Goal: Task Accomplishment & Management: Use online tool/utility

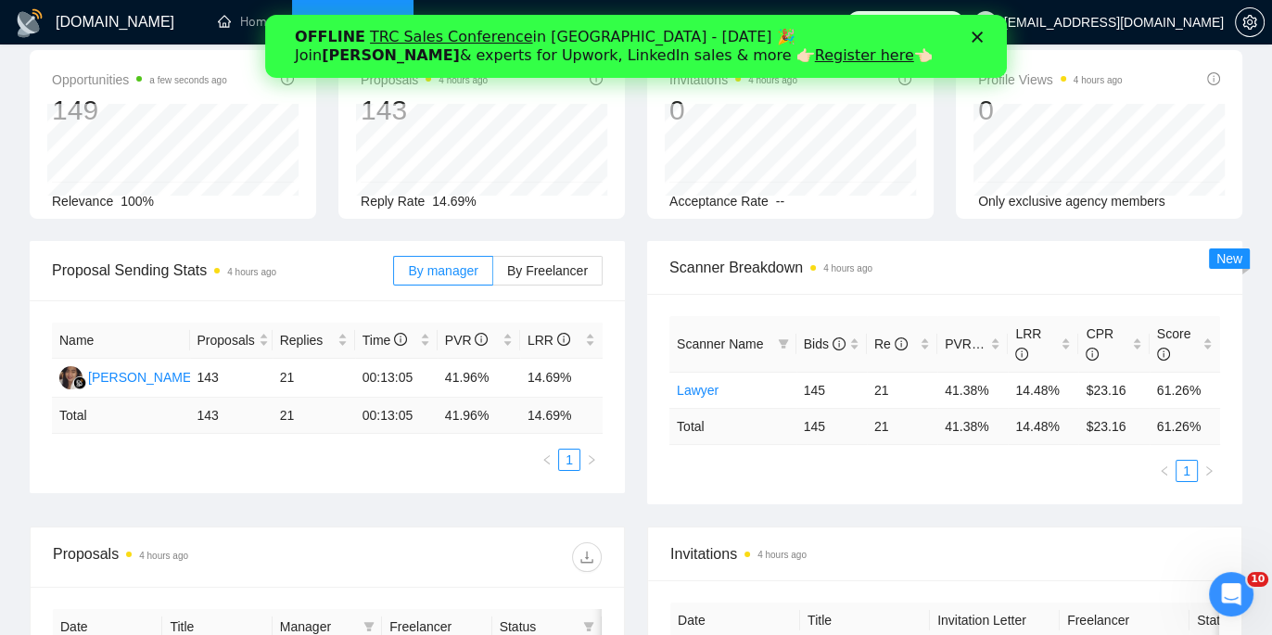
click at [974, 34] on polygon "Закрыть" at bounding box center [977, 37] width 11 height 11
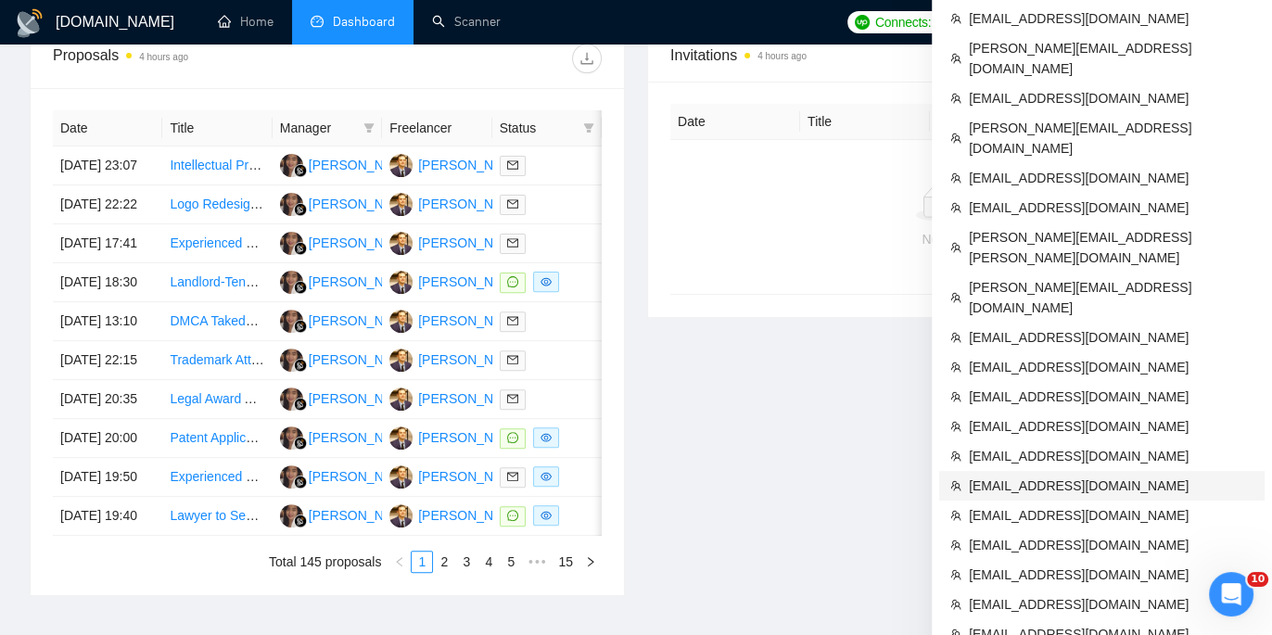
scroll to position [579, 0]
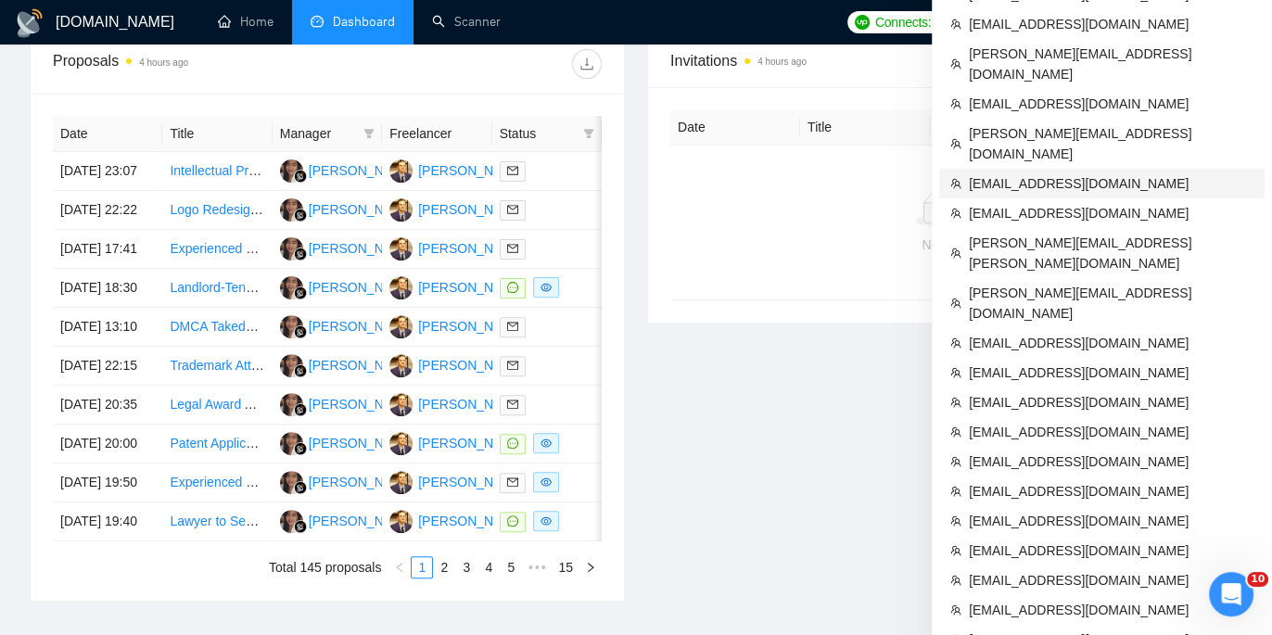
drag, startPoint x: 990, startPoint y: 83, endPoint x: 476, endPoint y: 69, distance: 514.8
click at [990, 173] on span "[EMAIL_ADDRESS][DOMAIN_NAME]" at bounding box center [1111, 183] width 285 height 20
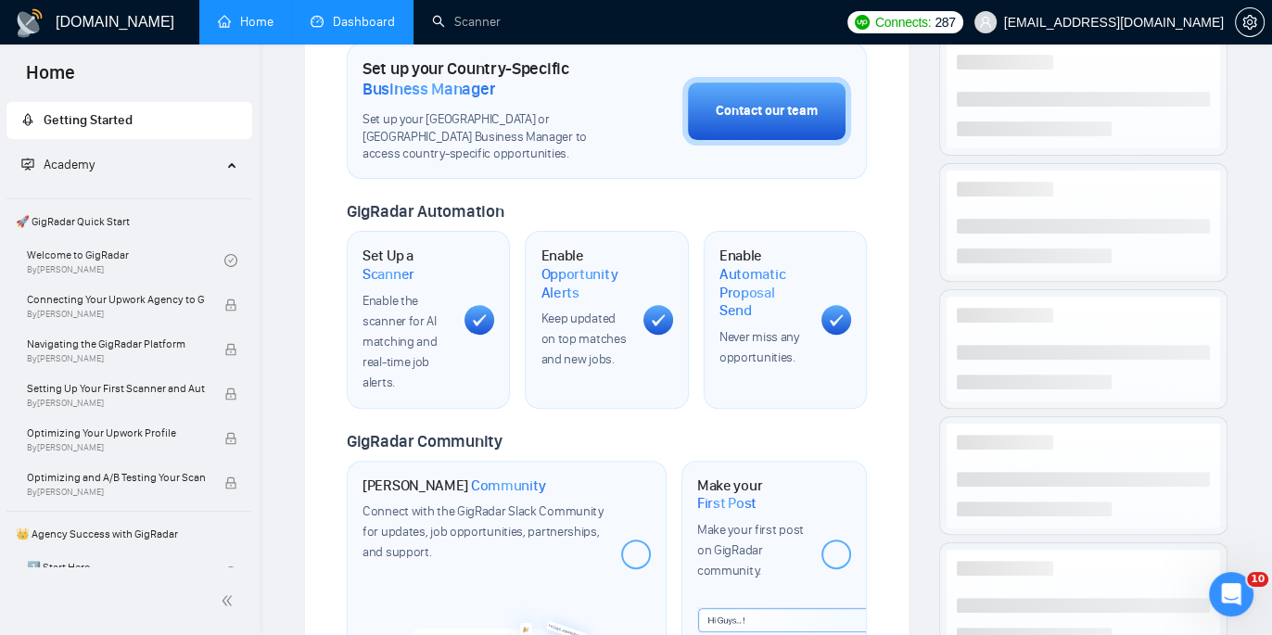
click at [354, 27] on link "Dashboard" at bounding box center [353, 22] width 84 height 16
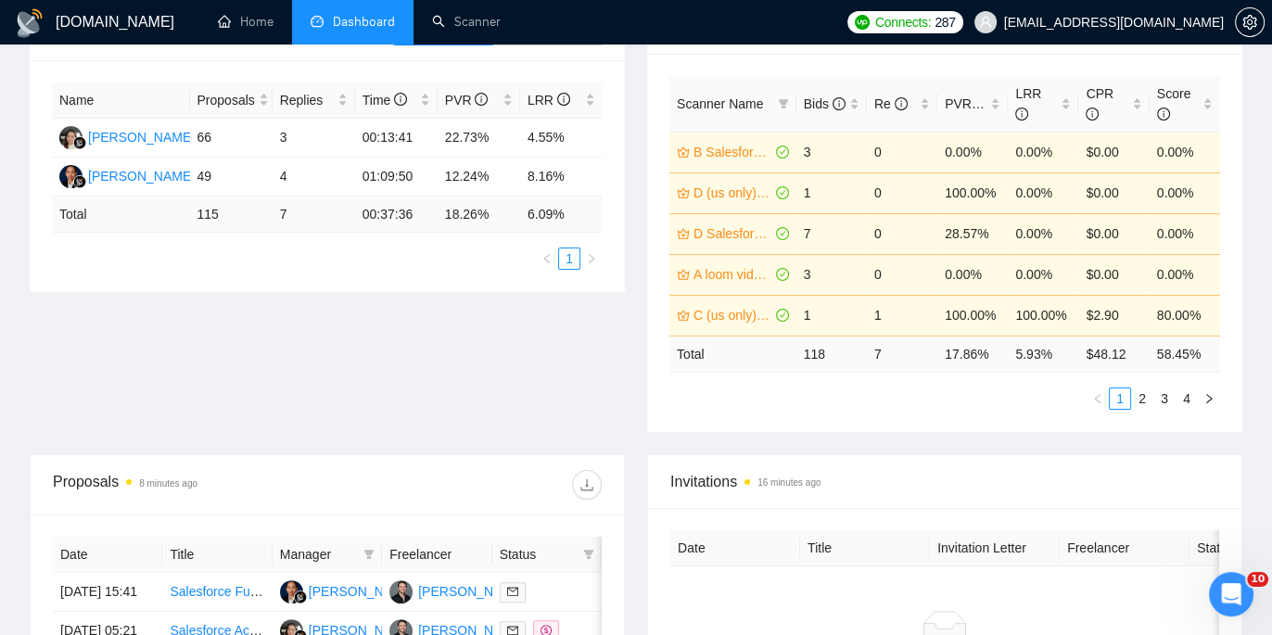
scroll to position [323, 0]
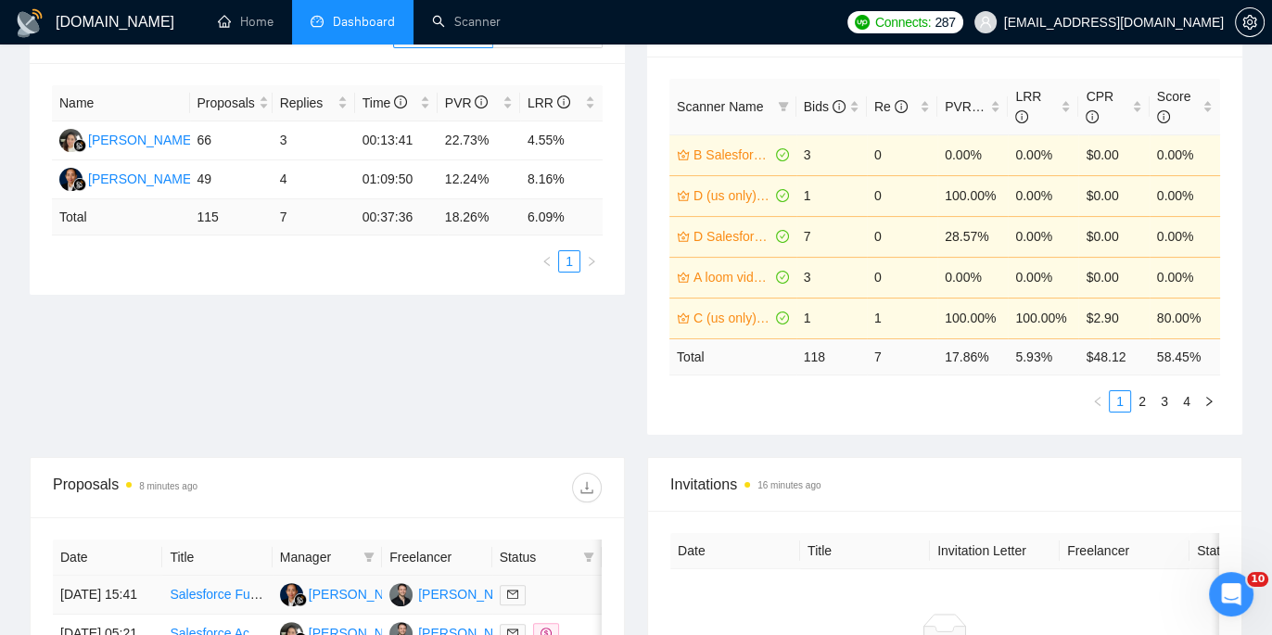
drag, startPoint x: 463, startPoint y: 290, endPoint x: 442, endPoint y: 581, distance: 291.8
click at [0, 0] on div "[DOMAIN_NAME] Home Dashboard Scanner Connects: 287 [EMAIL_ADDRESS][DOMAIN_NAME]…" at bounding box center [636, 433] width 1272 height 1513
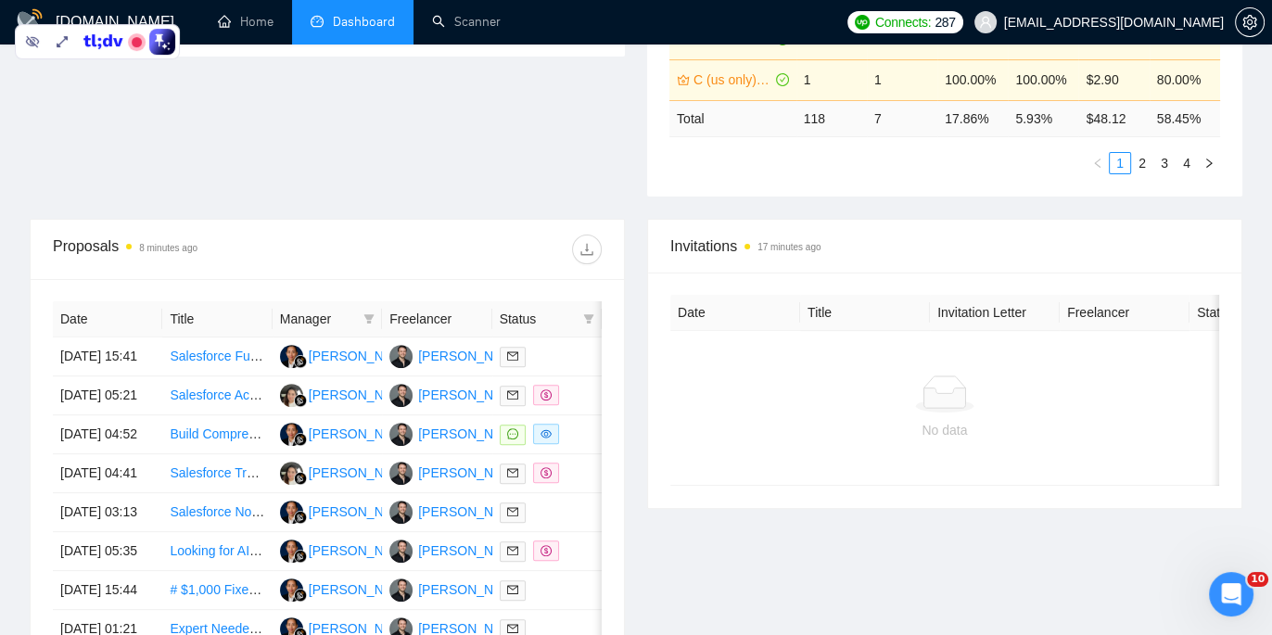
scroll to position [566, 0]
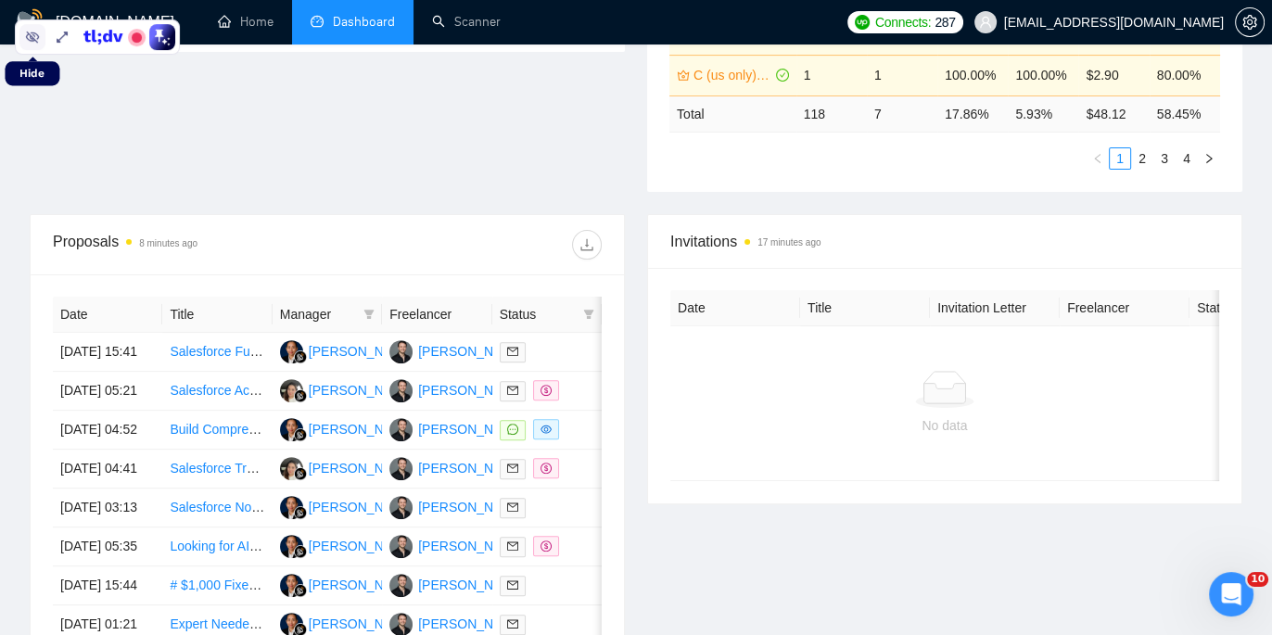
click at [29, 36] on icon at bounding box center [32, 37] width 15 height 15
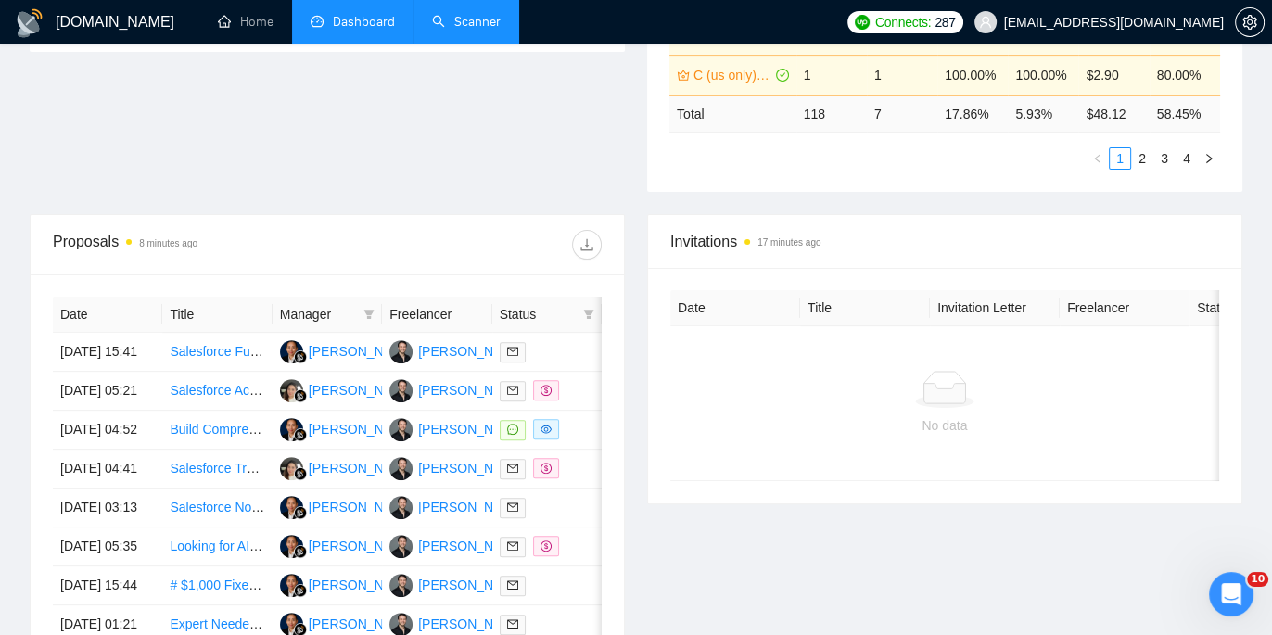
click at [441, 29] on link "Scanner" at bounding box center [466, 22] width 69 height 16
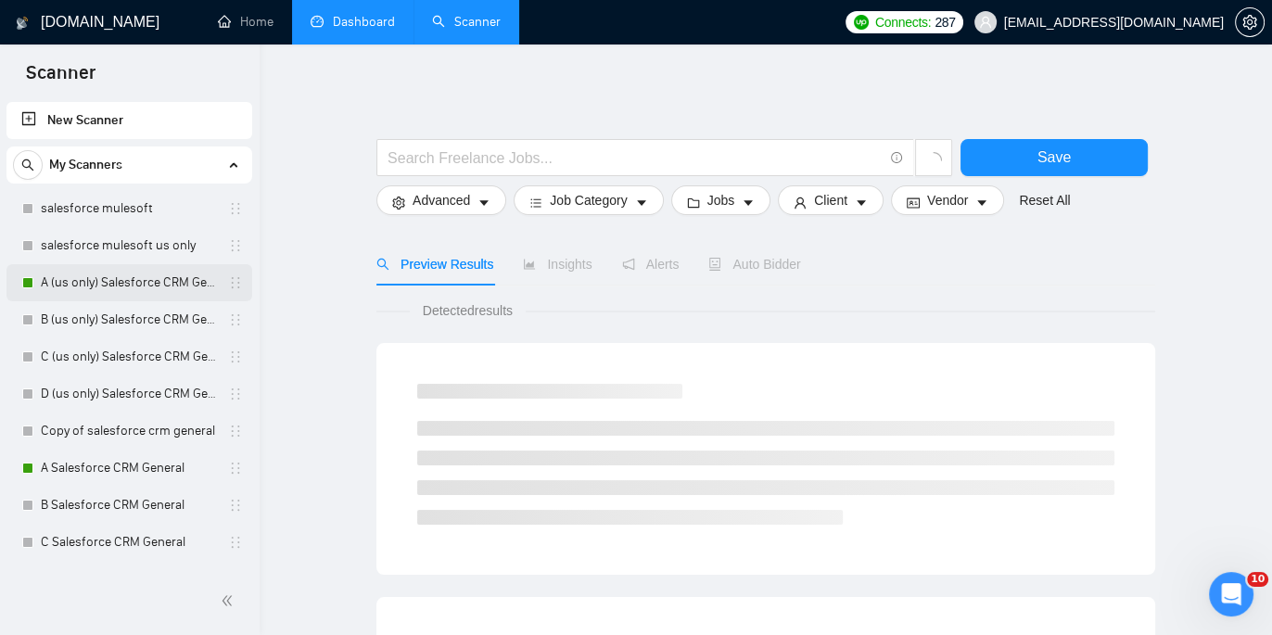
click at [89, 291] on link "A (us only) Salesforce CRM General" at bounding box center [129, 282] width 176 height 37
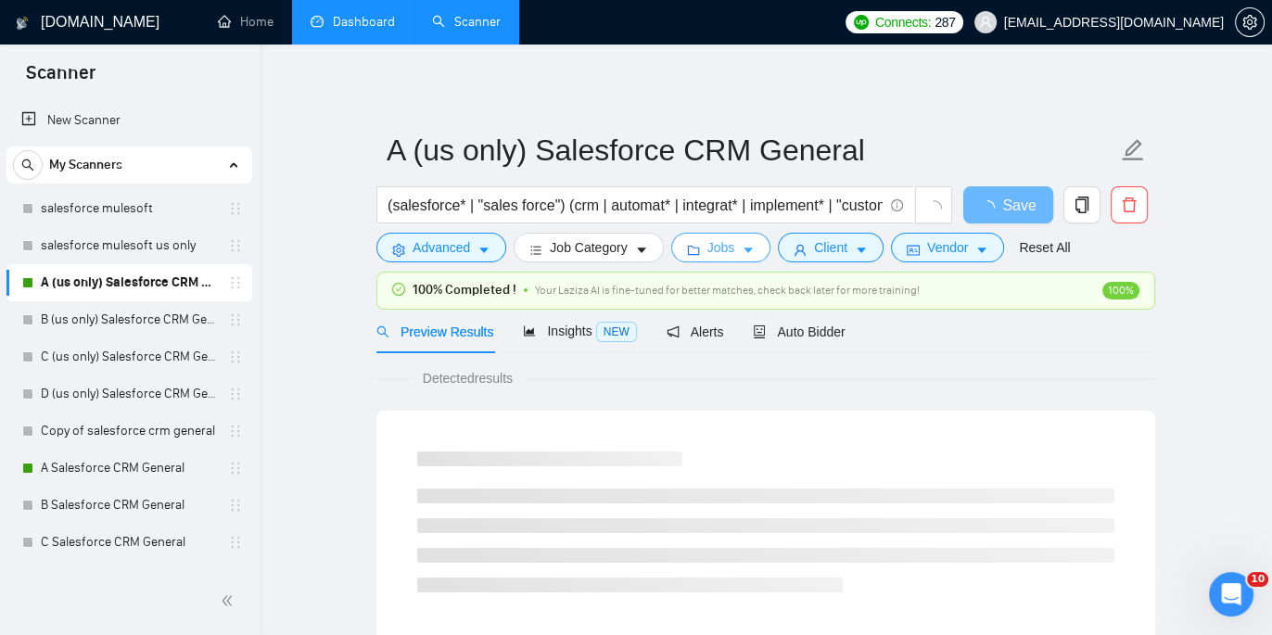
click at [724, 245] on span "Jobs" at bounding box center [721, 247] width 28 height 20
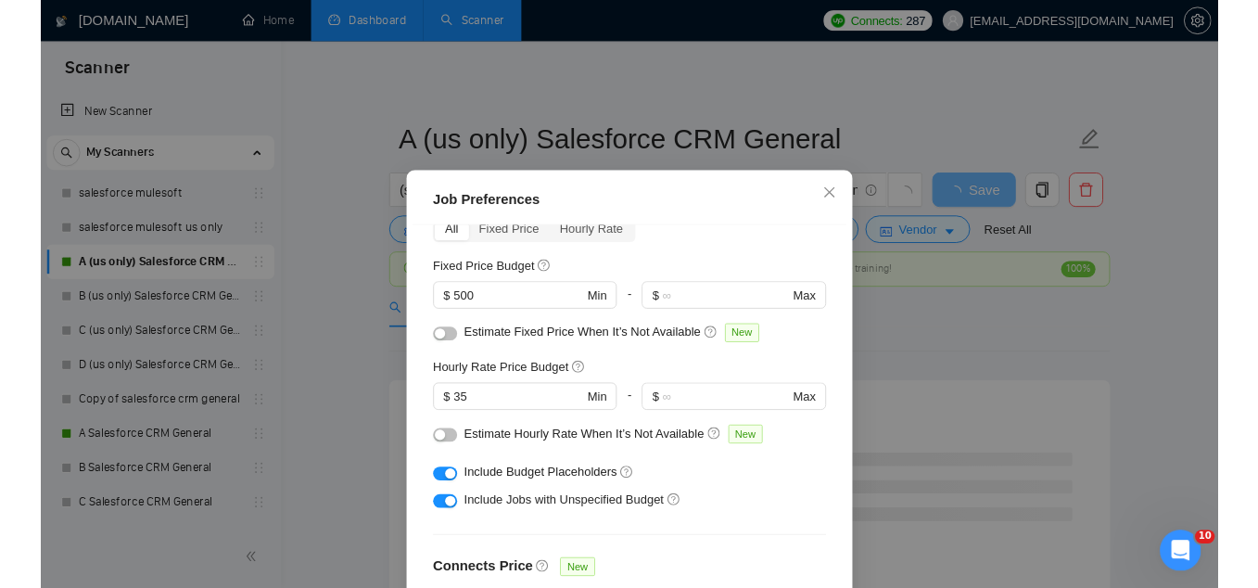
scroll to position [105, 0]
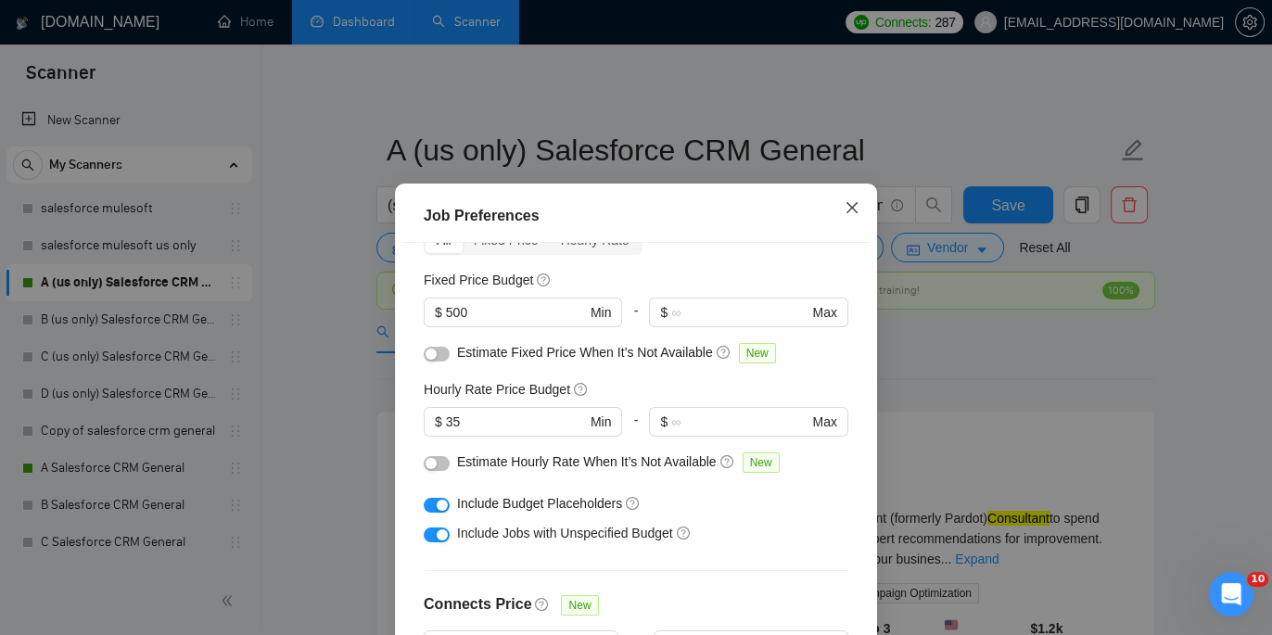
click at [854, 205] on icon "close" at bounding box center [851, 207] width 11 height 11
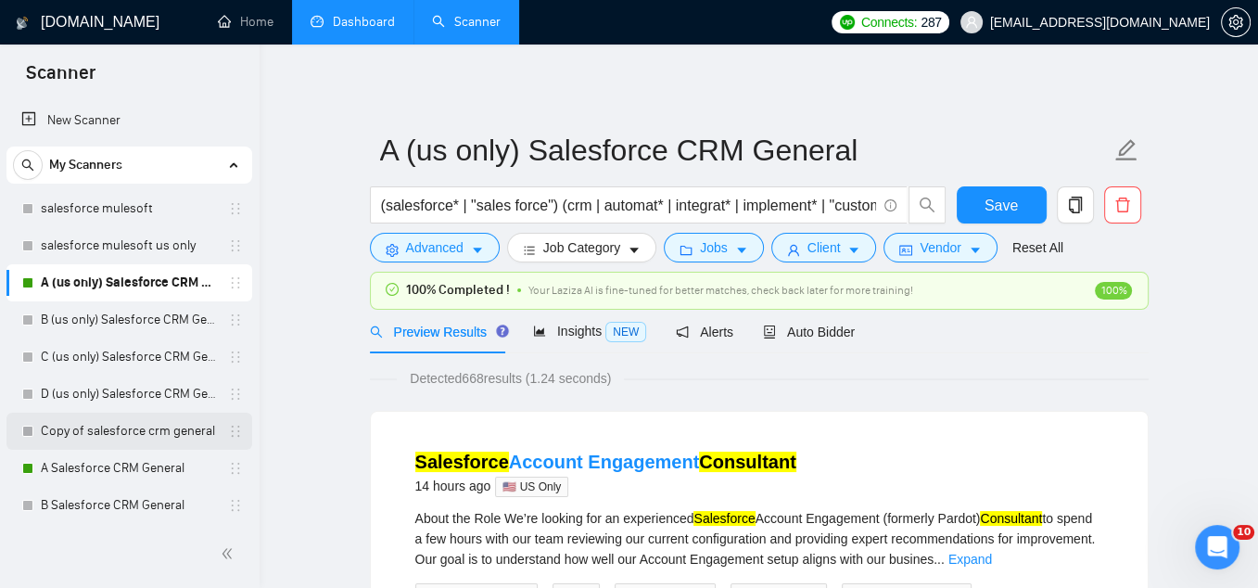
scroll to position [119, 0]
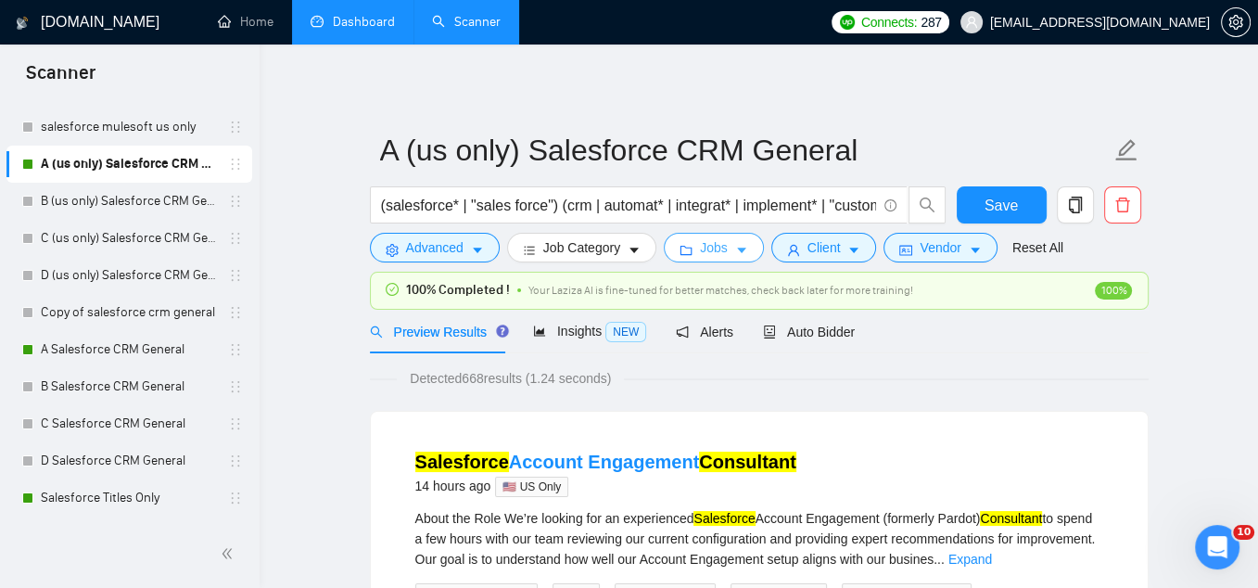
click at [709, 246] on span "Jobs" at bounding box center [714, 247] width 28 height 20
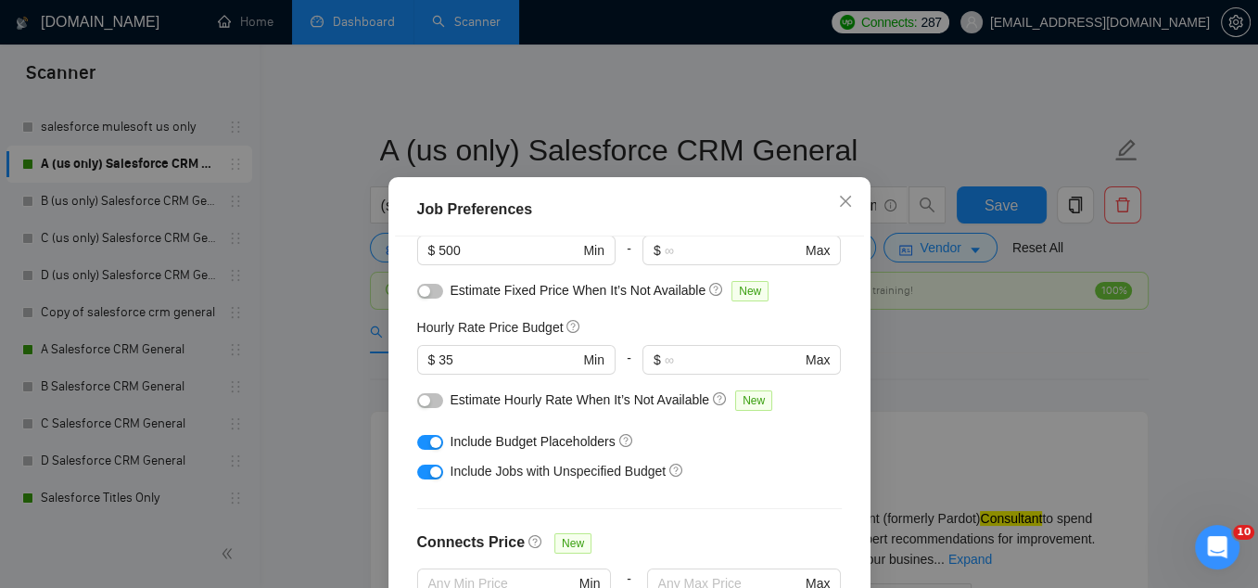
scroll to position [161, 0]
drag, startPoint x: 464, startPoint y: 357, endPoint x: 441, endPoint y: 352, distance: 23.6
click at [441, 352] on input "35" at bounding box center [509, 359] width 140 height 20
type input "50"
click at [706, 439] on div "Include Budget Placeholders" at bounding box center [637, 440] width 372 height 20
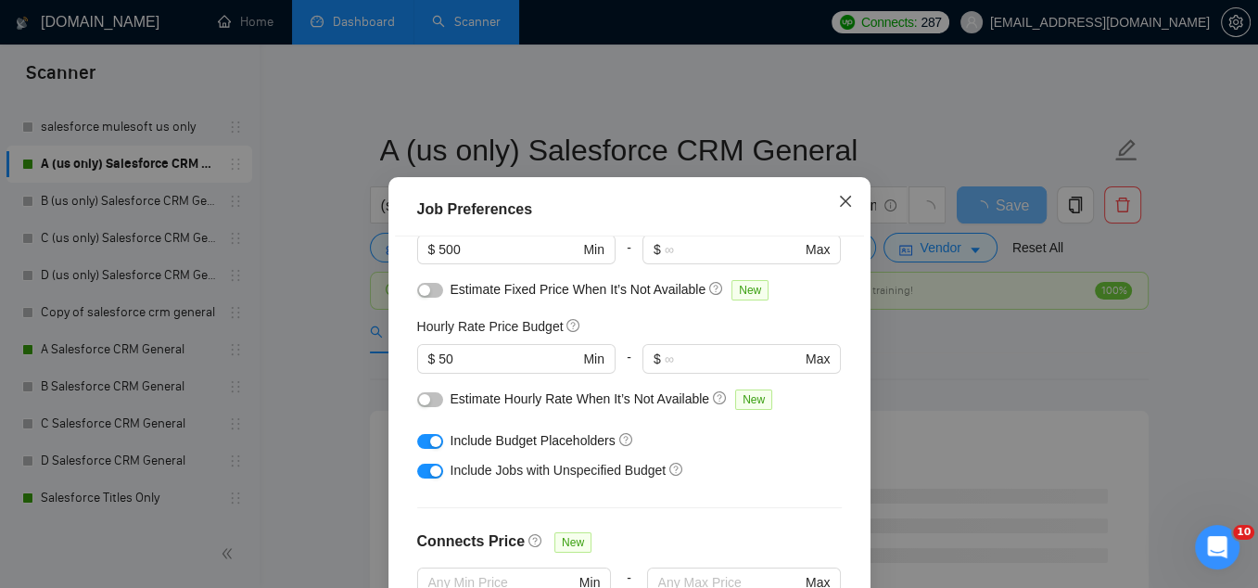
click at [839, 199] on icon "close" at bounding box center [845, 201] width 15 height 15
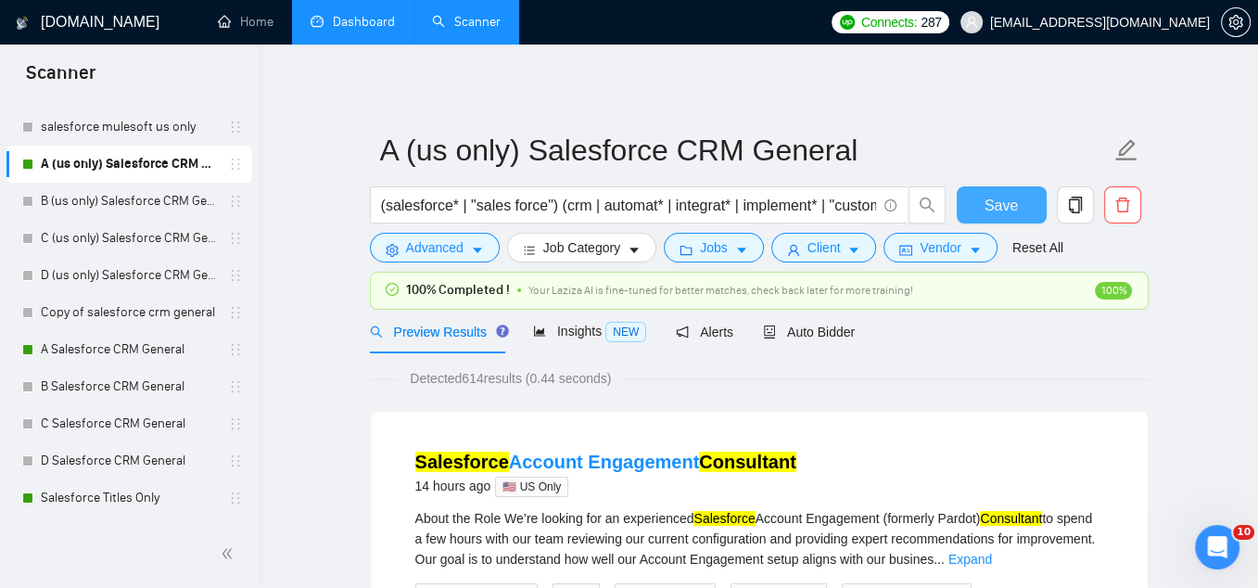
click at [998, 215] on span "Save" at bounding box center [1001, 205] width 33 height 23
click at [813, 334] on span "Auto Bidder" at bounding box center [809, 331] width 92 height 15
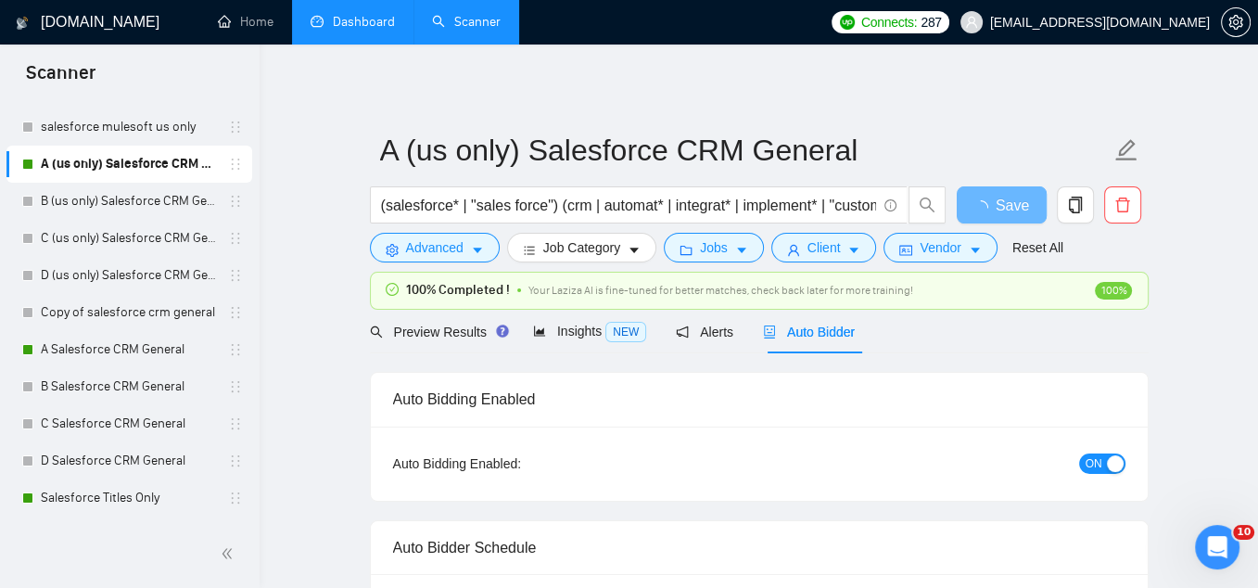
checkbox input "true"
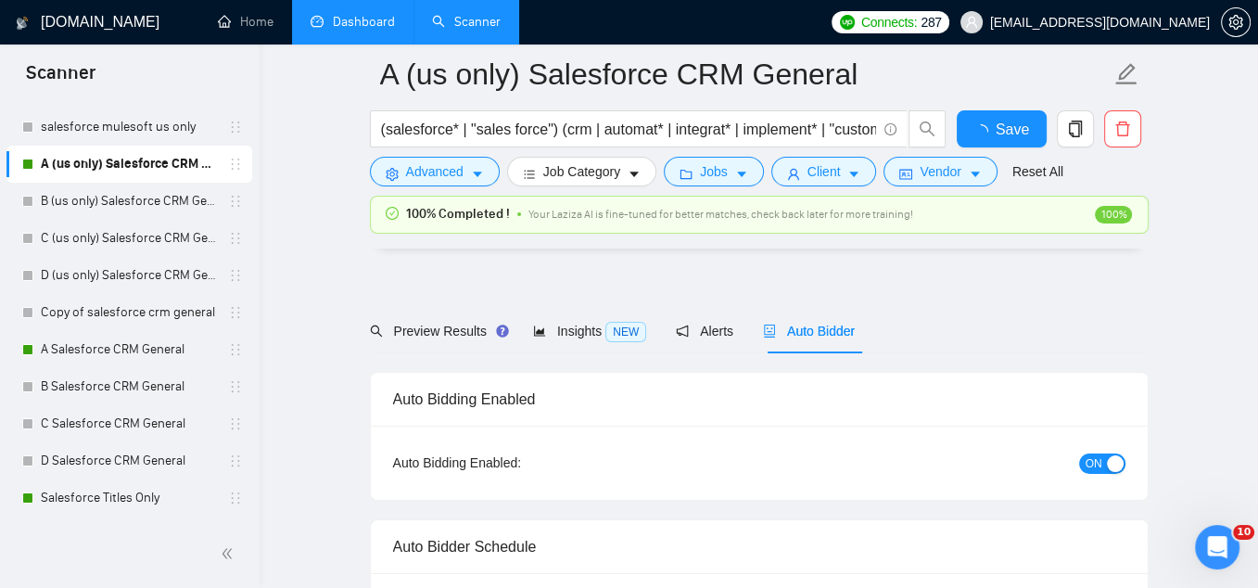
checkbox input "true"
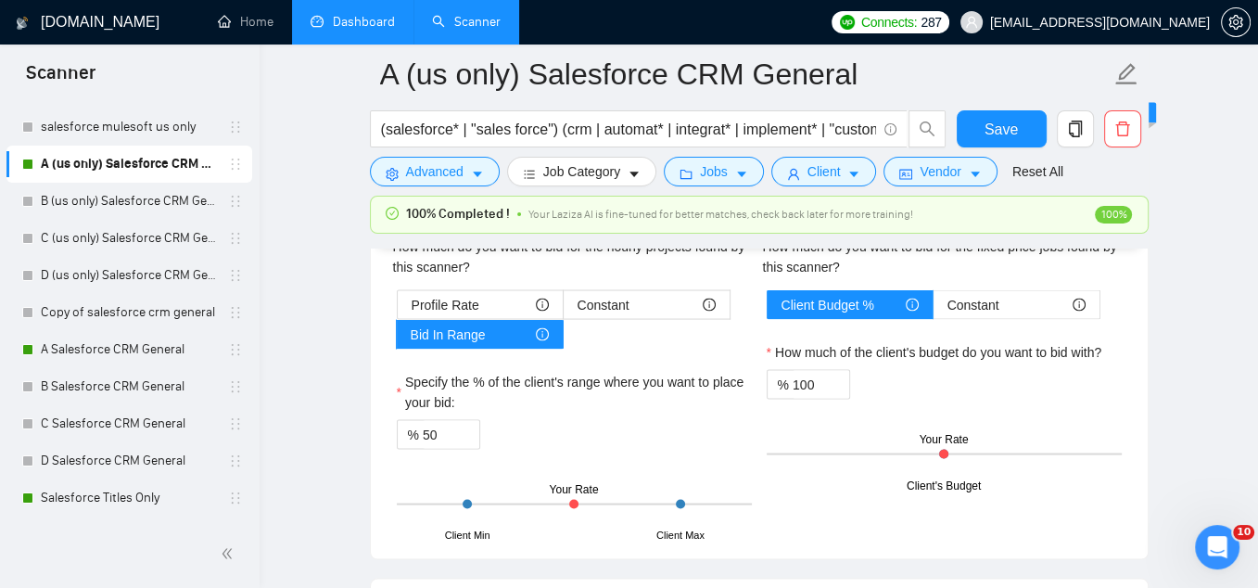
scroll to position [3078, 0]
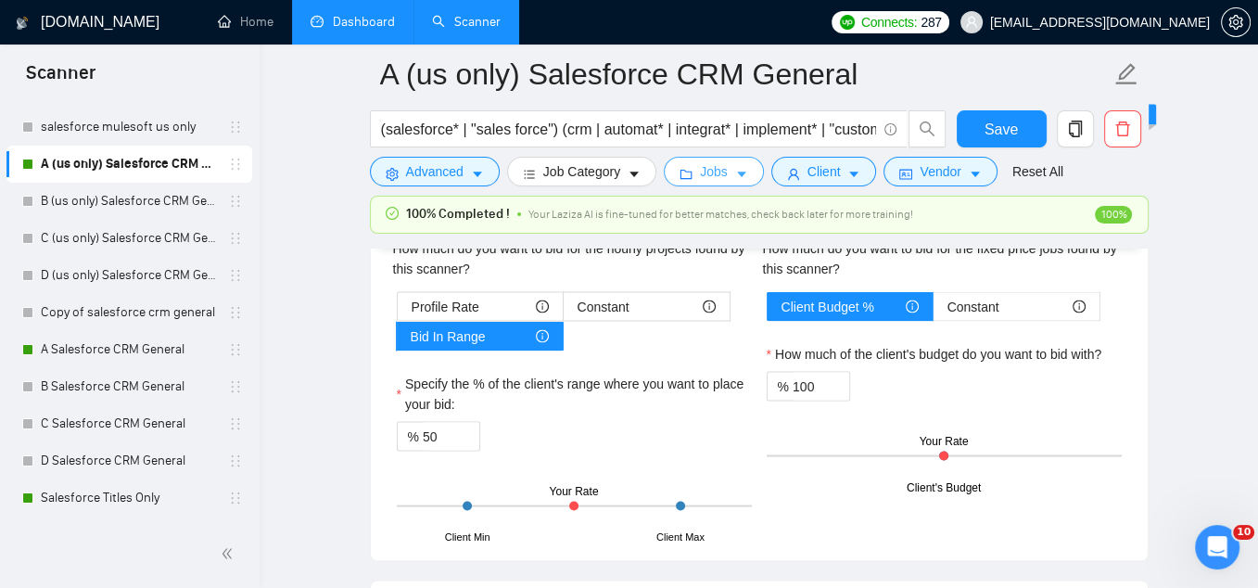
click at [733, 172] on button "Jobs" at bounding box center [714, 172] width 100 height 30
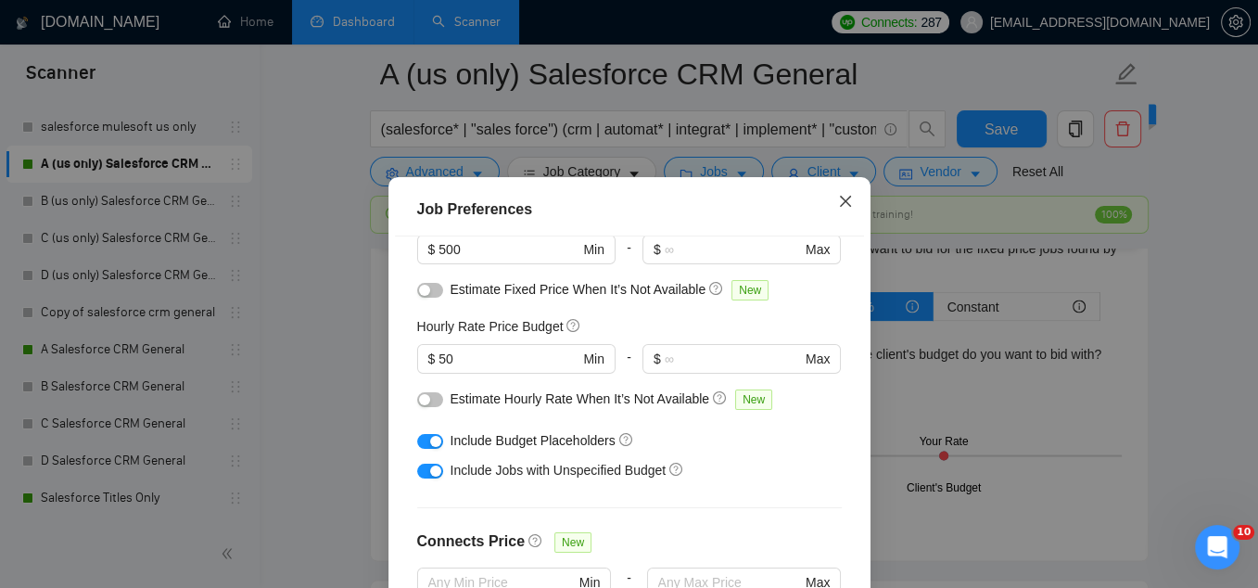
click at [840, 200] on icon "close" at bounding box center [845, 201] width 15 height 15
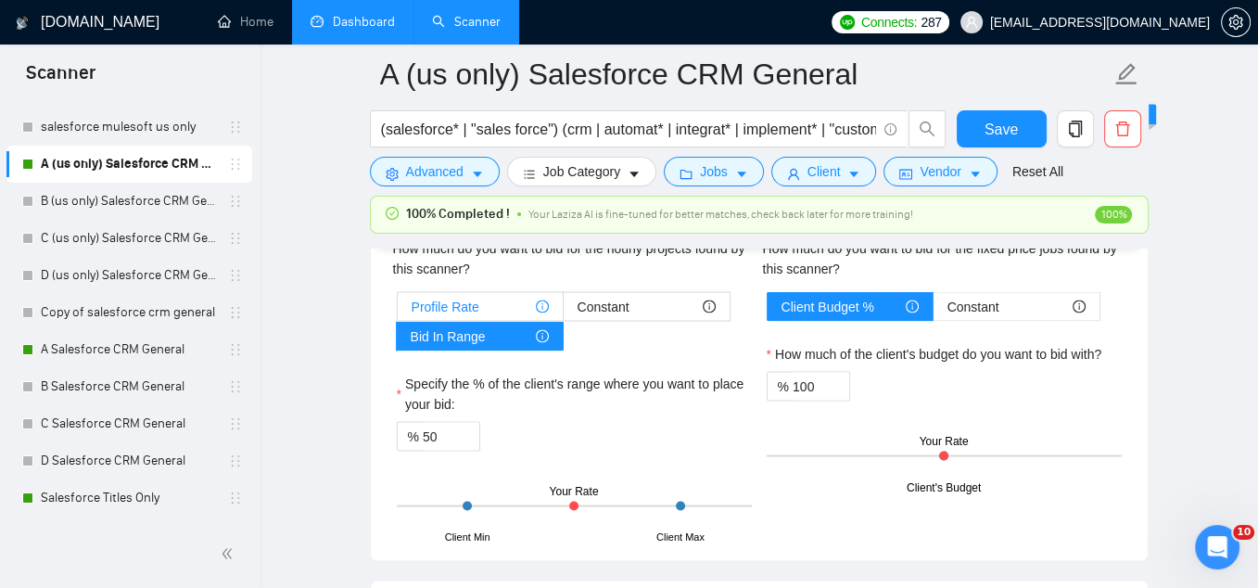
click at [484, 302] on div "Profile Rate" at bounding box center [480, 306] width 137 height 28
click at [398, 311] on input "Profile Rate" at bounding box center [398, 311] width 0 height 0
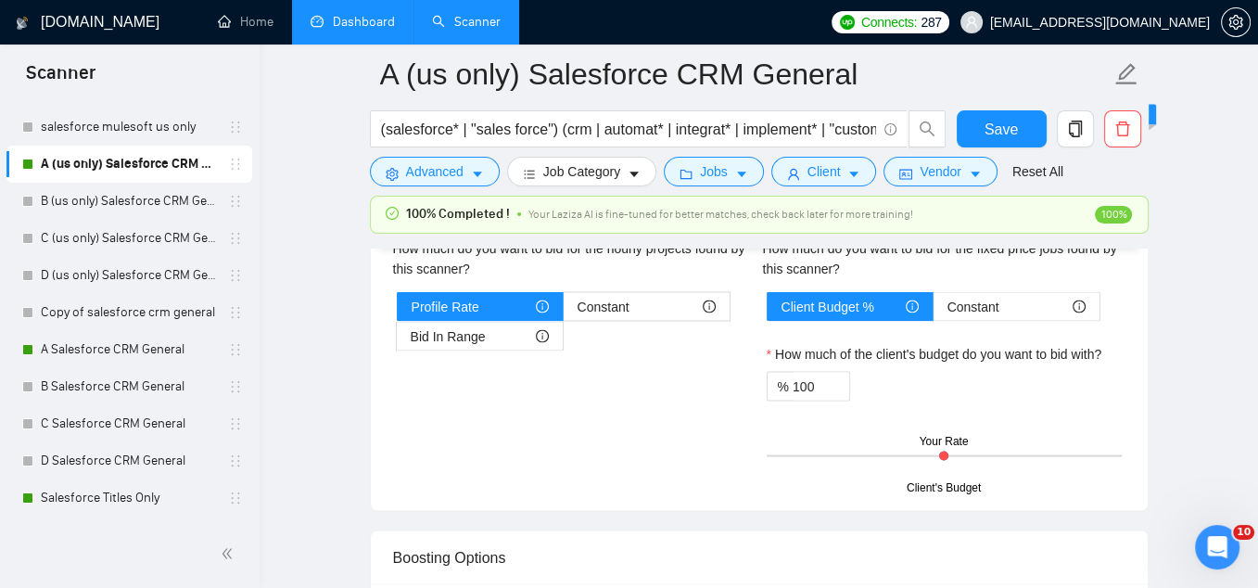
click at [567, 460] on div "Hourly Rate Hourly Rate Bid Strategy How much do you want to bid for the hourly…" at bounding box center [759, 329] width 740 height 315
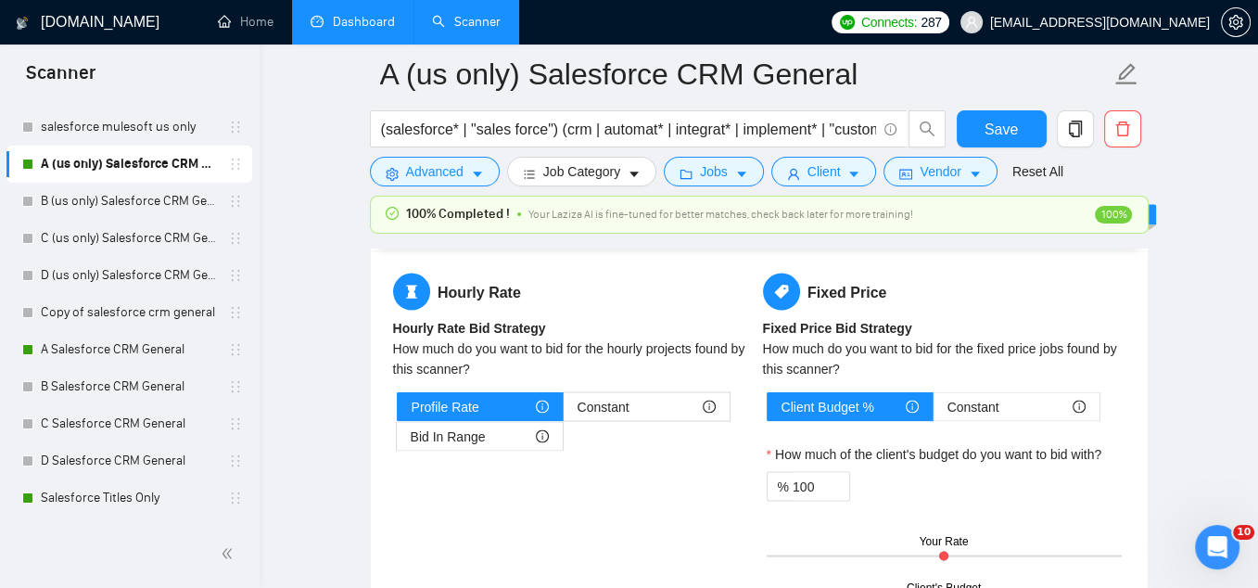
scroll to position [2973, 0]
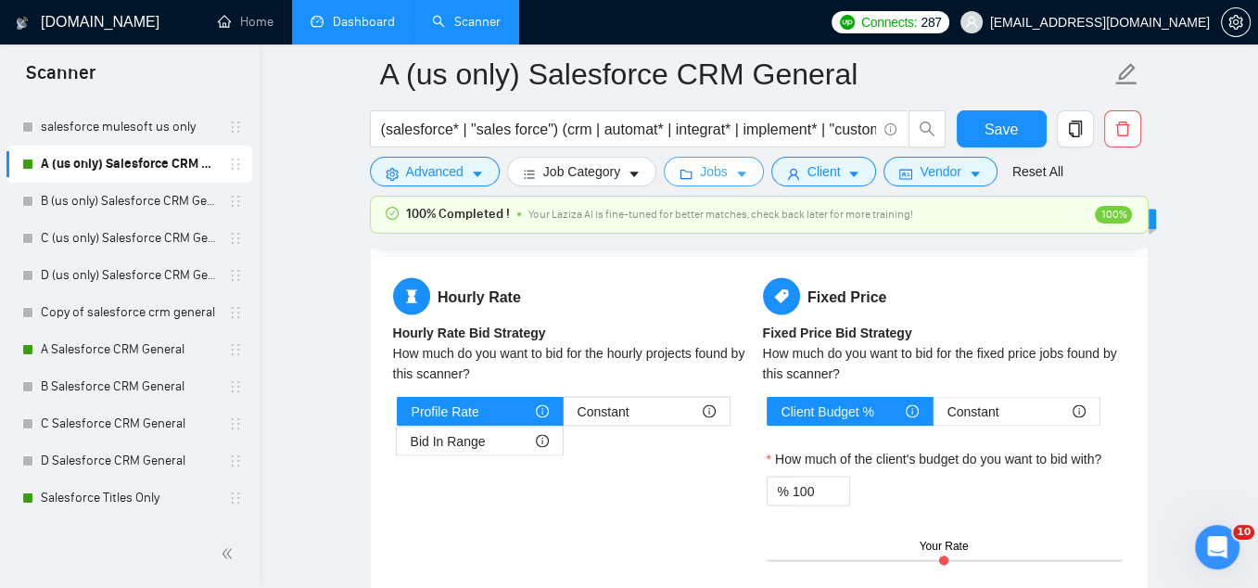
click at [722, 178] on span "Jobs" at bounding box center [714, 171] width 28 height 20
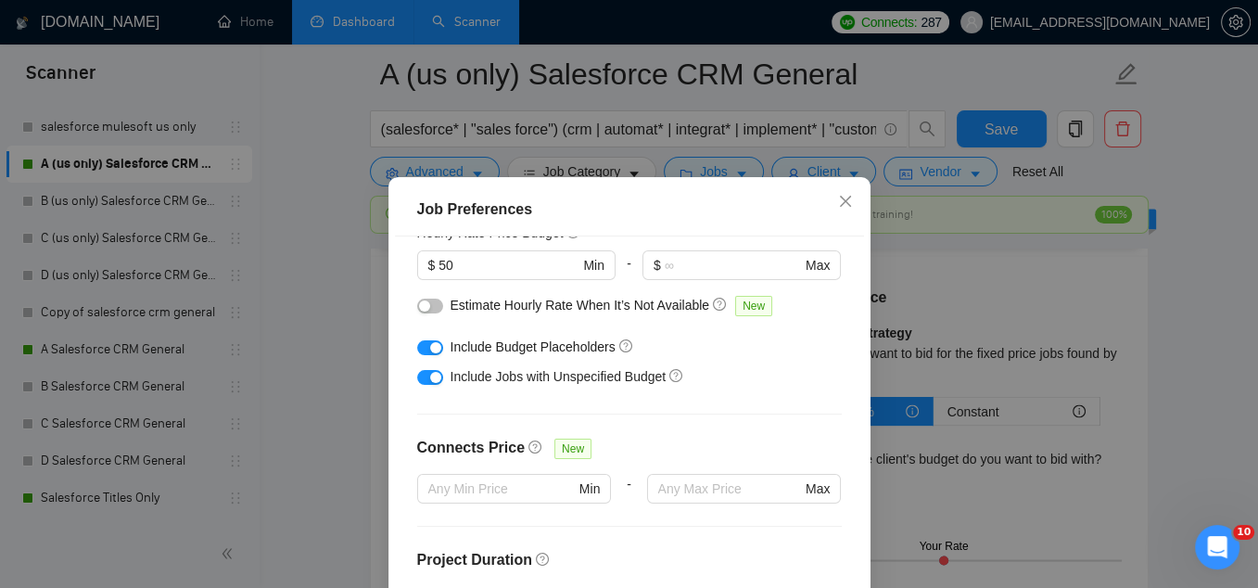
scroll to position [0, 0]
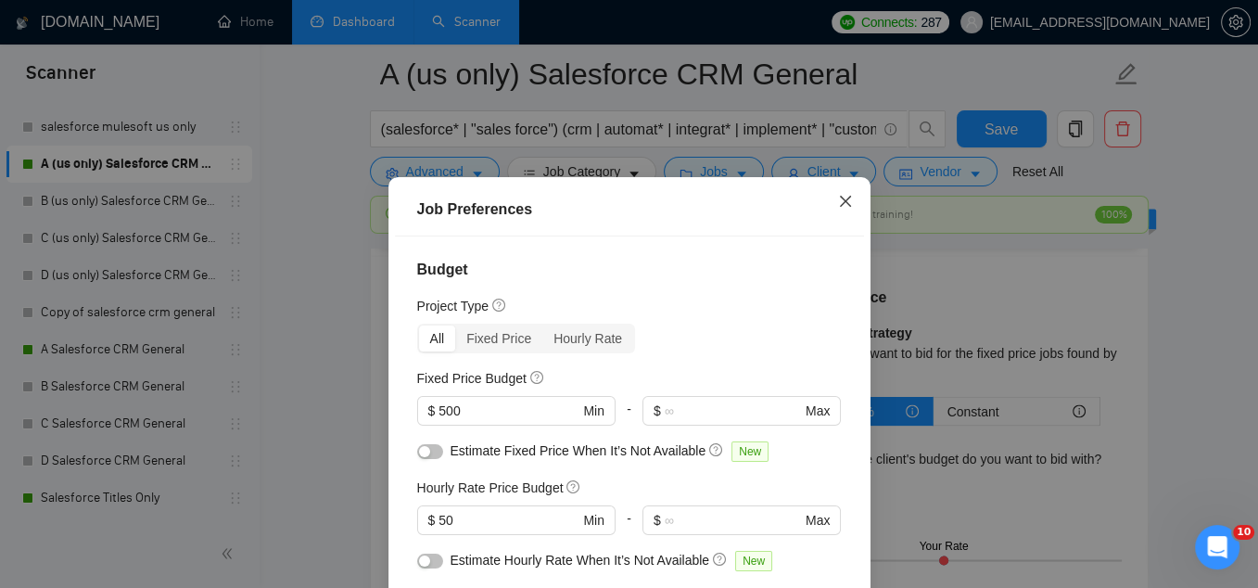
click at [846, 192] on span "Close" at bounding box center [846, 202] width 50 height 50
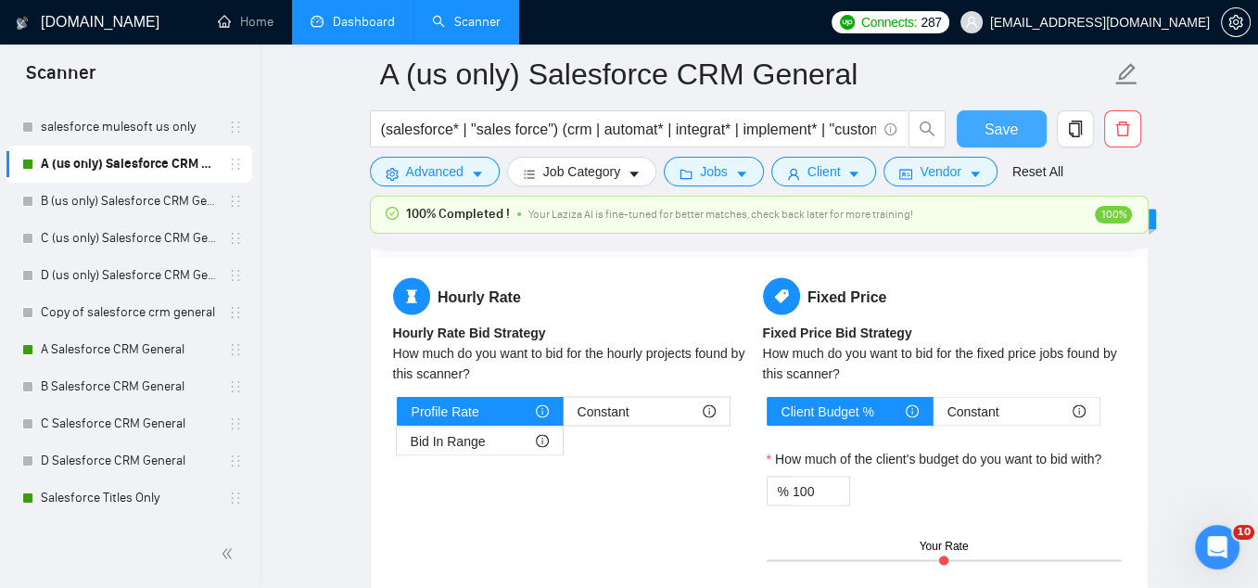
click at [1013, 130] on span "Save" at bounding box center [1001, 129] width 33 height 23
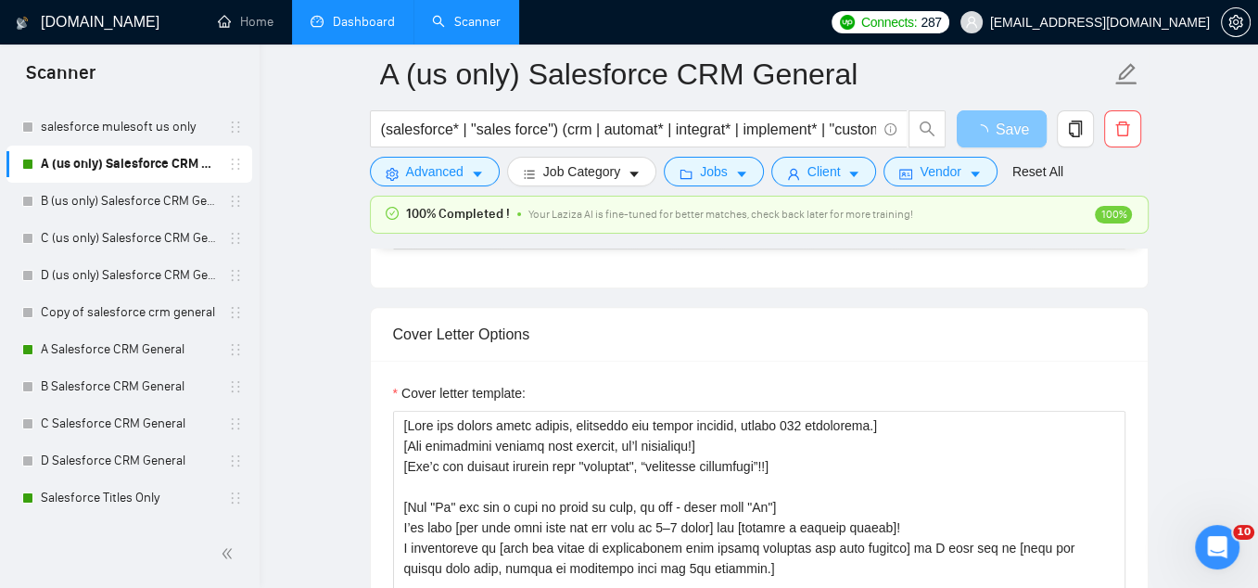
scroll to position [1707, 0]
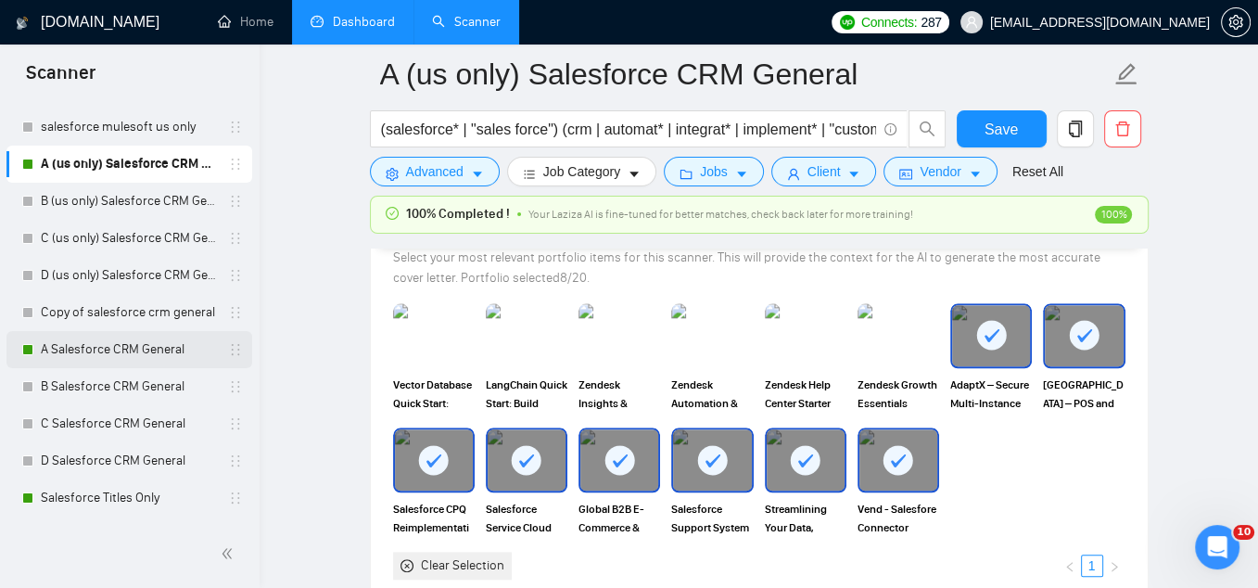
click at [94, 348] on link "A Salesforce CRM General" at bounding box center [129, 349] width 176 height 37
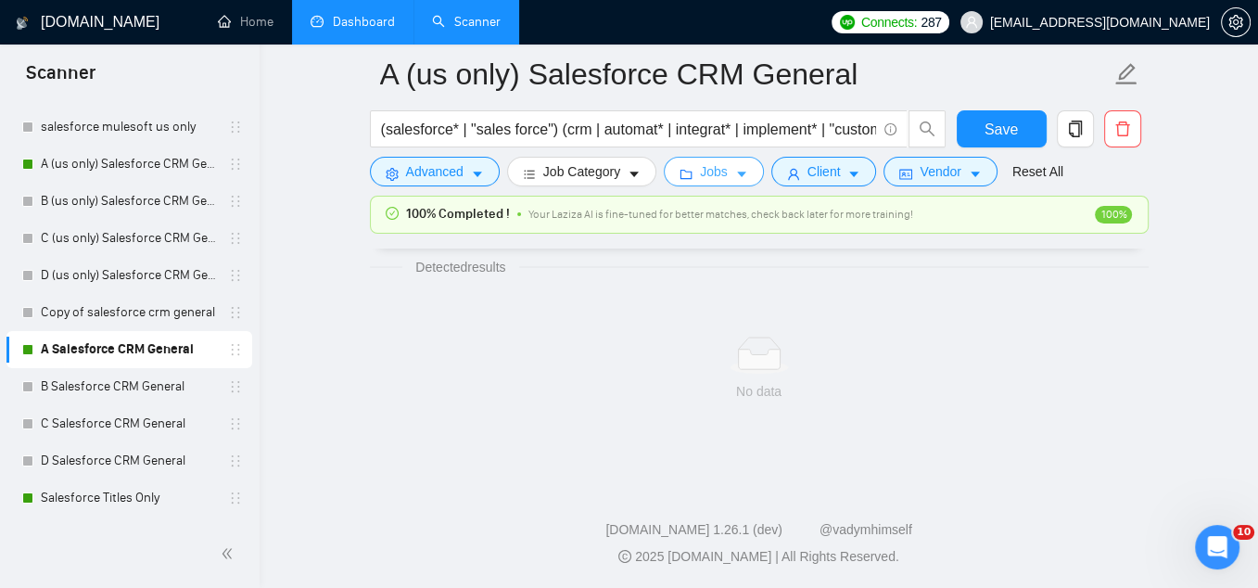
scroll to position [1228, 0]
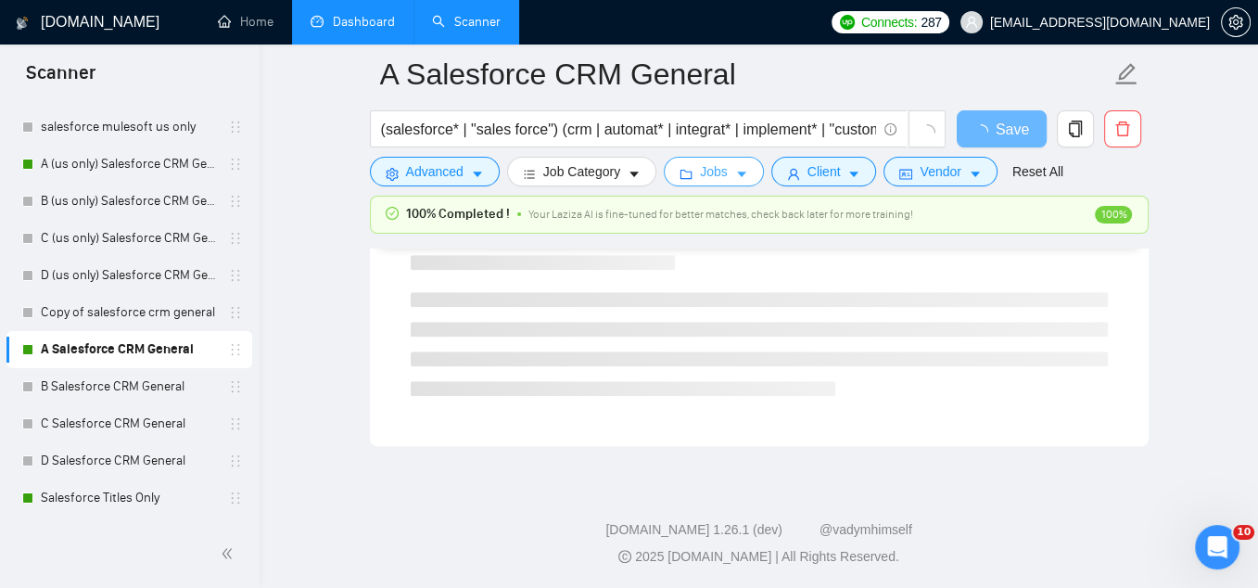
click at [716, 179] on span "Jobs" at bounding box center [714, 171] width 28 height 20
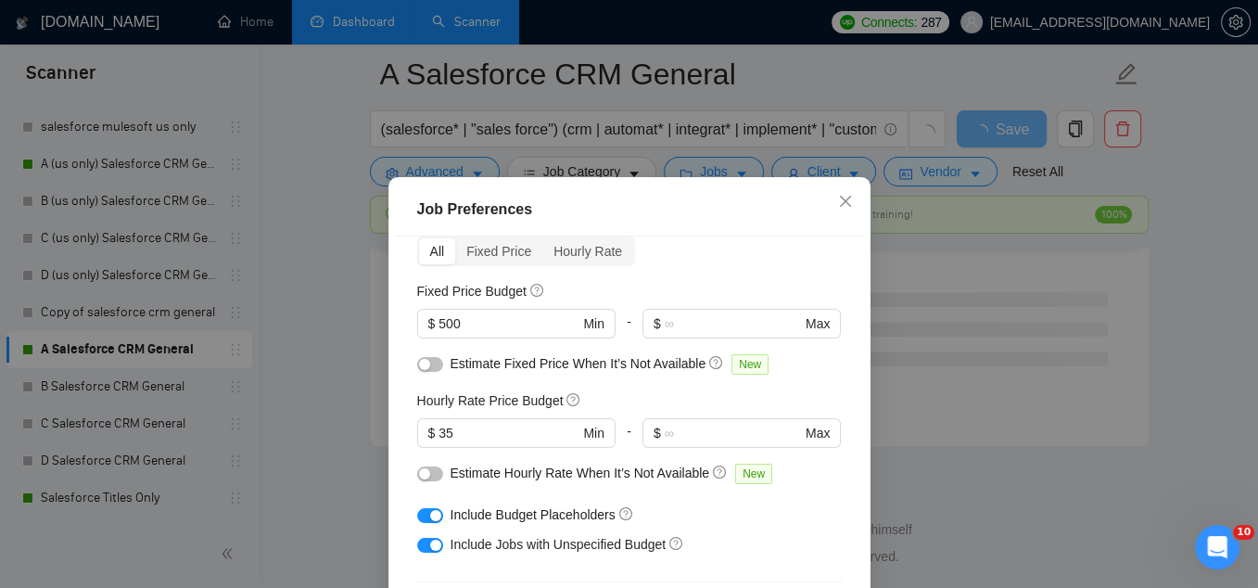
scroll to position [93, 0]
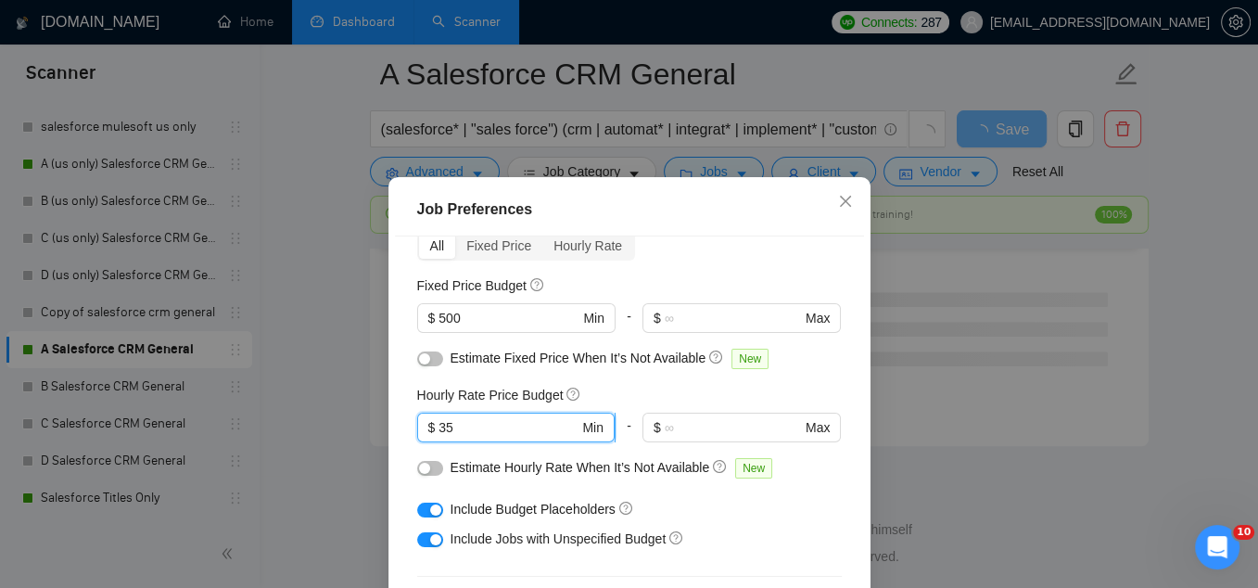
drag, startPoint x: 467, startPoint y: 426, endPoint x: 428, endPoint y: 423, distance: 39.1
click at [428, 423] on span "$ 35 Min" at bounding box center [515, 428] width 197 height 30
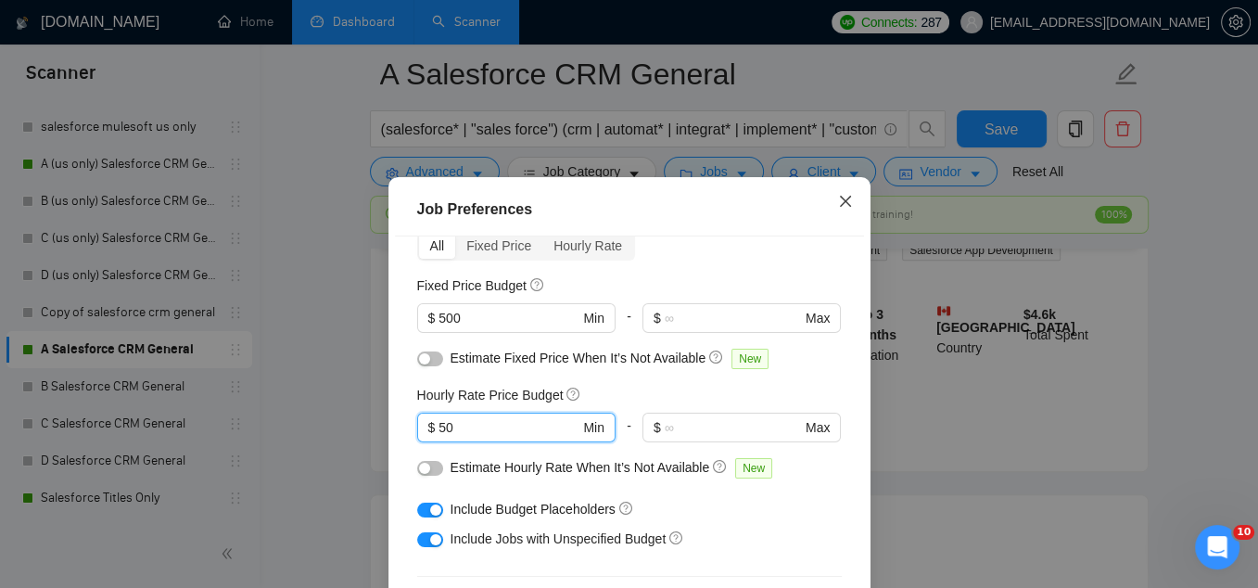
type input "50"
click at [845, 197] on icon "close" at bounding box center [845, 201] width 15 height 15
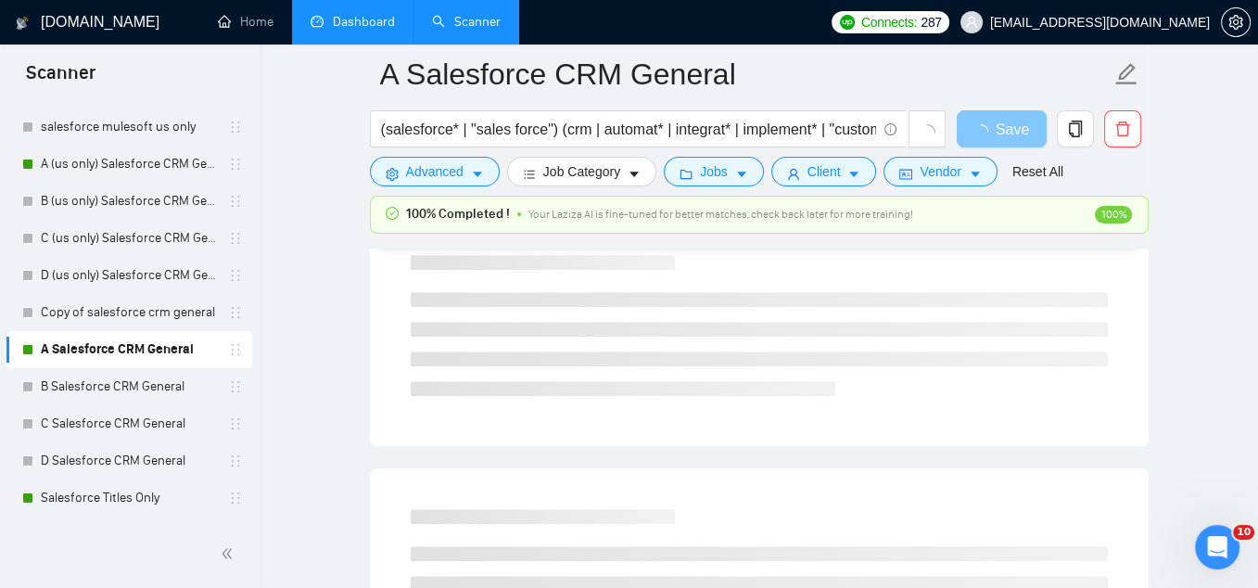
click at [987, 128] on button "Save" at bounding box center [1002, 128] width 90 height 37
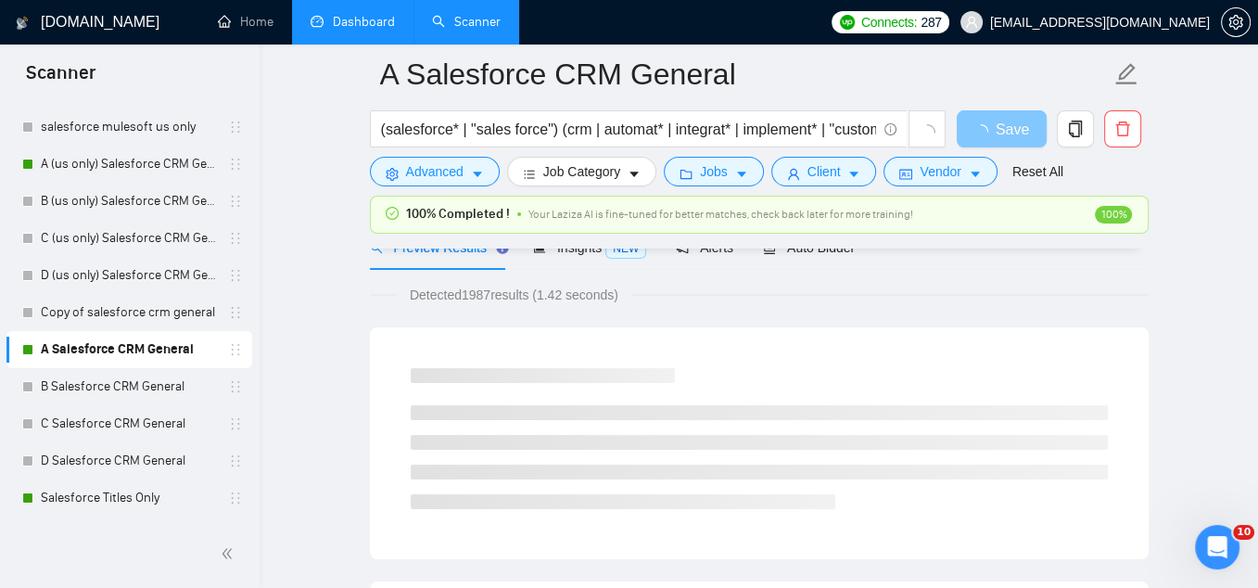
scroll to position [0, 0]
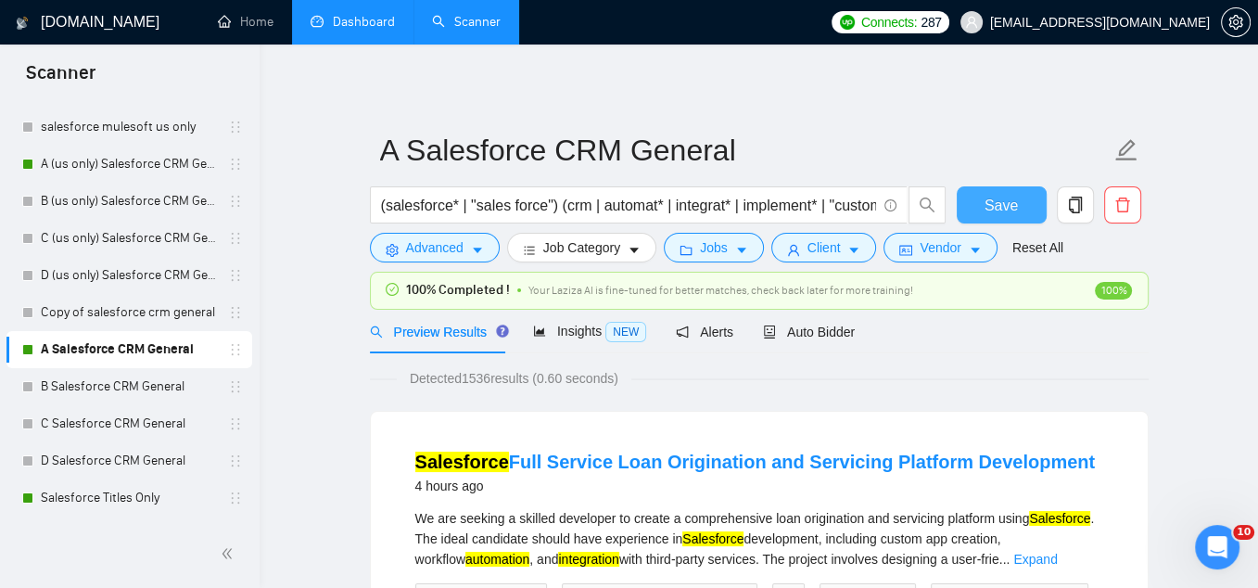
click at [1002, 205] on span "Save" at bounding box center [1001, 205] width 33 height 23
click at [842, 324] on span "Auto Bidder" at bounding box center [809, 331] width 92 height 15
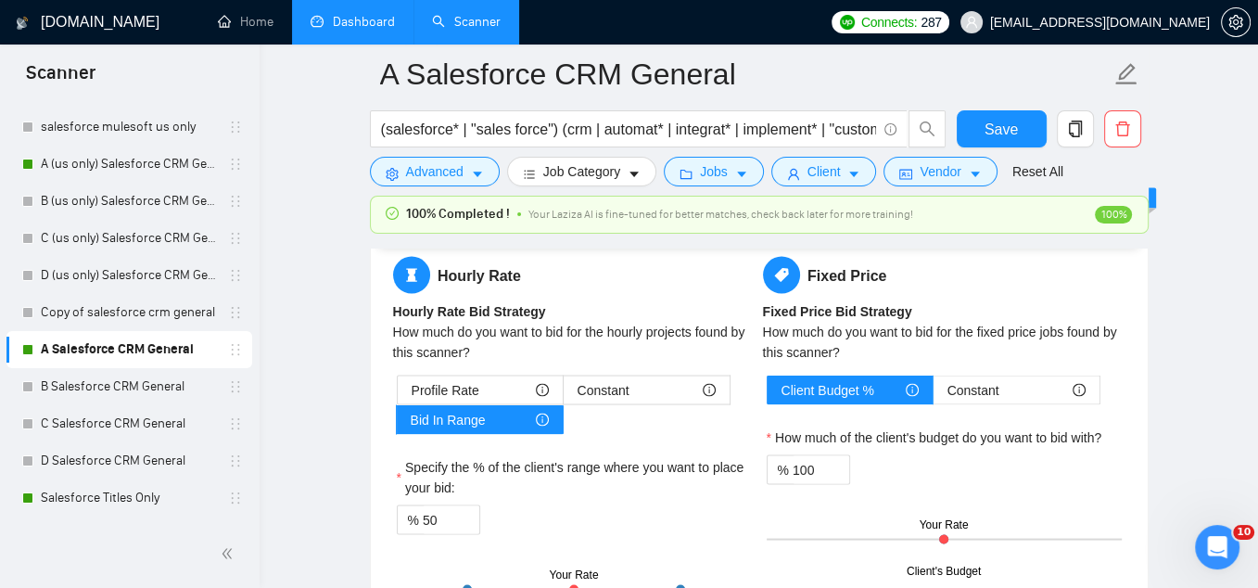
scroll to position [3008, 0]
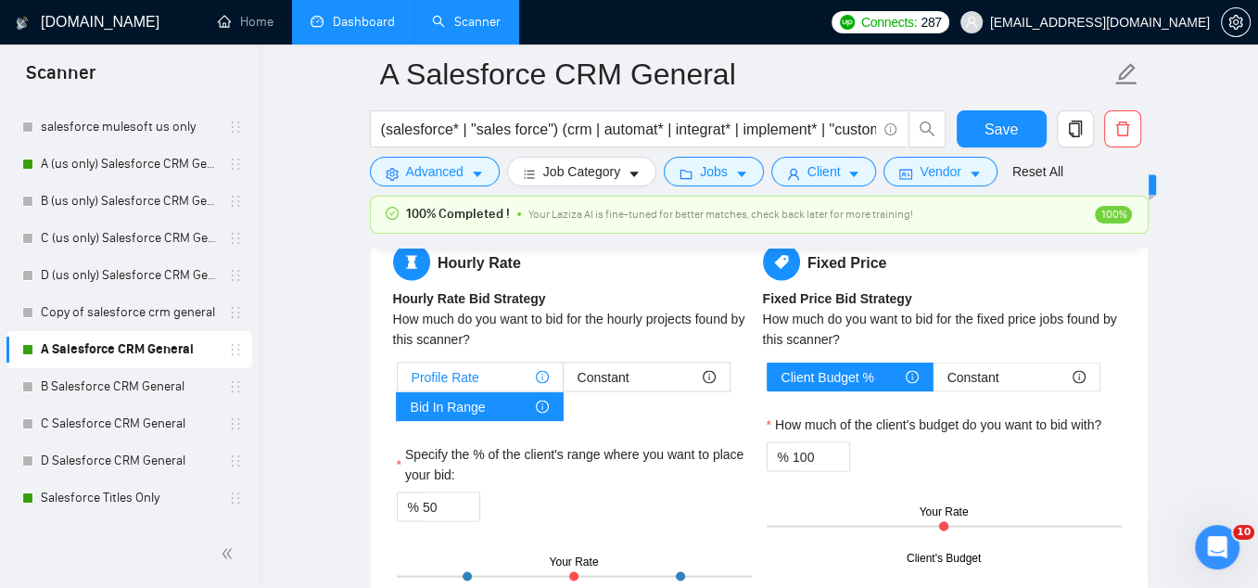
click at [481, 364] on div "Profile Rate" at bounding box center [480, 377] width 137 height 28
click at [398, 381] on input "Profile Rate" at bounding box center [398, 381] width 0 height 0
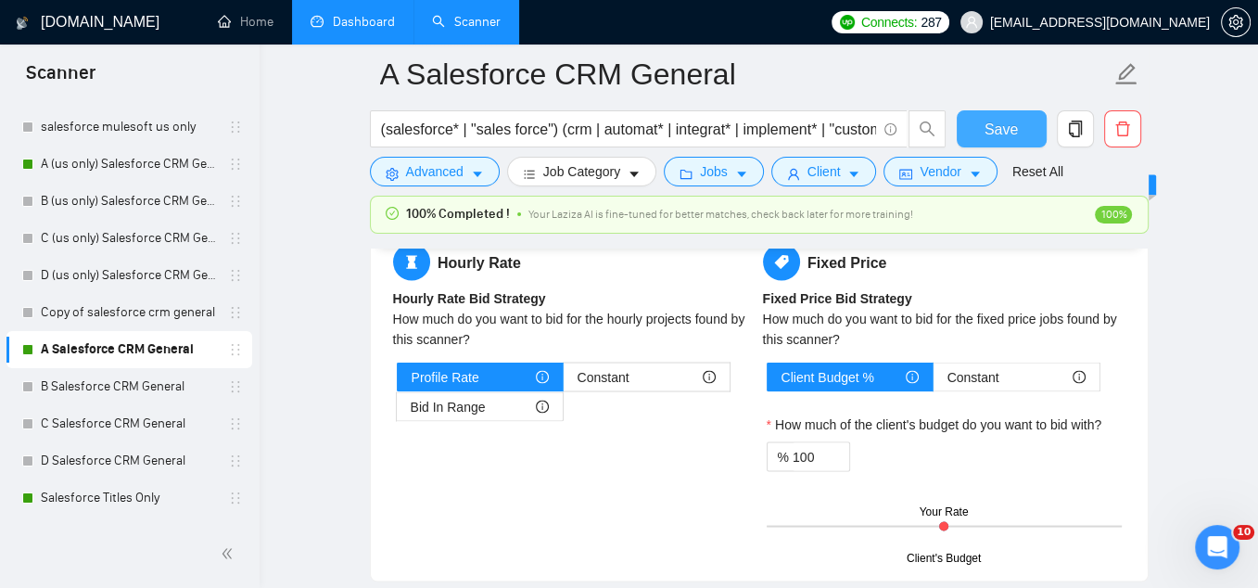
click at [1008, 121] on span "Save" at bounding box center [1001, 129] width 33 height 23
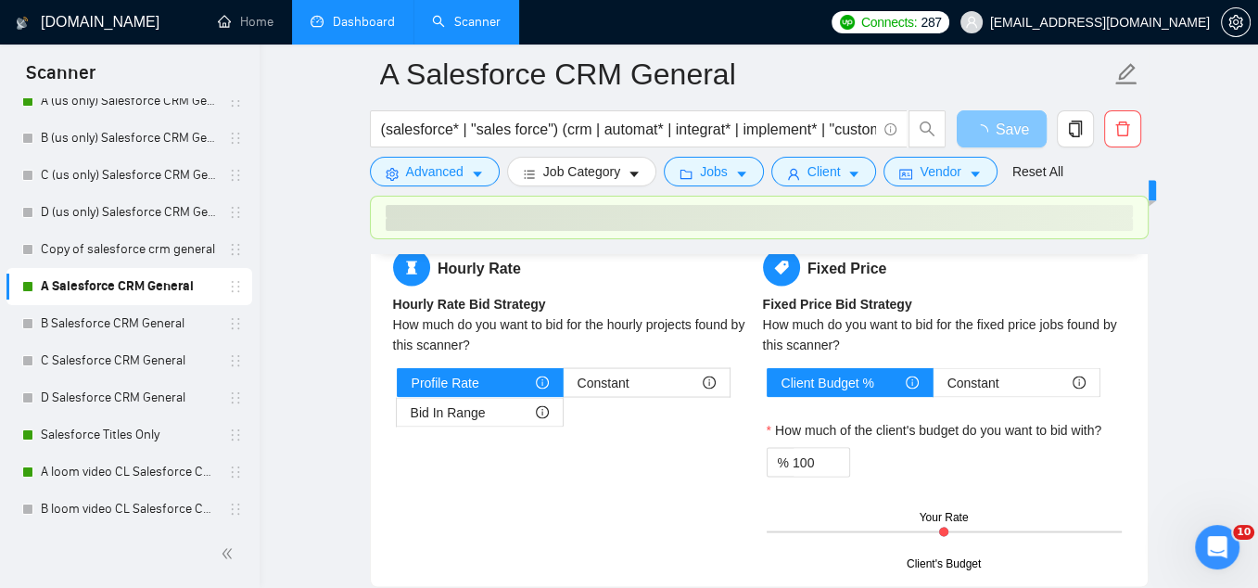
scroll to position [182, 0]
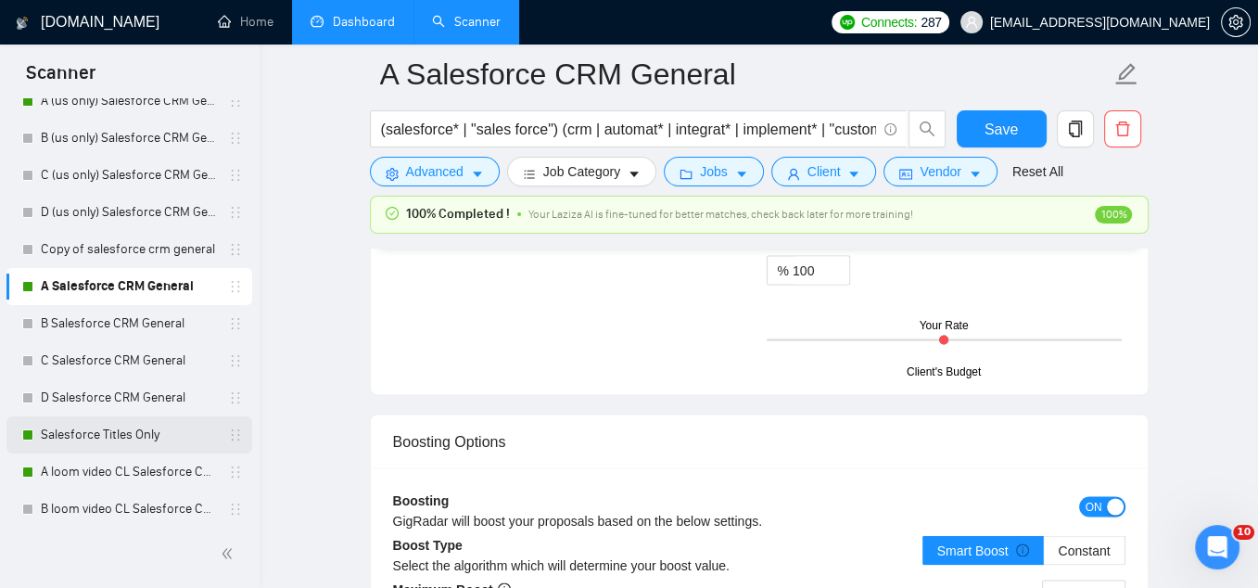
click at [81, 441] on link "Salesforce Titles Only" at bounding box center [129, 434] width 176 height 37
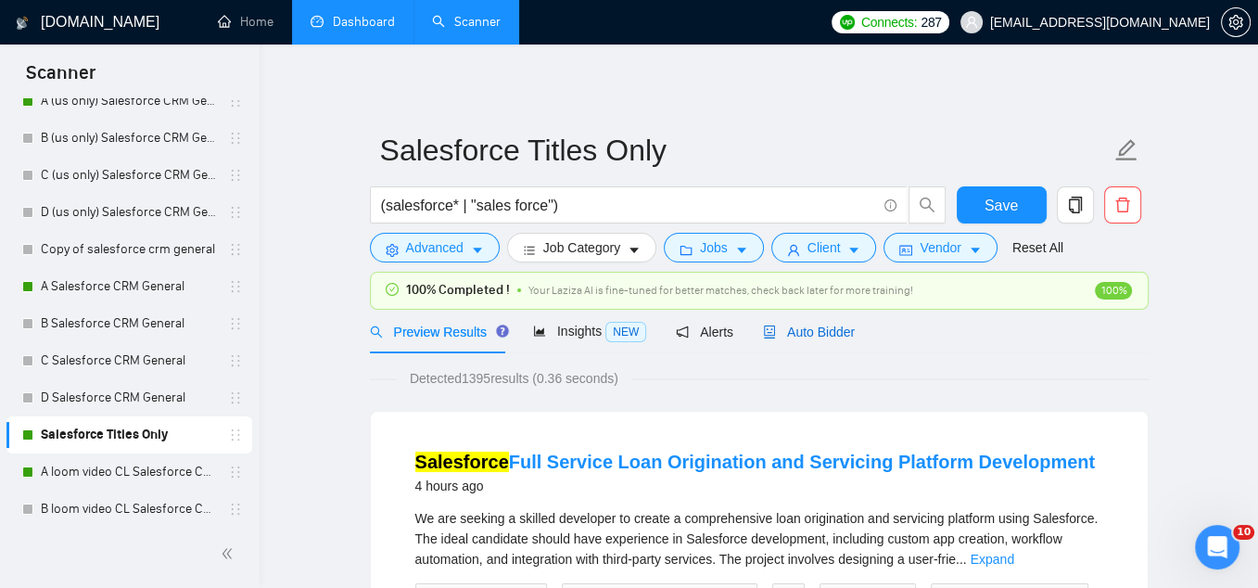
click at [833, 334] on span "Auto Bidder" at bounding box center [809, 331] width 92 height 15
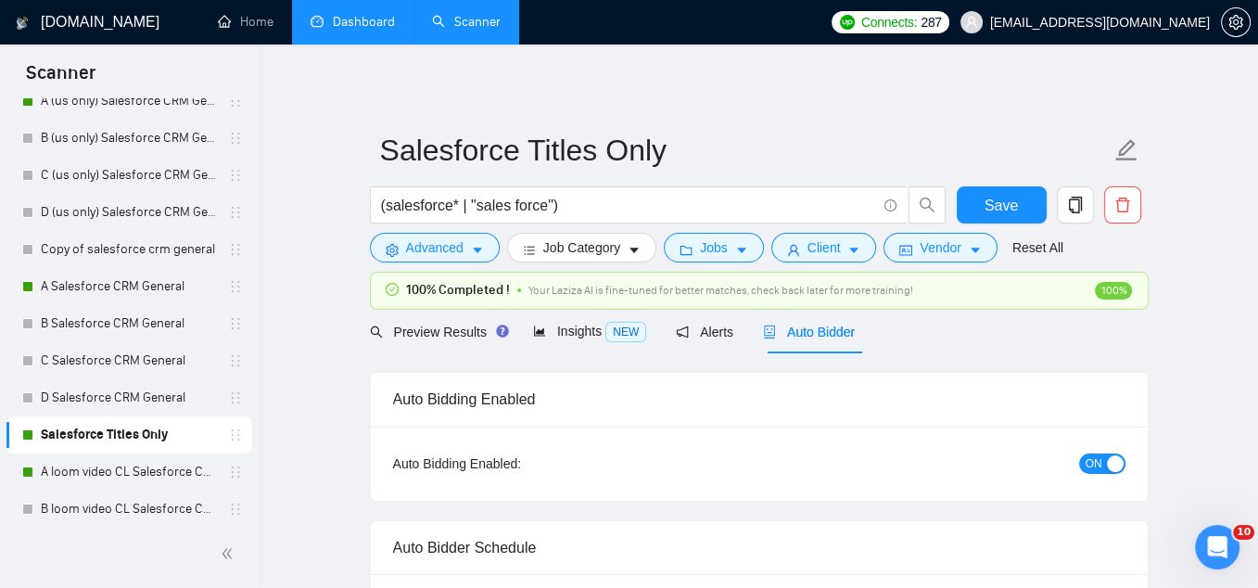
checkbox input "true"
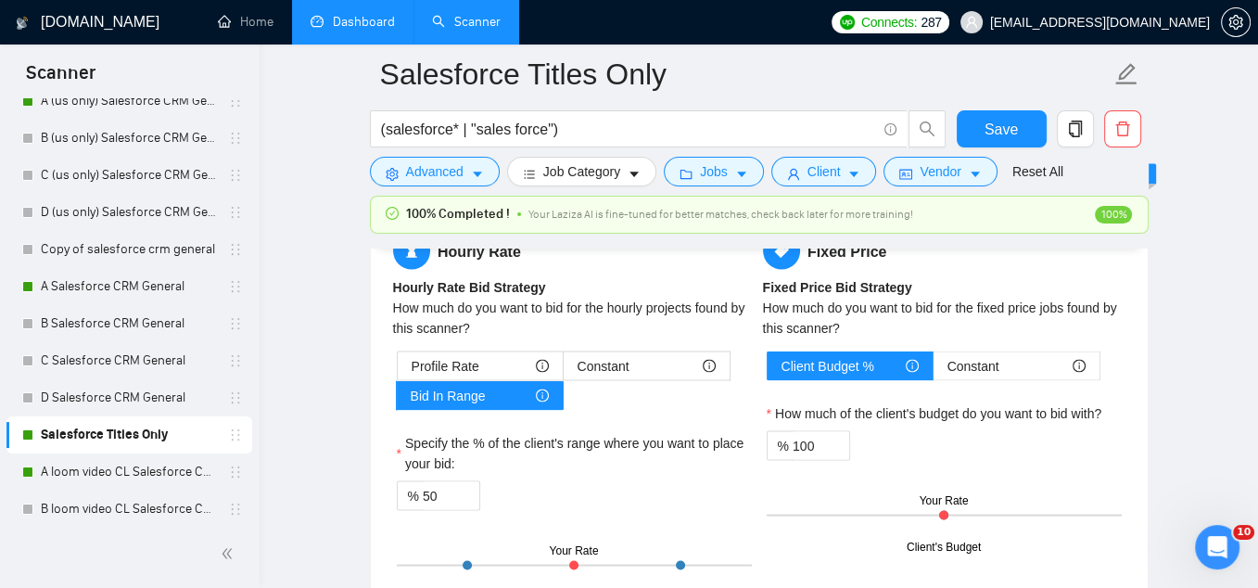
scroll to position [3043, 0]
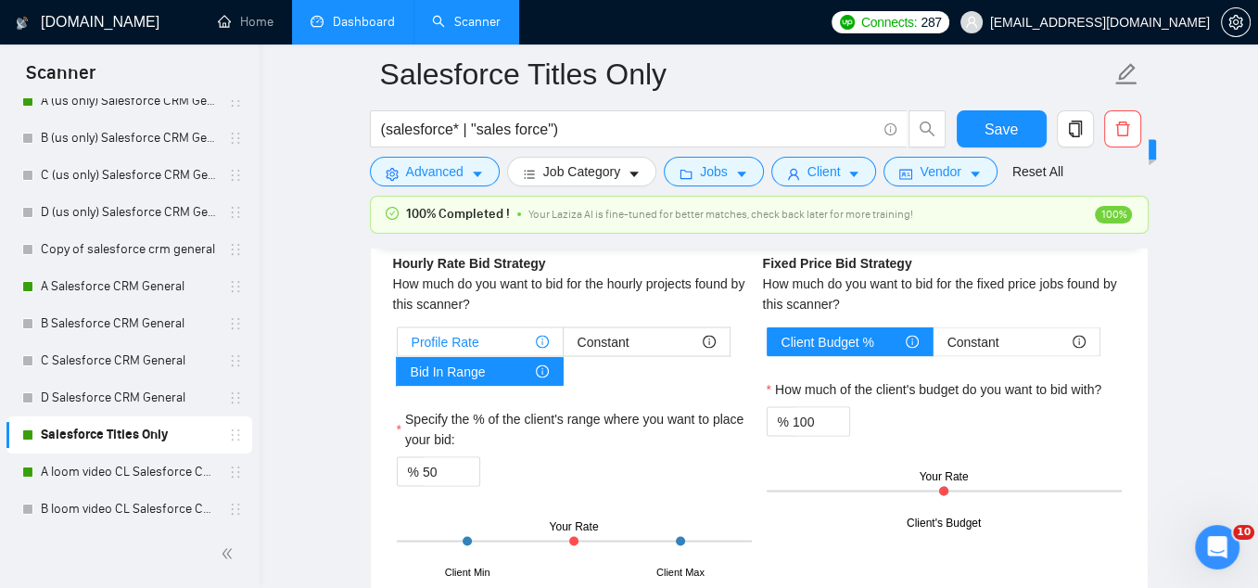
click at [464, 327] on span "Profile Rate" at bounding box center [446, 341] width 68 height 28
click at [398, 346] on input "Profile Rate" at bounding box center [398, 346] width 0 height 0
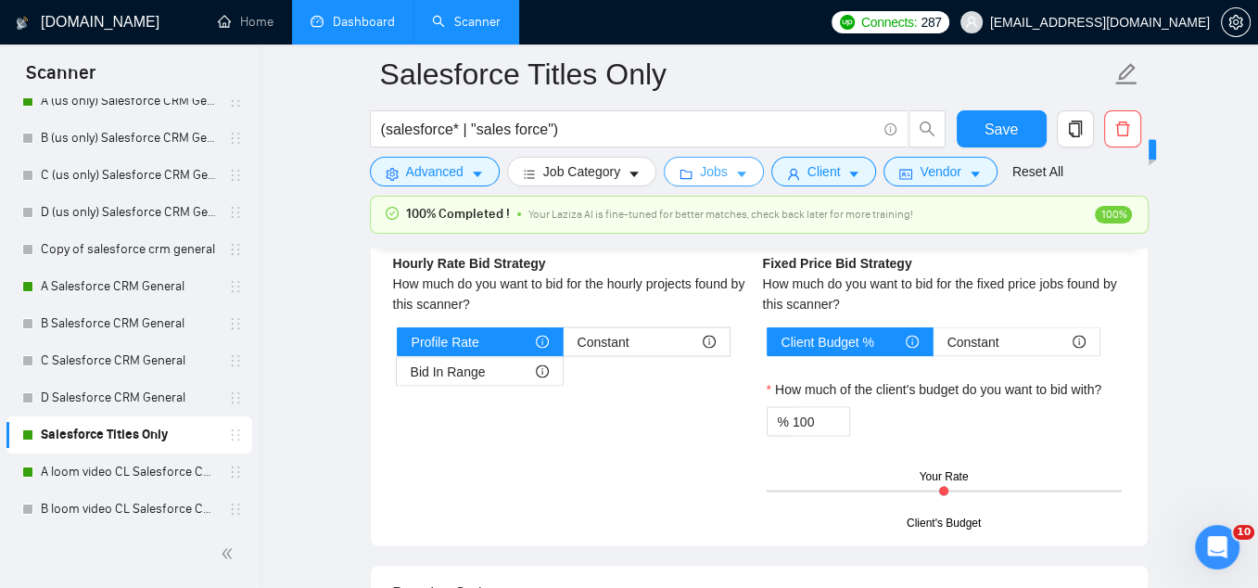
click at [733, 176] on button "Jobs" at bounding box center [714, 172] width 100 height 30
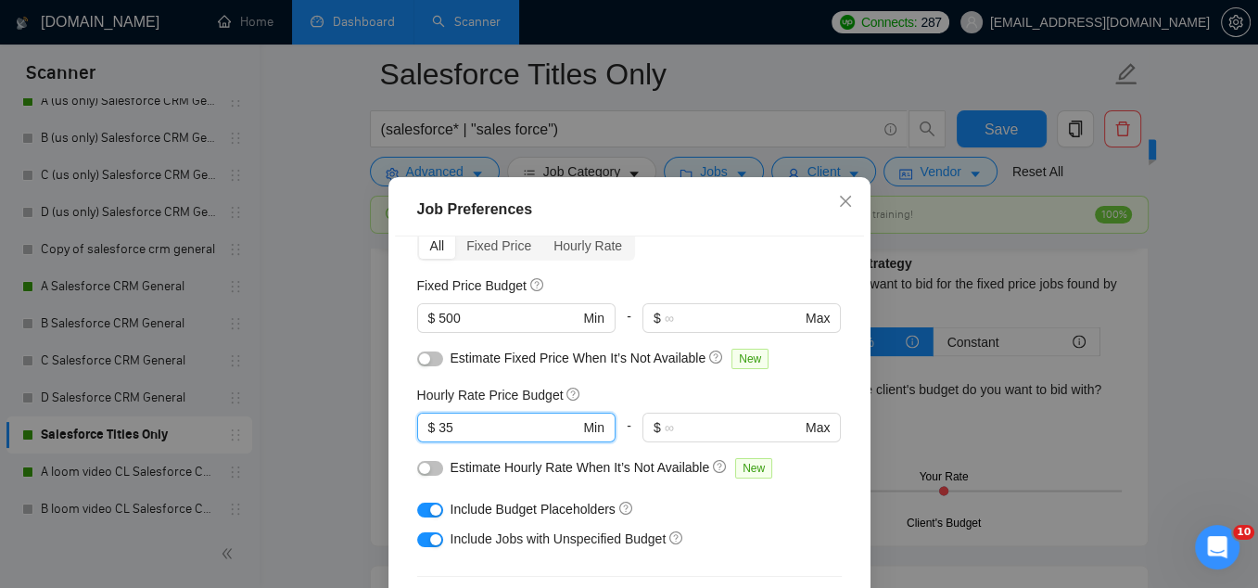
drag, startPoint x: 464, startPoint y: 431, endPoint x: 402, endPoint y: 426, distance: 62.4
click at [401, 426] on div "Budget Project Type All Fixed Price Hourly Rate Fixed Price Budget $ 500 Min - …" at bounding box center [629, 442] width 469 height 412
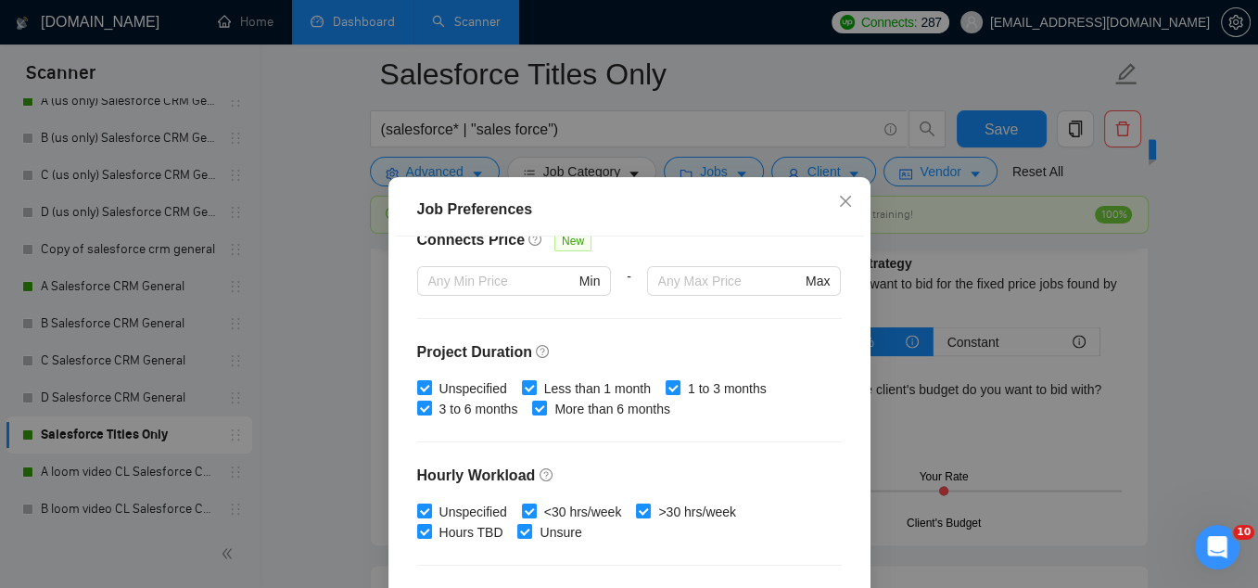
scroll to position [633, 0]
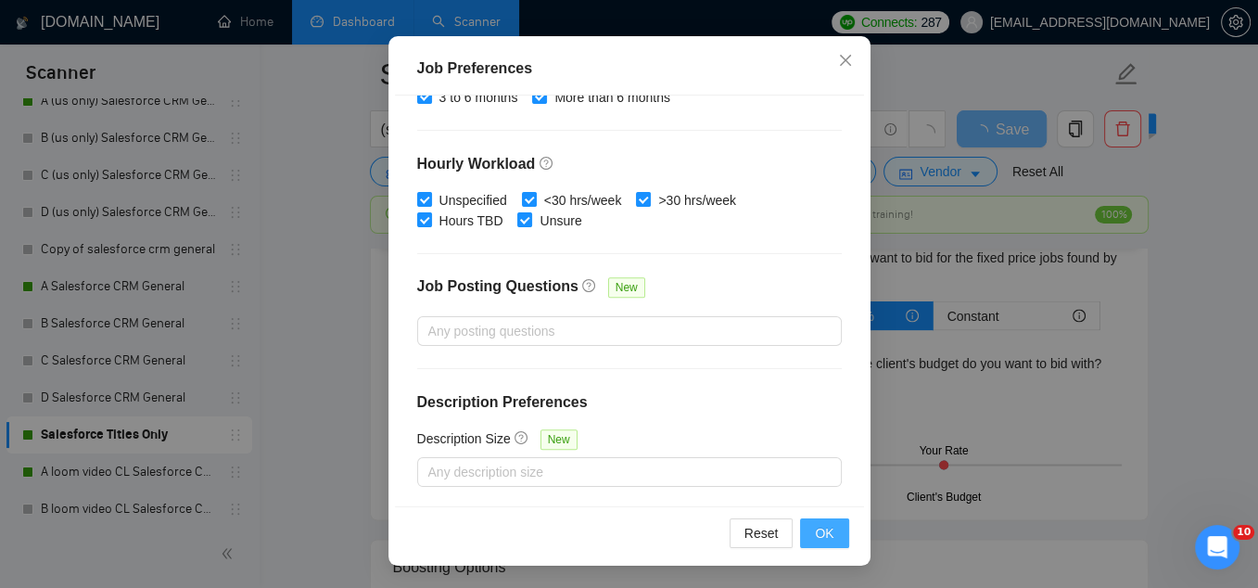
type input "50"
click at [824, 527] on span "OK" at bounding box center [824, 533] width 19 height 20
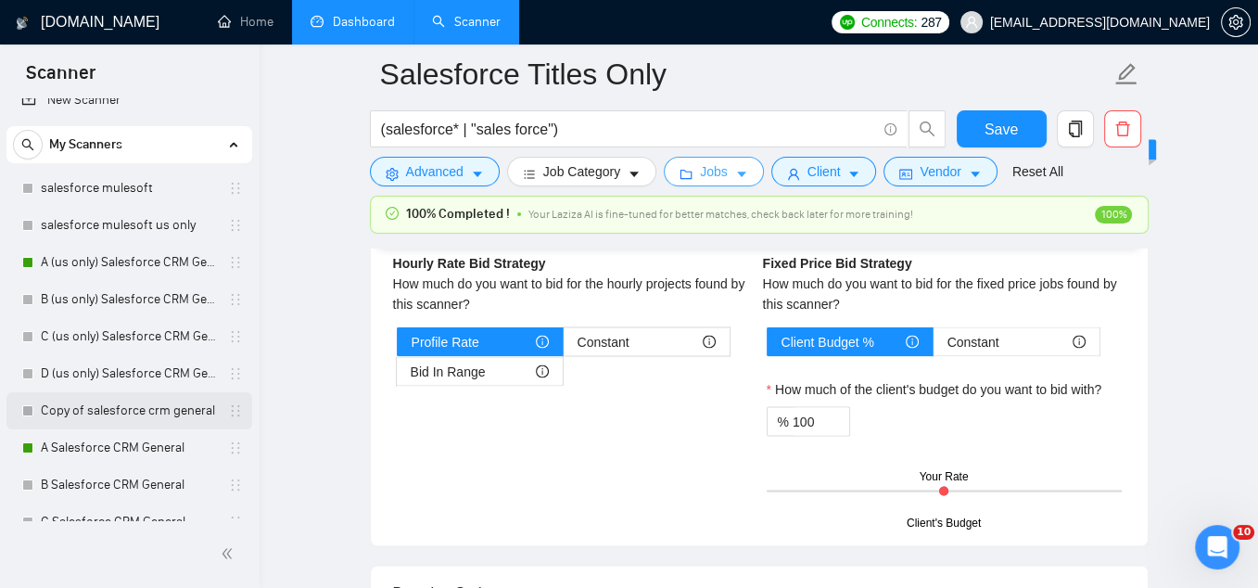
scroll to position [0, 0]
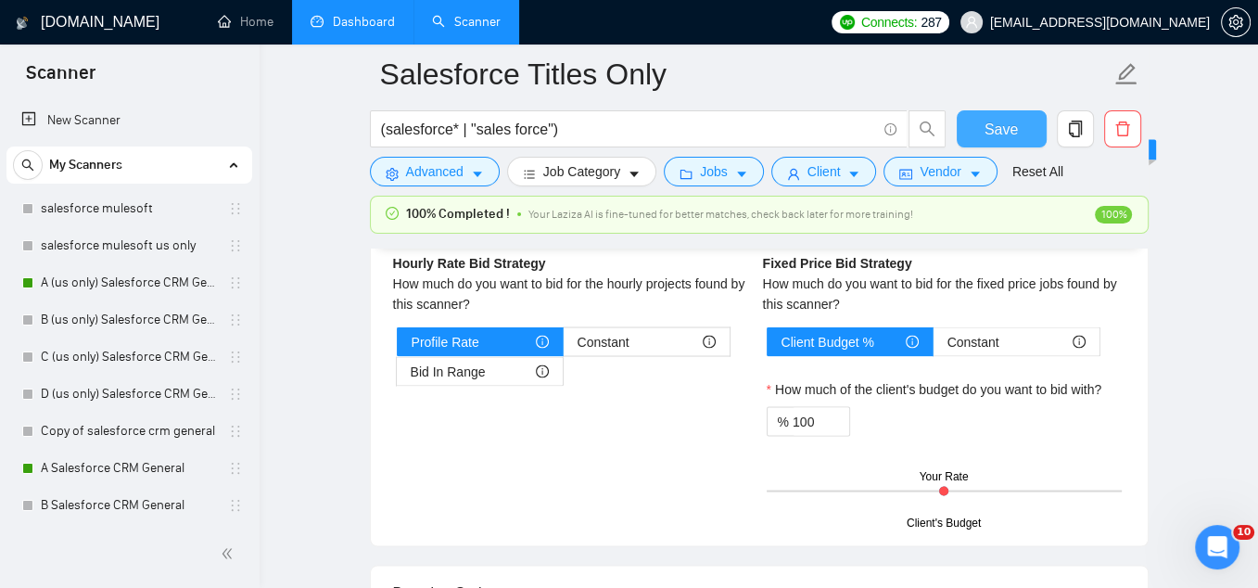
click at [992, 135] on span "Save" at bounding box center [1001, 129] width 33 height 23
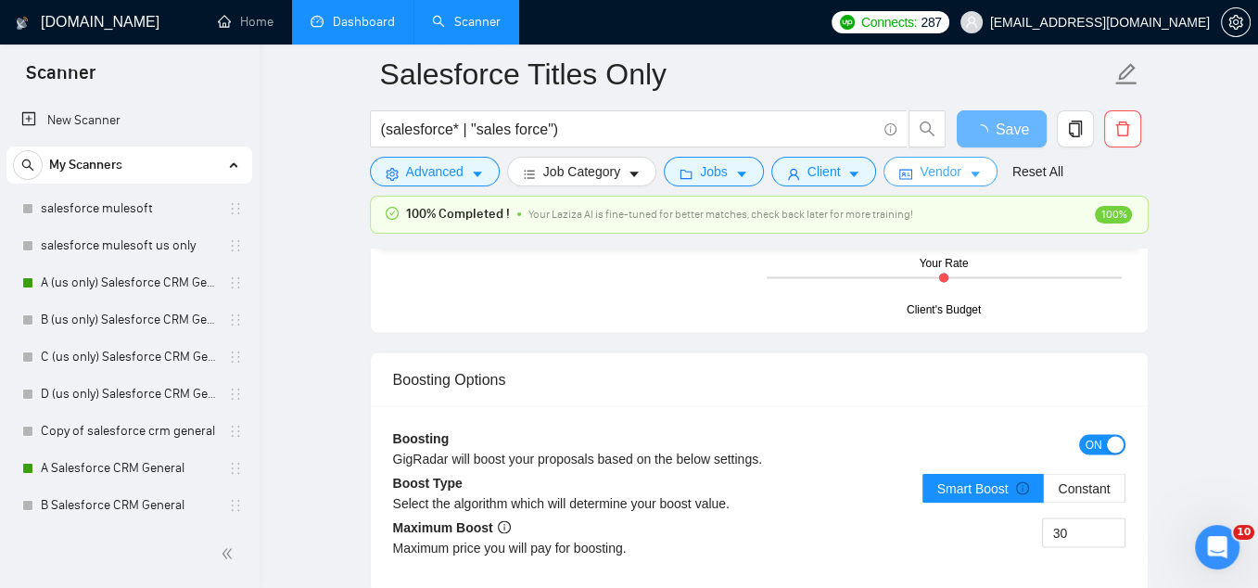
click at [942, 172] on span "Vendor" at bounding box center [940, 171] width 41 height 20
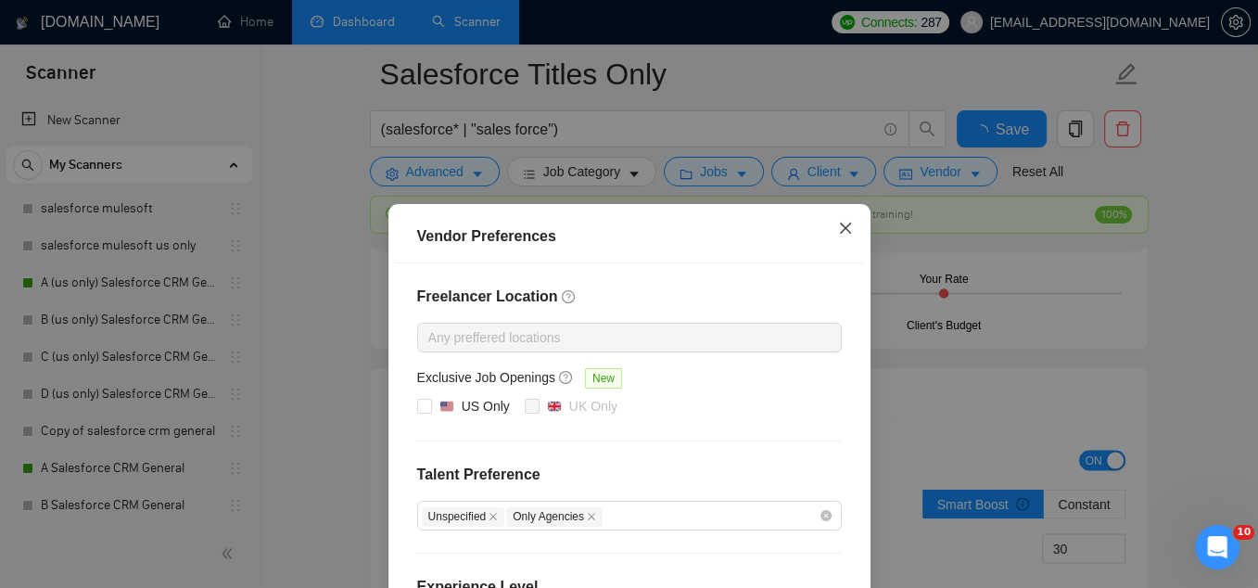
checkbox input "true"
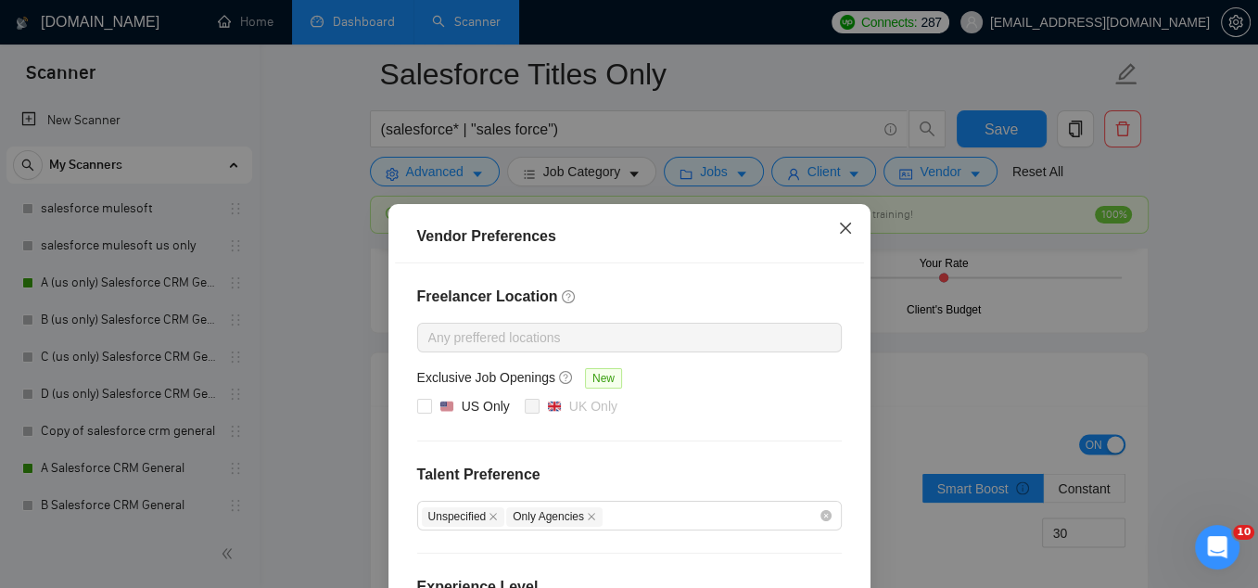
click at [844, 230] on icon "close" at bounding box center [845, 228] width 15 height 15
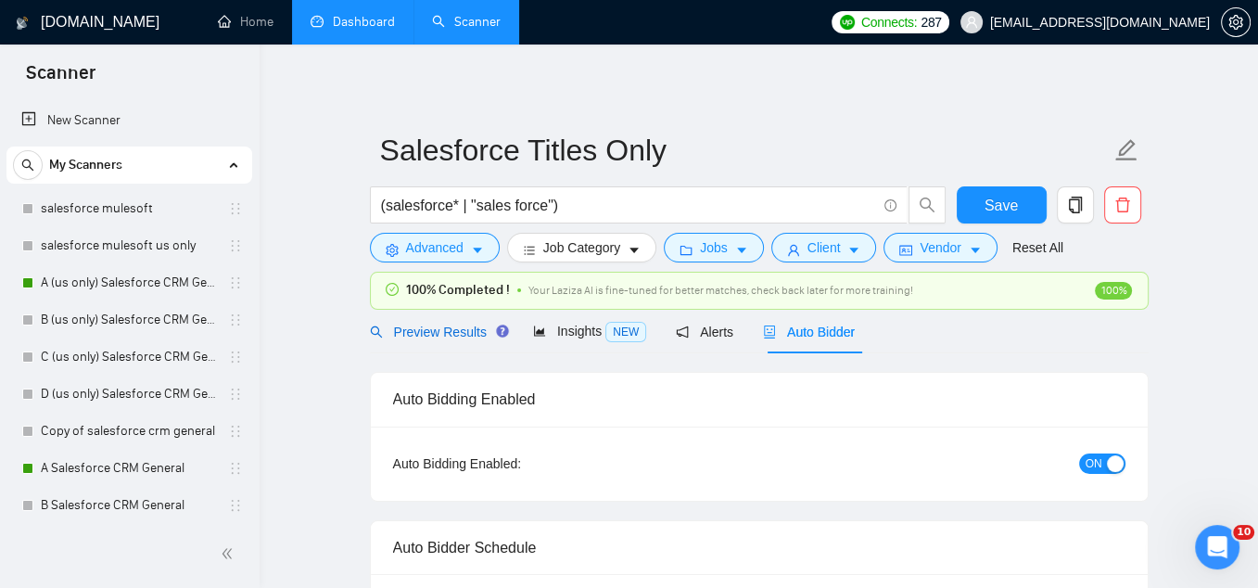
click at [429, 337] on span "Preview Results" at bounding box center [437, 331] width 134 height 15
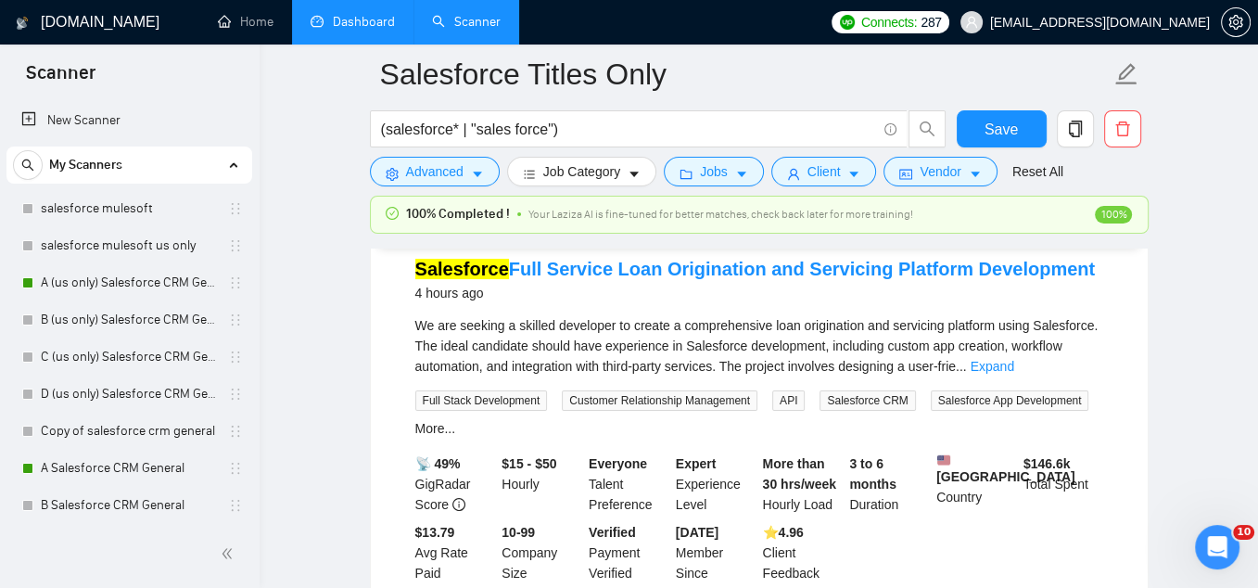
scroll to position [210, 0]
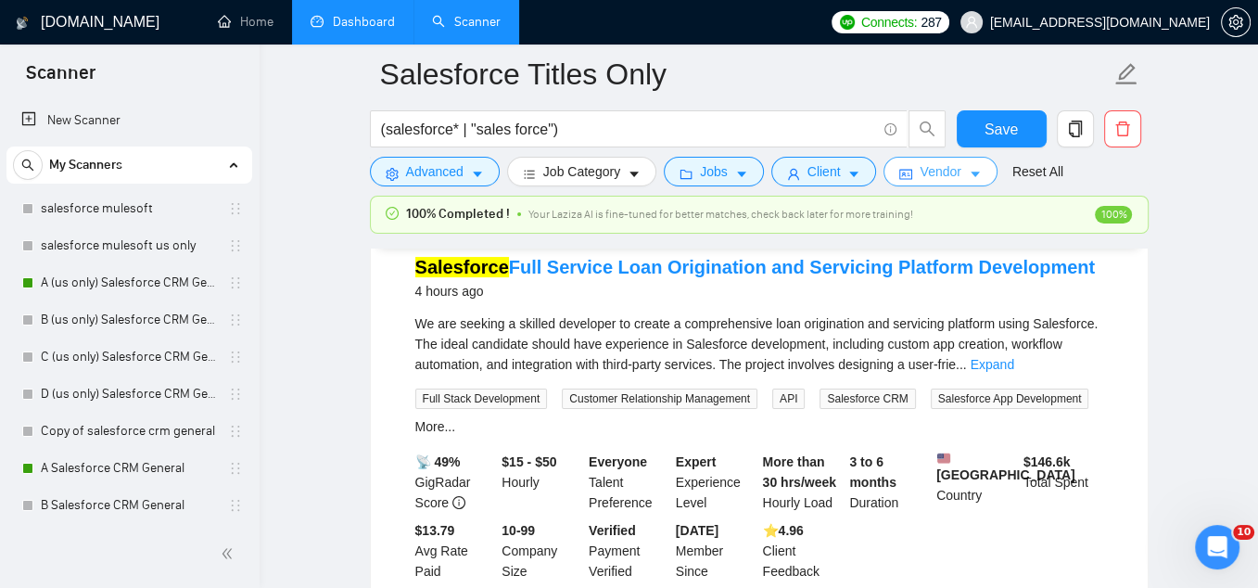
click at [954, 174] on span "Vendor" at bounding box center [940, 171] width 41 height 20
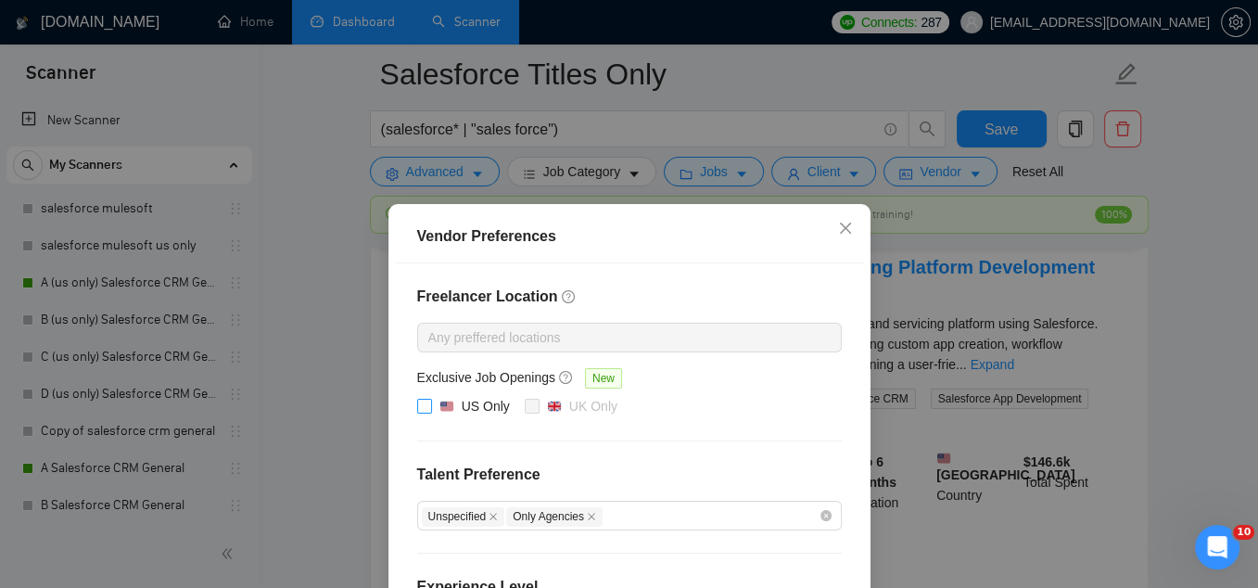
click at [420, 402] on input "US Only" at bounding box center [423, 405] width 13 height 13
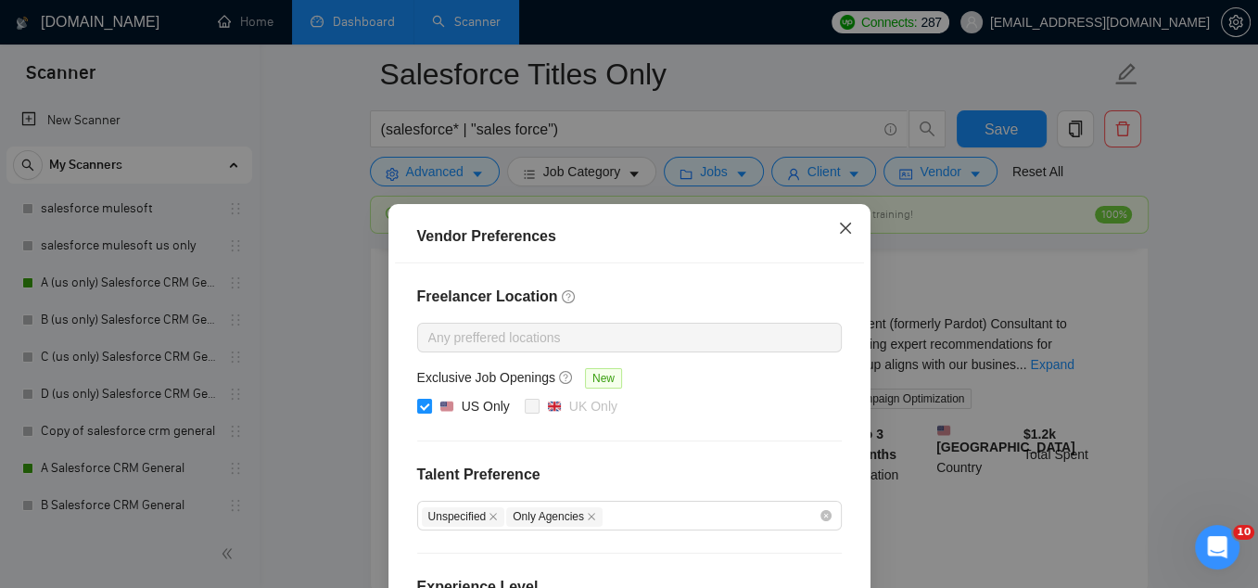
click at [844, 235] on icon "close" at bounding box center [845, 228] width 15 height 15
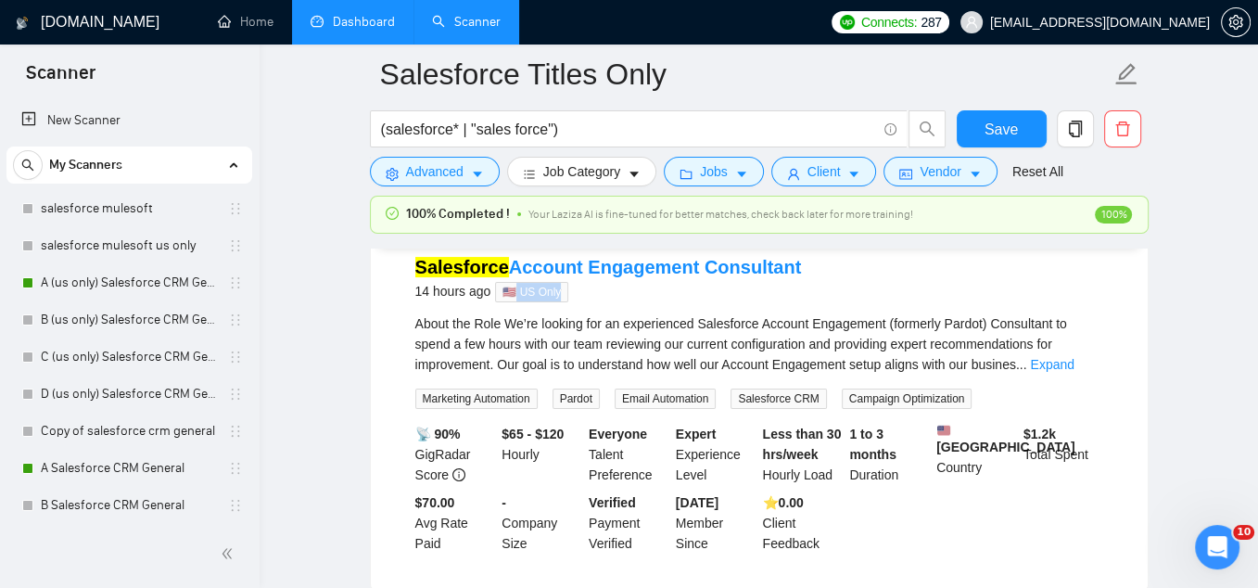
drag, startPoint x: 566, startPoint y: 288, endPoint x: 518, endPoint y: 286, distance: 48.2
click at [518, 286] on span "🇺🇸 US Only" at bounding box center [531, 292] width 73 height 20
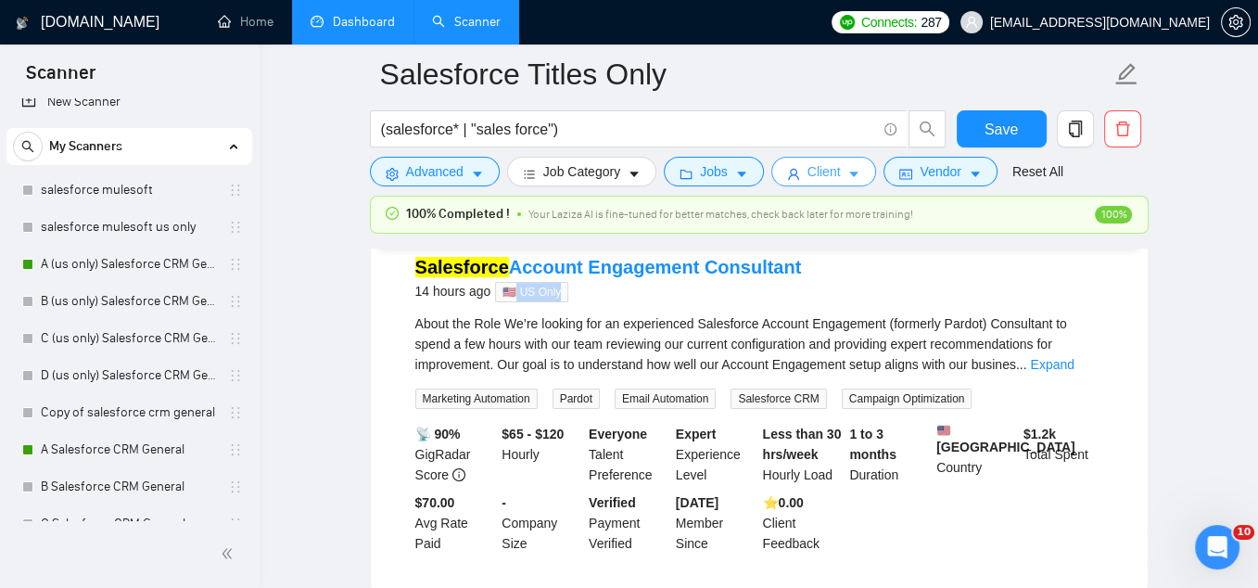
click at [808, 174] on button "Client" at bounding box center [824, 172] width 106 height 30
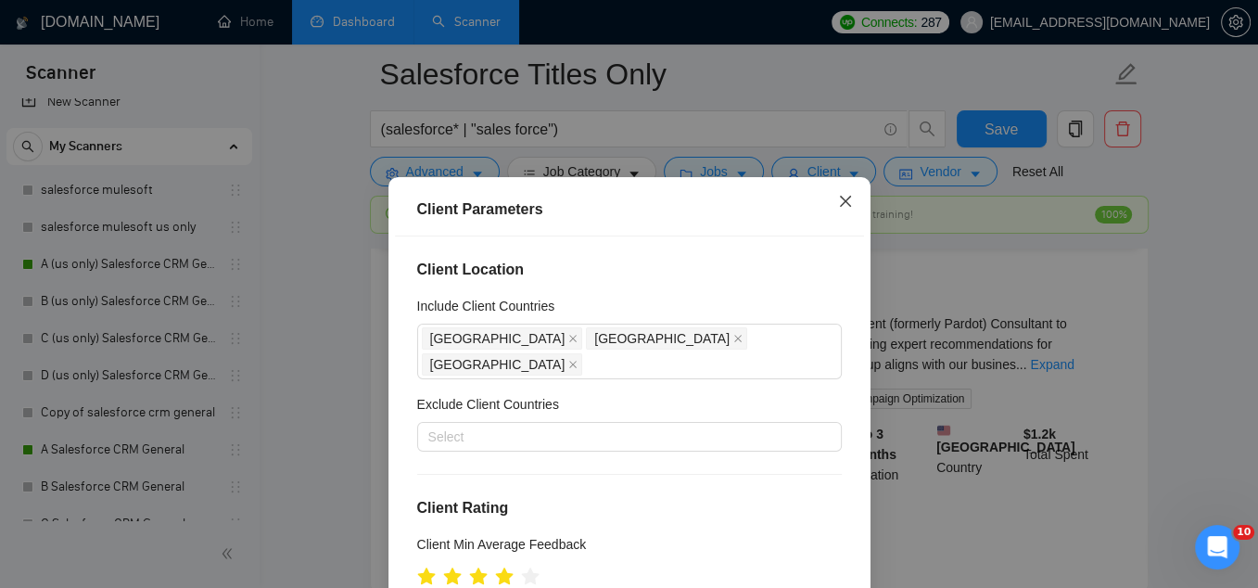
click at [846, 201] on icon "close" at bounding box center [844, 200] width 11 height 11
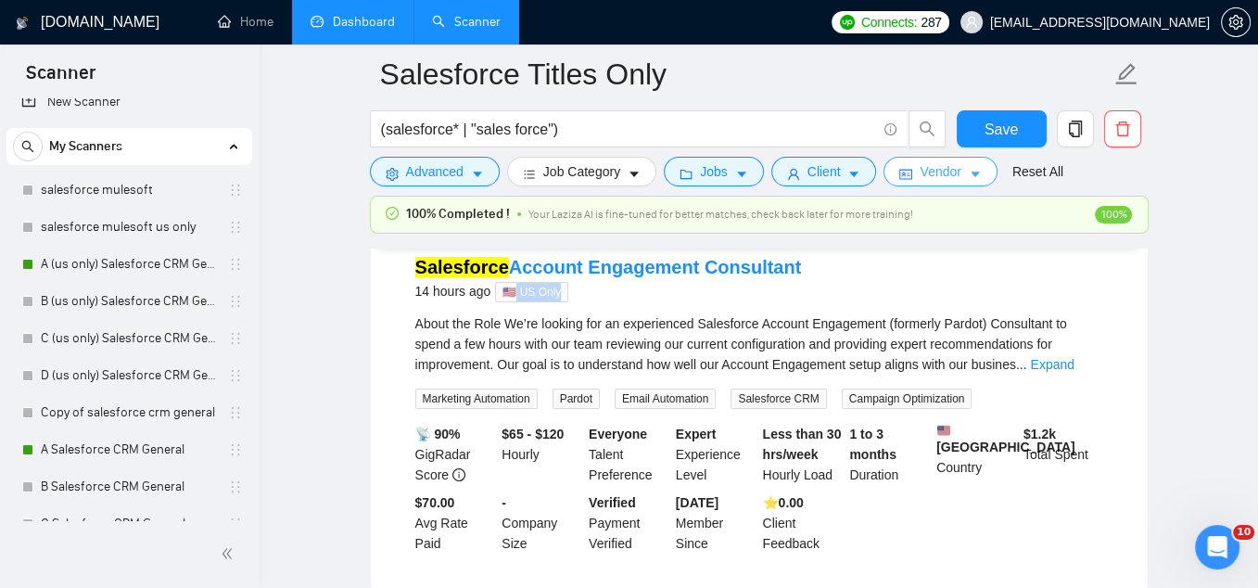
click at [938, 181] on span "Vendor" at bounding box center [940, 171] width 41 height 20
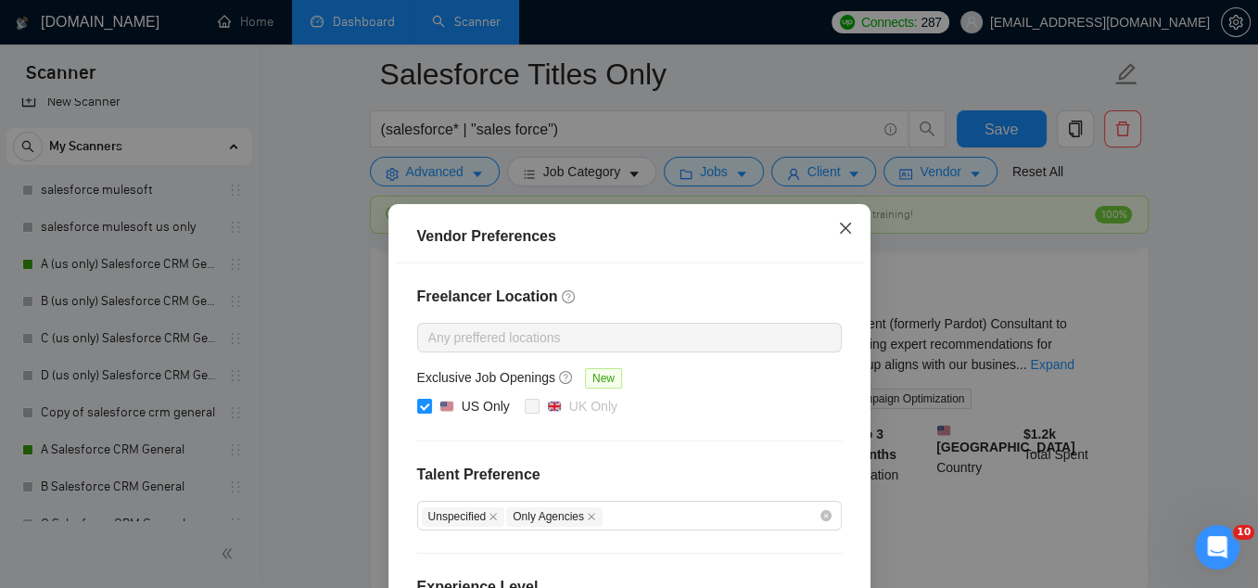
click at [845, 231] on icon "close" at bounding box center [845, 228] width 15 height 15
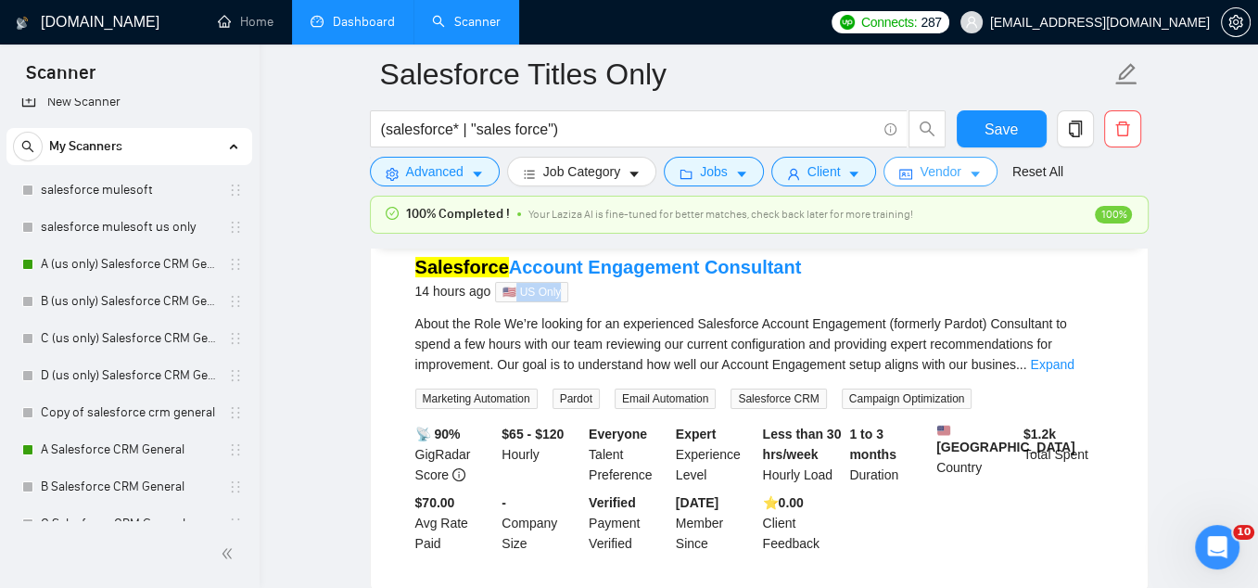
click at [955, 173] on span "Vendor" at bounding box center [940, 171] width 41 height 20
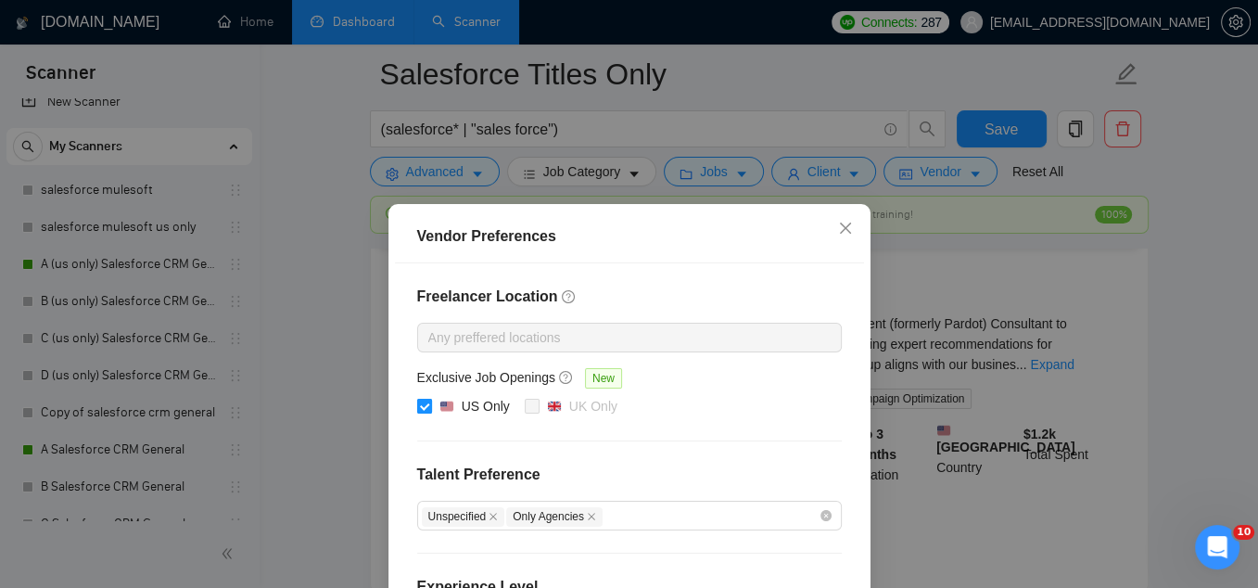
click at [423, 401] on input "US Only" at bounding box center [423, 405] width 13 height 13
checkbox input "false"
click at [840, 235] on icon "close" at bounding box center [845, 228] width 15 height 15
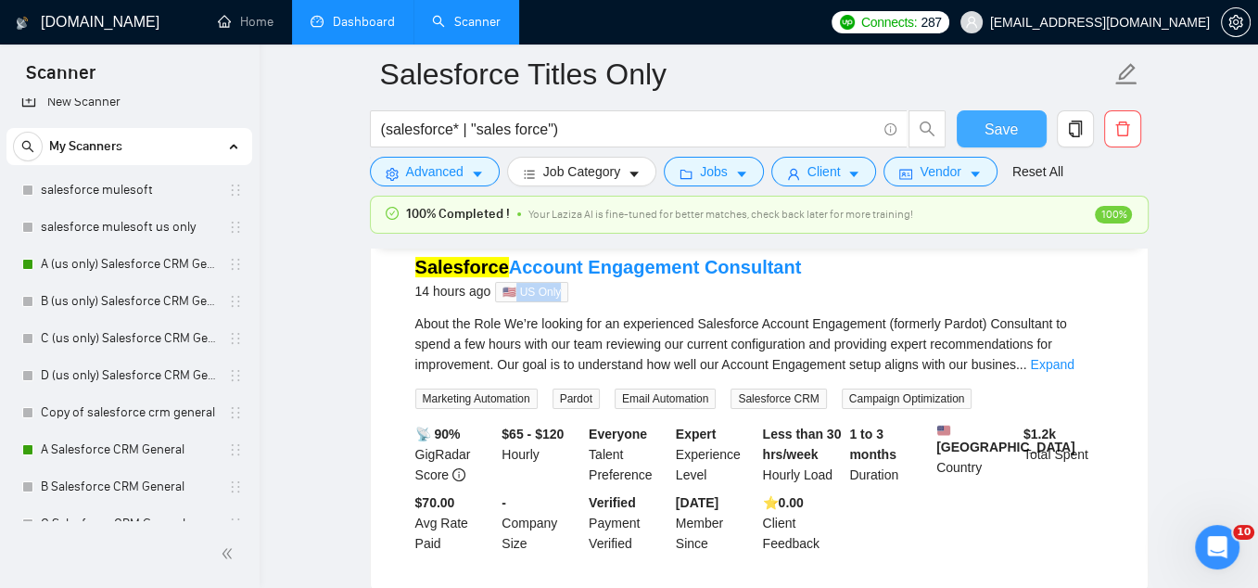
click at [1014, 129] on span "Save" at bounding box center [1001, 129] width 33 height 23
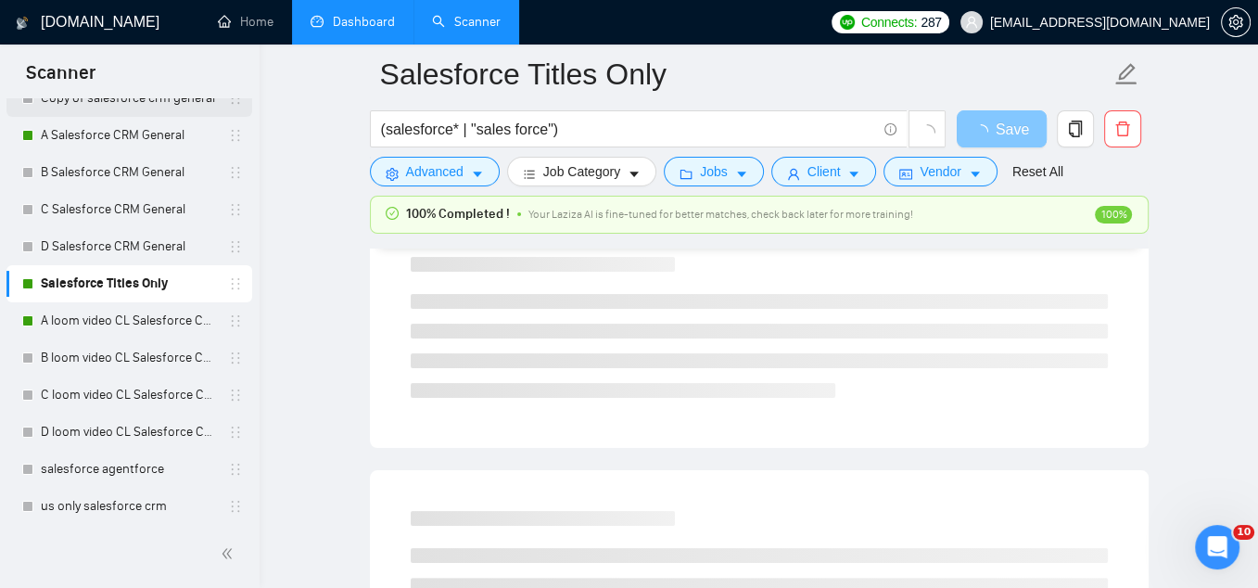
scroll to position [333, 0]
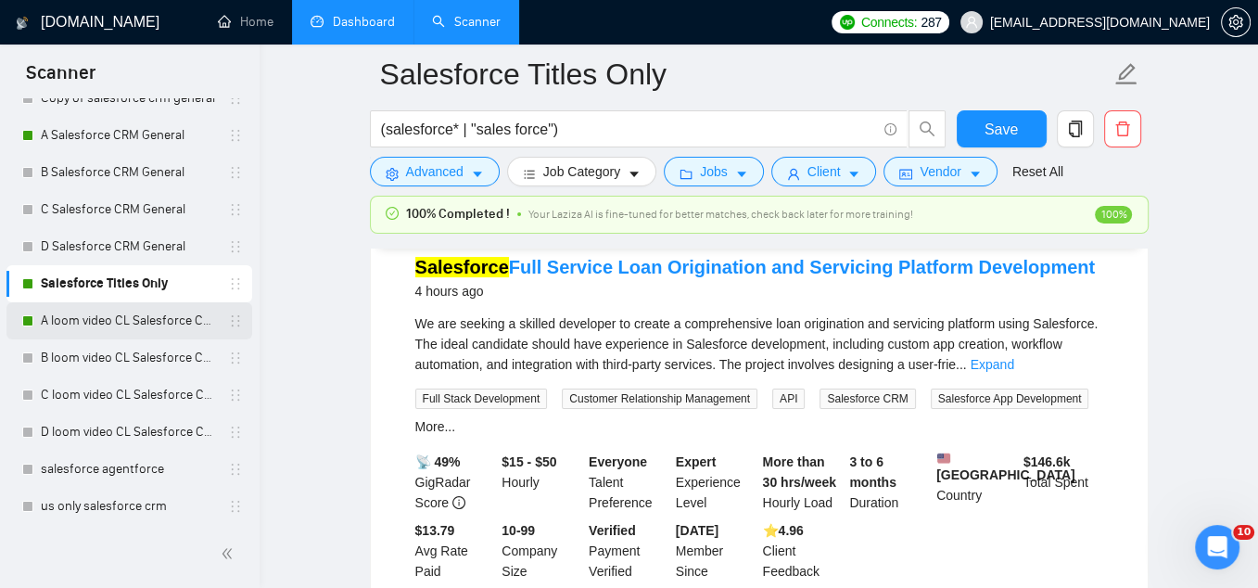
click at [127, 321] on link "A loom video CL Salesforce CRM General" at bounding box center [129, 320] width 176 height 37
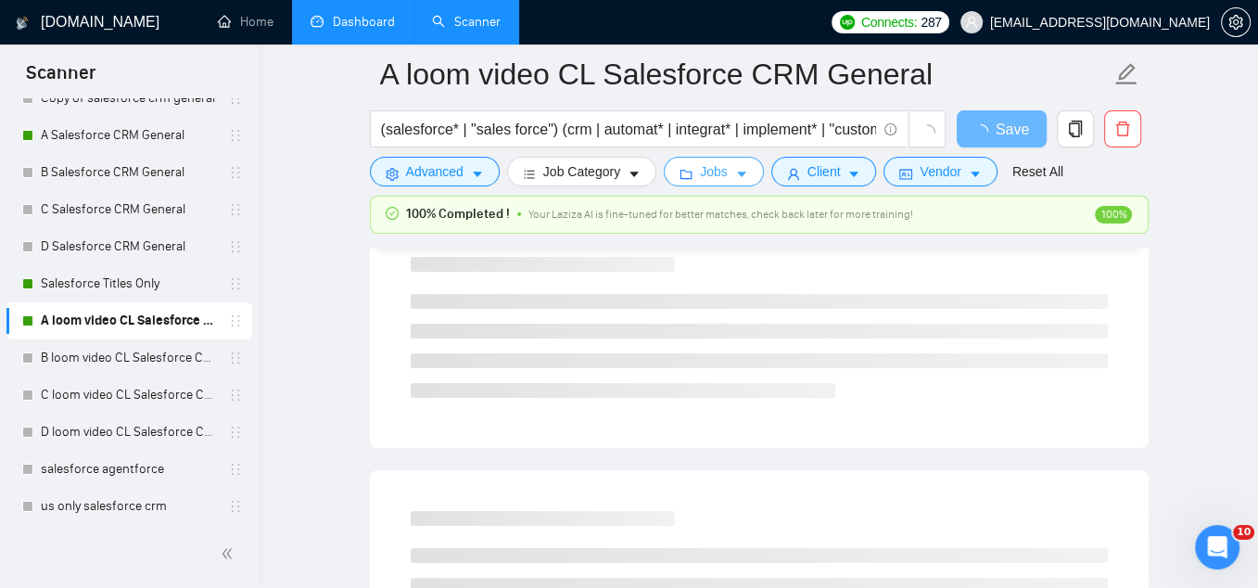
click at [748, 170] on icon "caret-down" at bounding box center [741, 174] width 13 height 13
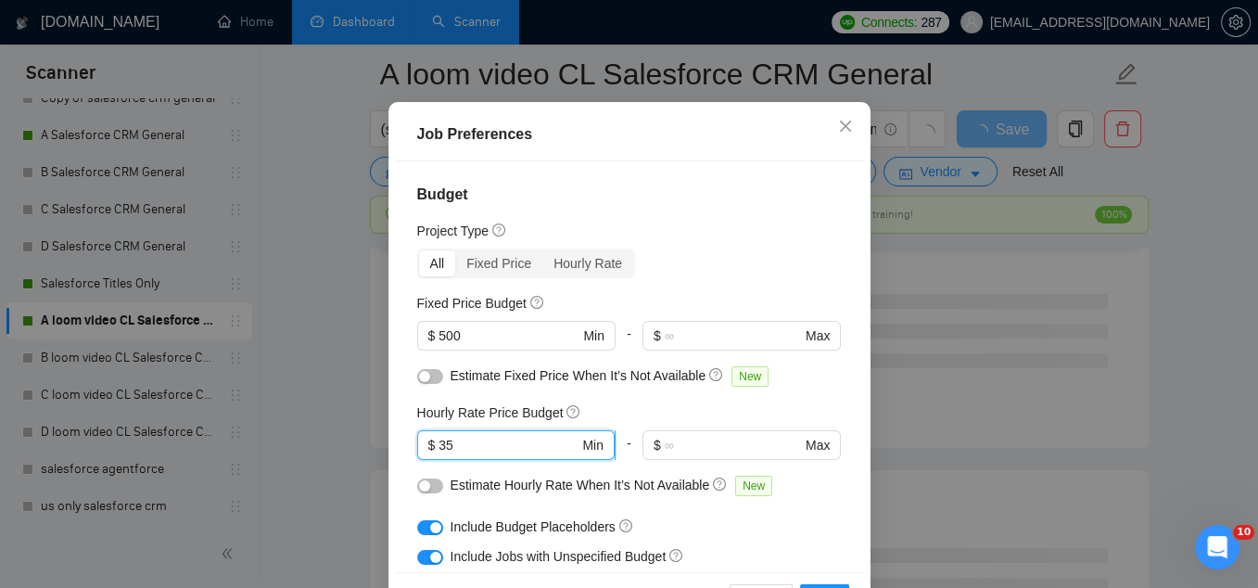
drag, startPoint x: 469, startPoint y: 526, endPoint x: 425, endPoint y: 525, distance: 44.5
click at [425, 460] on span "$ 35 Min" at bounding box center [515, 445] width 197 height 30
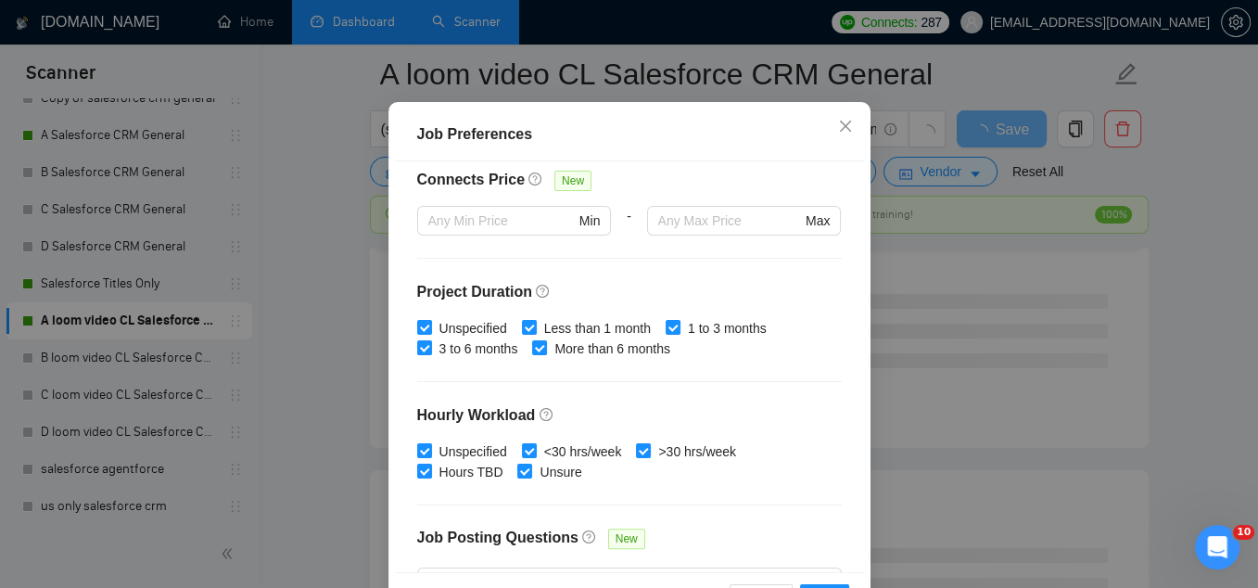
scroll to position [633, 0]
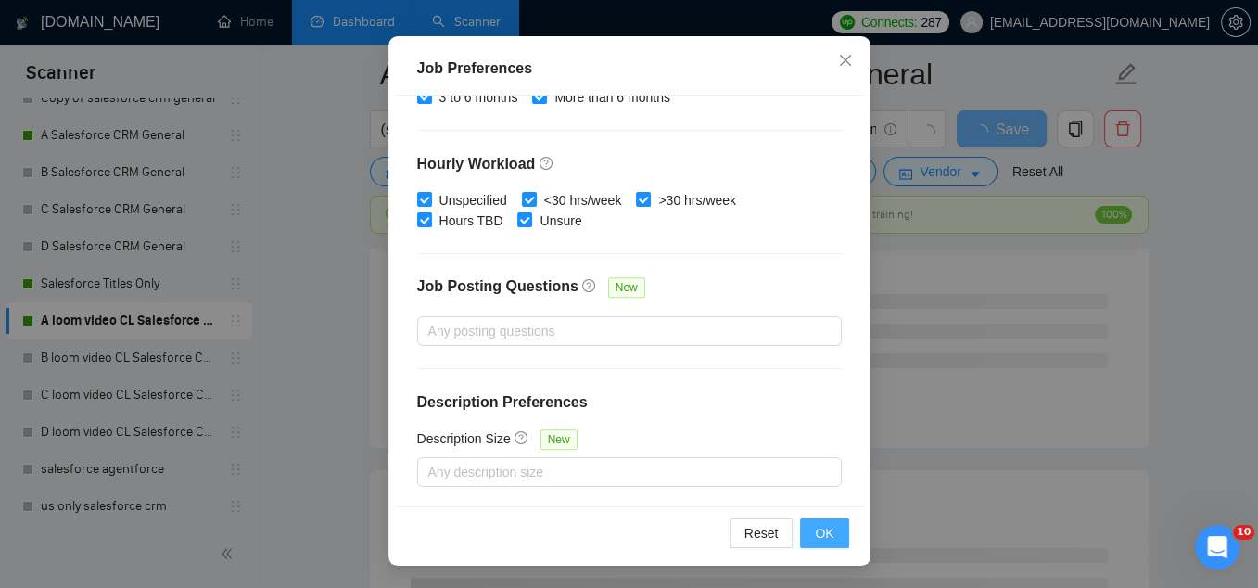
type input "50"
click at [826, 537] on span "OK" at bounding box center [824, 533] width 19 height 20
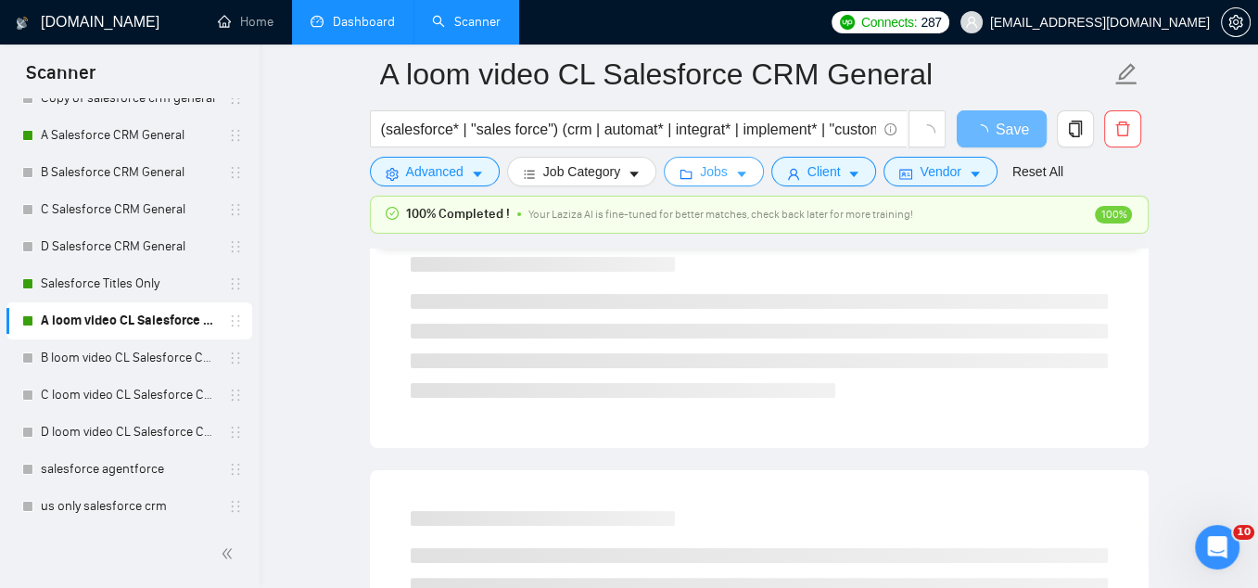
scroll to position [0, 0]
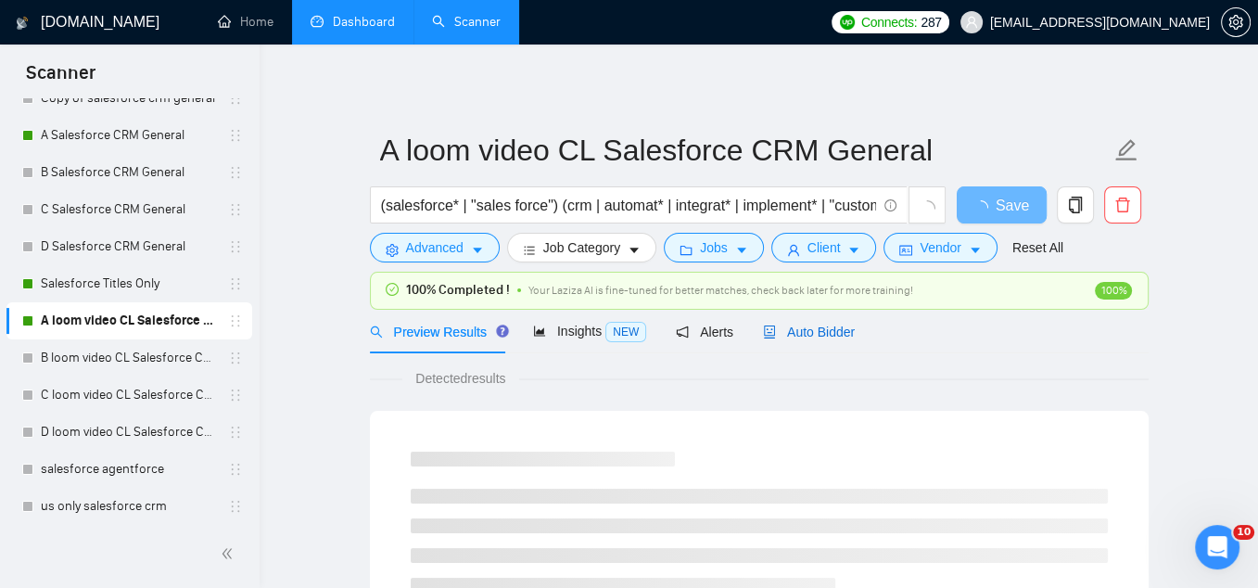
click at [838, 325] on span "Auto Bidder" at bounding box center [809, 331] width 92 height 15
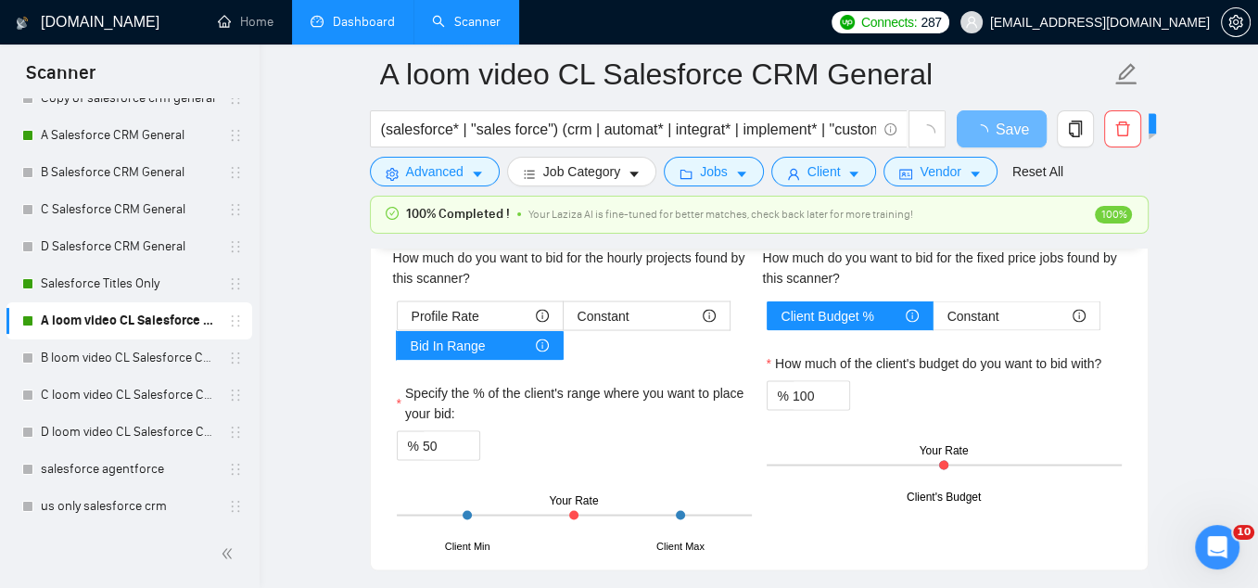
scroll to position [3059, 0]
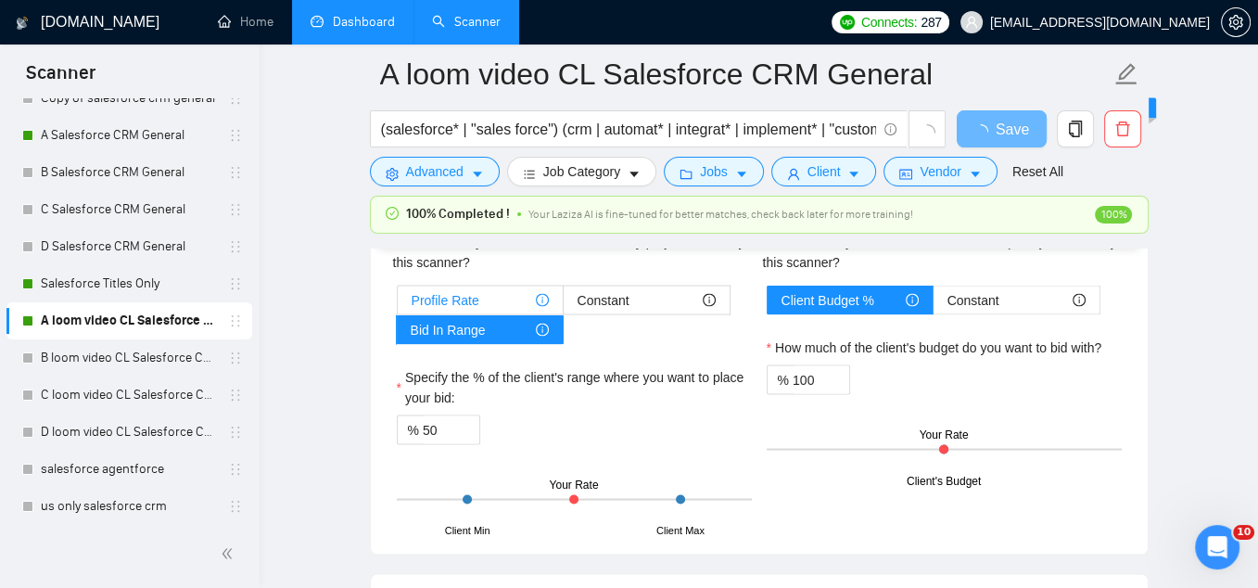
click at [460, 294] on span "Profile Rate" at bounding box center [446, 300] width 68 height 28
click at [398, 304] on input "Profile Rate" at bounding box center [398, 304] width 0 height 0
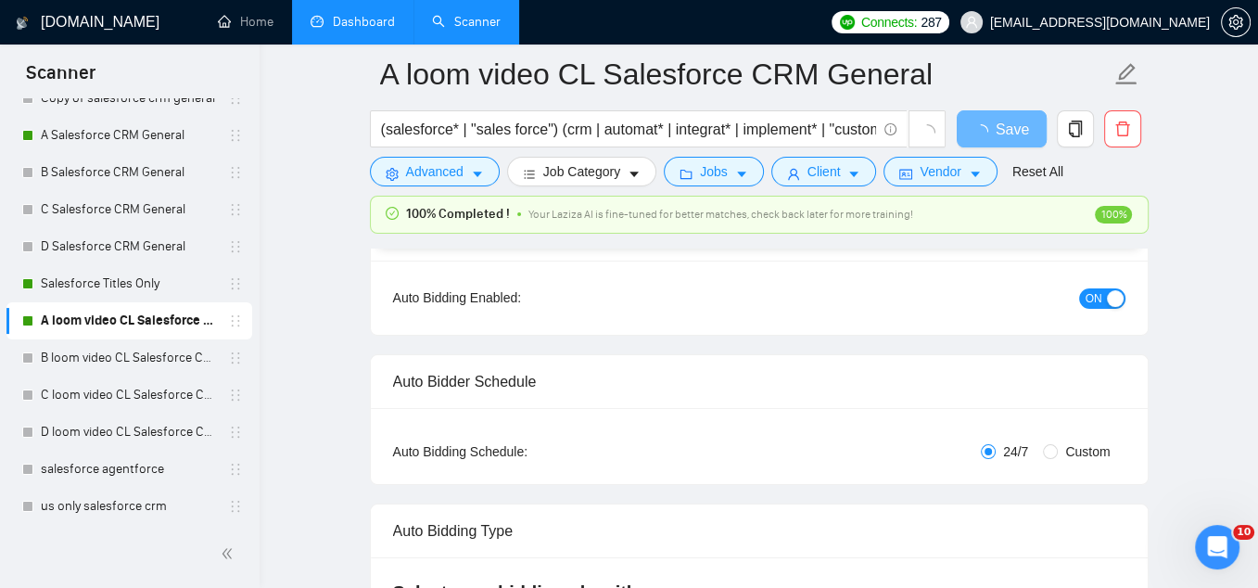
scroll to position [139, 0]
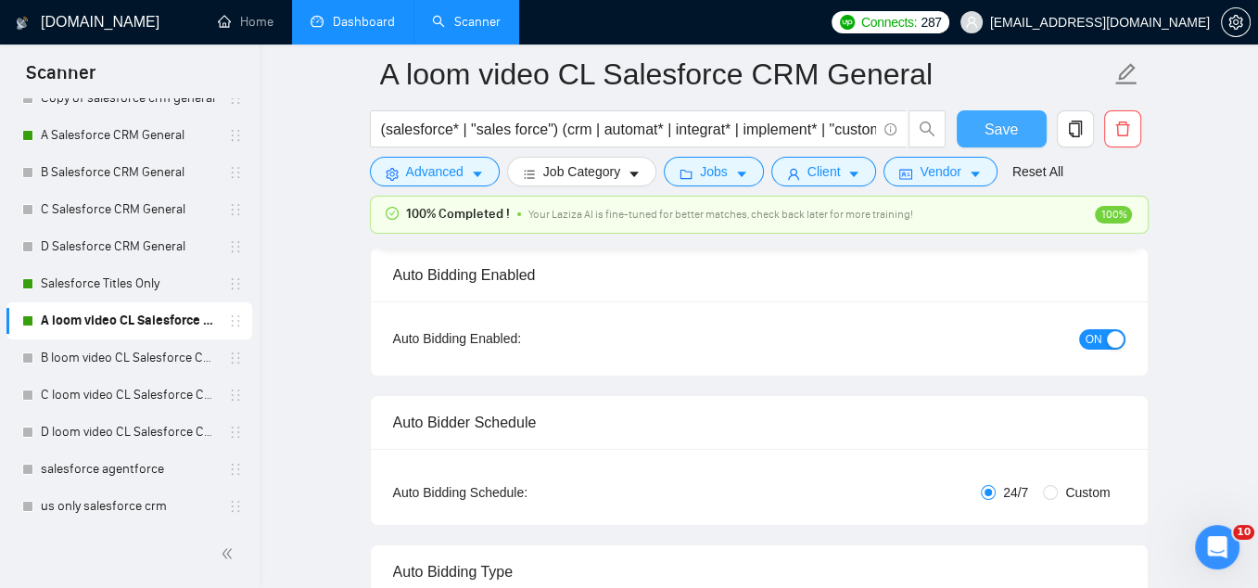
click at [1010, 127] on span "Save" at bounding box center [1001, 129] width 33 height 23
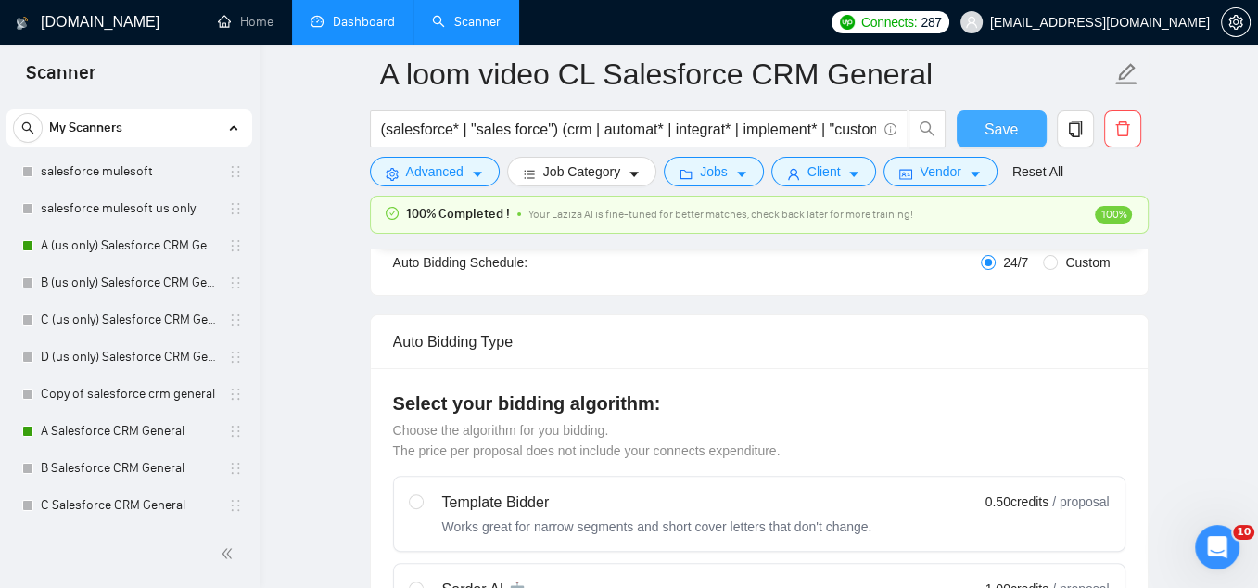
scroll to position [0, 0]
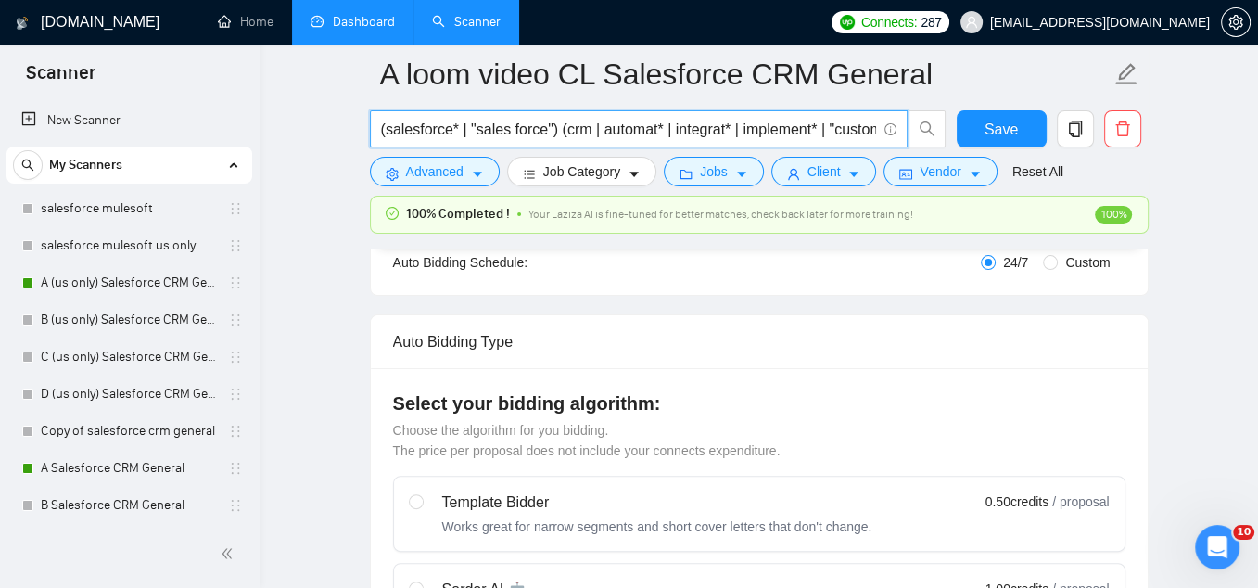
click at [637, 127] on input "(salesforce* | "sales force") (crm | automat* | integrat* | implement* | "custo…" at bounding box center [628, 129] width 495 height 23
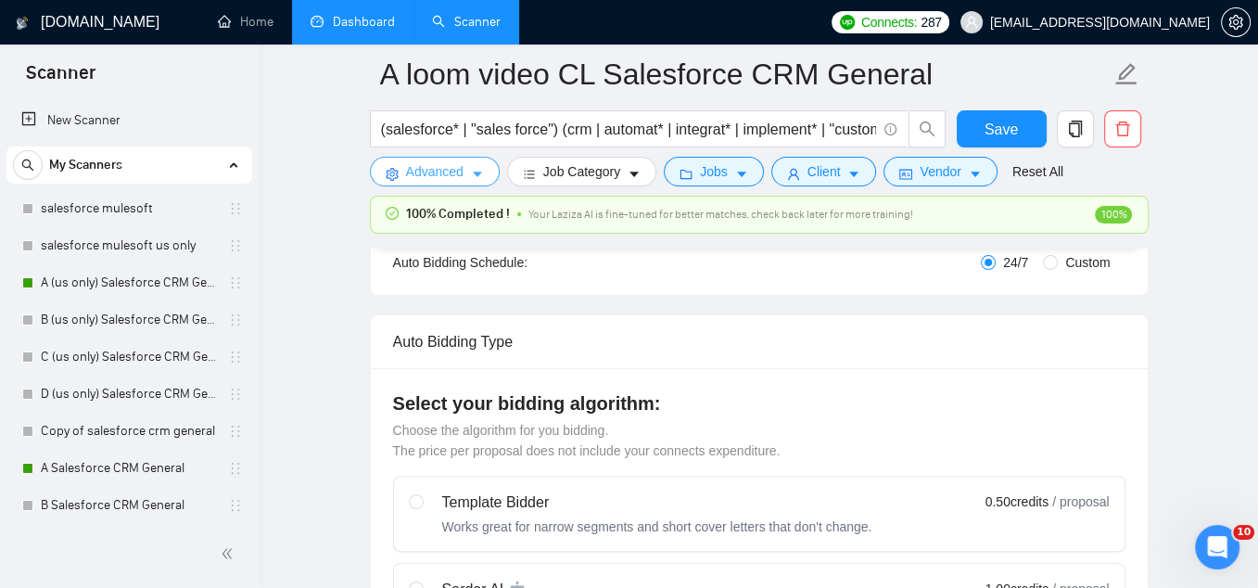
click at [428, 177] on span "Advanced" at bounding box center [434, 171] width 57 height 20
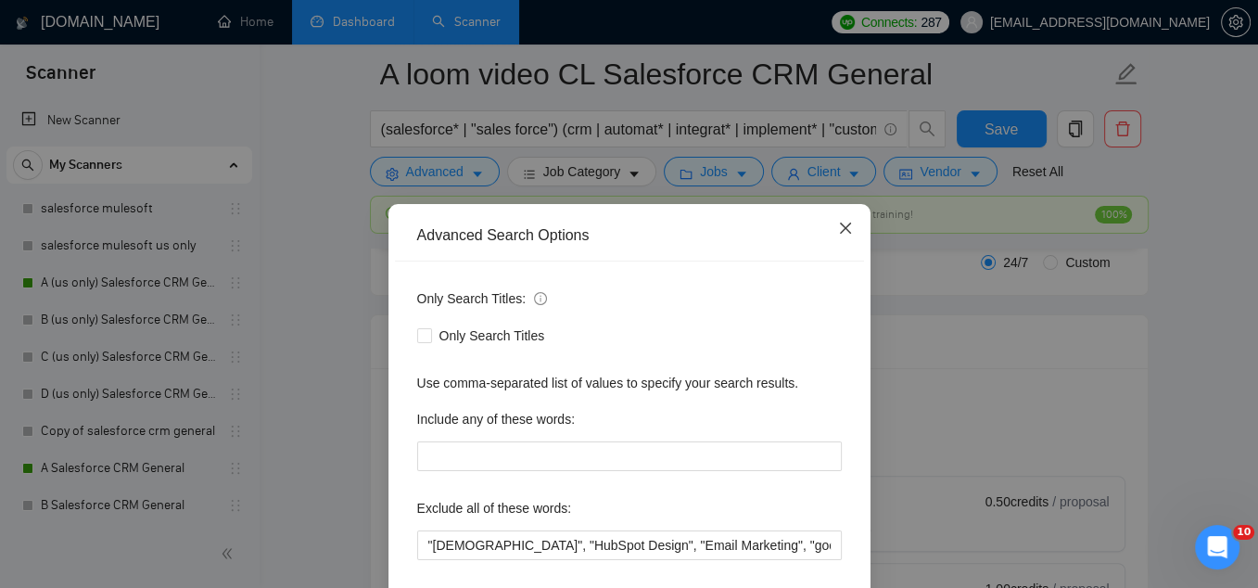
click at [849, 228] on icon "close" at bounding box center [845, 228] width 15 height 15
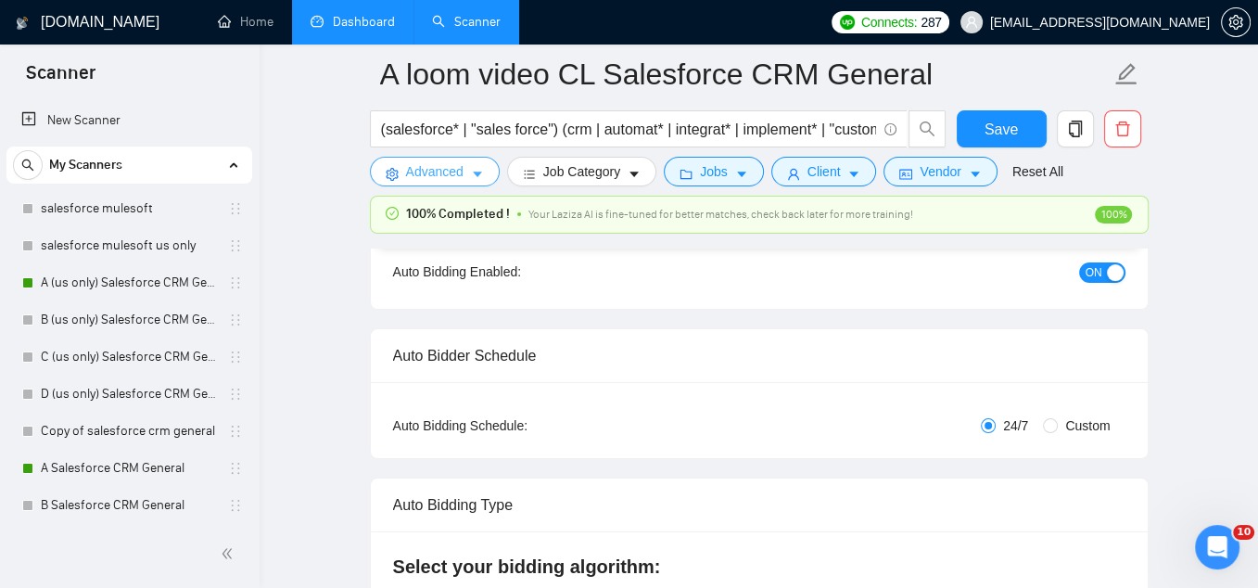
scroll to position [204, 0]
click at [1053, 428] on input "Custom" at bounding box center [1050, 427] width 15 height 15
radio input "true"
radio input "false"
checkbox input "true"
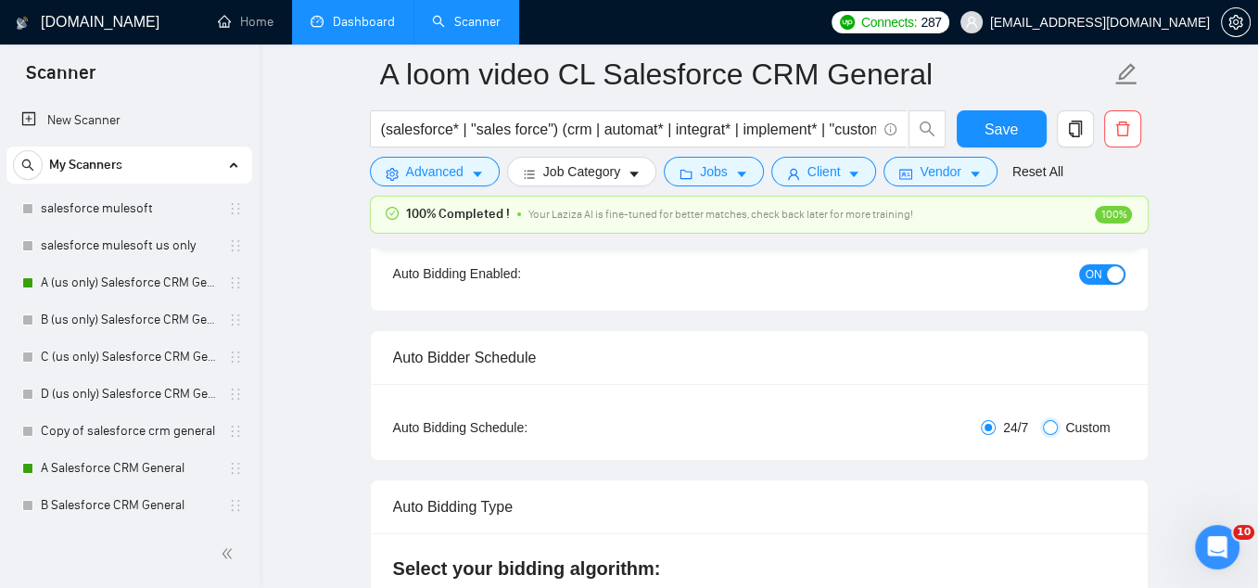
checkbox input "true"
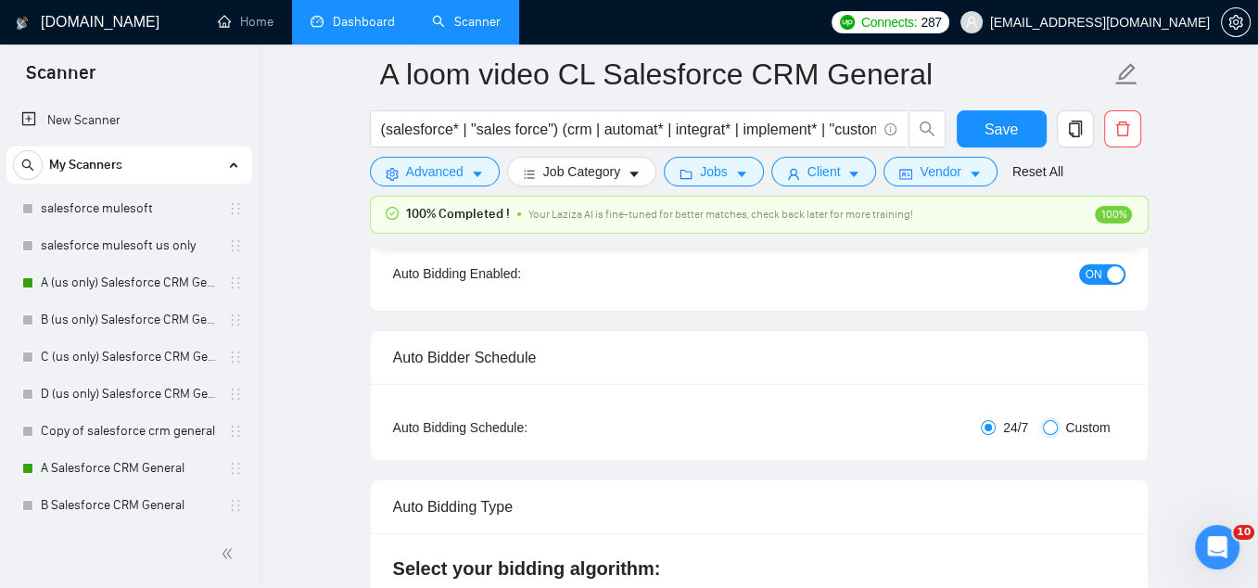
checkbox input "true"
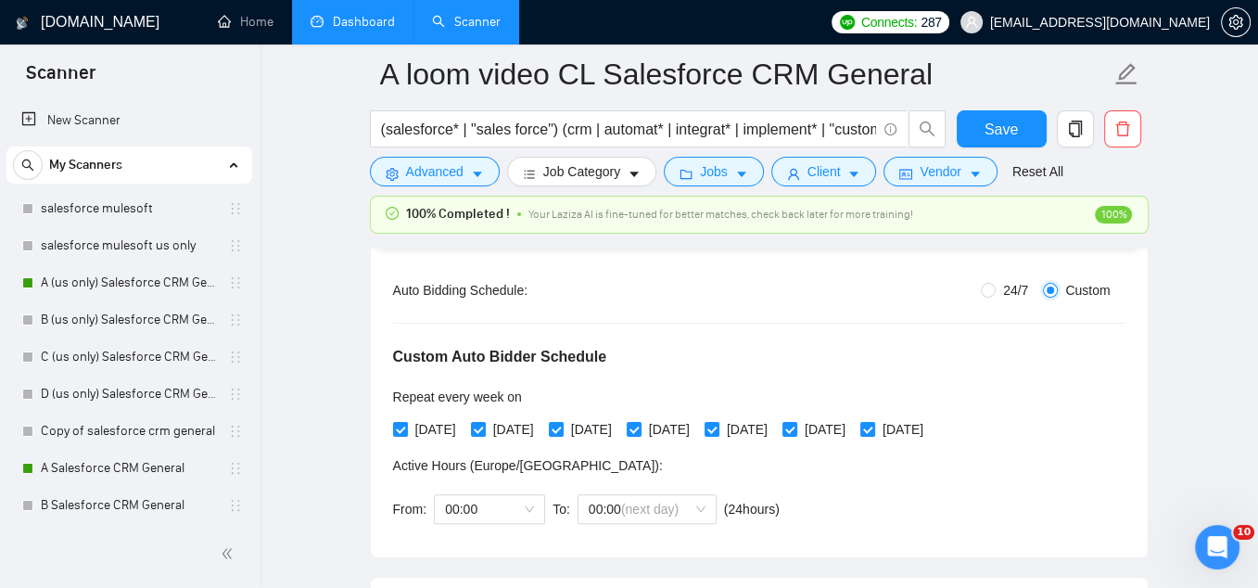
scroll to position [343, 0]
click at [498, 432] on span "[DATE]" at bounding box center [514, 427] width 56 height 20
click at [484, 432] on input "[DATE]" at bounding box center [477, 426] width 13 height 13
checkbox input "false"
click at [697, 426] on span "[DATE]" at bounding box center [670, 427] width 56 height 20
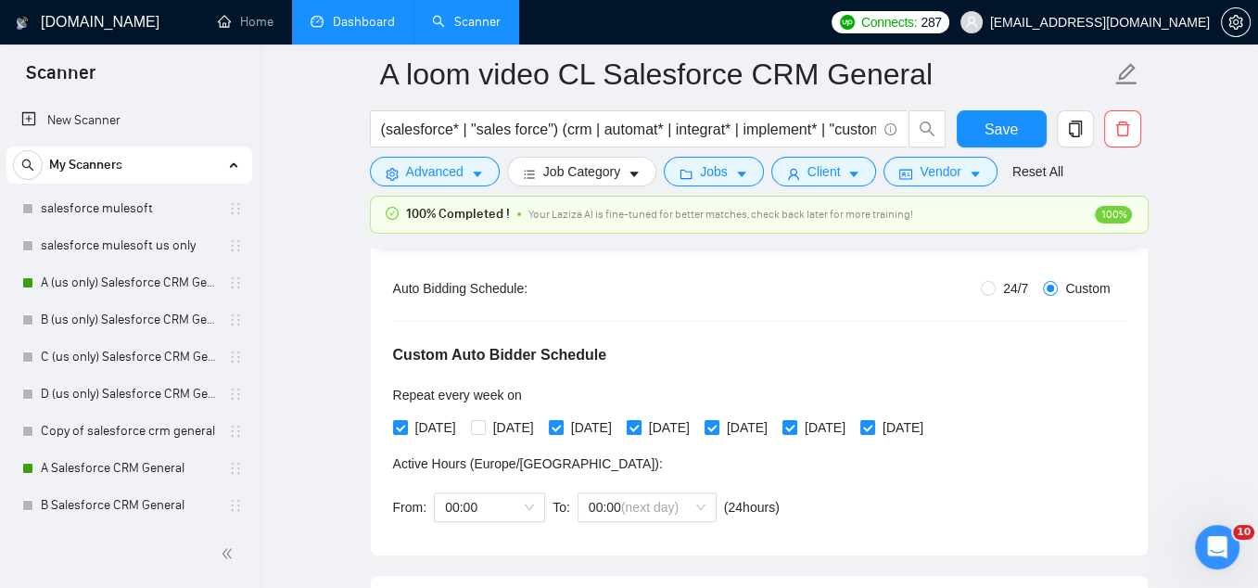
click at [640, 426] on input "[DATE]" at bounding box center [633, 426] width 13 height 13
checkbox input "false"
click at [853, 426] on span "[DATE]" at bounding box center [825, 427] width 56 height 20
click at [795, 426] on input "[DATE]" at bounding box center [788, 426] width 13 height 13
checkbox input "false"
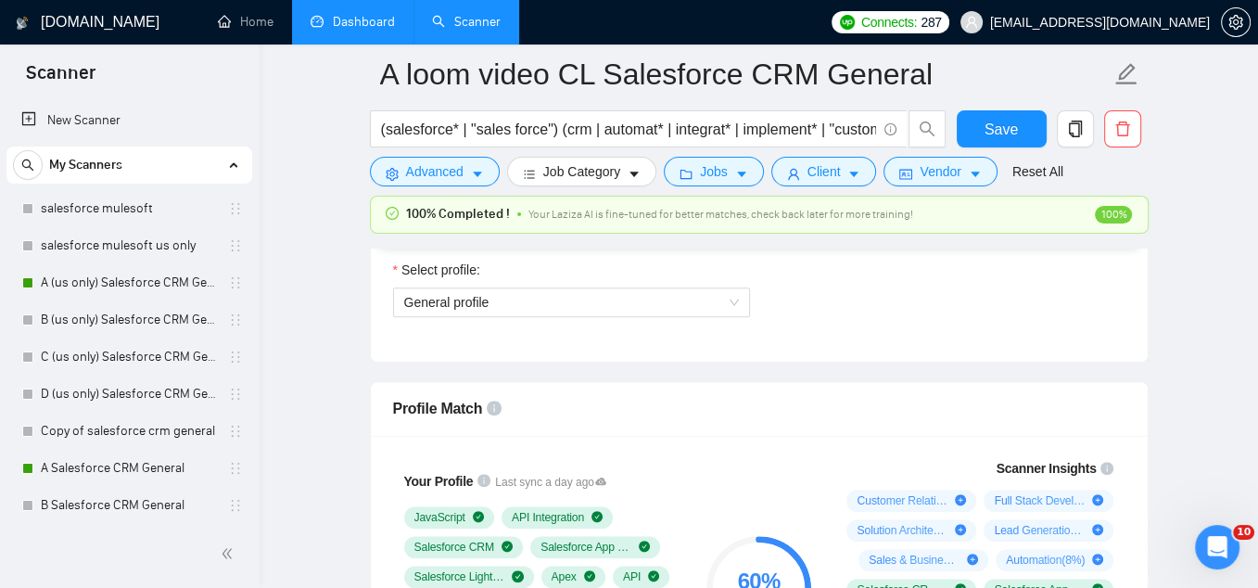
scroll to position [1290, 0]
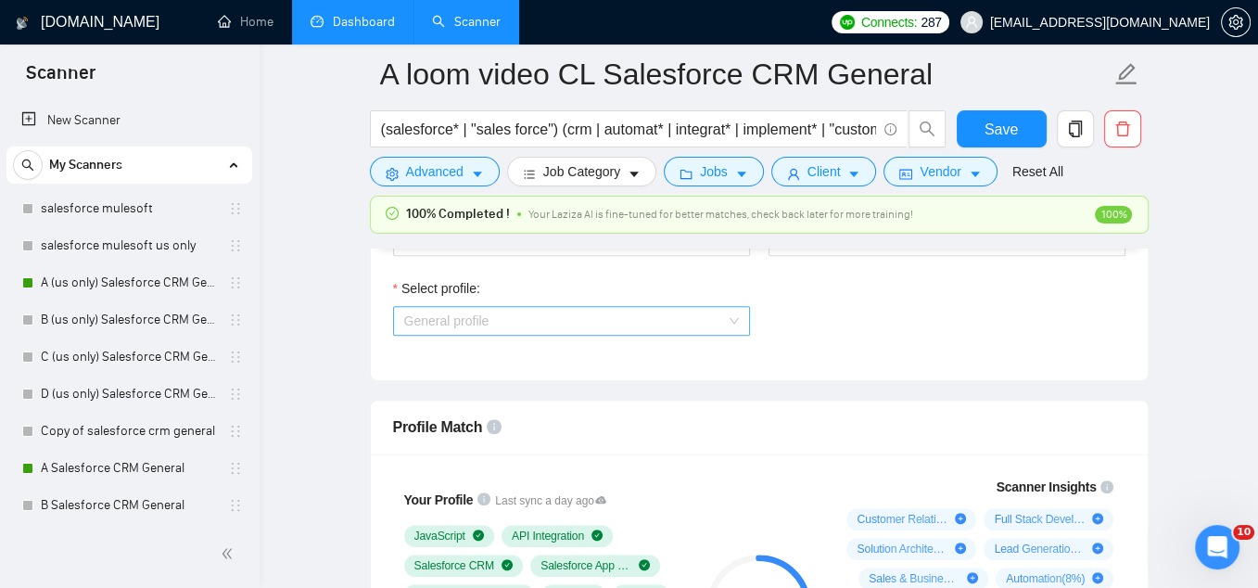
click at [584, 316] on span "General profile" at bounding box center [571, 321] width 335 height 28
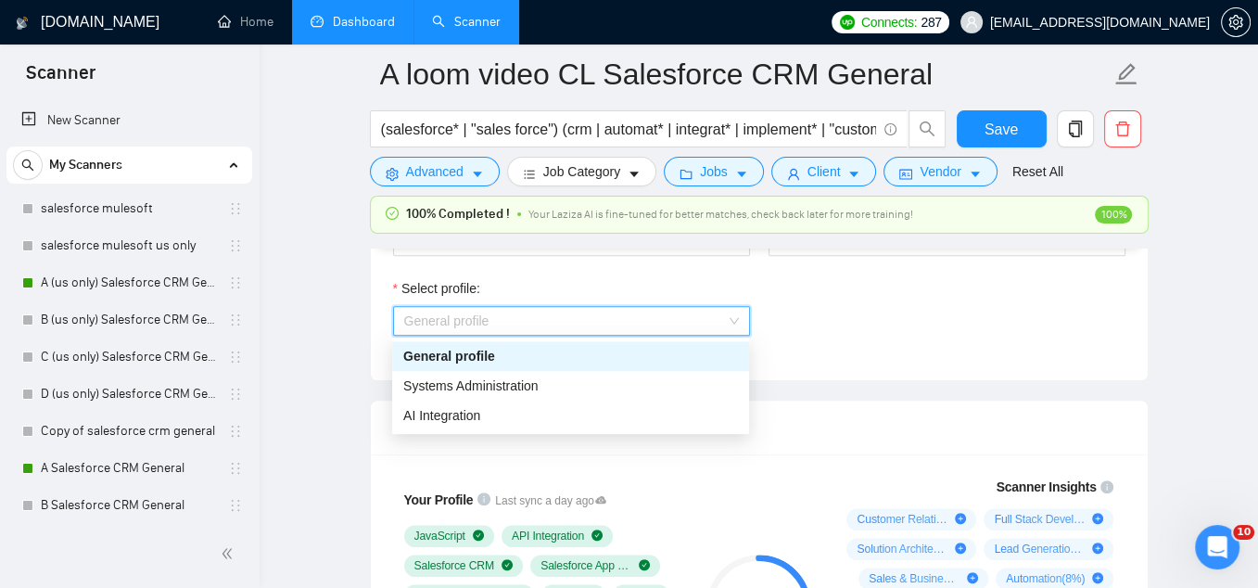
click at [822, 356] on div "Select team: Inforge Select freelancer: [PERSON_NAME] Select profile: General p…" at bounding box center [759, 278] width 777 height 204
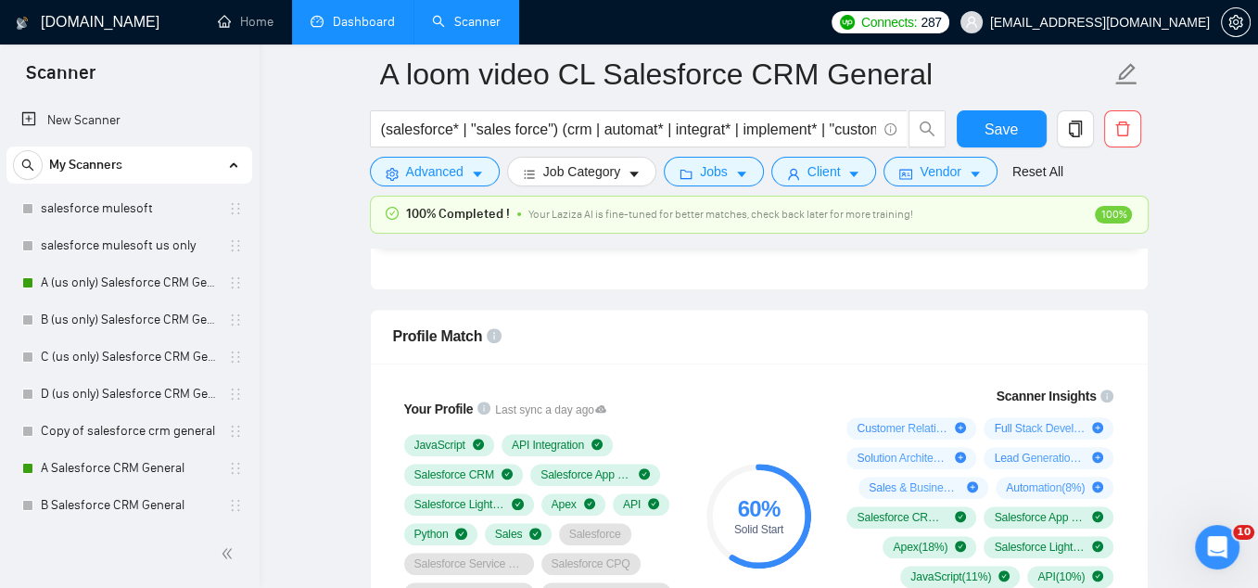
scroll to position [1383, 0]
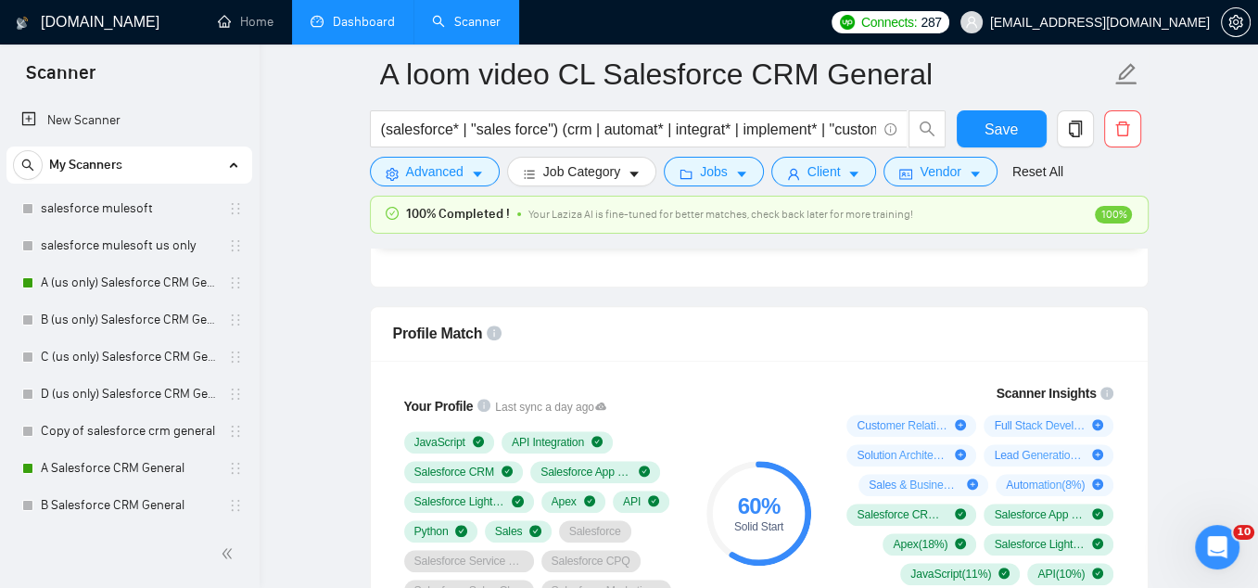
click at [723, 355] on div "Profile Match" at bounding box center [759, 333] width 732 height 53
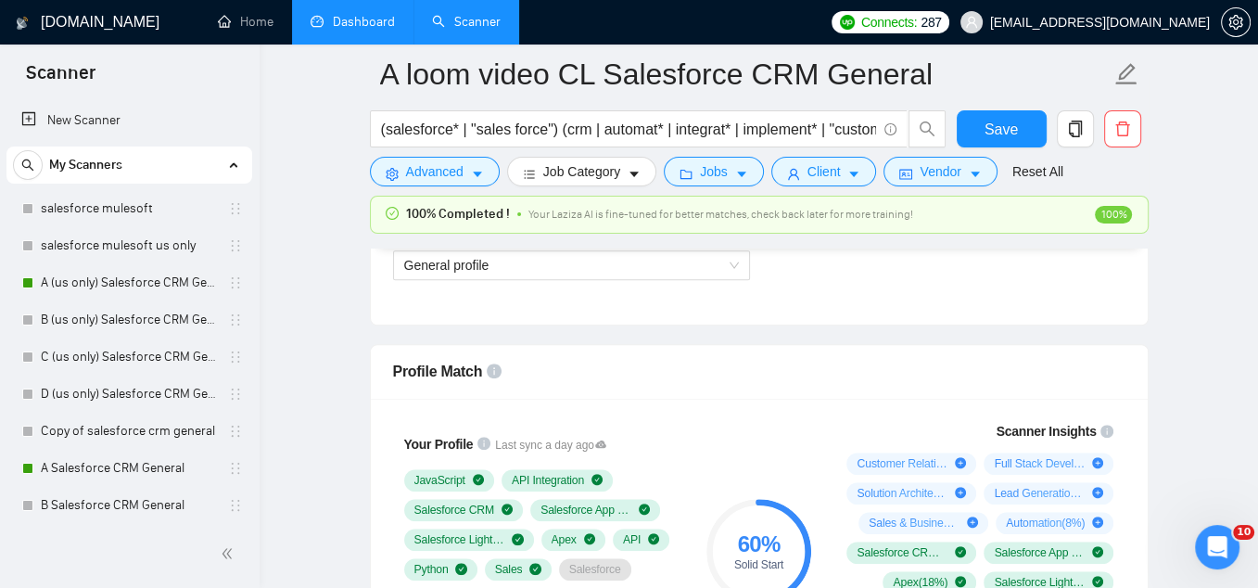
scroll to position [1135, 0]
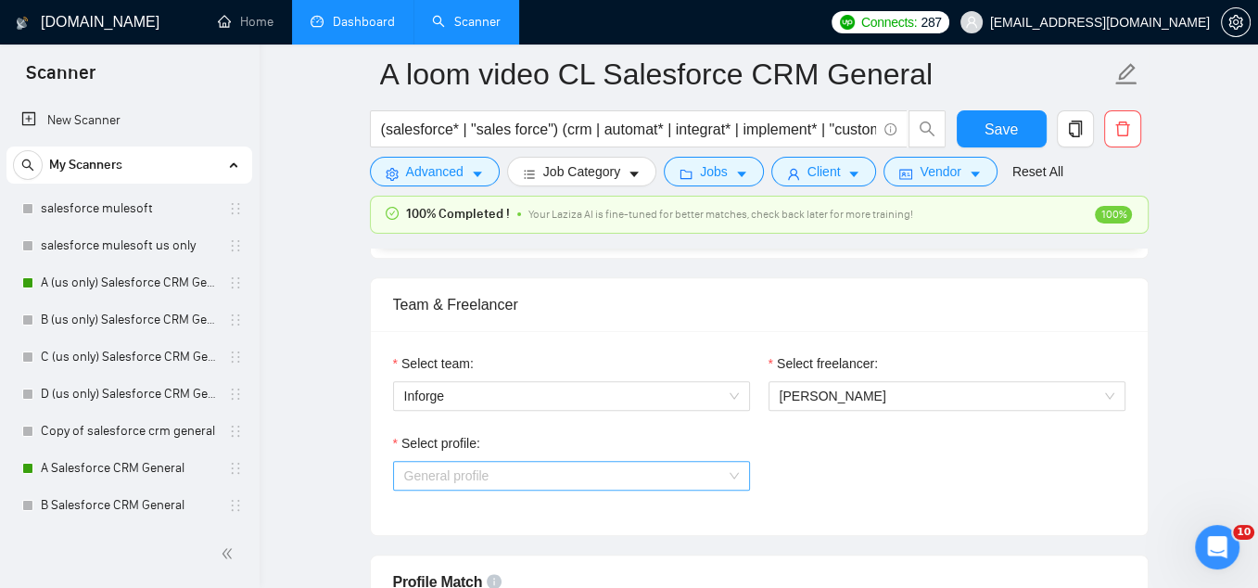
click at [569, 472] on span "General profile" at bounding box center [571, 476] width 335 height 28
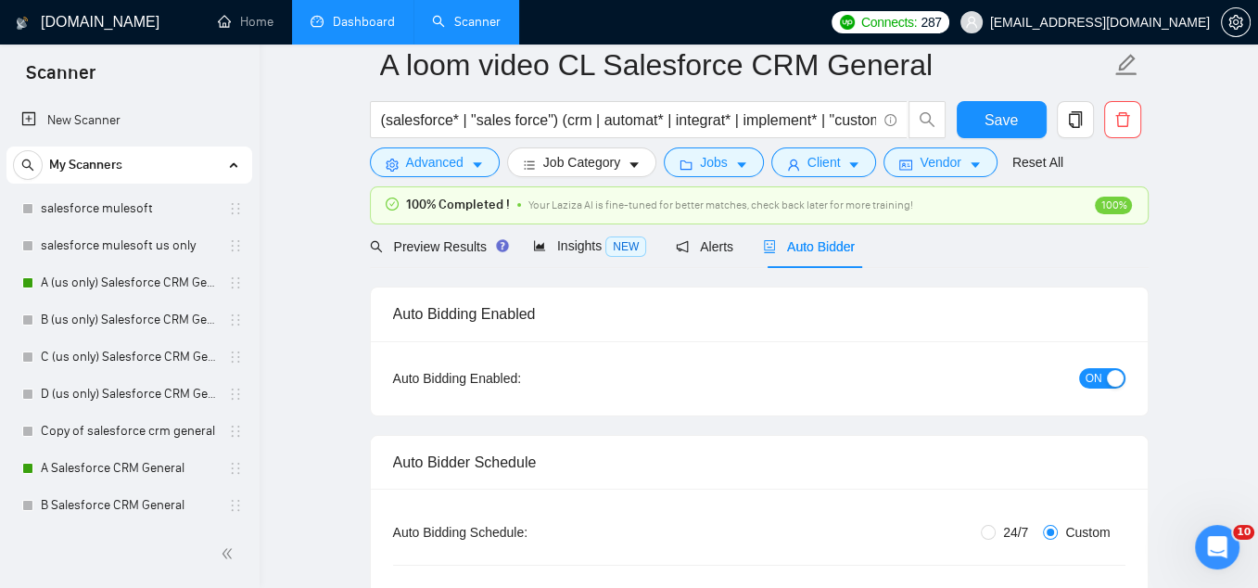
scroll to position [0, 0]
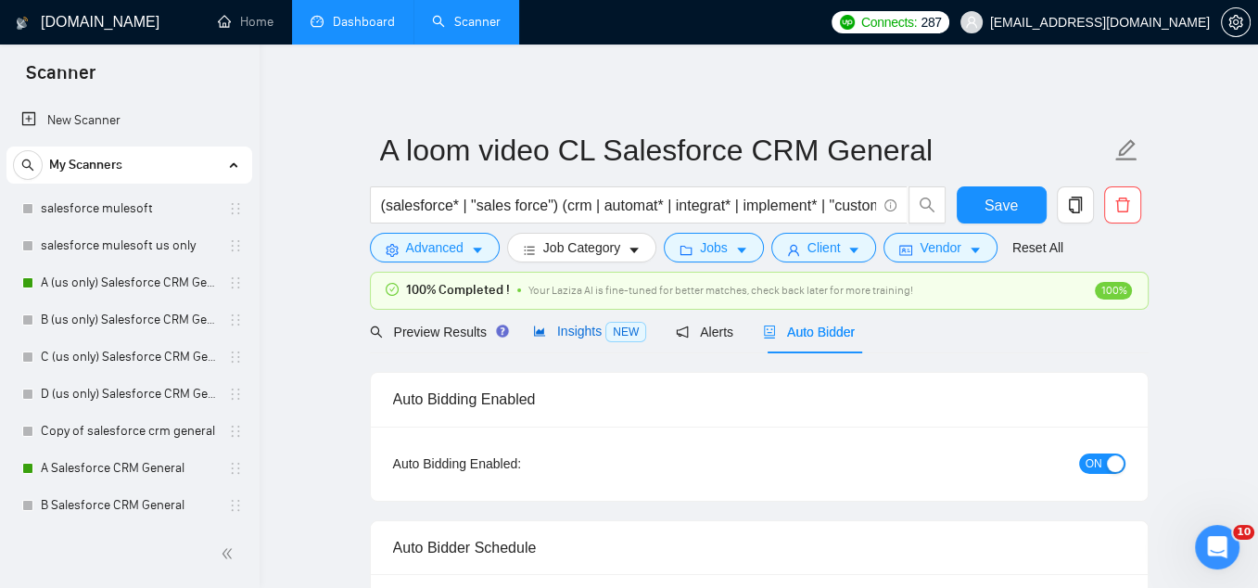
click at [572, 335] on span "Insights NEW" at bounding box center [589, 331] width 113 height 15
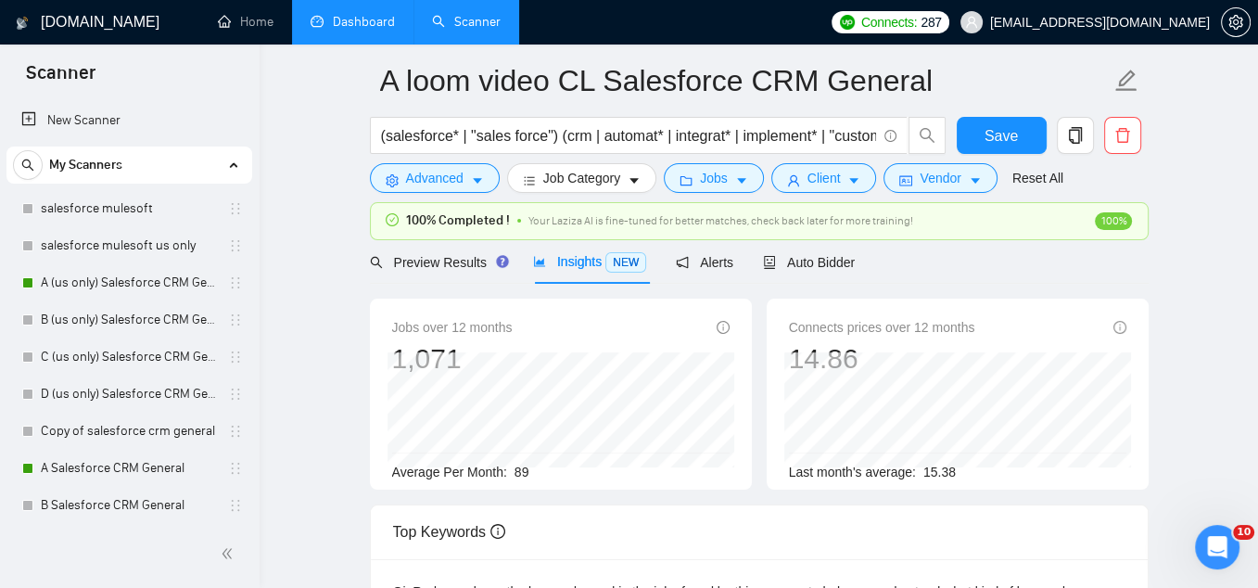
scroll to position [70, 0]
drag, startPoint x: 979, startPoint y: 470, endPoint x: 926, endPoint y: 468, distance: 52.9
click at [926, 468] on div "Last month's average: 15.38" at bounding box center [957, 471] width 337 height 20
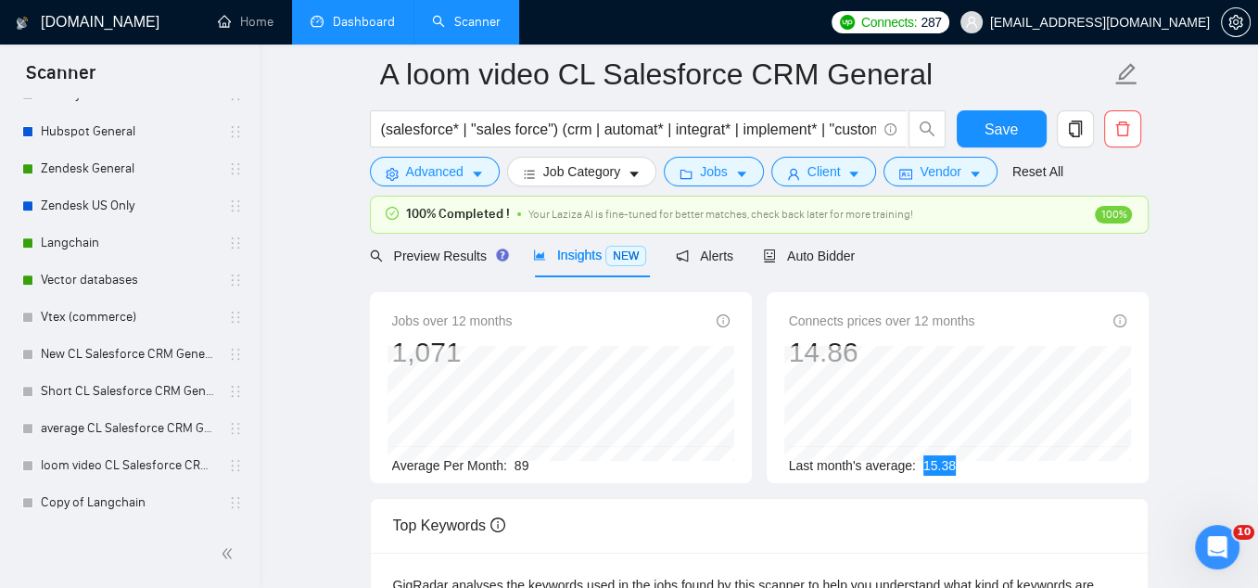
scroll to position [0, 0]
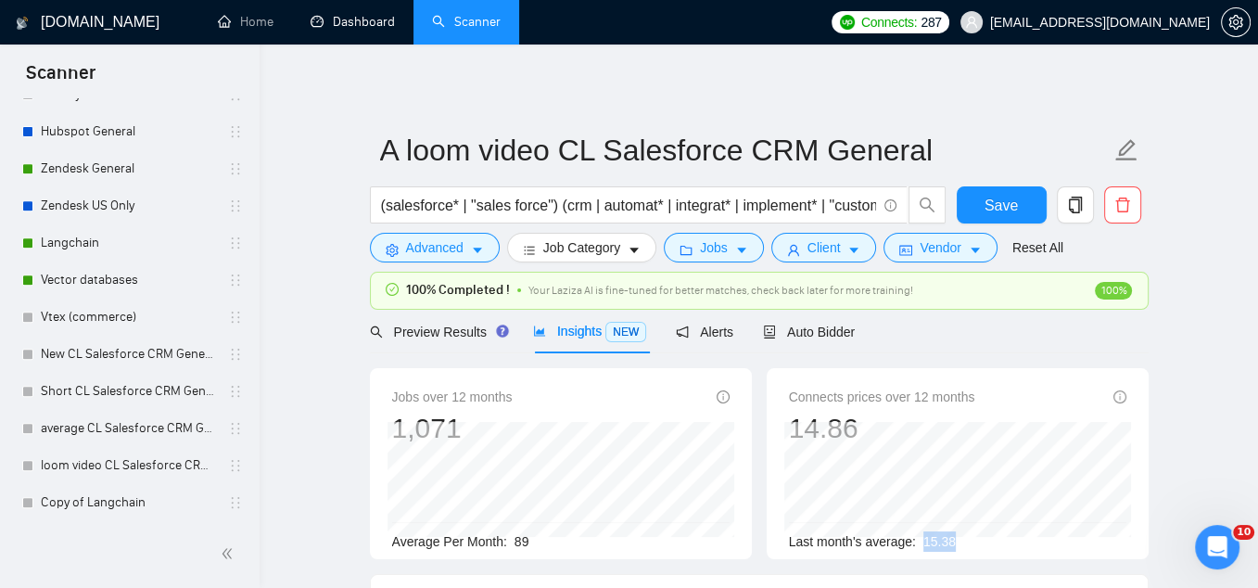
click at [351, 20] on link "Dashboard" at bounding box center [353, 22] width 84 height 16
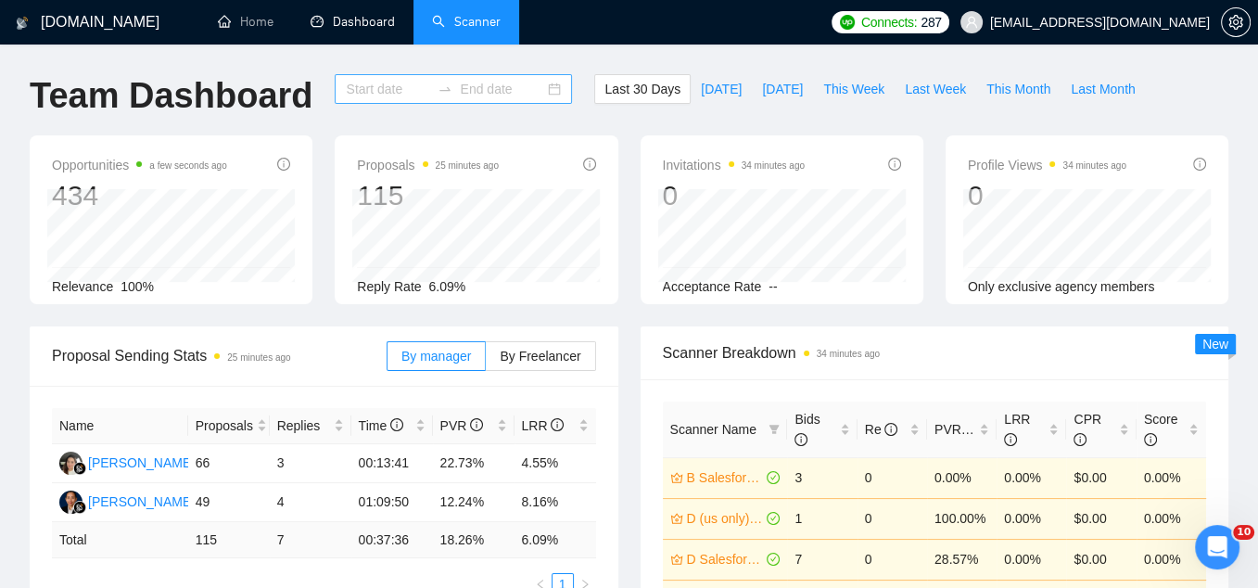
type input "[DATE]"
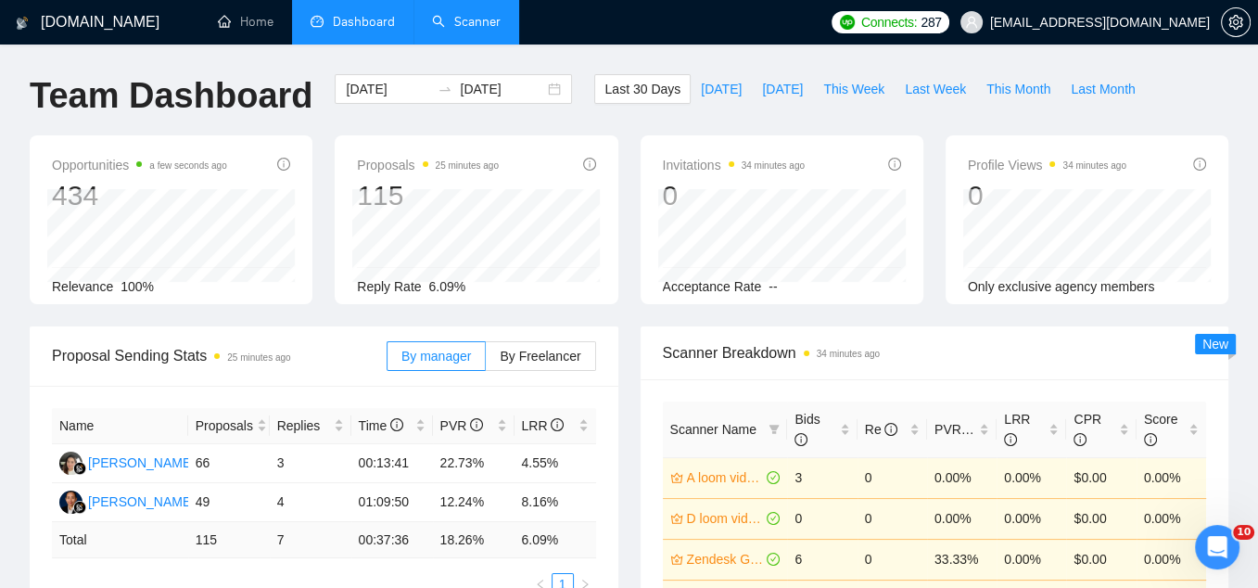
scroll to position [159, 0]
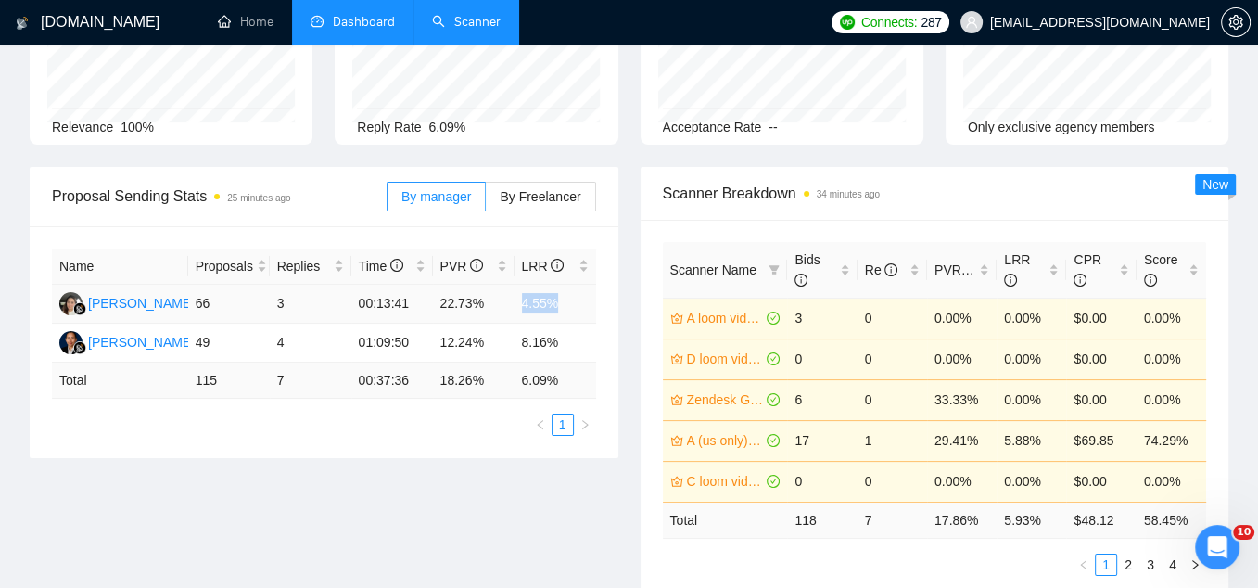
drag, startPoint x: 566, startPoint y: 300, endPoint x: 521, endPoint y: 298, distance: 45.5
click at [521, 298] on td "4.55%" at bounding box center [556, 304] width 82 height 39
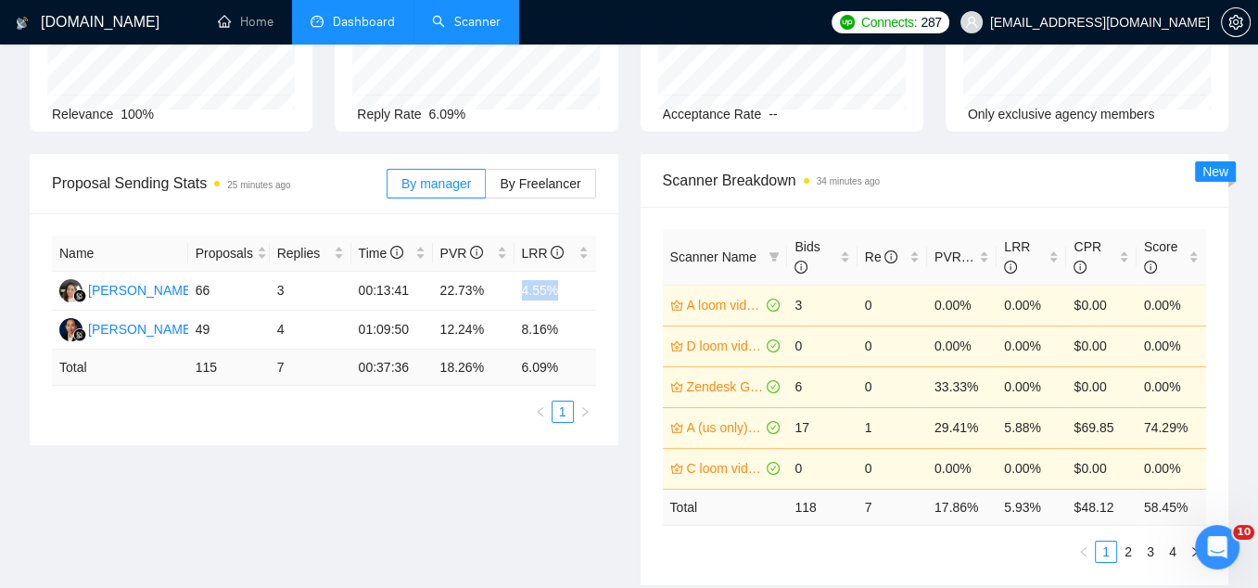
scroll to position [174, 0]
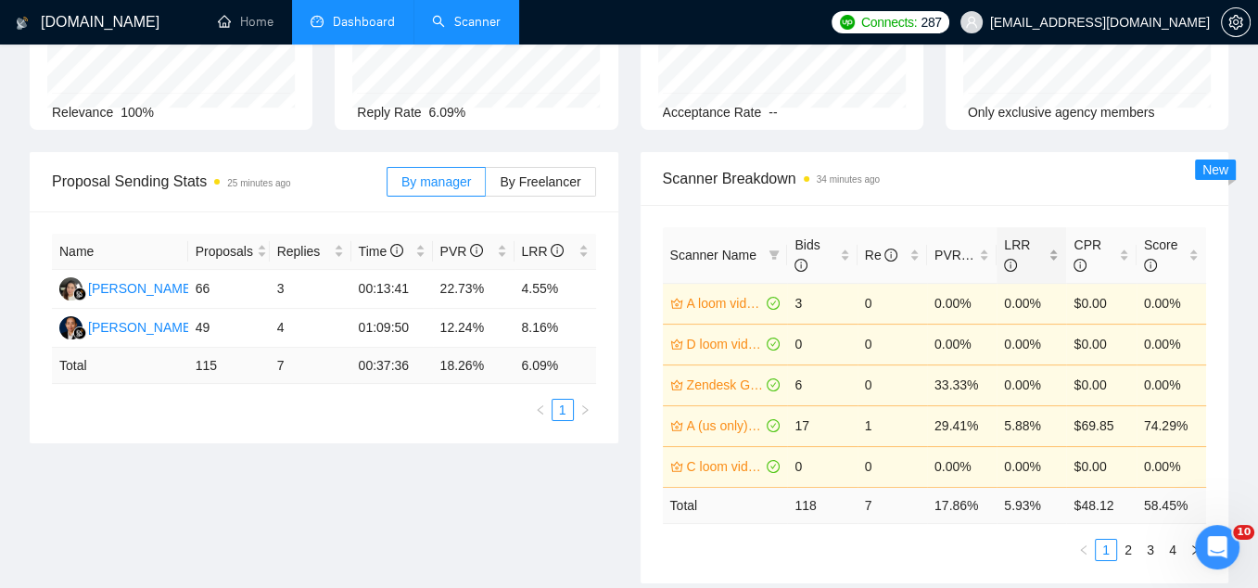
click at [1053, 257] on div "LRR" at bounding box center [1031, 255] width 55 height 41
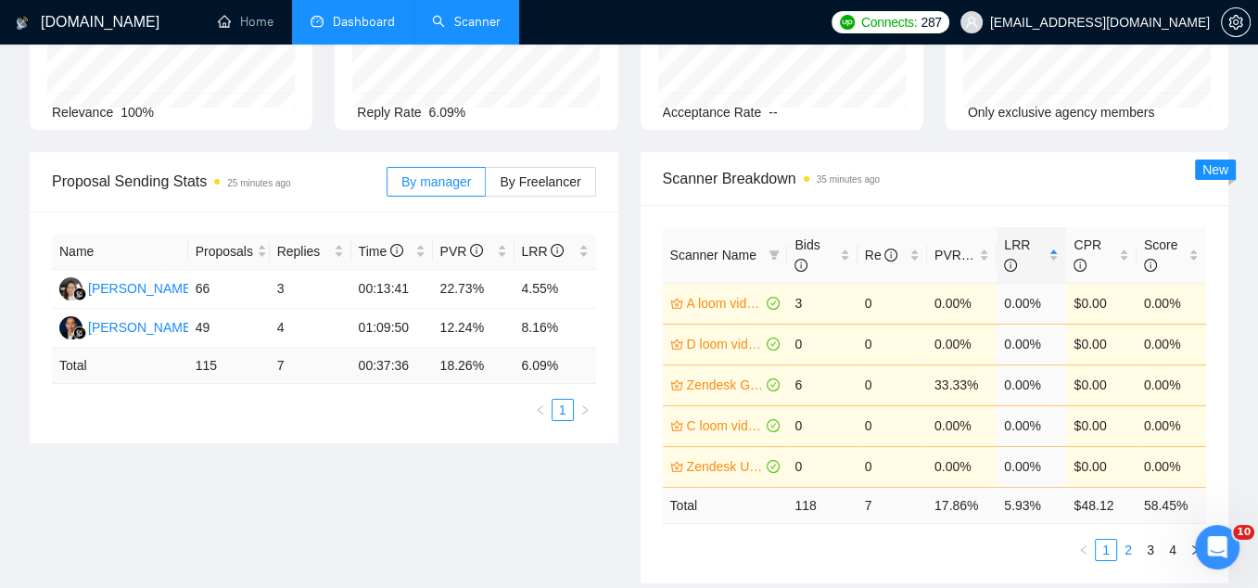
click at [1128, 549] on link "2" at bounding box center [1128, 550] width 20 height 20
click at [1152, 553] on link "3" at bounding box center [1150, 550] width 20 height 20
click at [713, 467] on link "A Salesforce CRM General" at bounding box center [725, 466] width 77 height 20
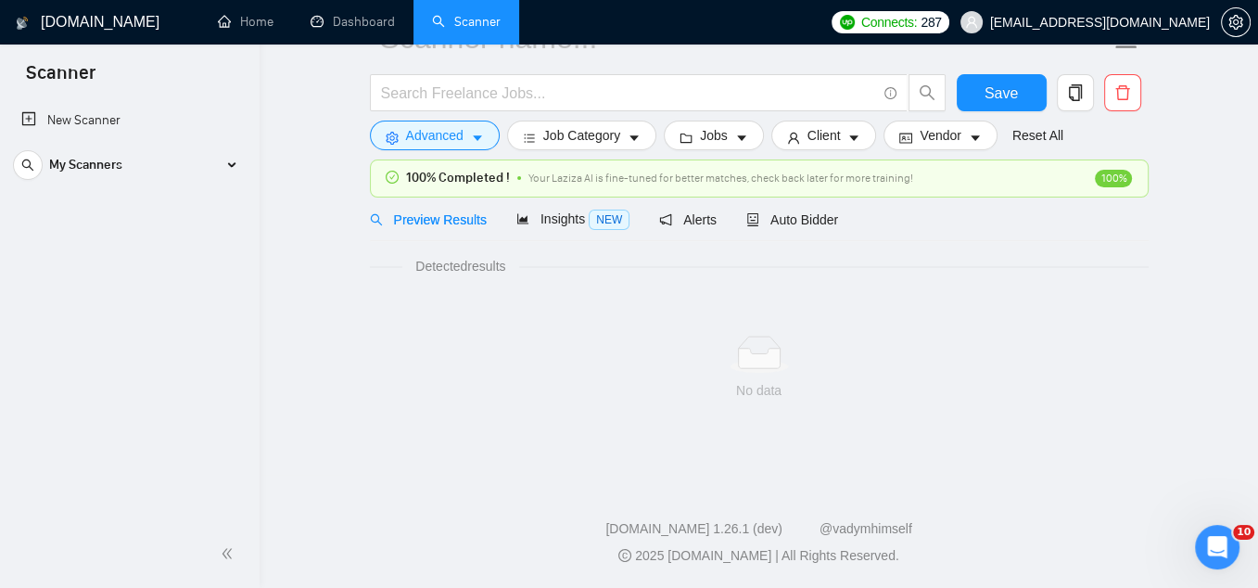
scroll to position [73, 0]
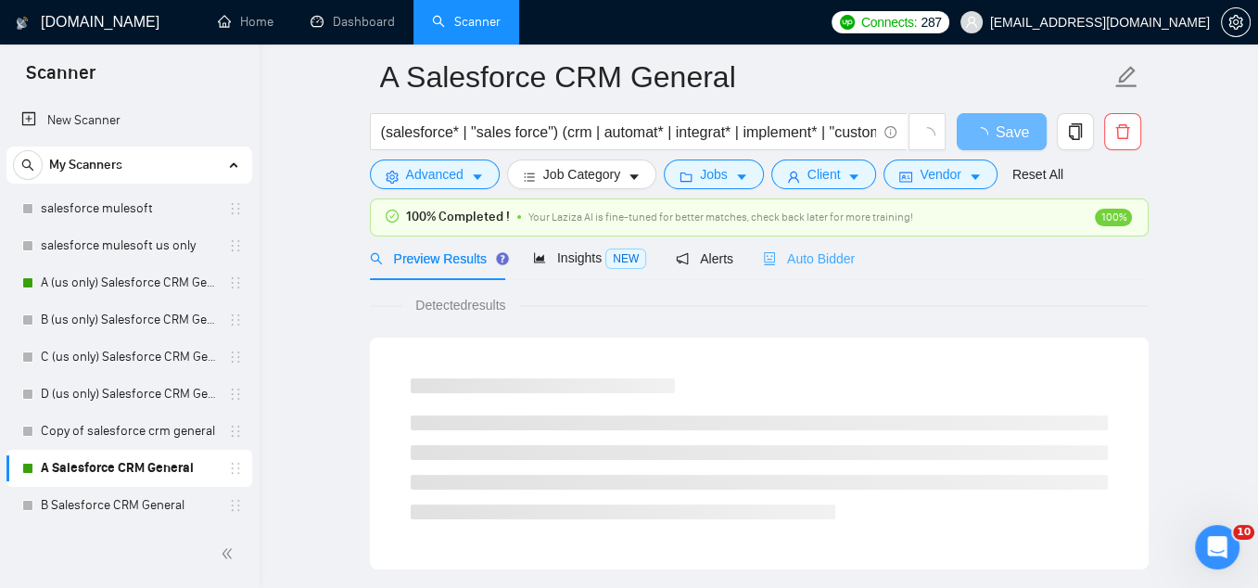
click at [833, 241] on div "Auto Bidder" at bounding box center [809, 258] width 92 height 44
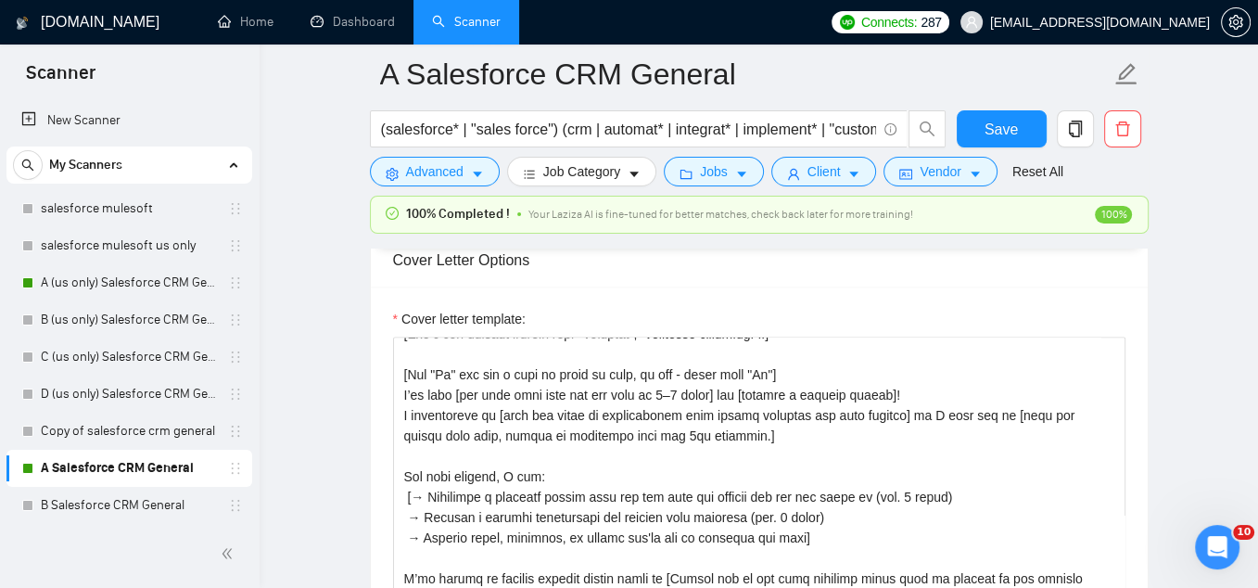
scroll to position [63, 0]
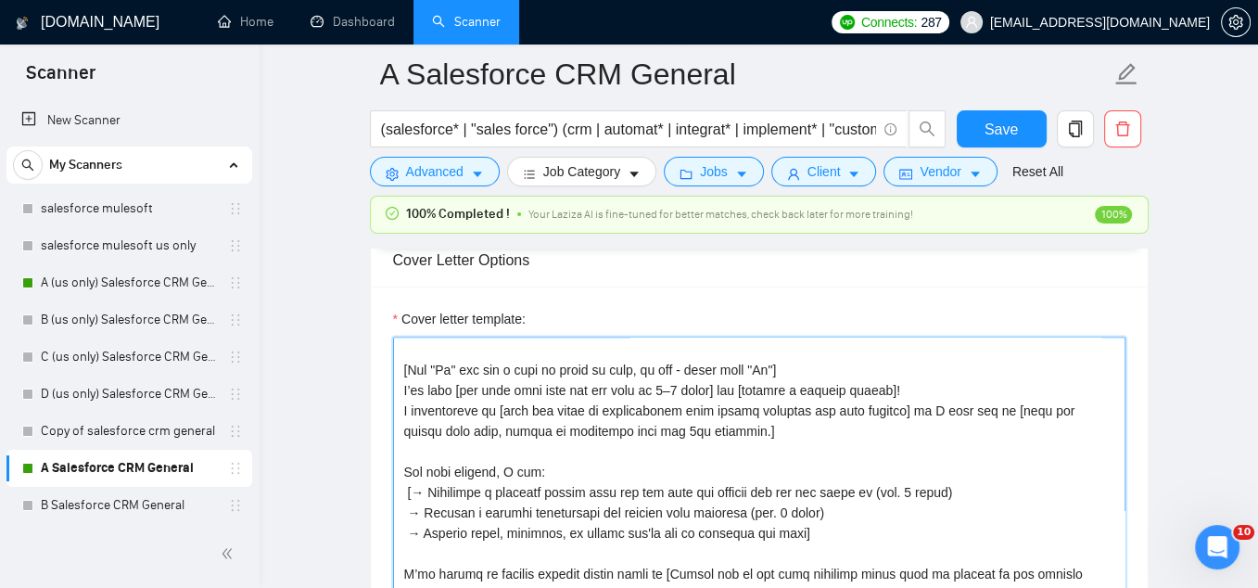
click at [708, 407] on textarea "Cover letter template:" at bounding box center [759, 545] width 732 height 417
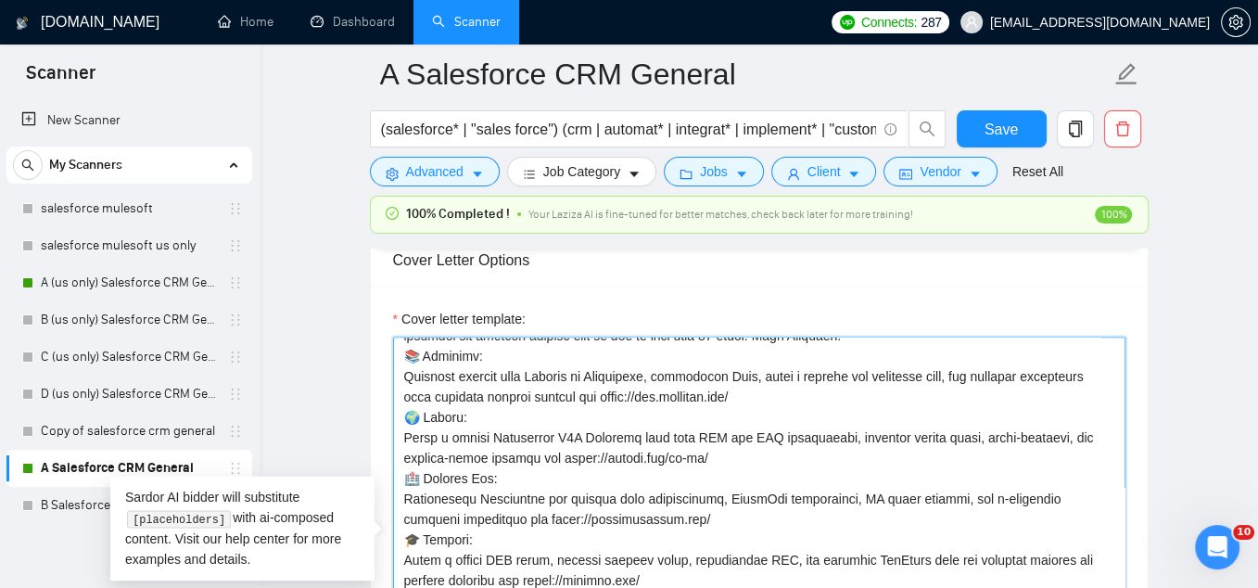
scroll to position [337, 0]
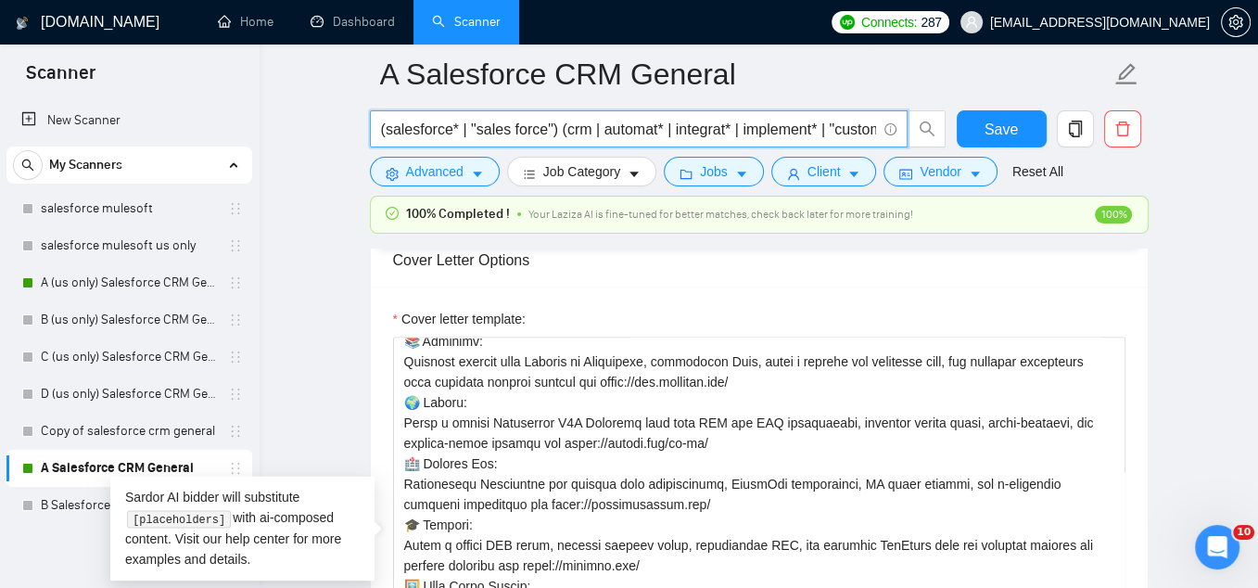
click at [685, 121] on input "(salesforce* | "sales force") (crm | automat* | integrat* | implement* | "custo…" at bounding box center [628, 129] width 495 height 23
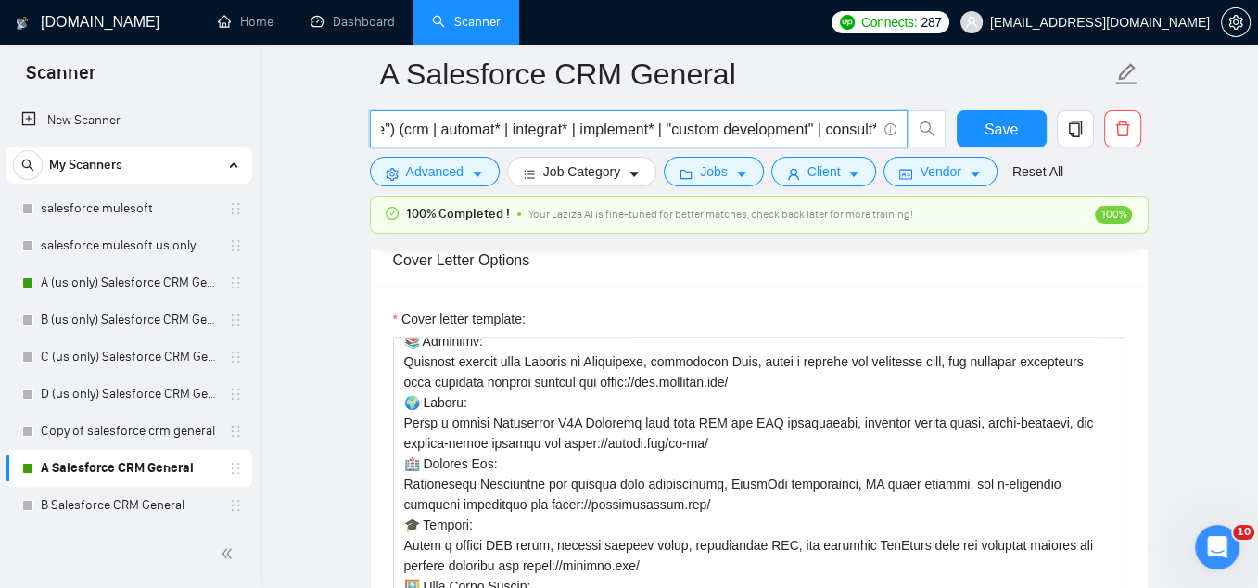
drag, startPoint x: 835, startPoint y: 125, endPoint x: 871, endPoint y: 130, distance: 36.5
click at [871, 130] on input "(salesforce* | "sales force") (crm | automat* | integrat* | implement* | "custo…" at bounding box center [628, 129] width 495 height 23
click at [848, 129] on input "(salesforce* | "sales force") (crm | automat* | integrat* | implement* | "custo…" at bounding box center [628, 129] width 495 height 23
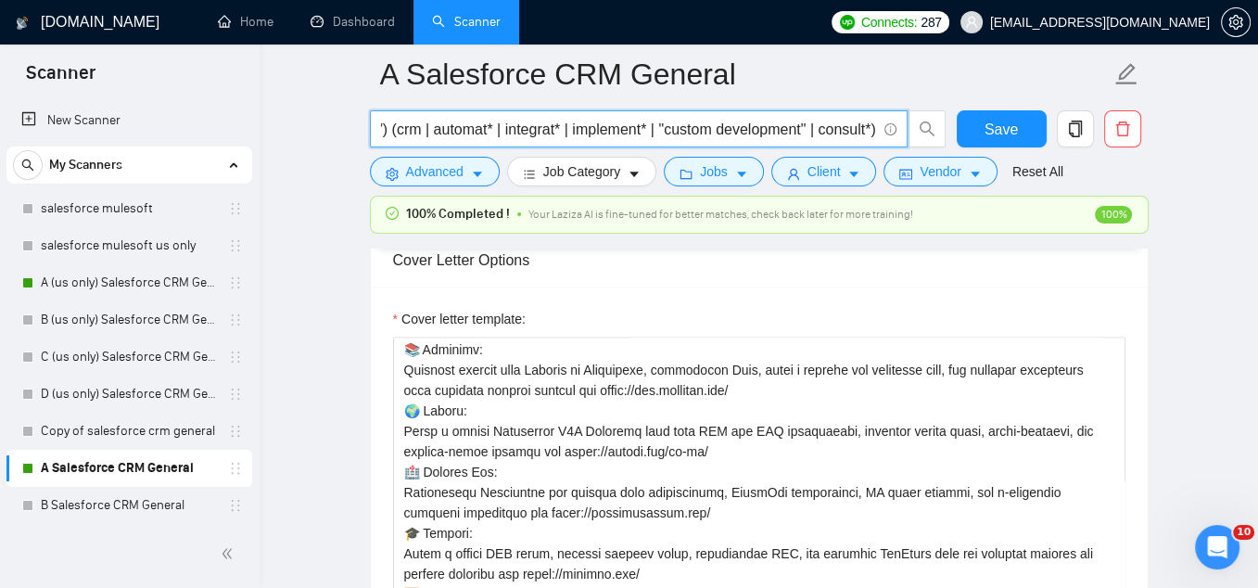
scroll to position [0, 0]
drag, startPoint x: 426, startPoint y: 131, endPoint x: 364, endPoint y: 139, distance: 61.8
click at [366, 139] on div "(salesforce* | "sales force") (crm | automat* | integrat* | implement* | "custo…" at bounding box center [658, 133] width 584 height 46
click at [502, 126] on input "(salesforce* | "sales force") (crm | automat* | integrat* | implement* | "custo…" at bounding box center [628, 129] width 495 height 23
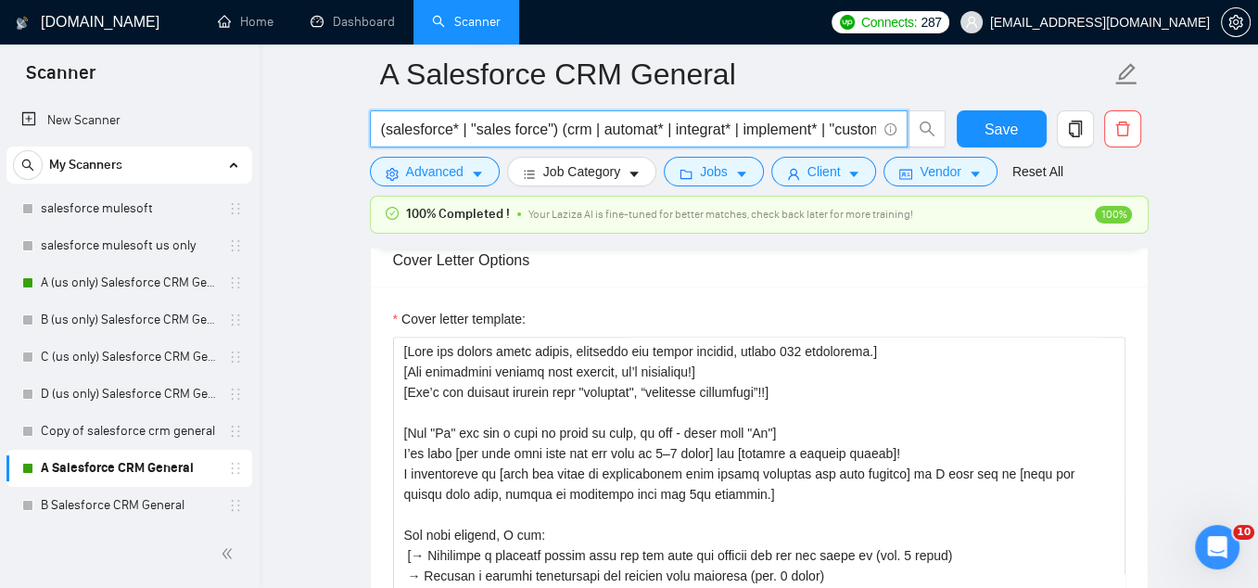
click at [531, 122] on input "(salesforce* | "sales force") (crm | automat* | integrat* | implement* | "custo…" at bounding box center [628, 129] width 495 height 23
click at [731, 130] on input "(salesforce* | "sales force") (crm | automat* | integrat* | implement* | "custo…" at bounding box center [628, 129] width 495 height 23
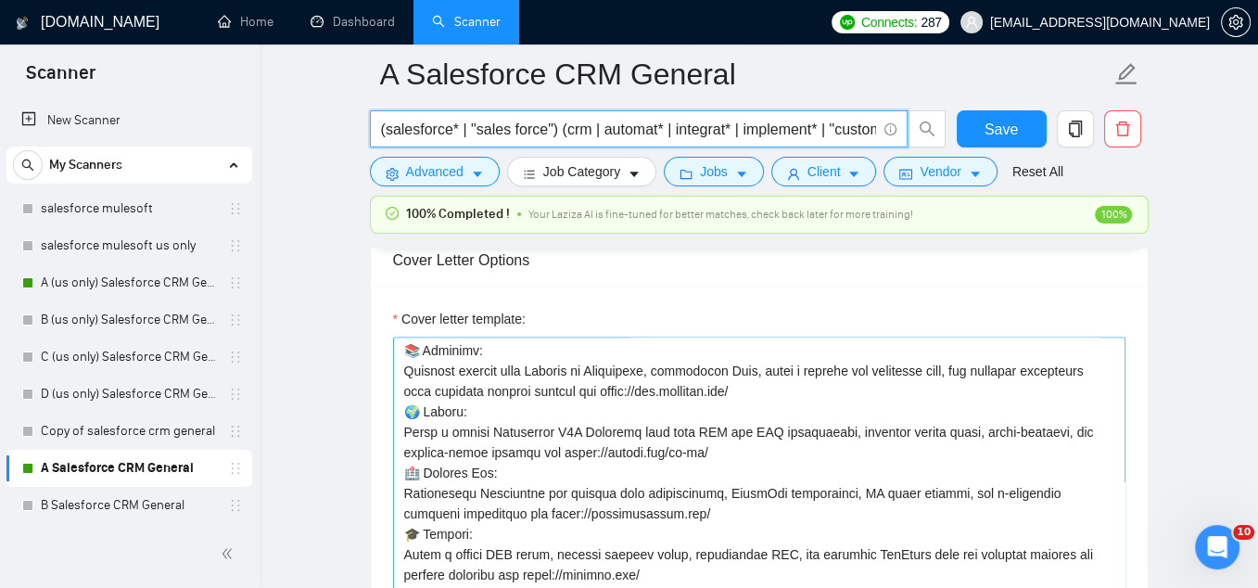
scroll to position [329, 0]
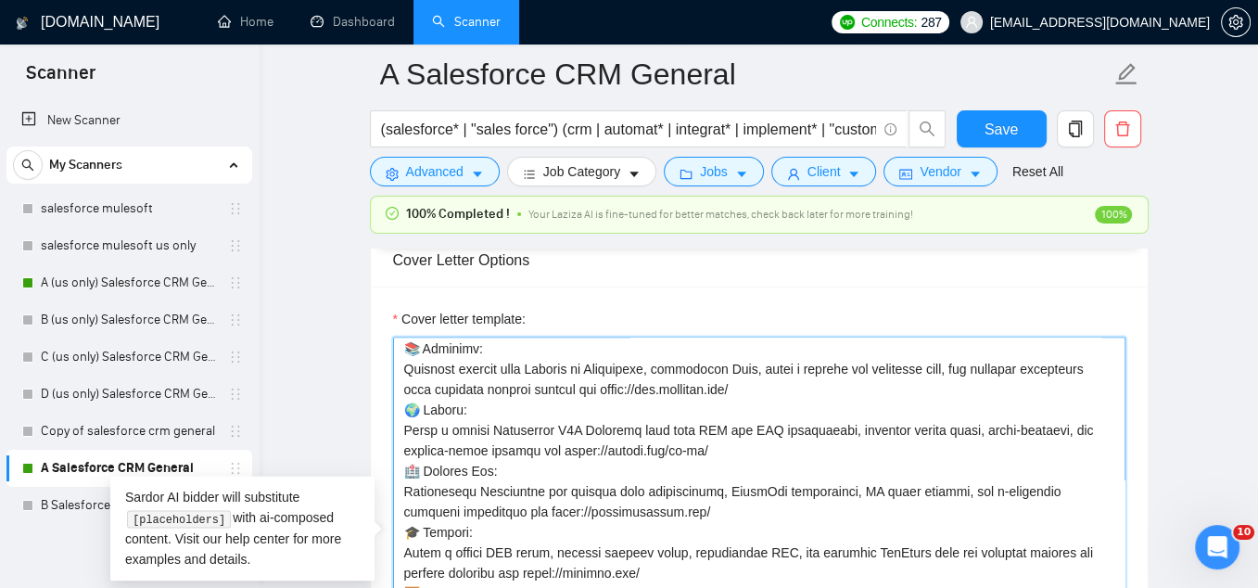
drag, startPoint x: 834, startPoint y: 387, endPoint x: 657, endPoint y: 387, distance: 177.1
click at [657, 387] on textarea "Cover letter template:" at bounding box center [759, 545] width 732 height 417
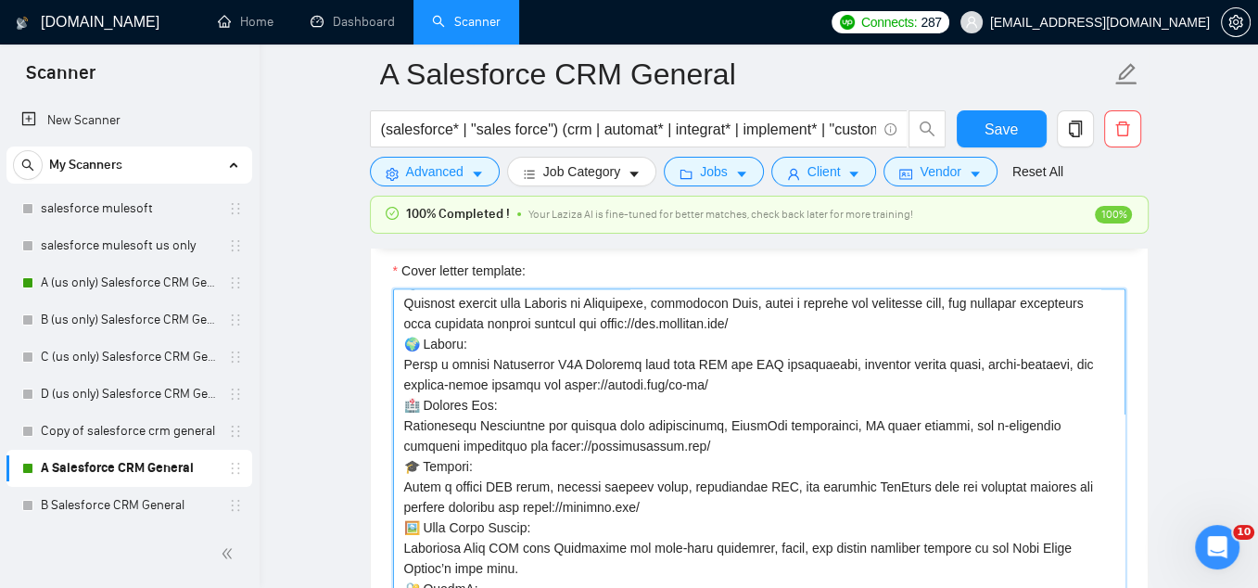
scroll to position [2156, 0]
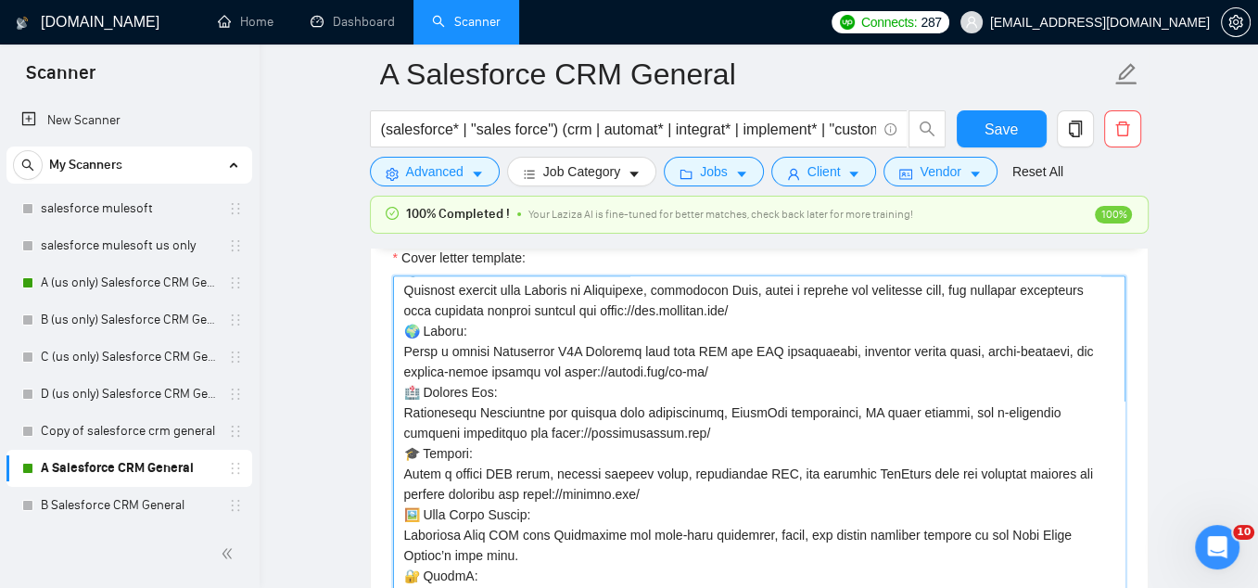
click at [469, 389] on textarea "Cover letter template:" at bounding box center [759, 483] width 732 height 417
drag, startPoint x: 622, startPoint y: 408, endPoint x: 574, endPoint y: 407, distance: 48.2
click at [574, 407] on textarea "Cover letter template:" at bounding box center [759, 483] width 732 height 417
click at [422, 184] on button "Advanced" at bounding box center [435, 172] width 130 height 30
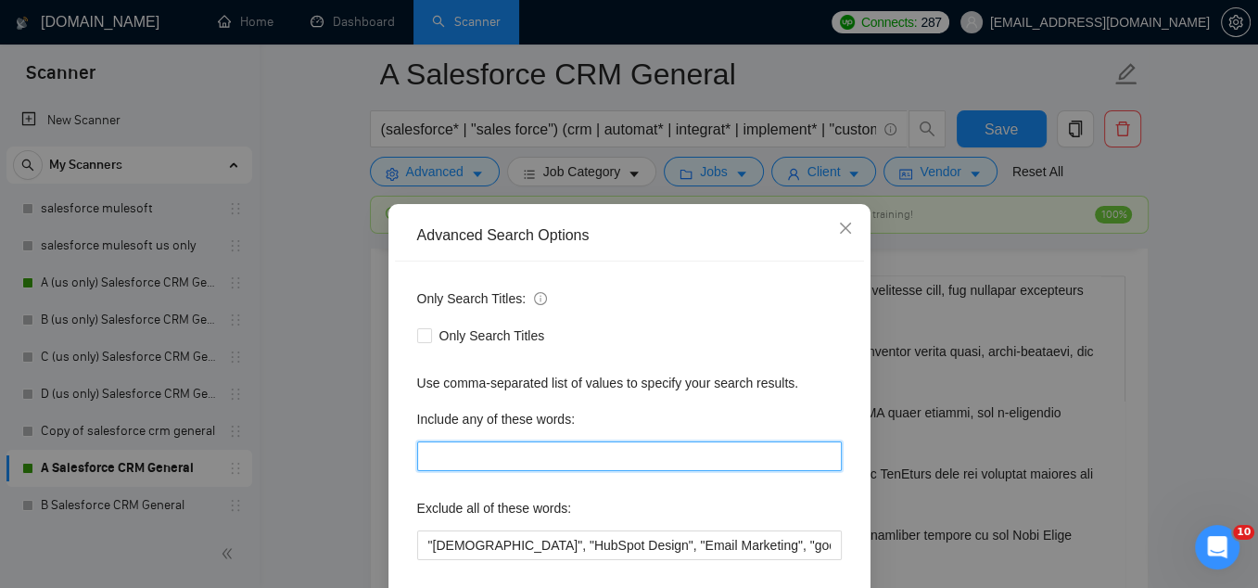
click at [583, 459] on input "text" at bounding box center [629, 456] width 425 height 30
click at [426, 456] on input "medic*)" at bounding box center [629, 456] width 425 height 30
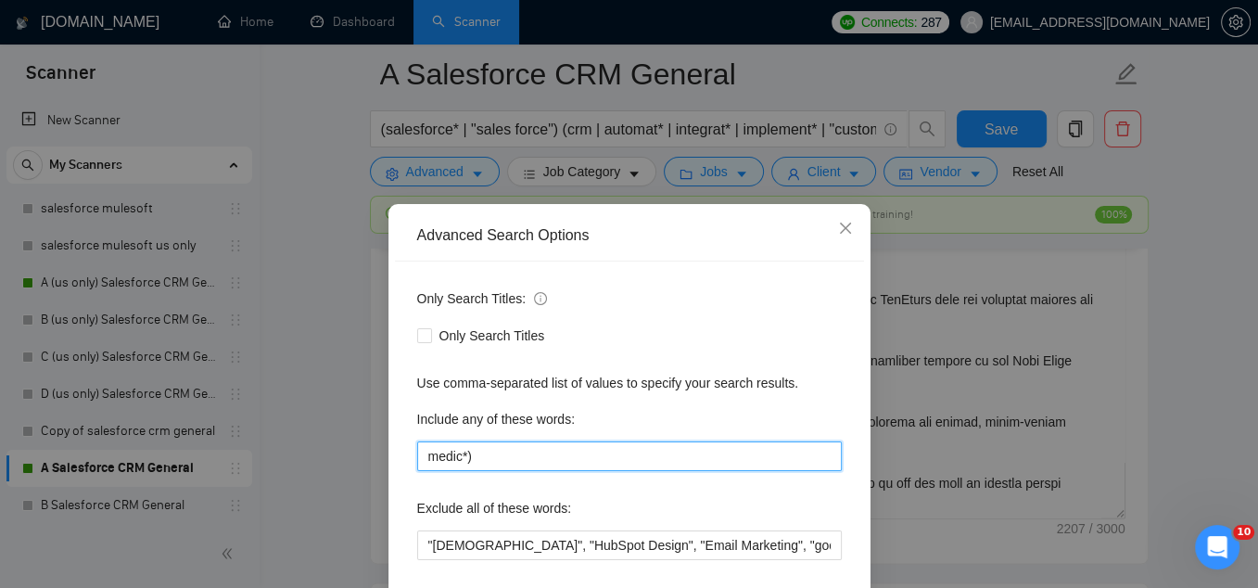
type input "(medic*)"
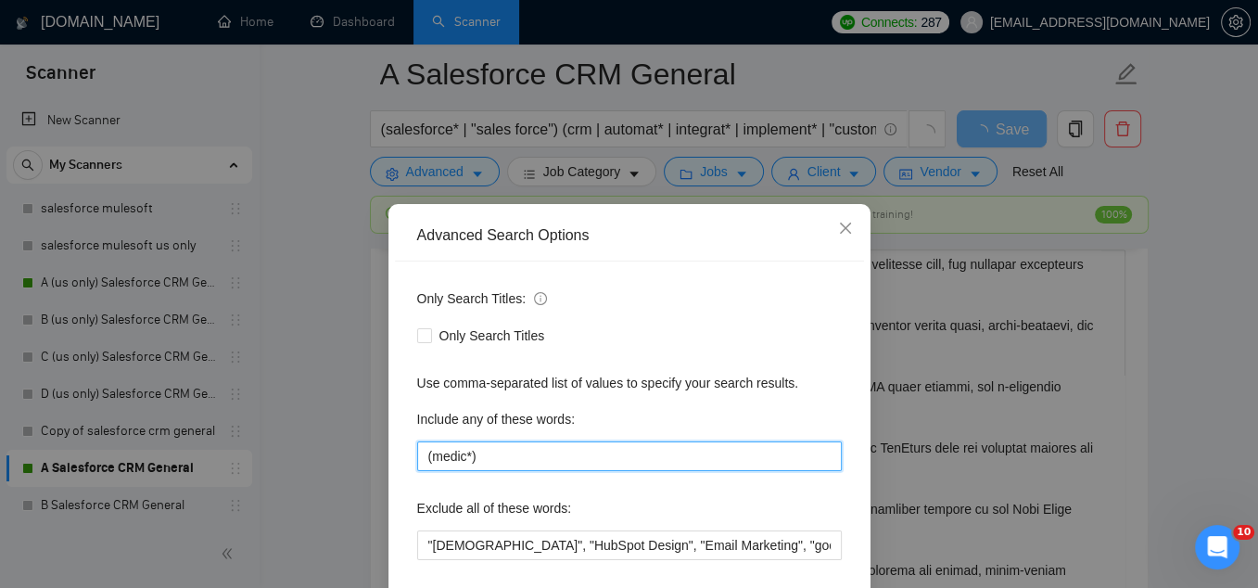
click at [540, 467] on input "(medic*)" at bounding box center [629, 456] width 425 height 30
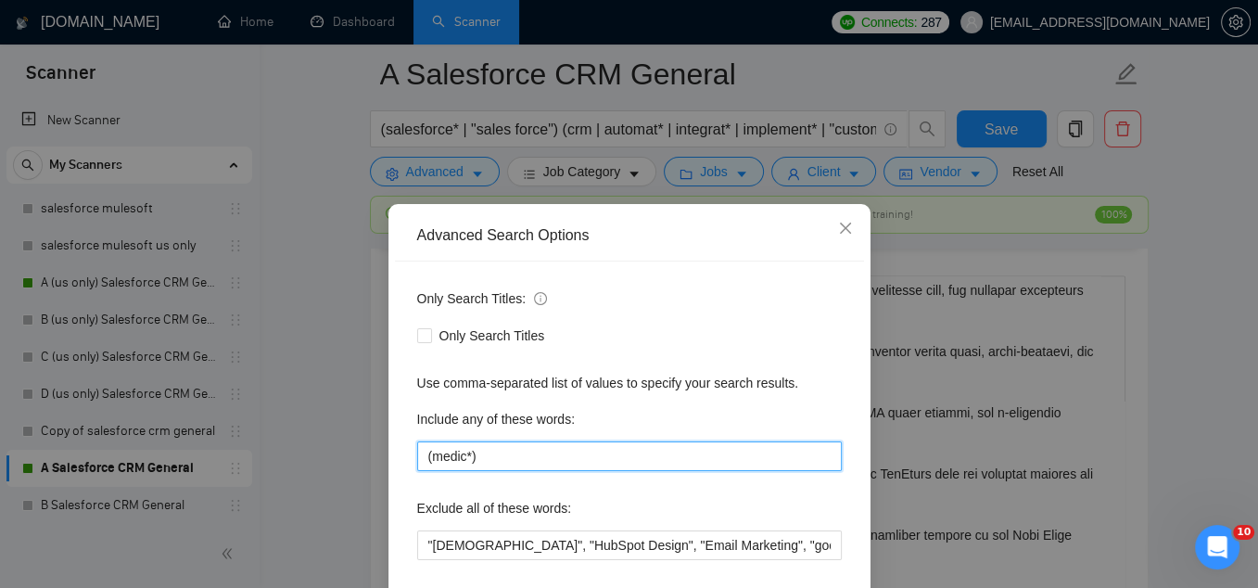
drag, startPoint x: 540, startPoint y: 458, endPoint x: 411, endPoint y: 453, distance: 129.0
click at [411, 453] on div "Only Search Titles: Only Search Titles Use comma-separated list of values to sp…" at bounding box center [629, 477] width 469 height 432
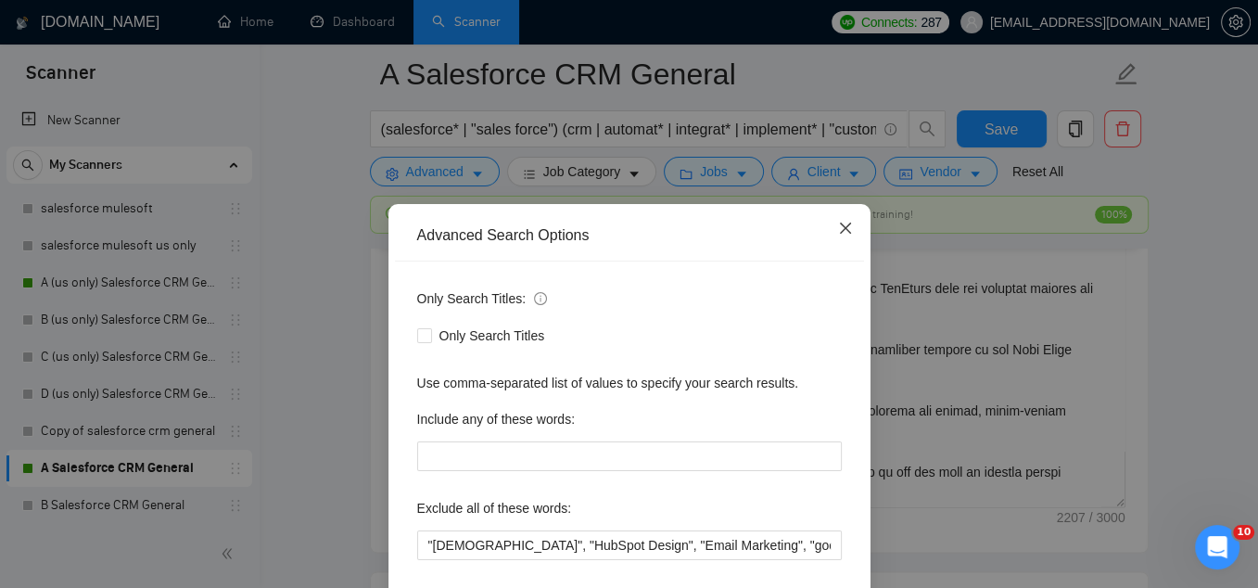
click at [843, 236] on span "Close" at bounding box center [846, 229] width 50 height 50
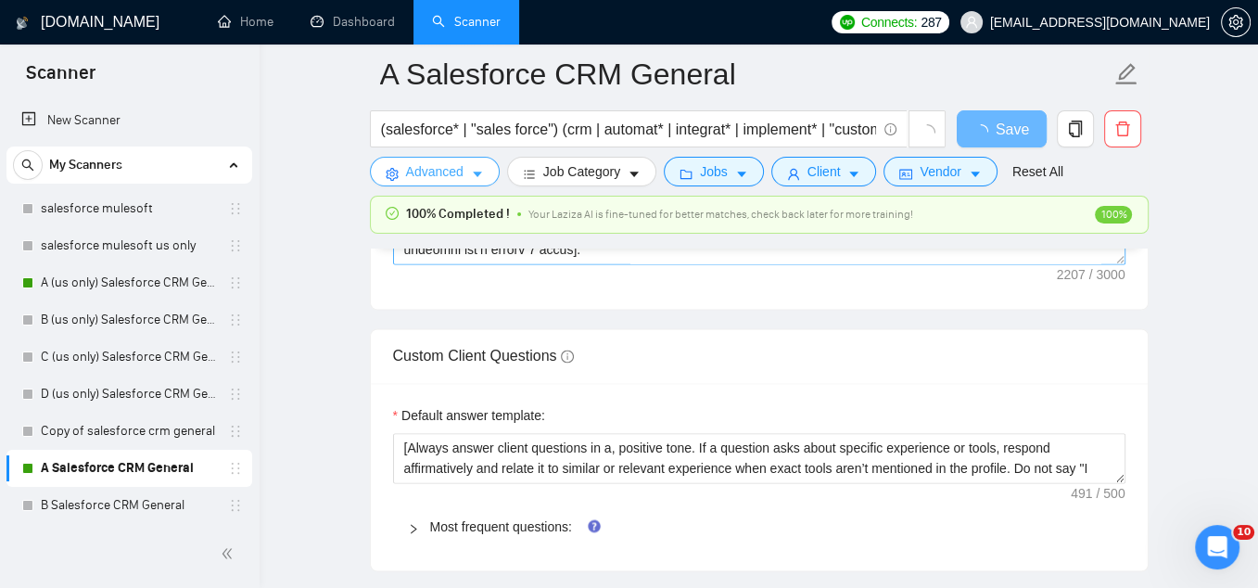
scroll to position [61, 0]
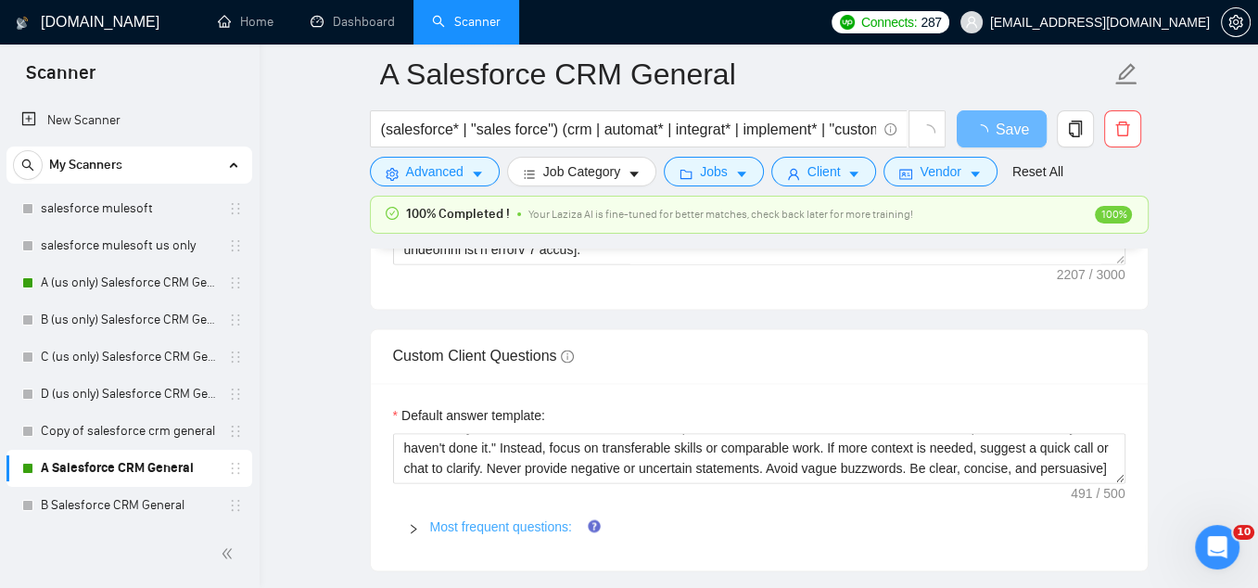
click at [531, 519] on link "Most frequent questions:" at bounding box center [501, 526] width 142 height 15
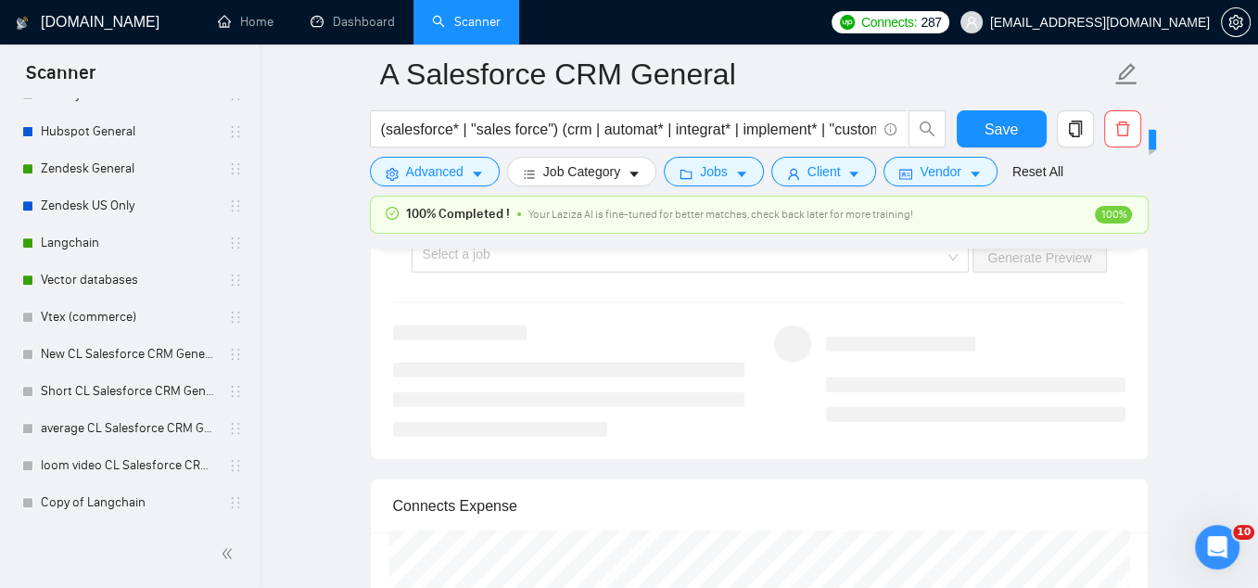
scroll to position [5108, 0]
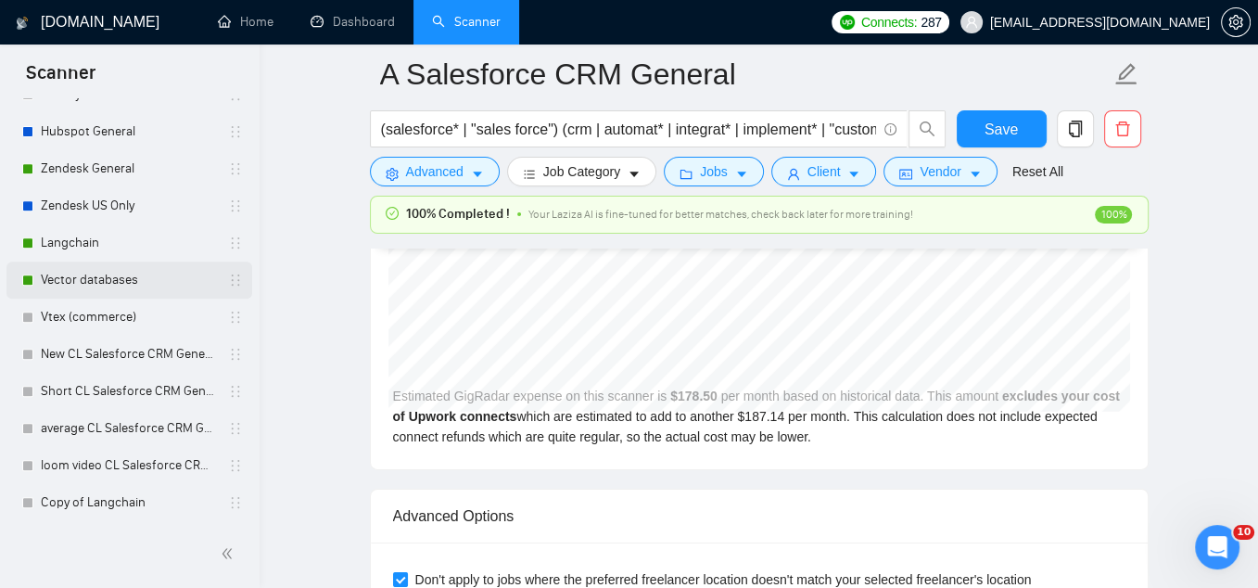
click at [116, 286] on link "Vector databases" at bounding box center [129, 279] width 176 height 37
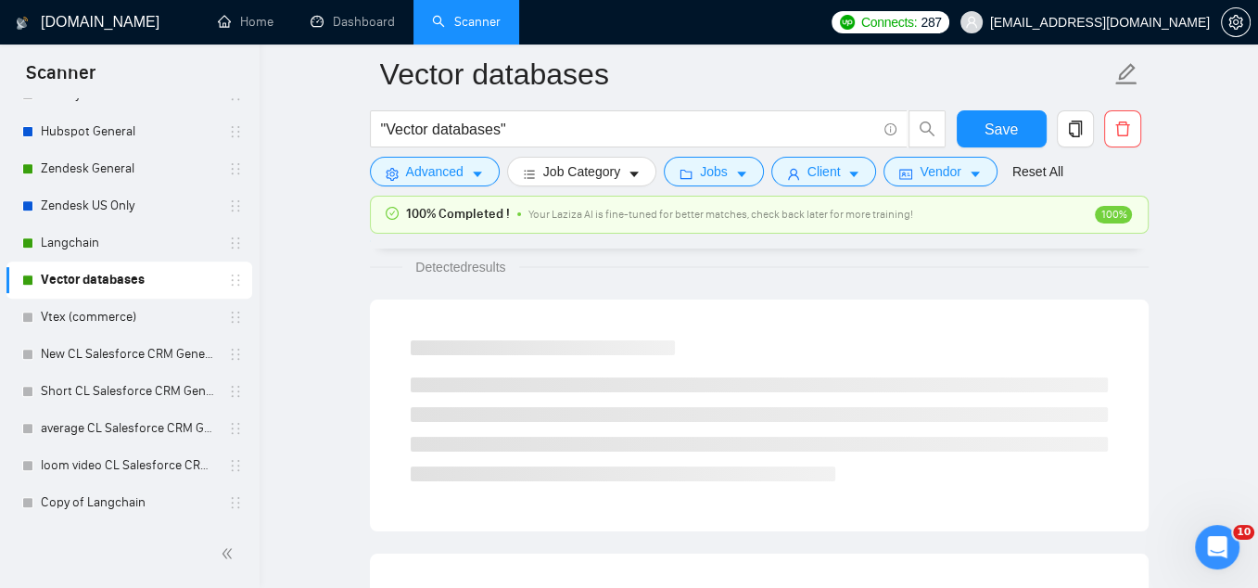
scroll to position [1228, 0]
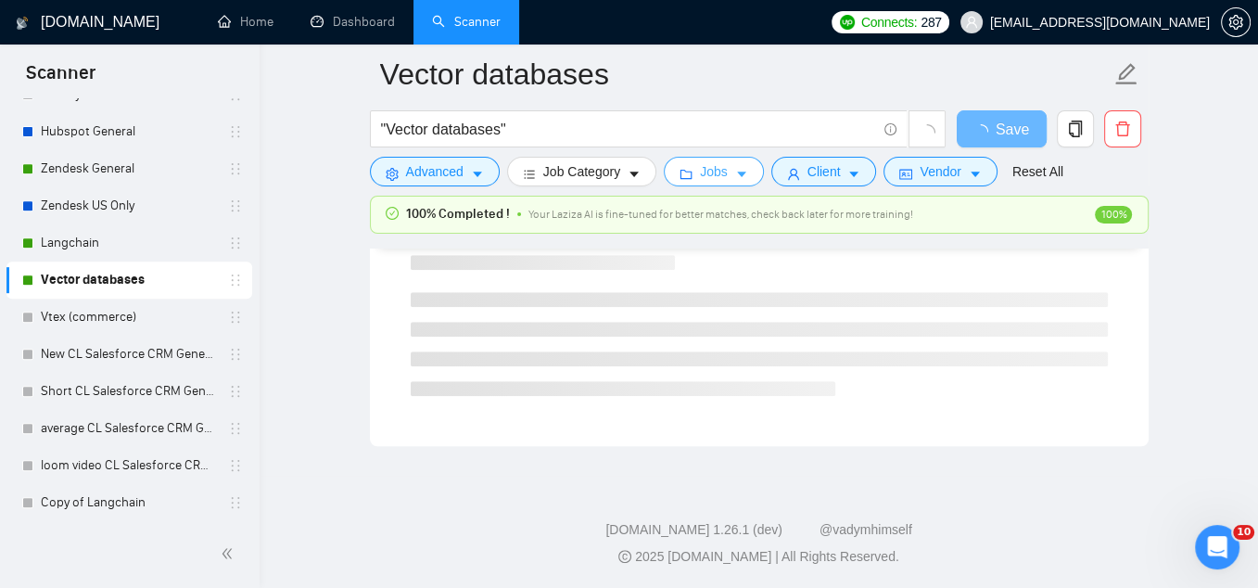
click at [713, 175] on span "Jobs" at bounding box center [714, 171] width 28 height 20
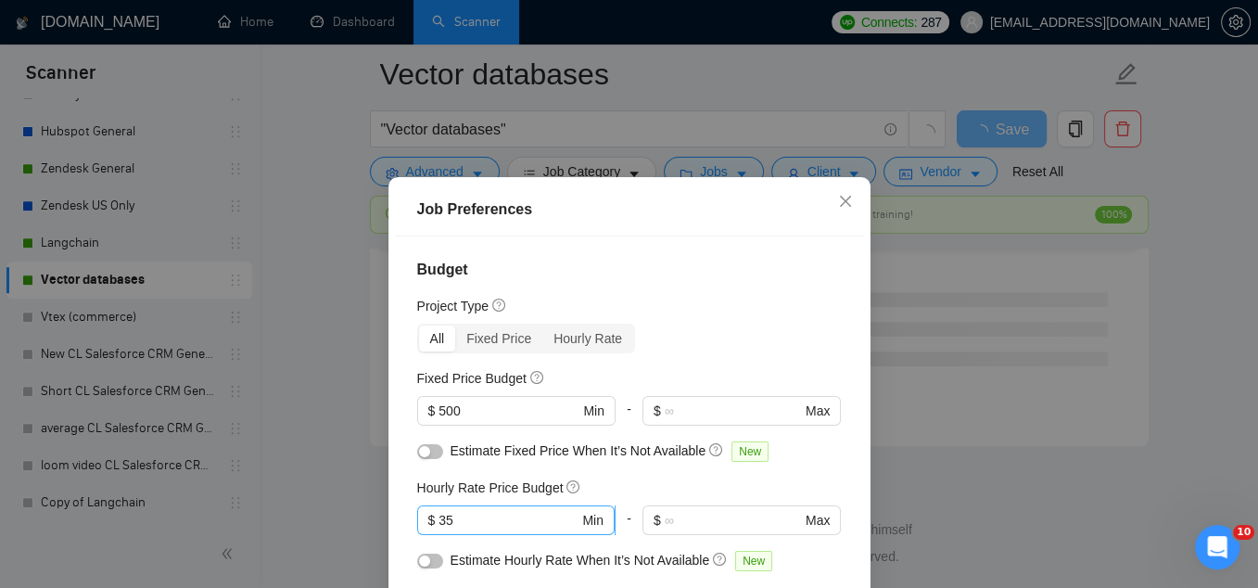
click at [481, 531] on span "$ 35 Min" at bounding box center [515, 520] width 197 height 30
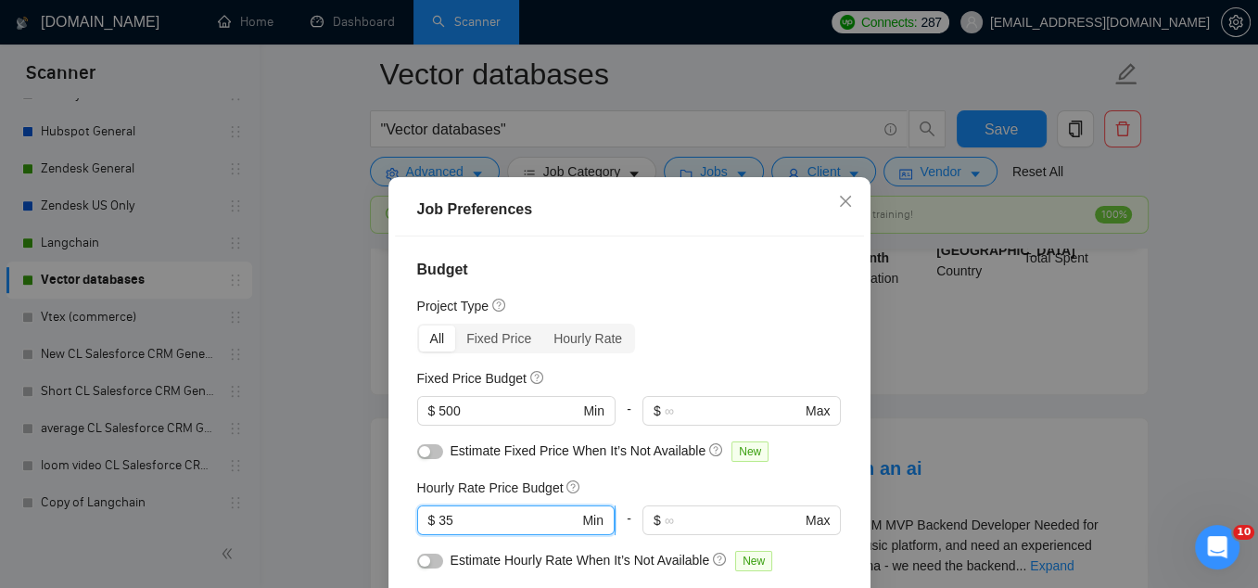
drag, startPoint x: 477, startPoint y: 524, endPoint x: 426, endPoint y: 523, distance: 51.9
click at [426, 523] on span "$ 35 Min" at bounding box center [515, 520] width 197 height 30
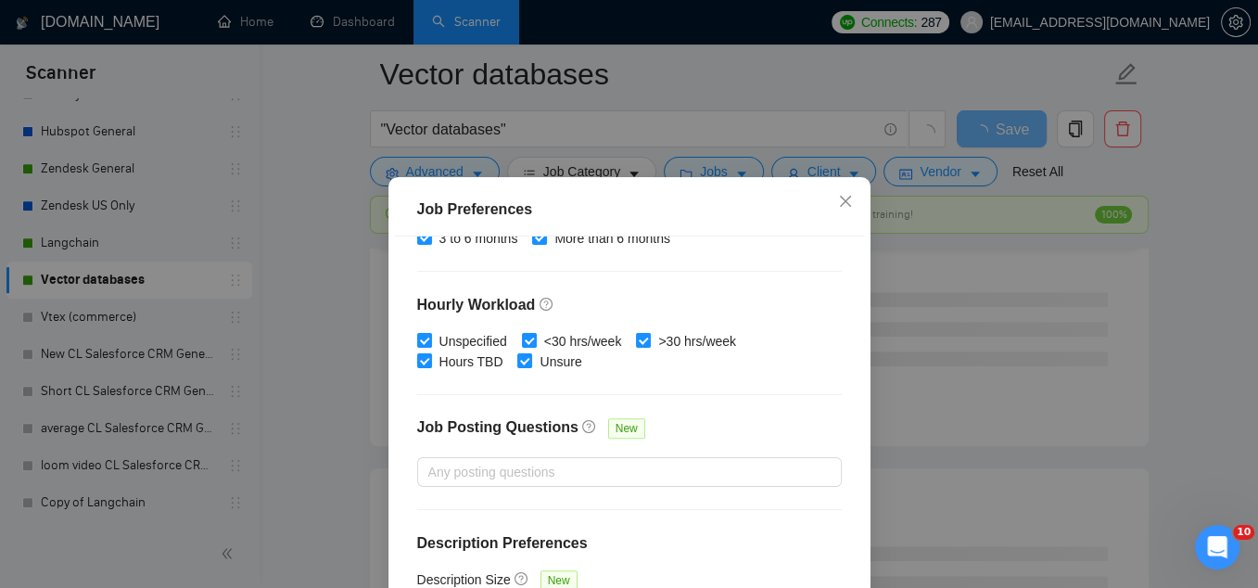
scroll to position [141, 0]
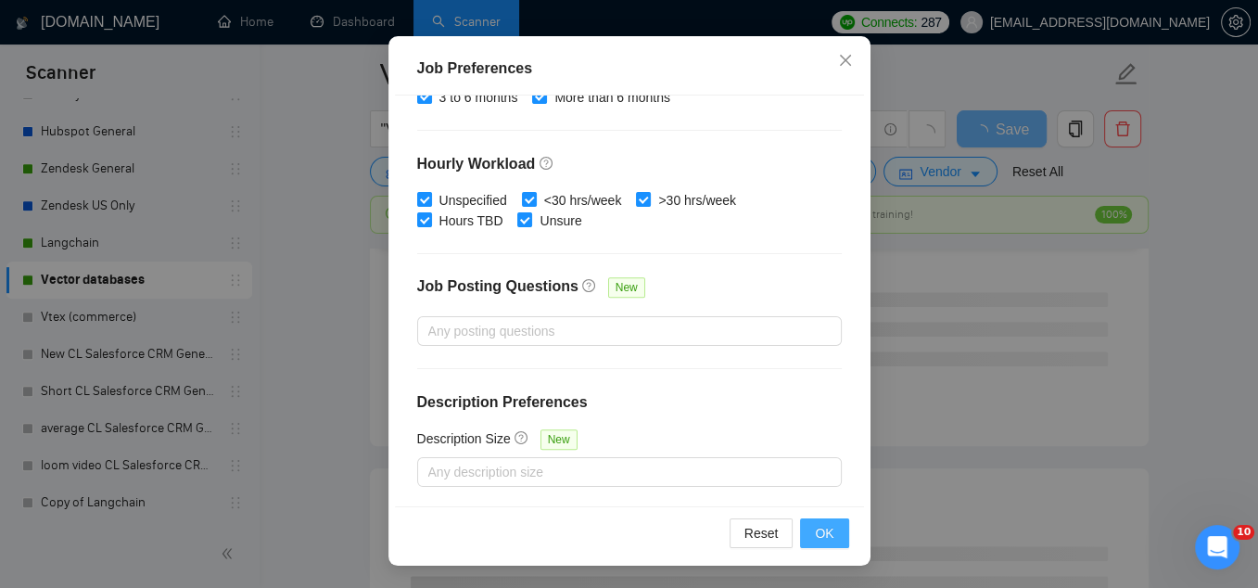
type input "50"
click at [831, 529] on span "OK" at bounding box center [824, 533] width 19 height 20
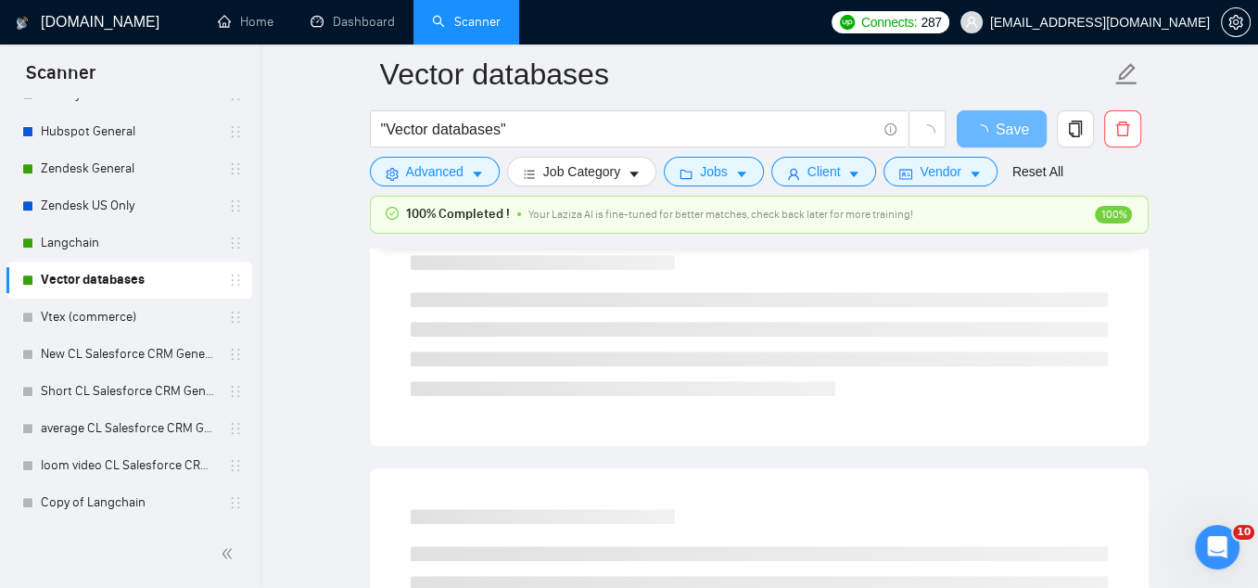
scroll to position [75, 0]
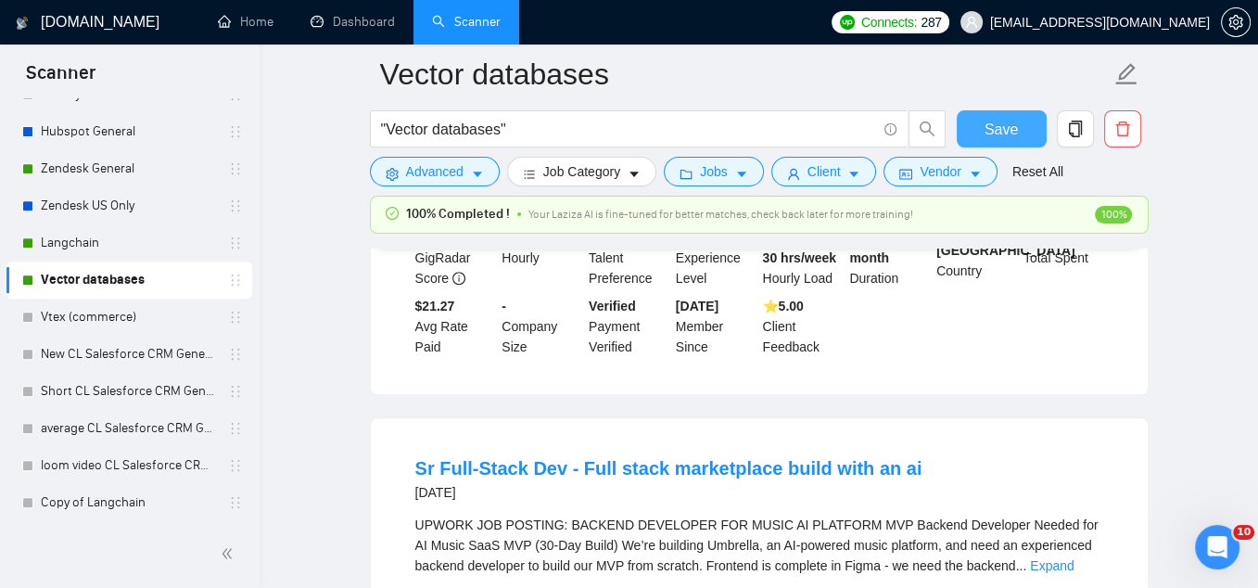
click at [1008, 138] on span "Save" at bounding box center [1001, 129] width 33 height 23
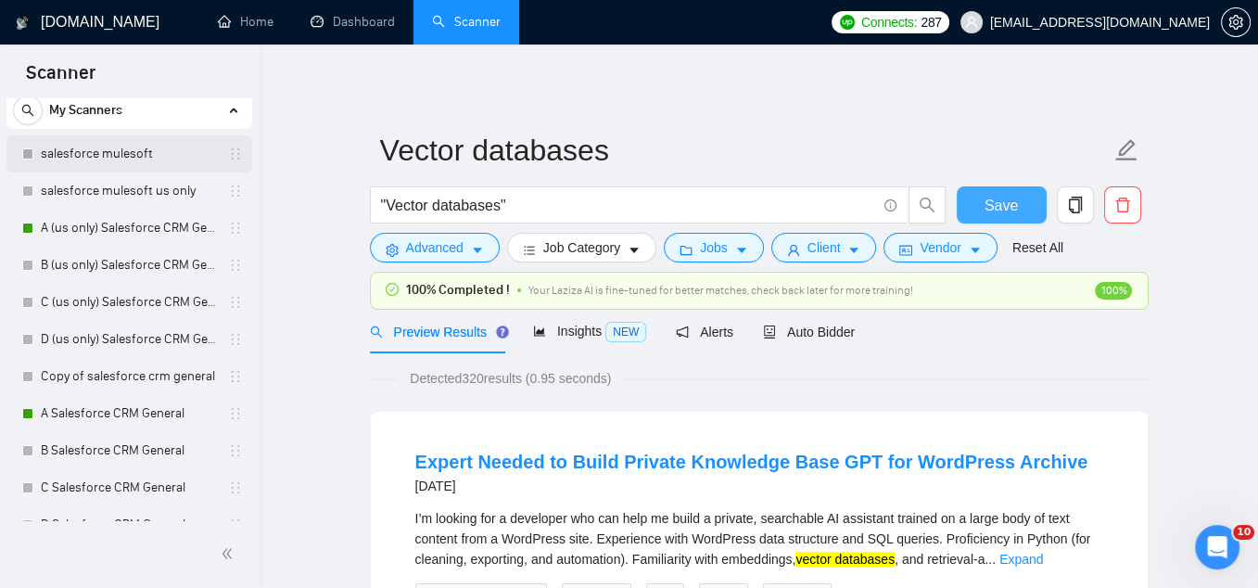
scroll to position [1, 0]
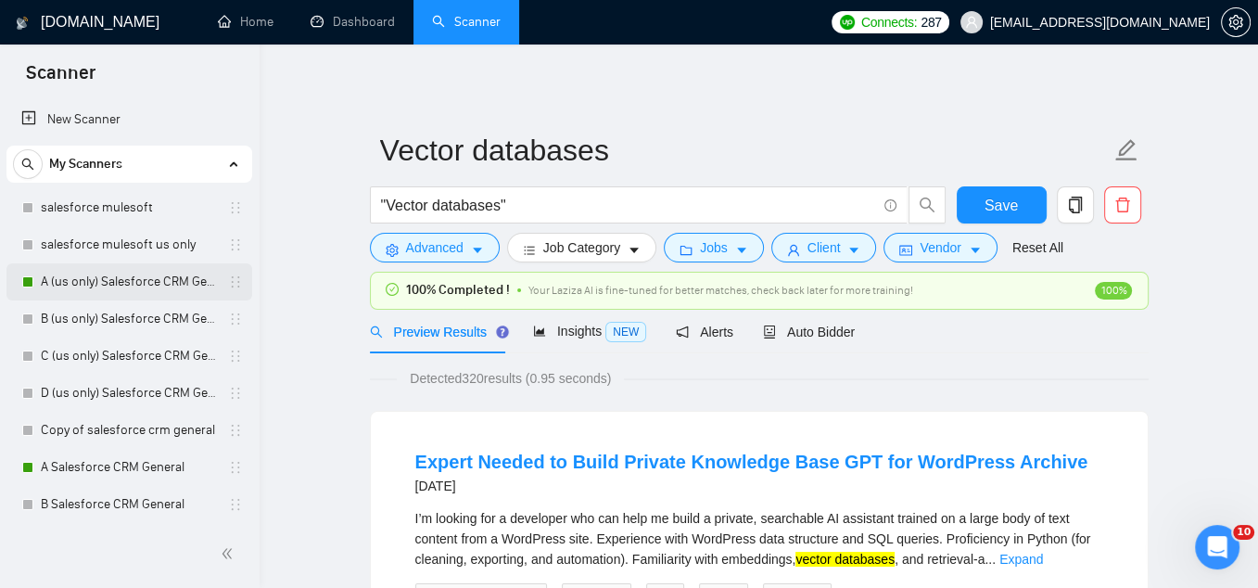
click at [103, 291] on link "A (us only) Salesforce CRM General" at bounding box center [129, 281] width 176 height 37
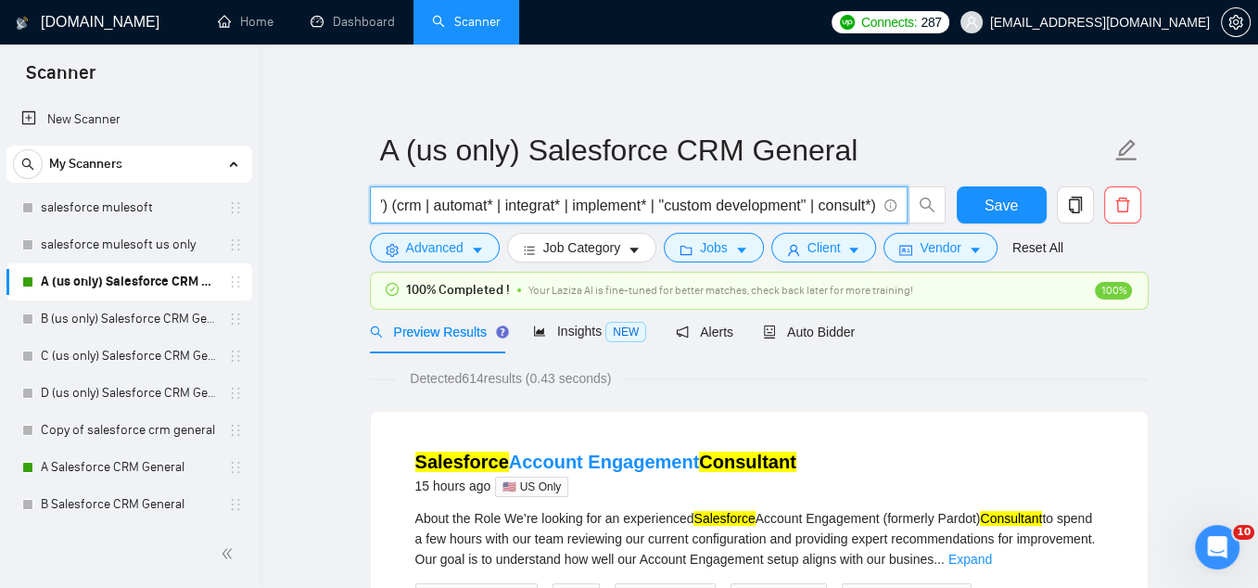
scroll to position [0, 195]
drag, startPoint x: 602, startPoint y: 209, endPoint x: 871, endPoint y: 210, distance: 269.8
click at [871, 210] on input "(salesforce* | "sales force") (crm | automat* | integrat* | implement* | "custo…" at bounding box center [628, 205] width 495 height 23
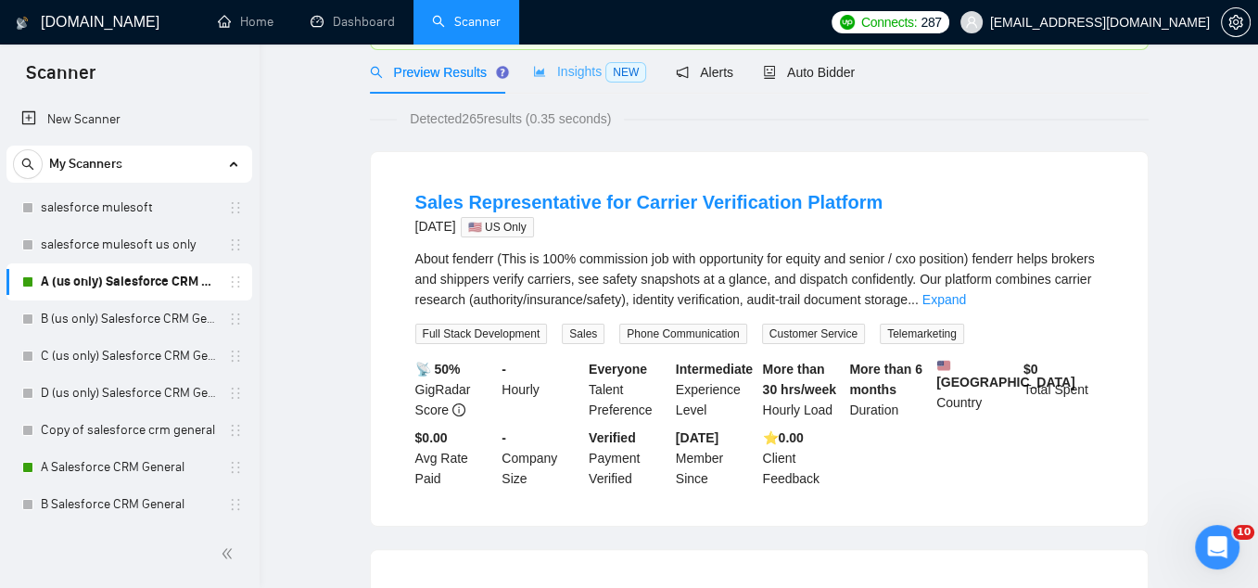
scroll to position [0, 0]
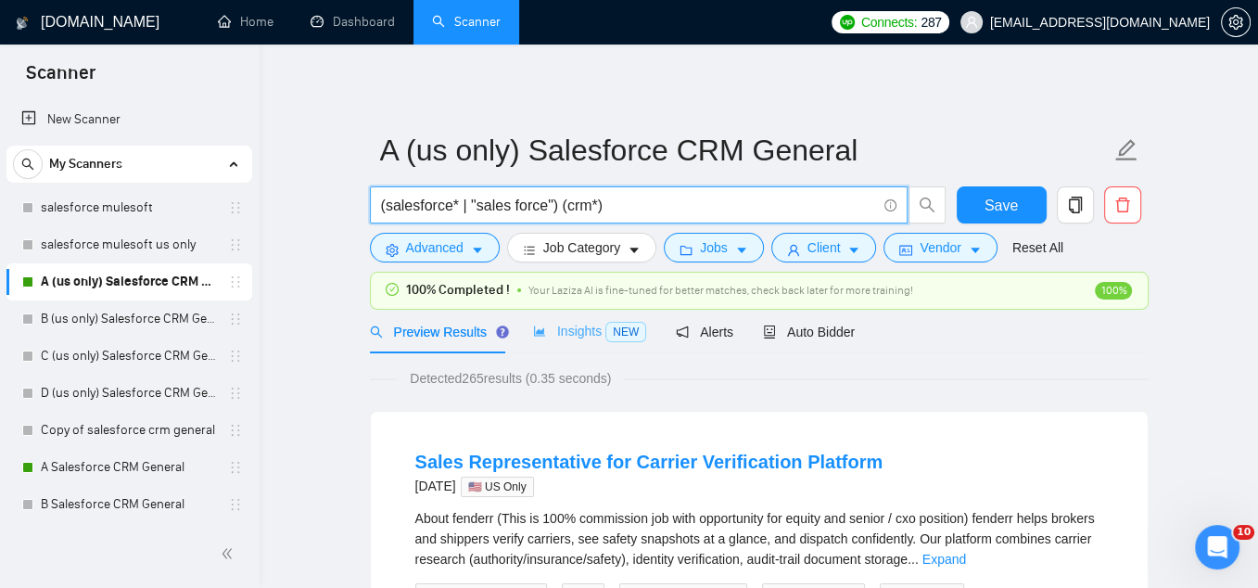
type input "(salesforce* | "sales force") (crm*)"
click at [566, 336] on span "Insights NEW" at bounding box center [589, 331] width 113 height 15
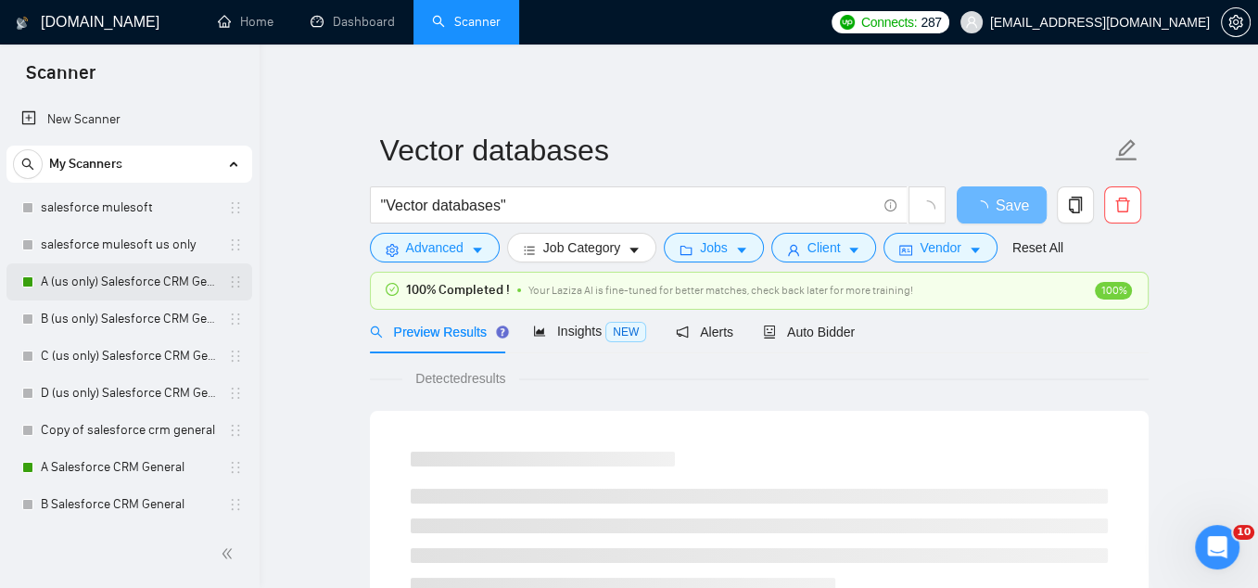
click at [106, 285] on link "A (us only) Salesforce CRM General" at bounding box center [129, 281] width 176 height 37
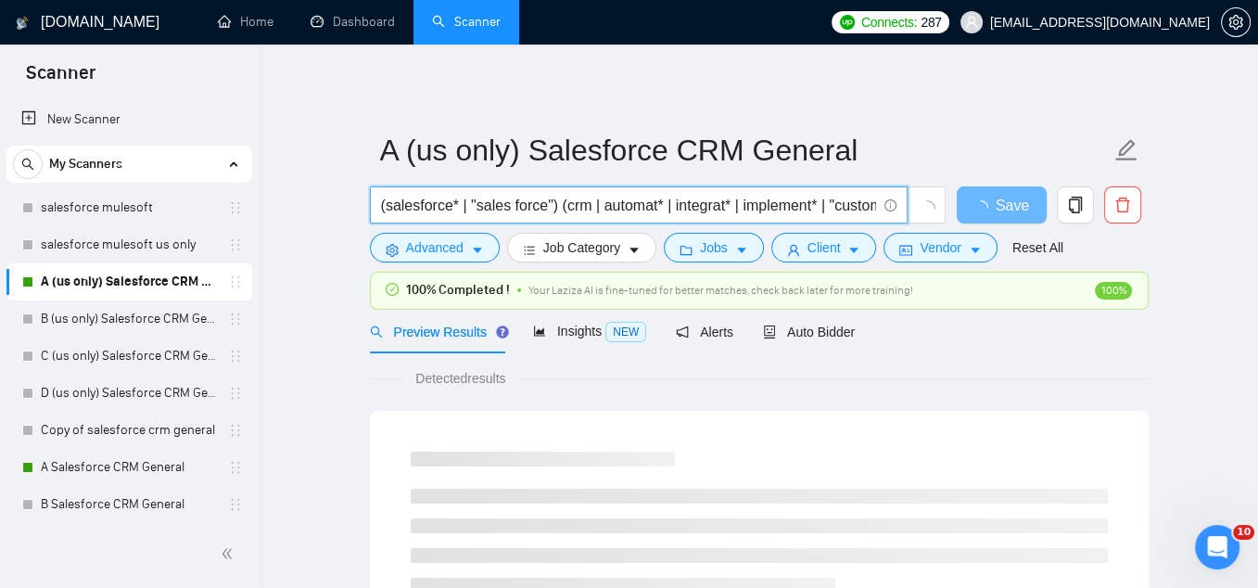
click at [719, 206] on input "(salesforce* | "sales force") (crm | automat* | integrat* | implement* | "custo…" at bounding box center [628, 205] width 495 height 23
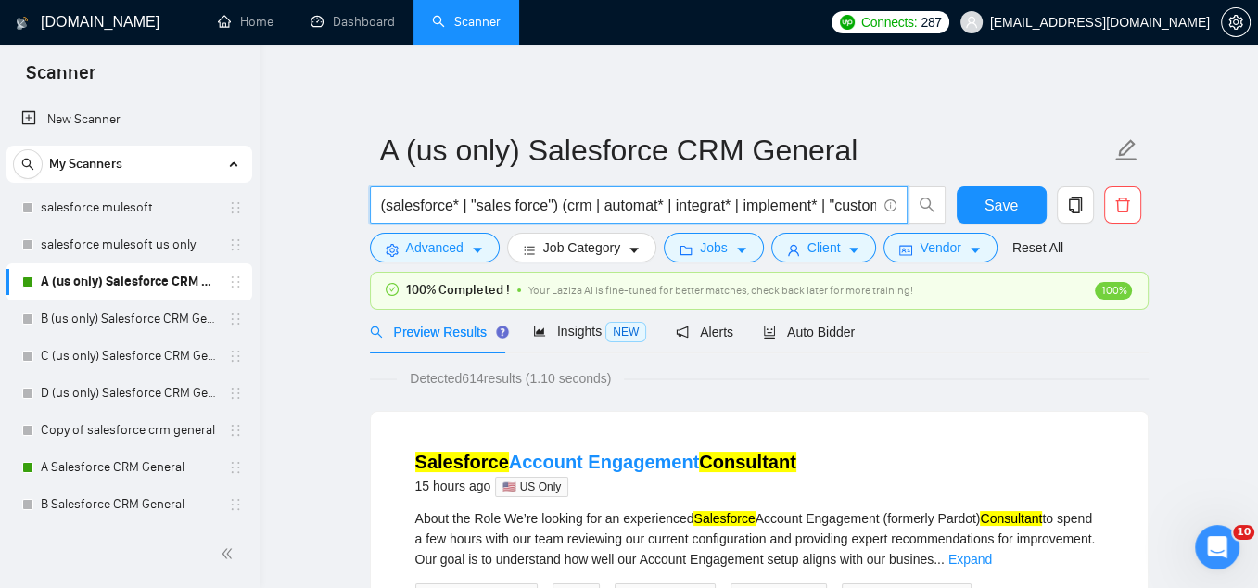
click at [598, 208] on input "(salesforce* | "sales force") (crm | automat* | integrat* | implement* | "custo…" at bounding box center [628, 205] width 495 height 23
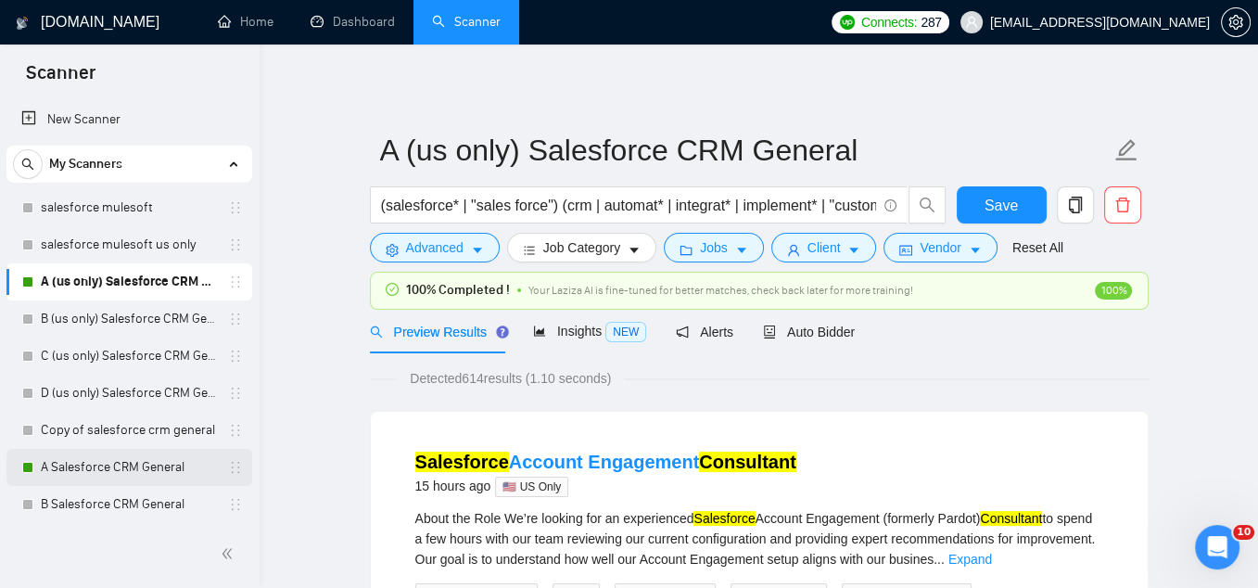
click at [103, 467] on link "A Salesforce CRM General" at bounding box center [129, 467] width 176 height 37
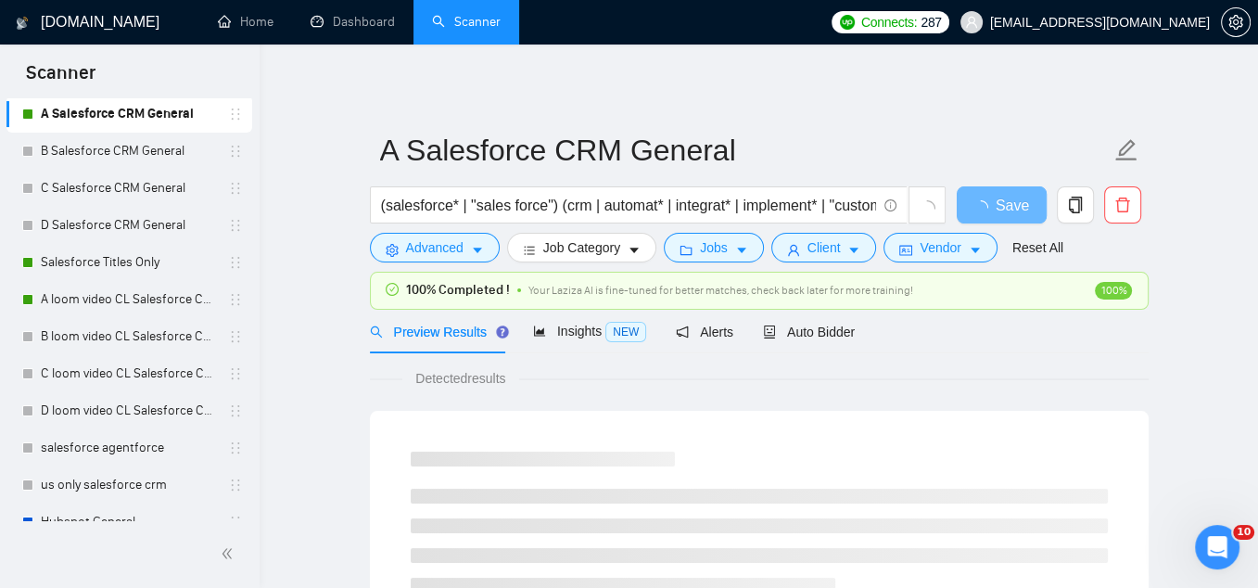
scroll to position [344, 0]
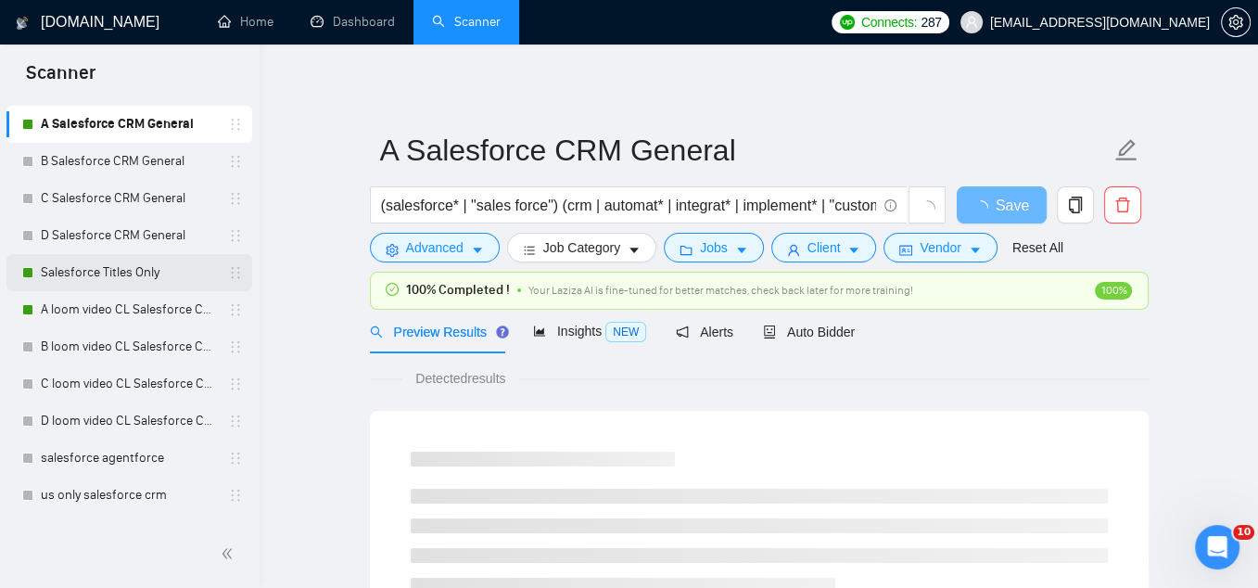
click at [98, 278] on link "Salesforce Titles Only" at bounding box center [129, 272] width 176 height 37
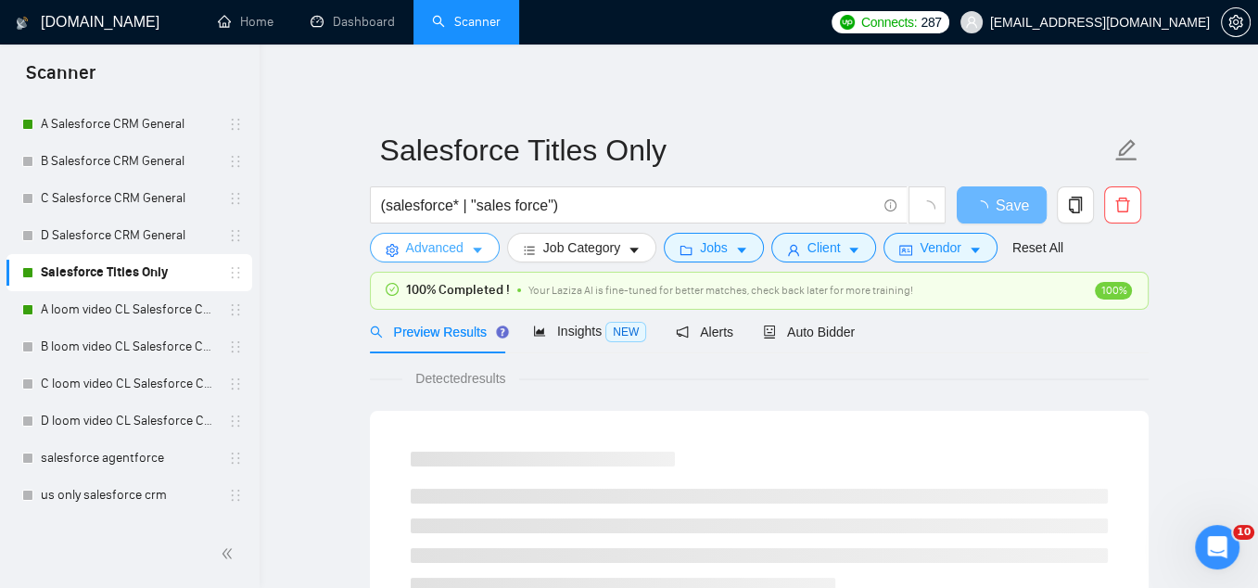
click at [438, 251] on span "Advanced" at bounding box center [434, 247] width 57 height 20
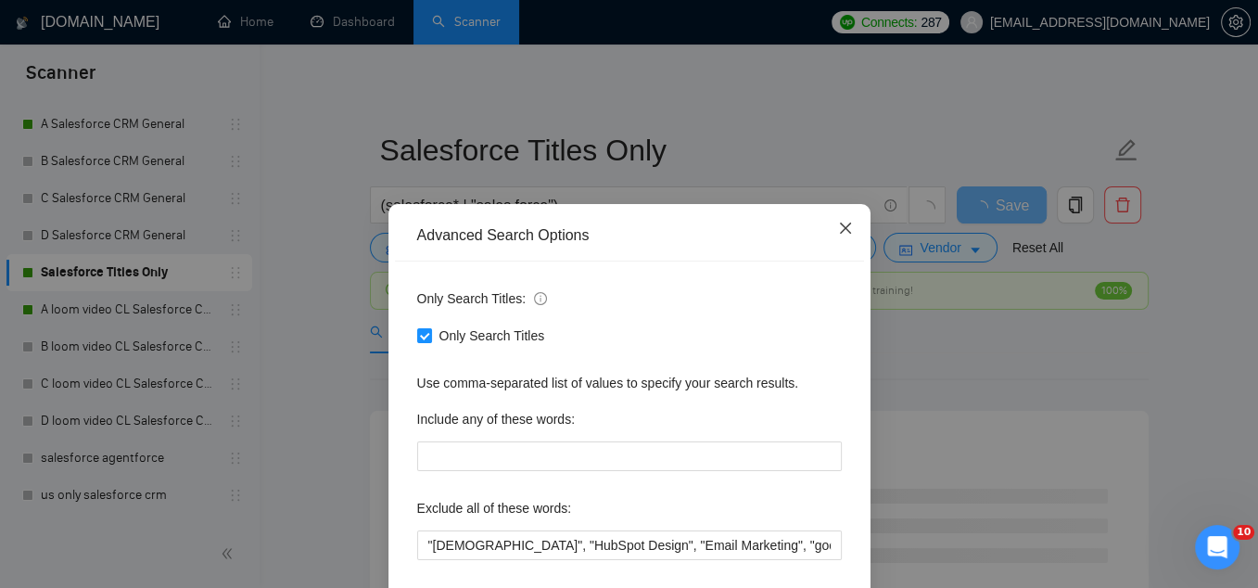
click at [850, 228] on icon "close" at bounding box center [845, 228] width 15 height 15
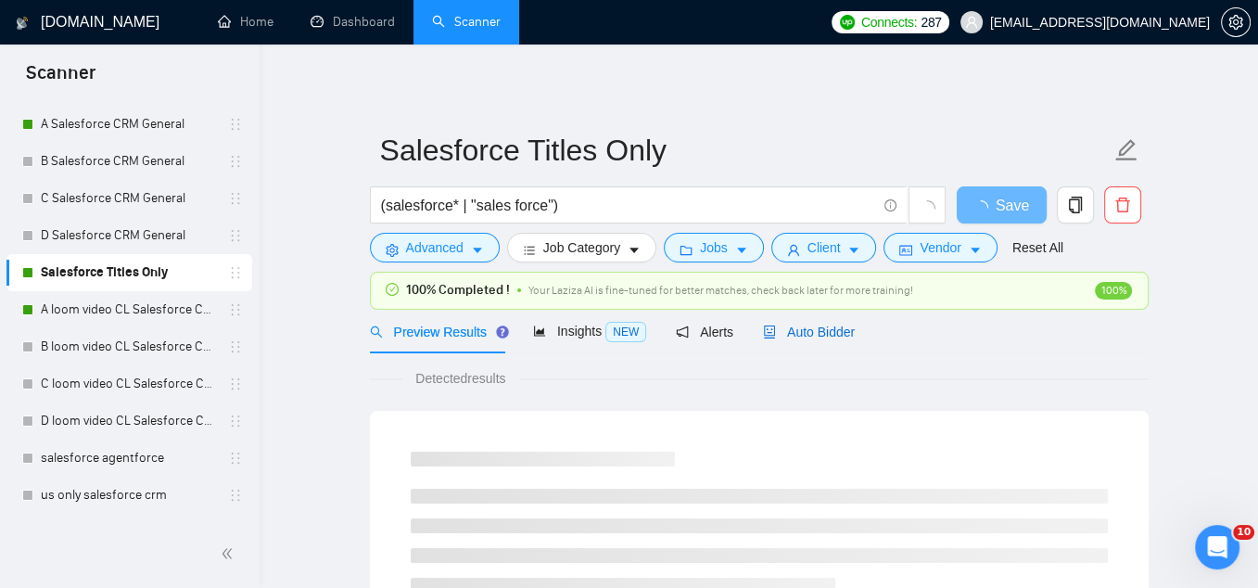
click at [810, 334] on span "Auto Bidder" at bounding box center [809, 331] width 92 height 15
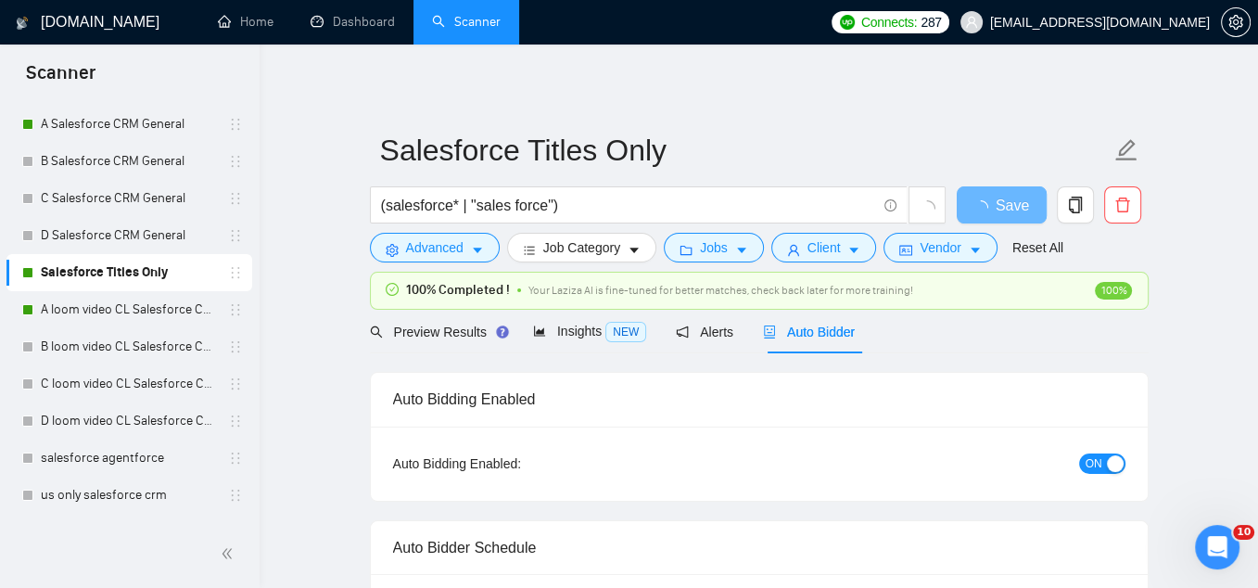
checkbox input "true"
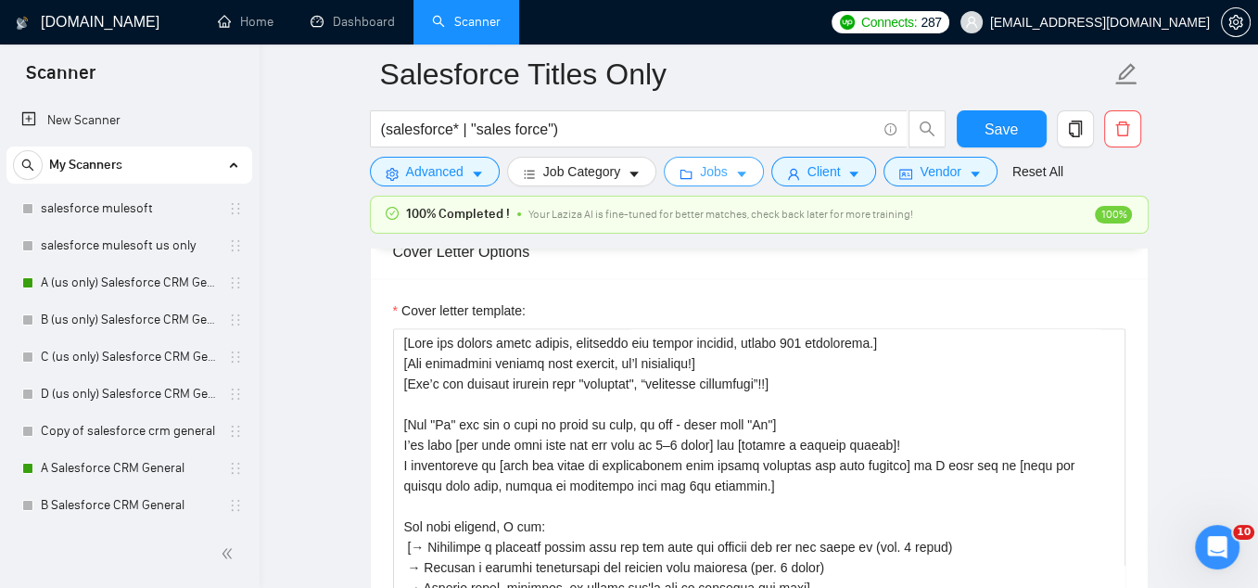
click at [113, 282] on link "A (us only) Salesforce CRM General" at bounding box center [129, 282] width 176 height 37
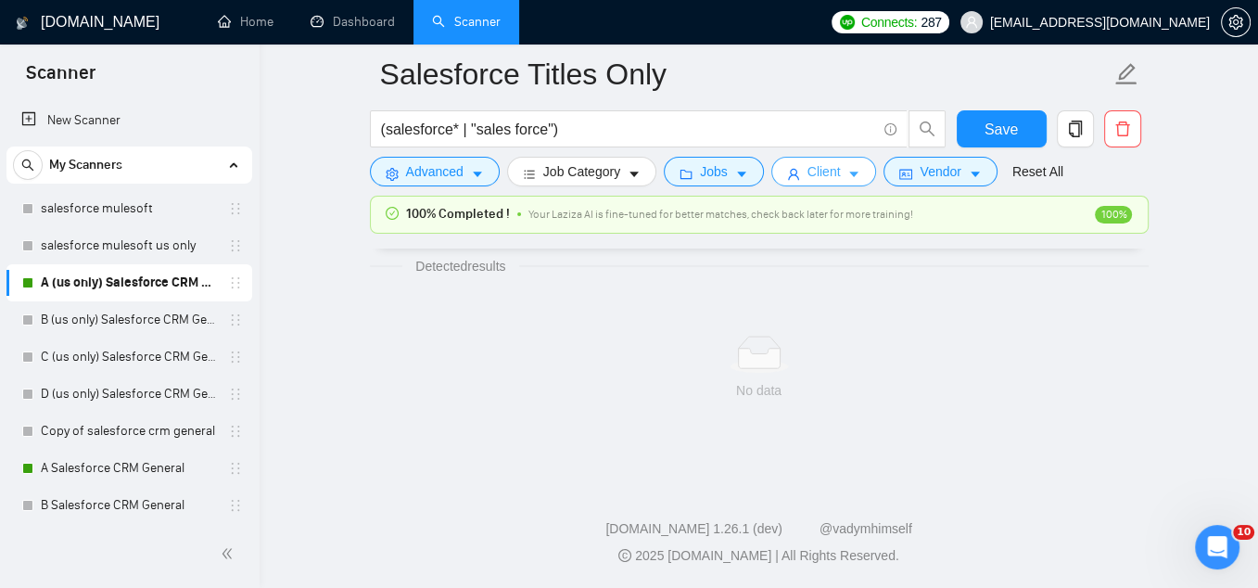
scroll to position [1228, 0]
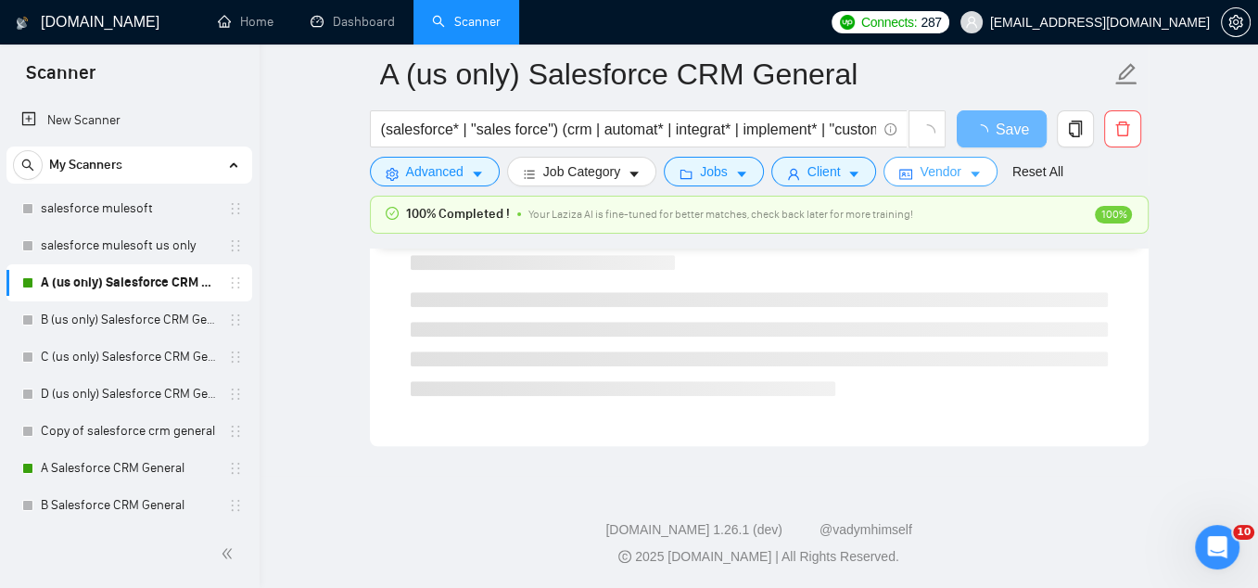
click at [969, 173] on button "Vendor" at bounding box center [940, 172] width 113 height 30
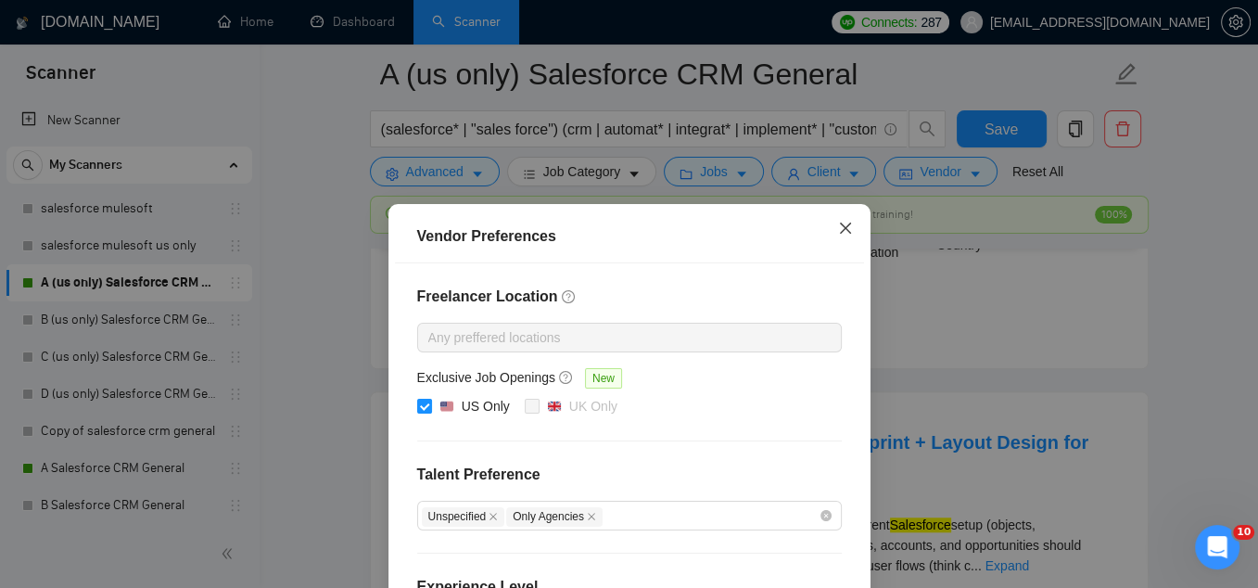
click at [848, 223] on icon "close" at bounding box center [845, 228] width 15 height 15
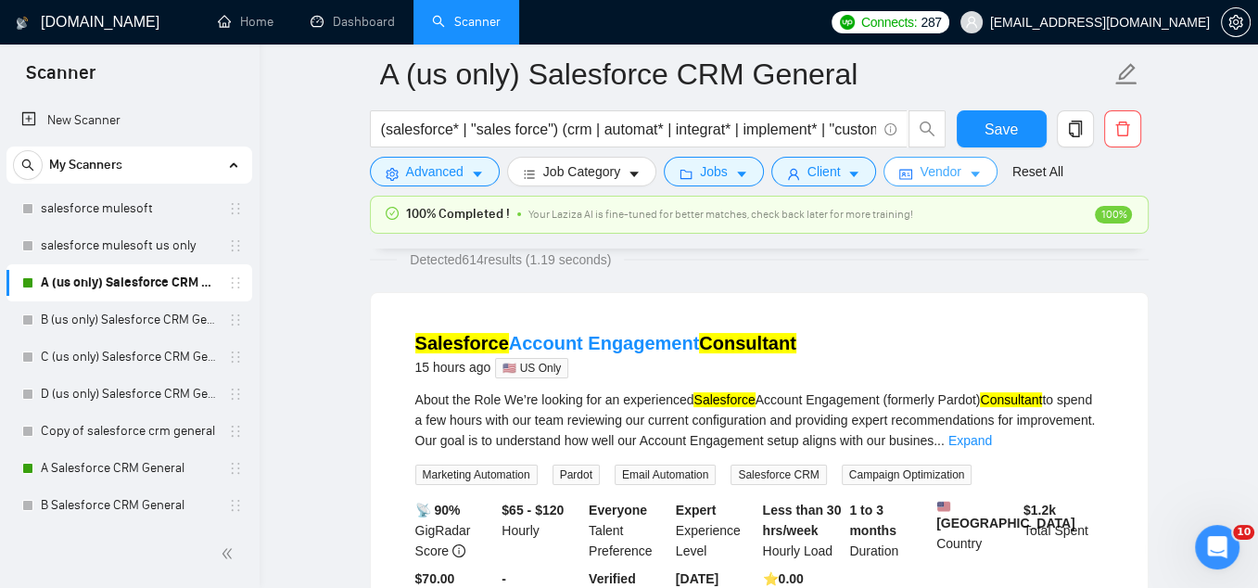
scroll to position [21, 0]
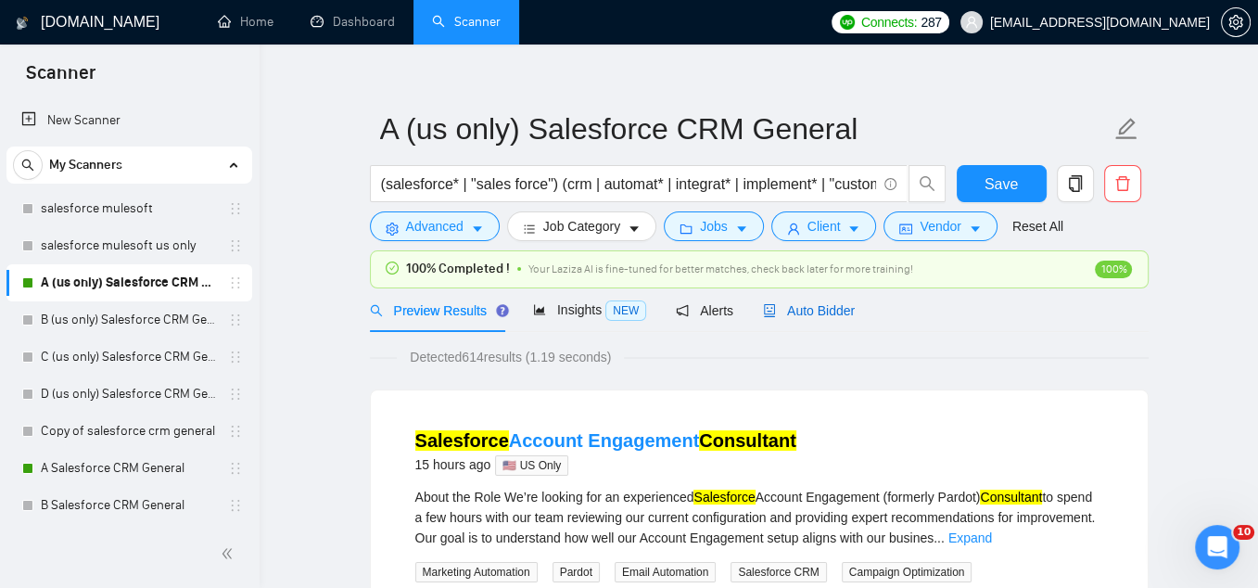
click at [831, 303] on span "Auto Bidder" at bounding box center [809, 310] width 92 height 15
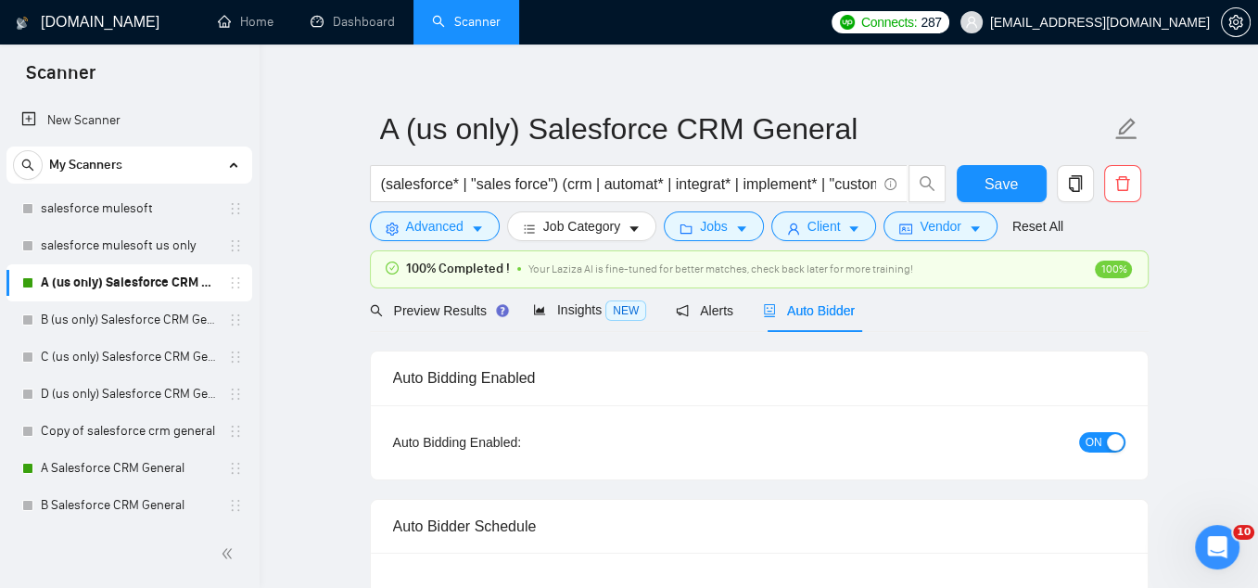
checkbox input "true"
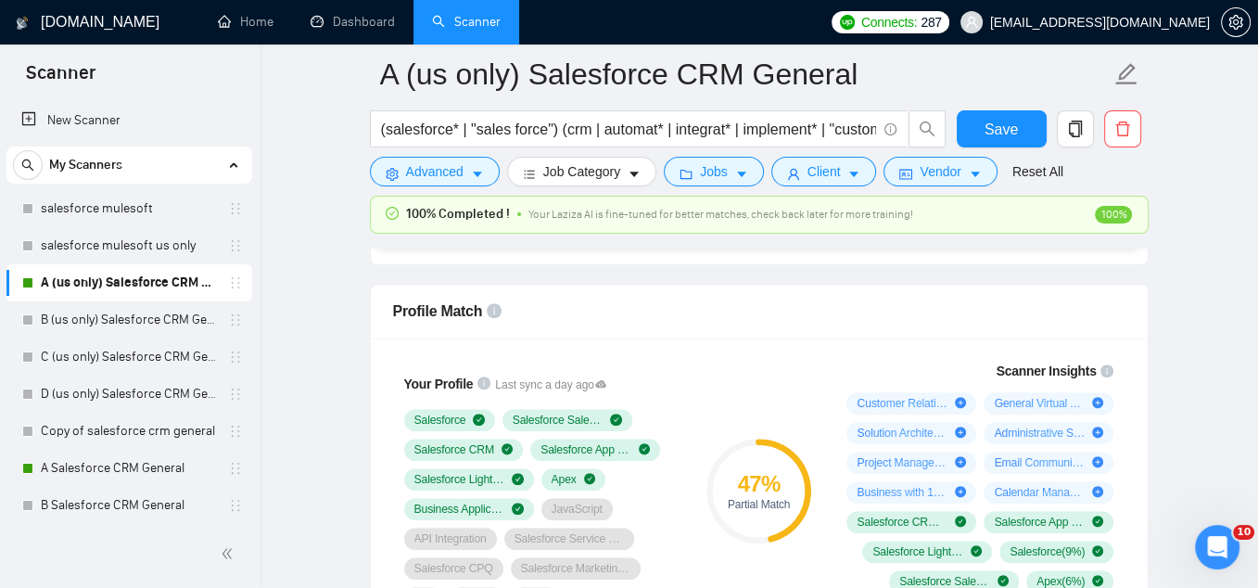
scroll to position [1176, 0]
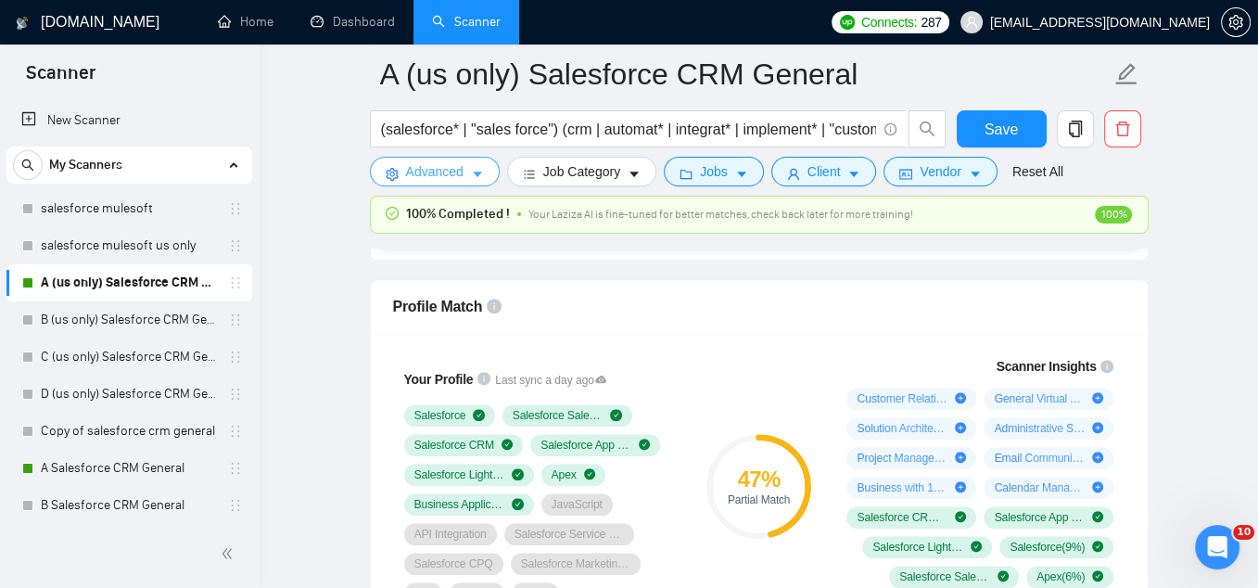
click at [473, 172] on icon "caret-down" at bounding box center [477, 174] width 13 height 13
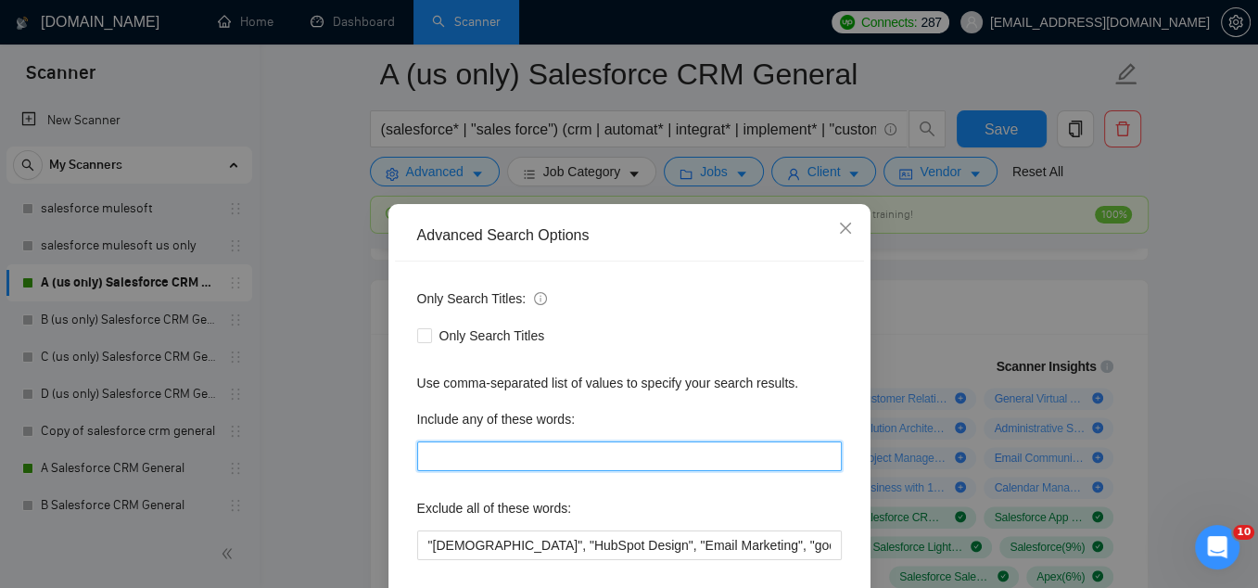
click at [529, 452] on input "text" at bounding box center [629, 456] width 425 height 30
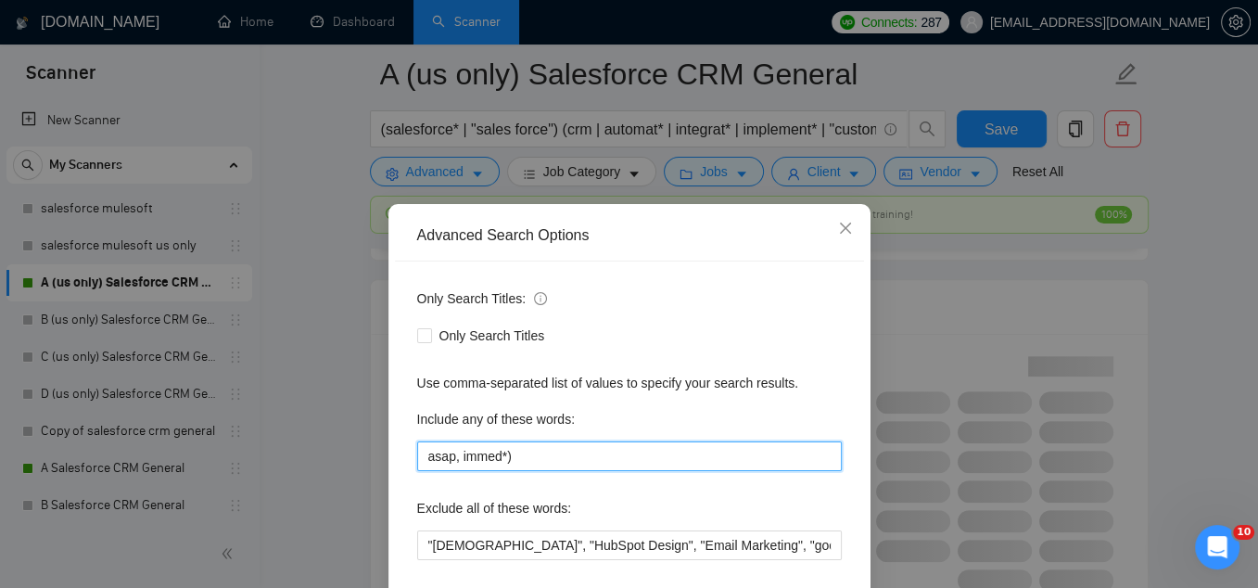
click at [464, 457] on input "asap, immed*)" at bounding box center [629, 456] width 425 height 30
click at [544, 457] on input "asap, (immed*)" at bounding box center [629, 456] width 425 height 30
type input "asap, (immed*), urgent"
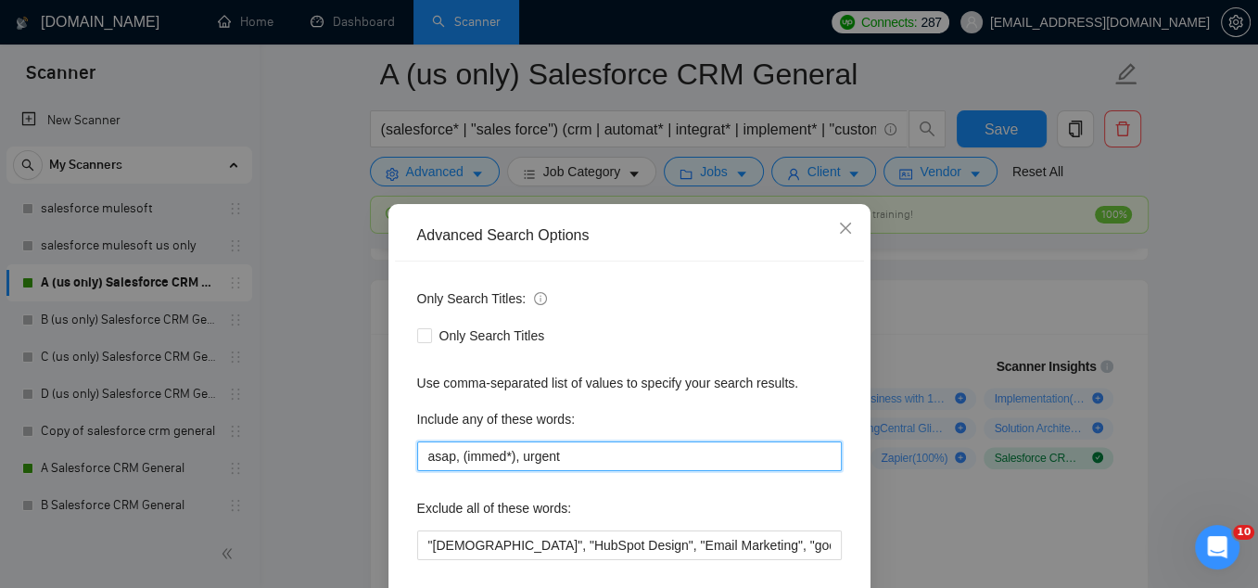
drag, startPoint x: 565, startPoint y: 455, endPoint x: 406, endPoint y: 457, distance: 158.5
click at [406, 457] on div "Only Search Titles: Only Search Titles Use comma-separated list of values to sp…" at bounding box center [629, 477] width 469 height 432
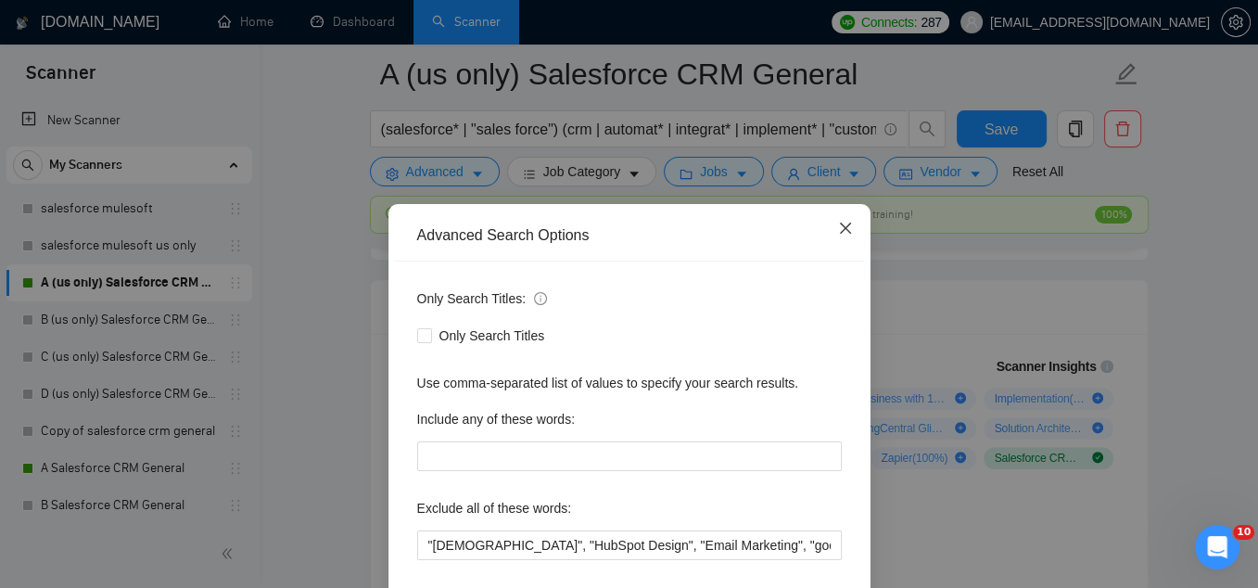
click at [847, 226] on icon "close" at bounding box center [844, 228] width 11 height 11
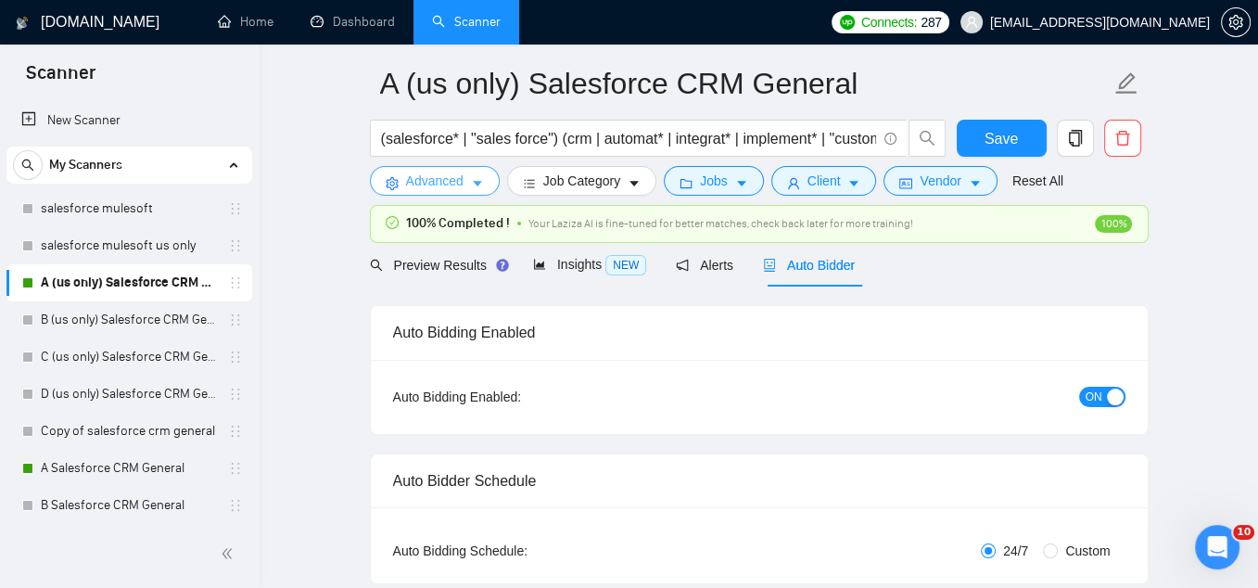
scroll to position [0, 0]
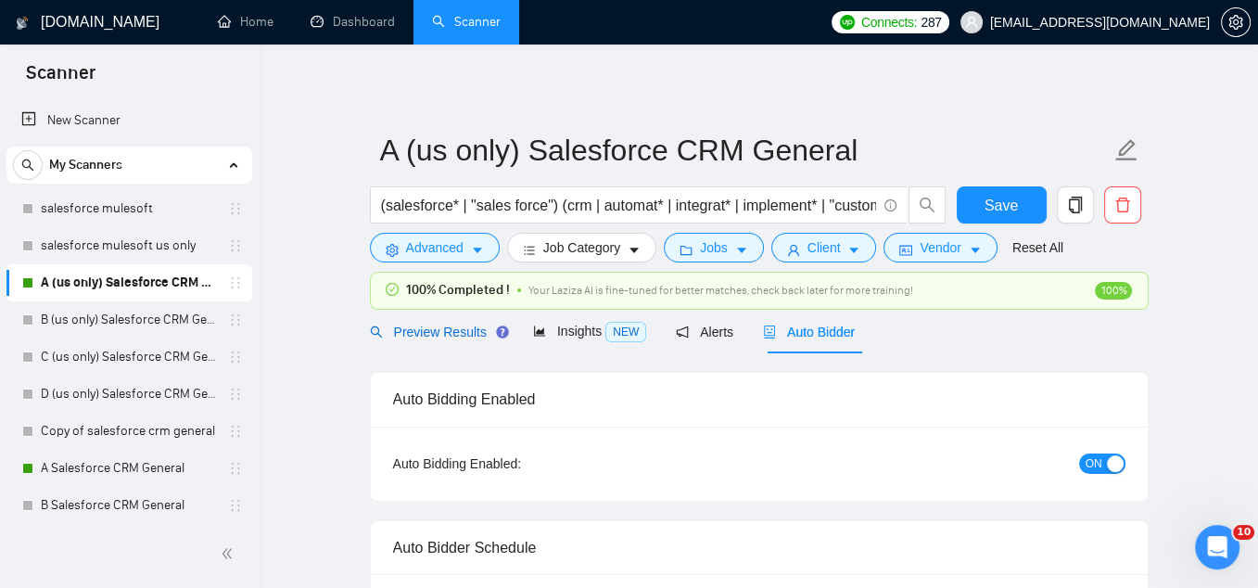
click at [444, 330] on span "Preview Results" at bounding box center [437, 331] width 134 height 15
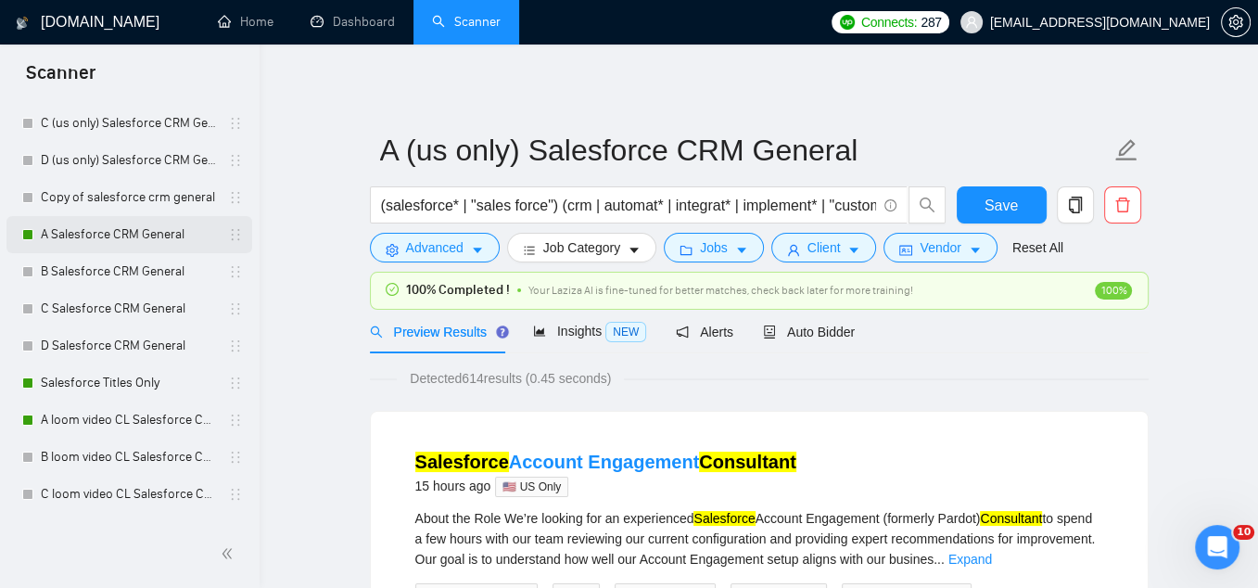
scroll to position [248, 0]
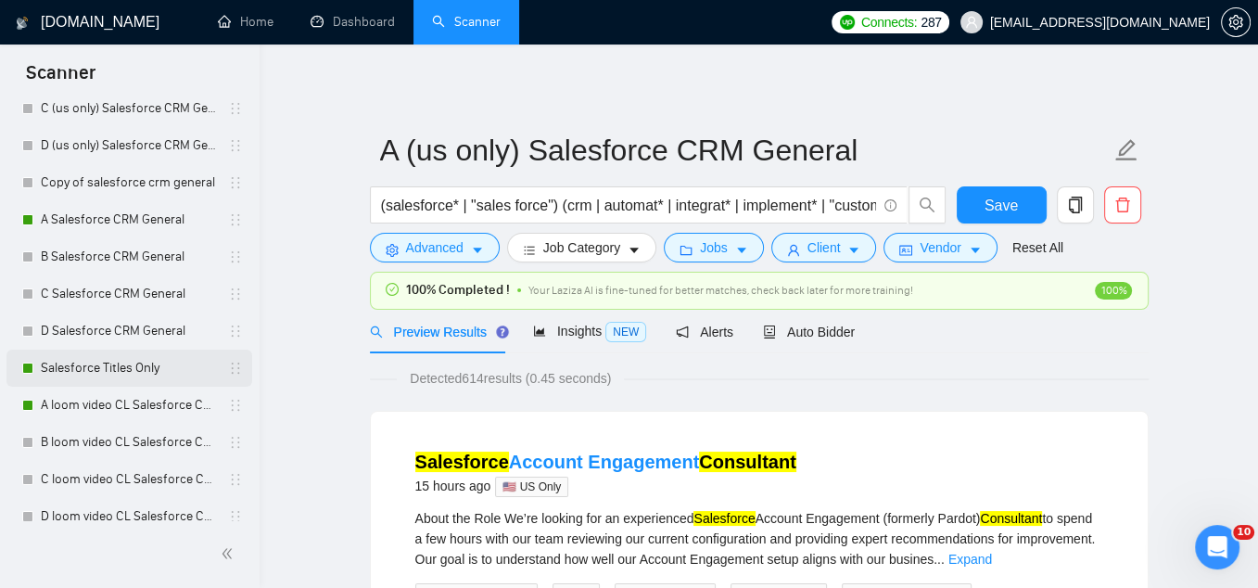
click at [139, 371] on link "Salesforce Titles Only" at bounding box center [129, 368] width 176 height 37
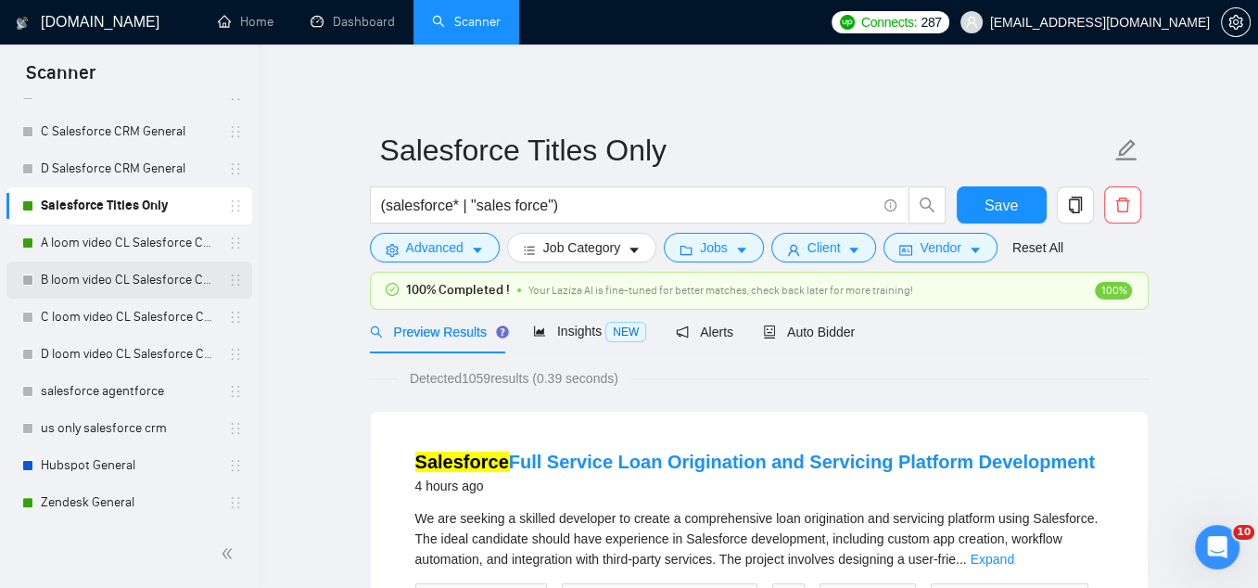
scroll to position [404, 0]
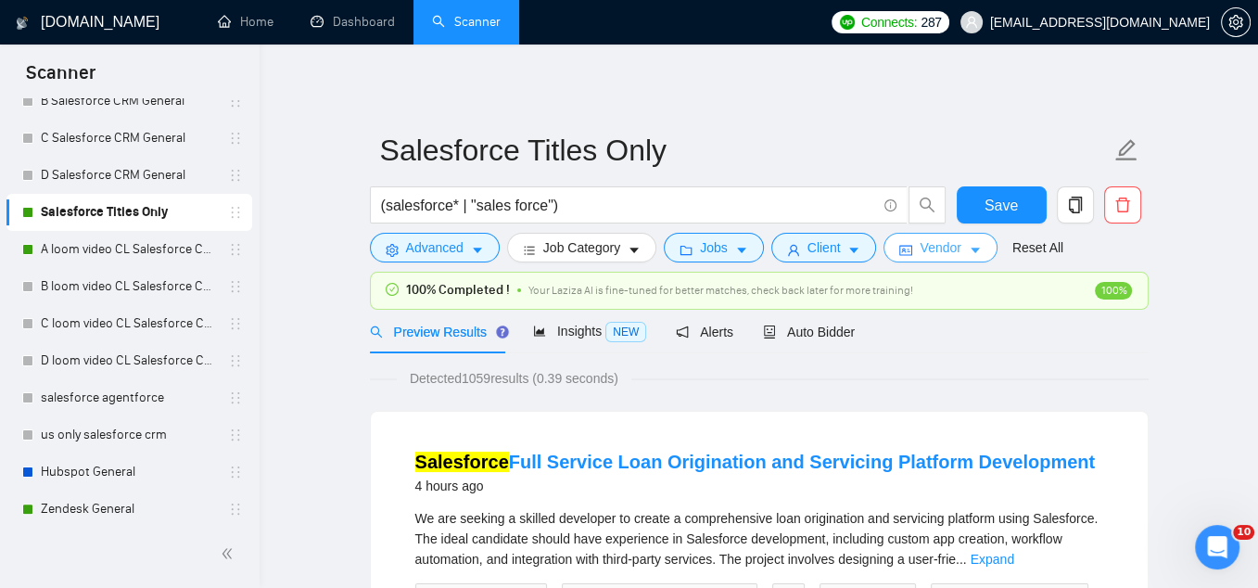
click at [952, 258] on button "Vendor" at bounding box center [940, 248] width 113 height 30
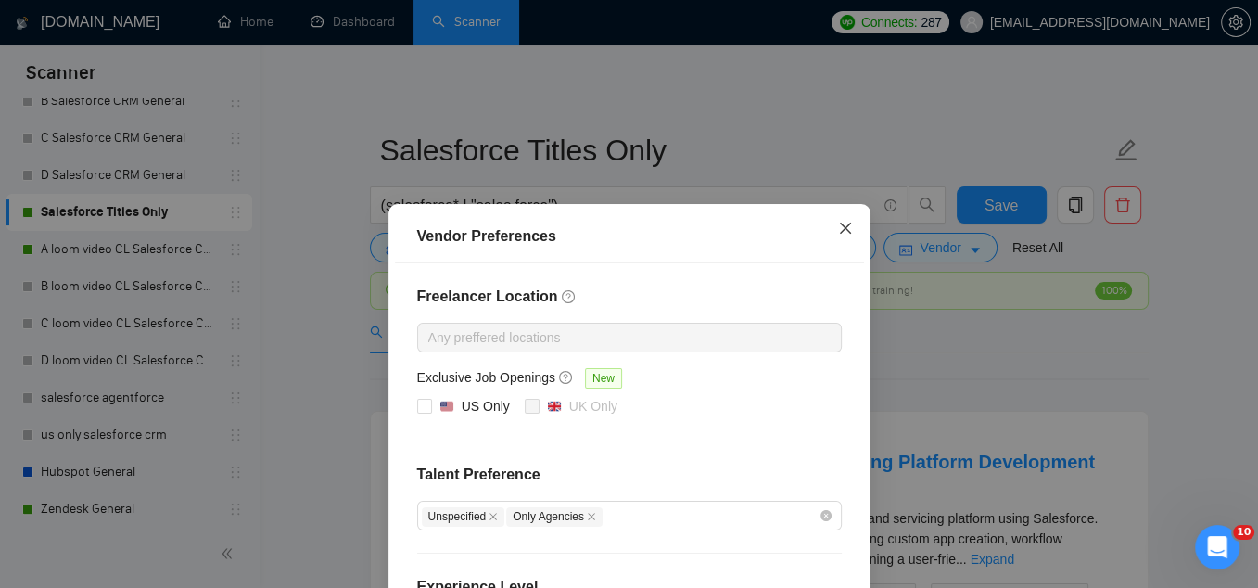
click at [859, 230] on span "Close" at bounding box center [846, 229] width 50 height 50
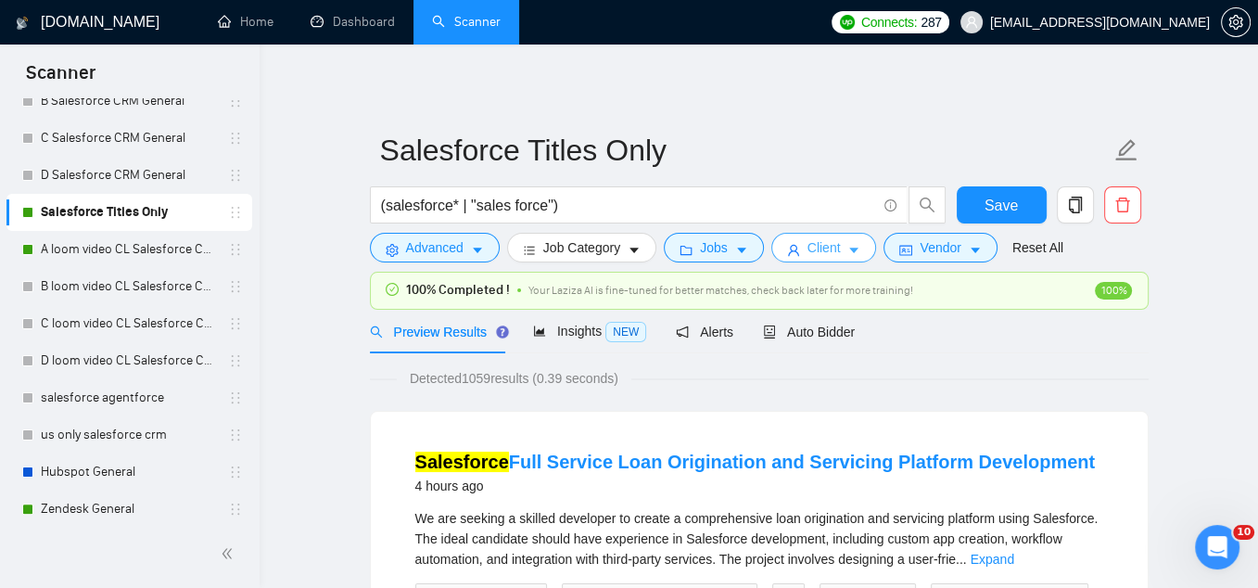
click at [828, 250] on span "Client" at bounding box center [824, 247] width 33 height 20
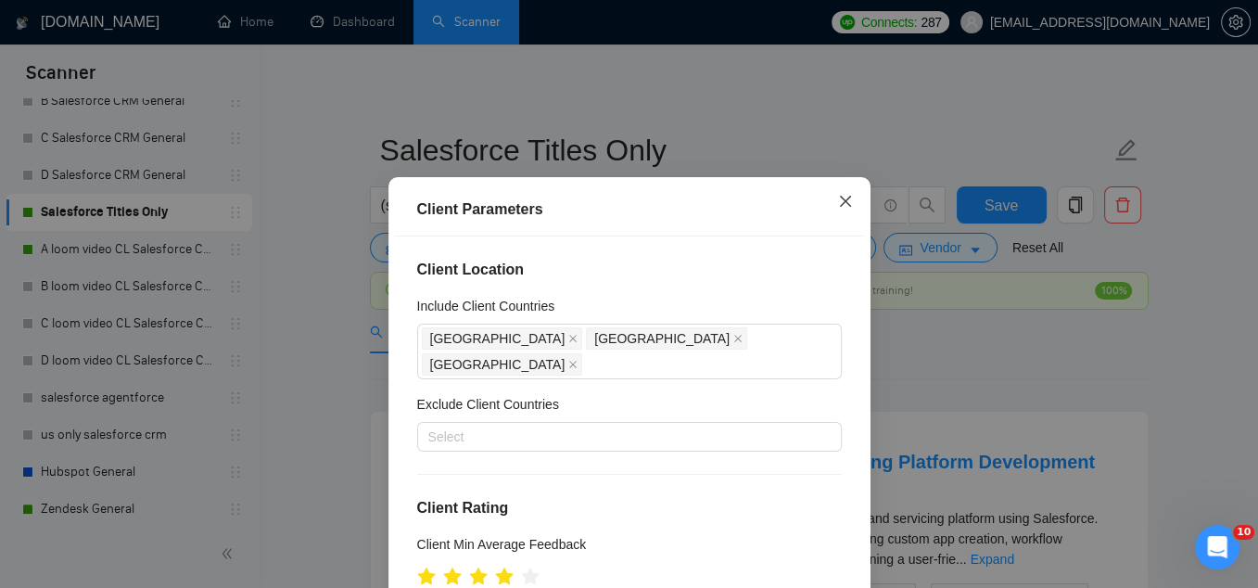
click at [834, 197] on span "Close" at bounding box center [846, 202] width 50 height 50
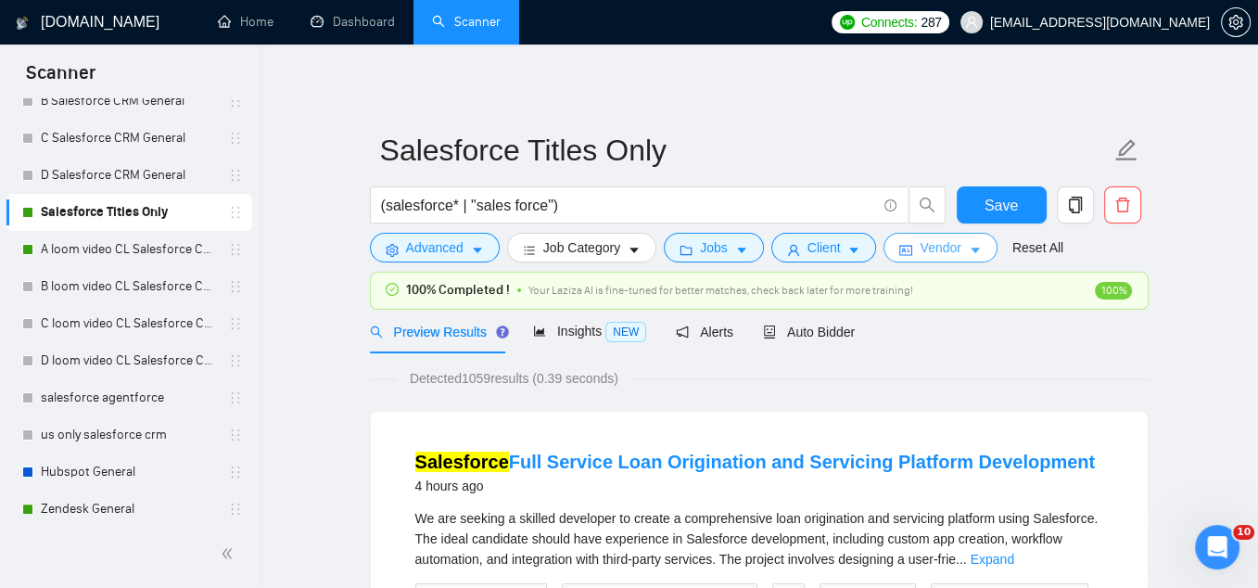
click at [920, 240] on button "Vendor" at bounding box center [940, 248] width 113 height 30
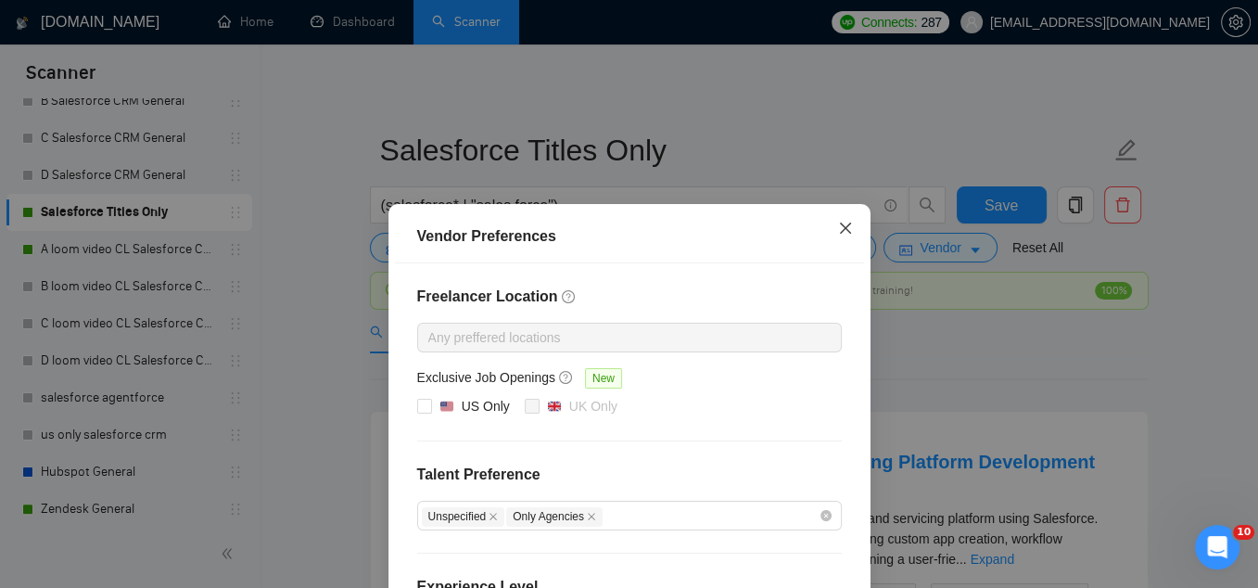
click at [848, 223] on icon "close" at bounding box center [845, 228] width 15 height 15
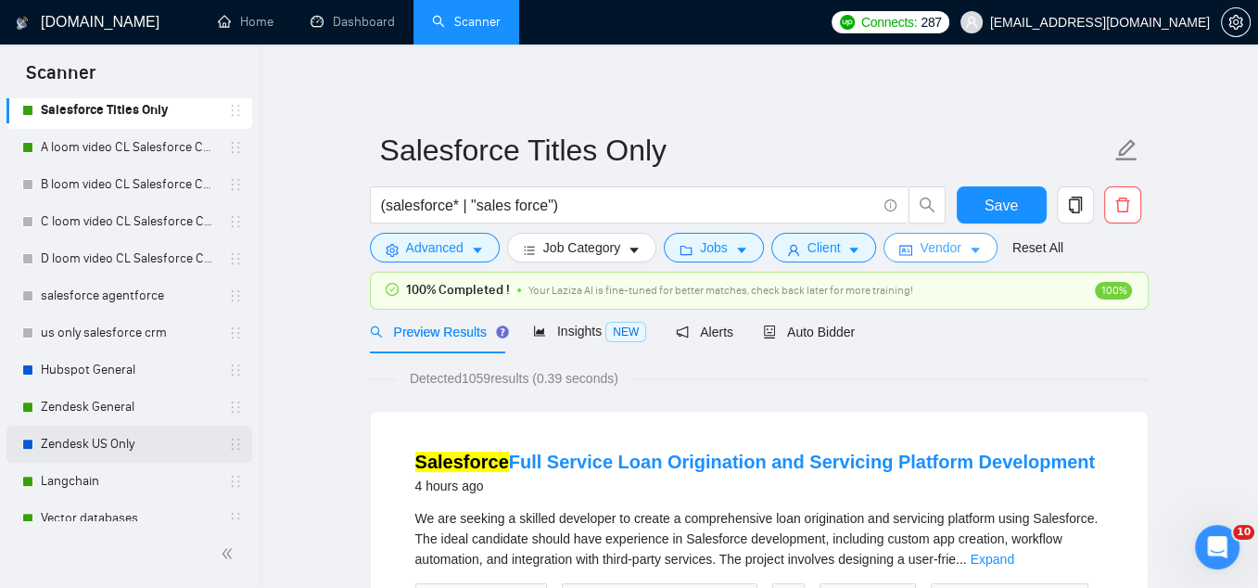
scroll to position [490, 0]
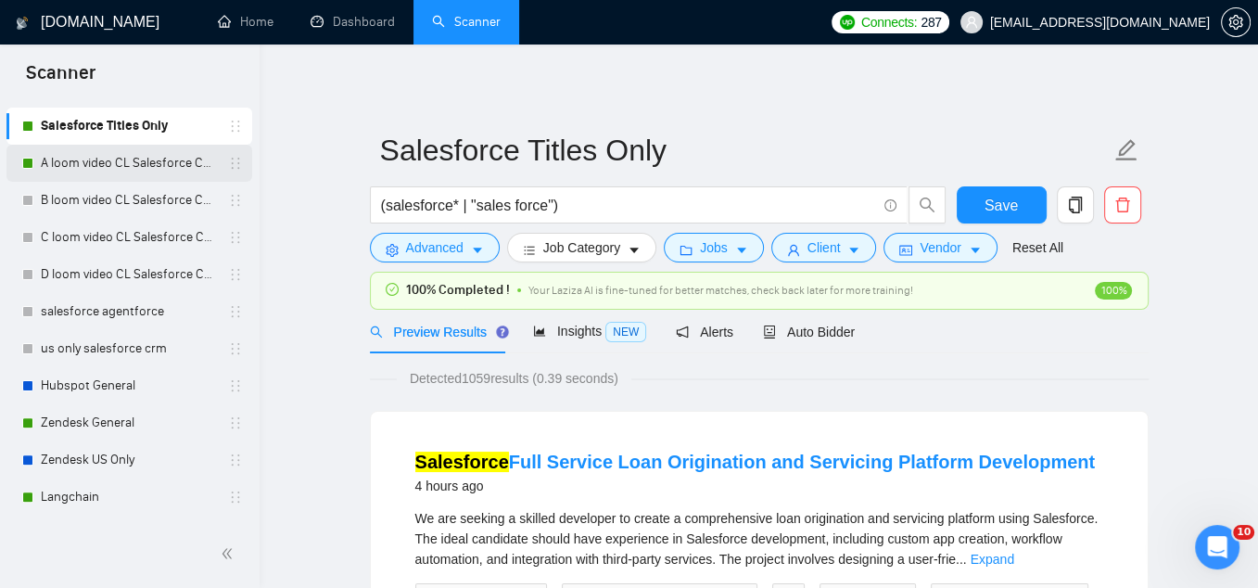
click at [121, 165] on link "A loom video CL Salesforce CRM General" at bounding box center [129, 163] width 176 height 37
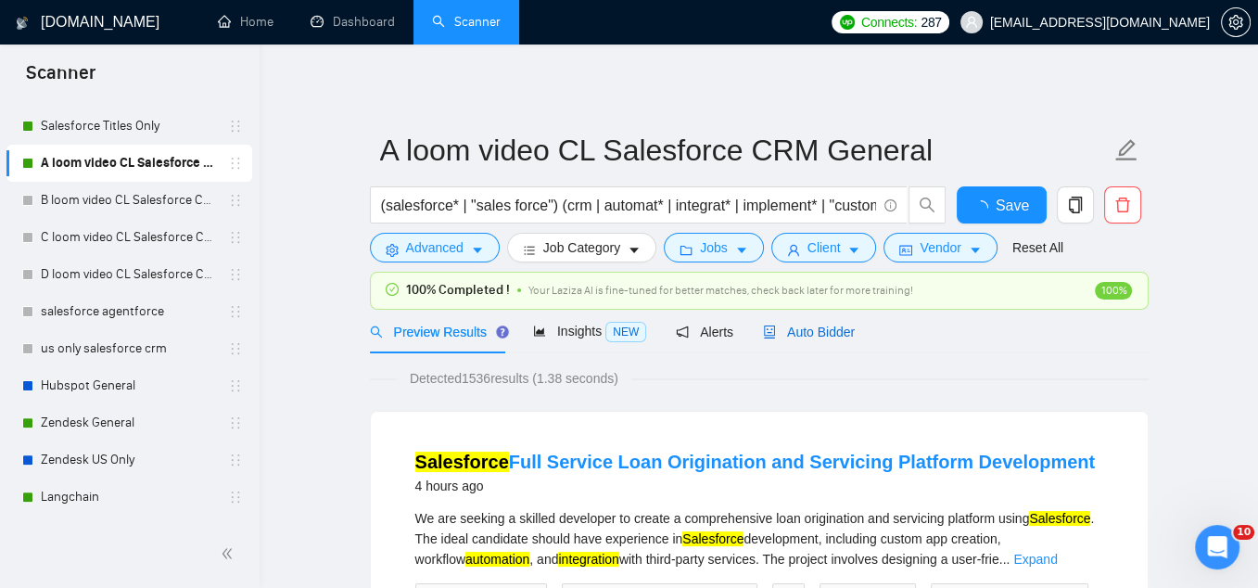
click at [833, 332] on span "Auto Bidder" at bounding box center [809, 331] width 92 height 15
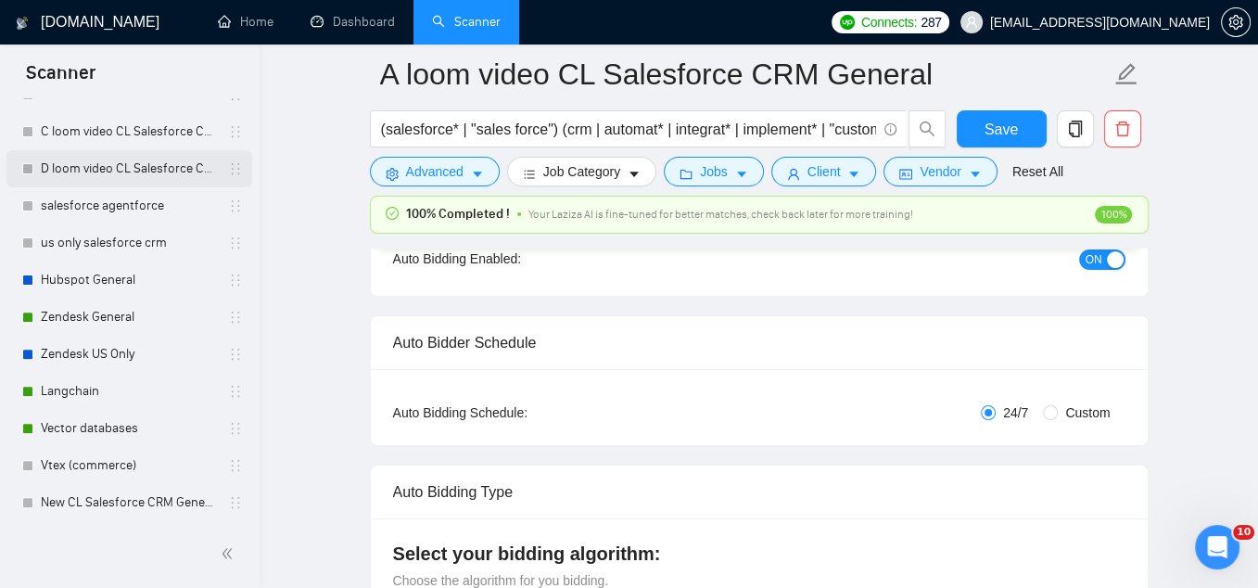
scroll to position [638, 0]
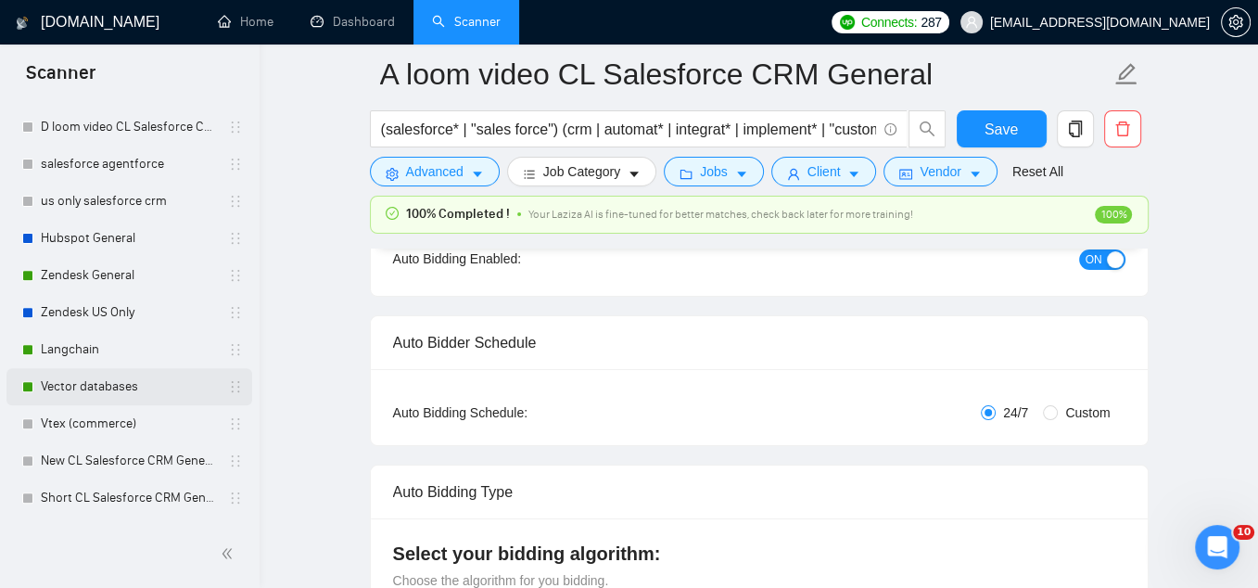
click at [125, 392] on link "Vector databases" at bounding box center [129, 386] width 176 height 37
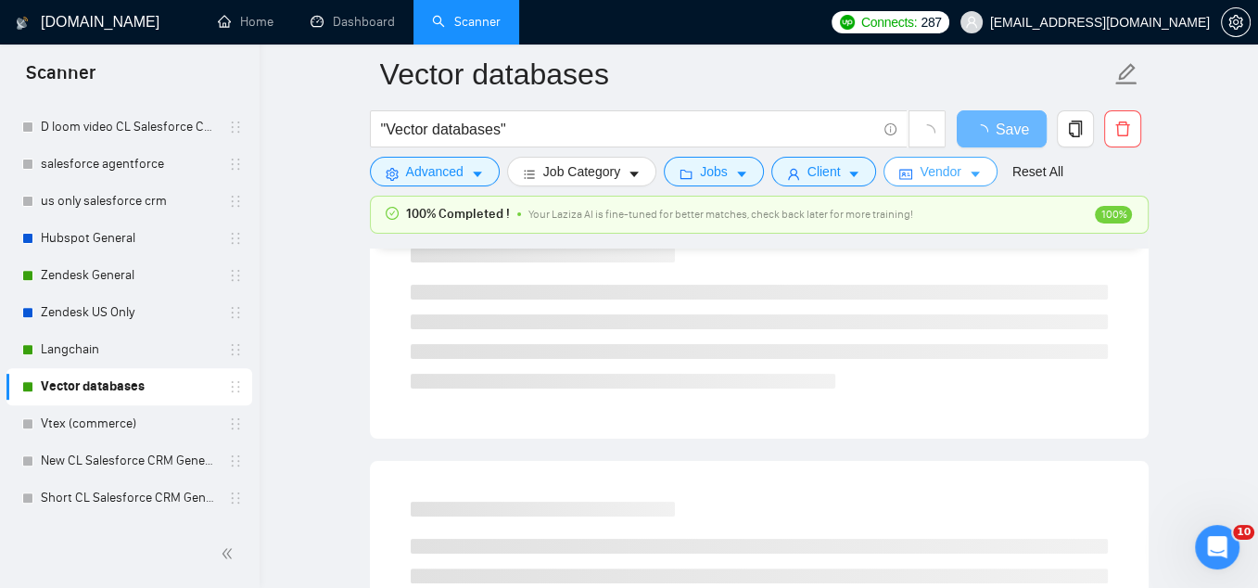
click at [912, 173] on icon "idcard" at bounding box center [905, 174] width 13 height 13
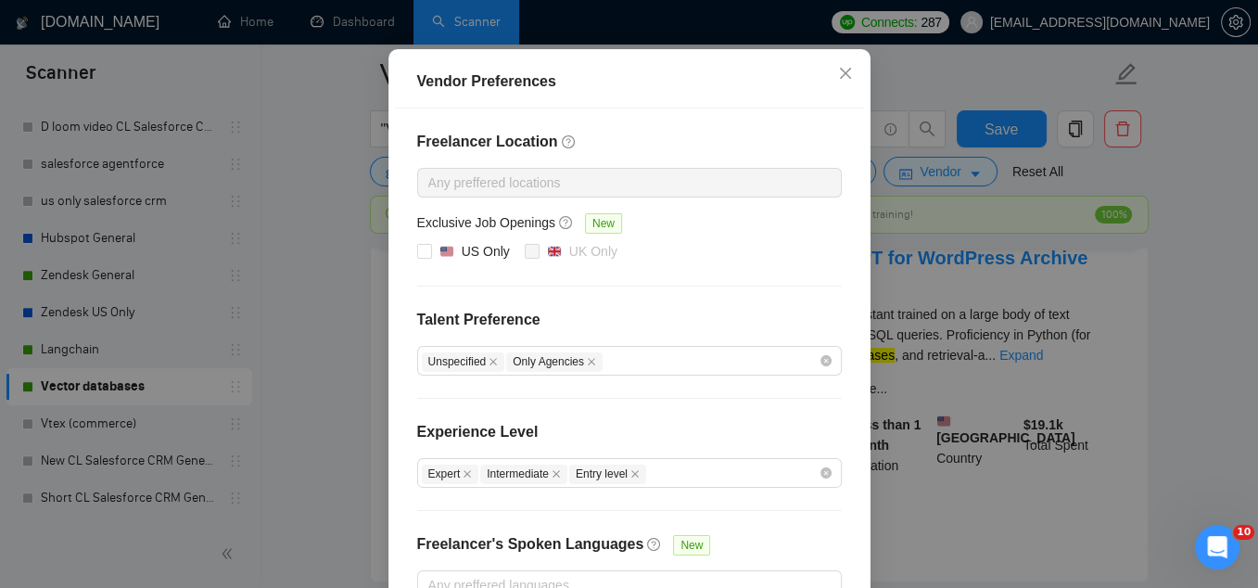
scroll to position [146, 0]
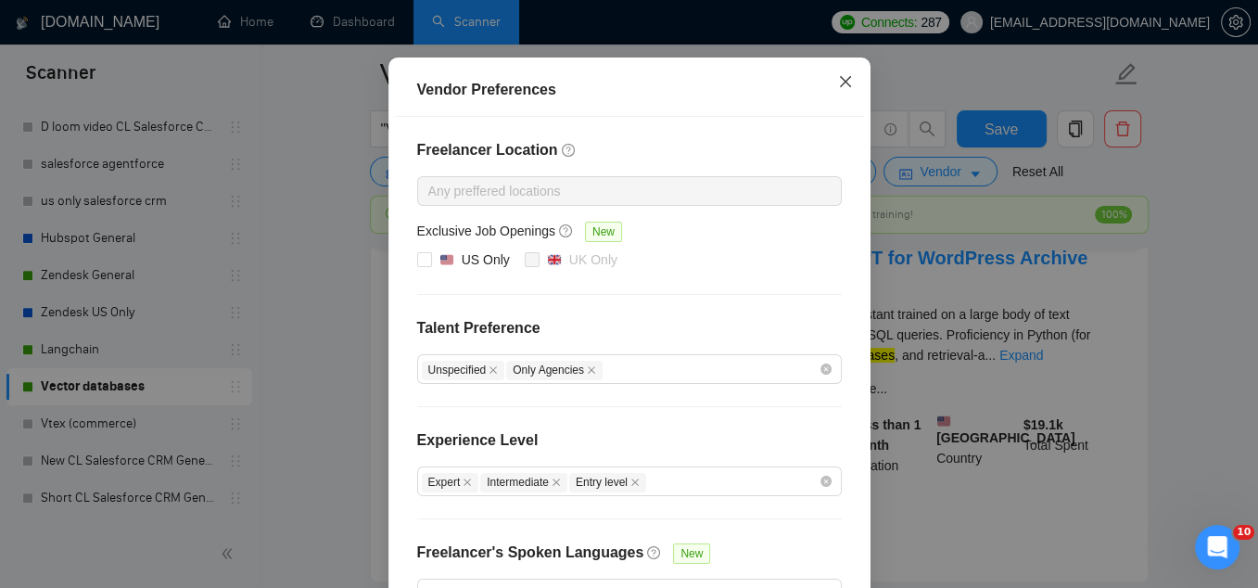
click at [840, 87] on icon "close" at bounding box center [845, 81] width 15 height 15
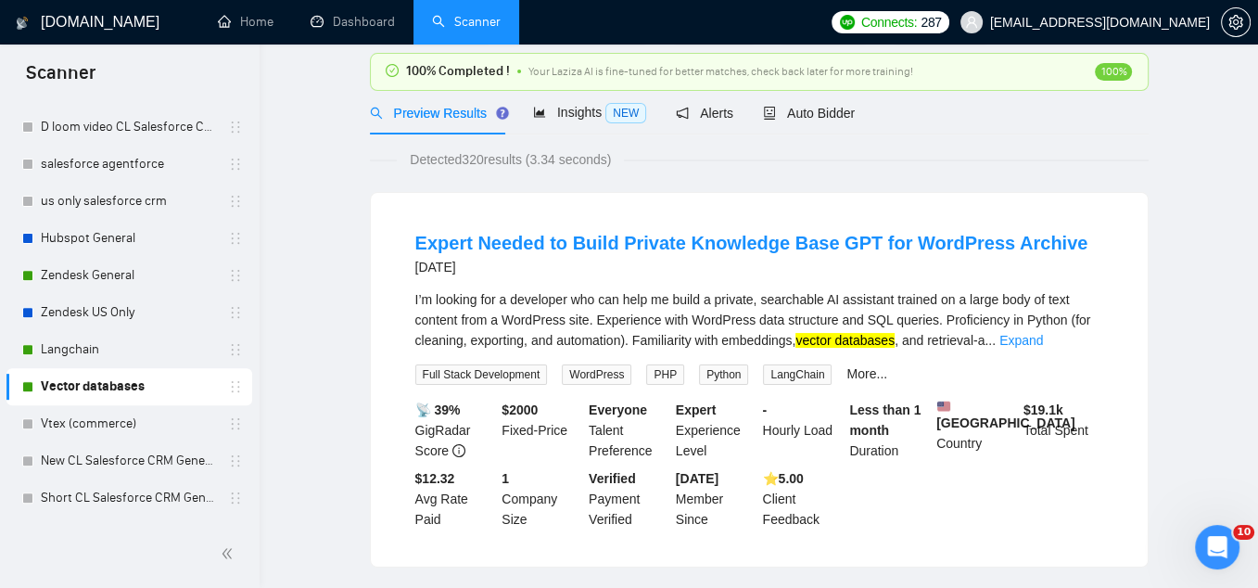
scroll to position [0, 0]
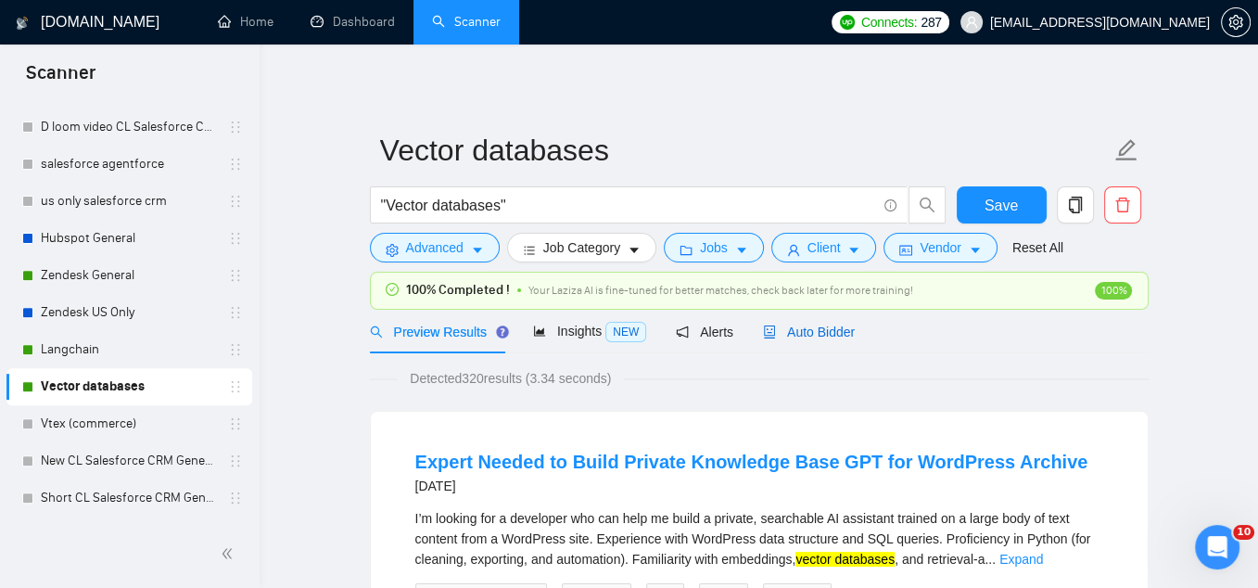
click at [816, 331] on span "Auto Bidder" at bounding box center [809, 331] width 92 height 15
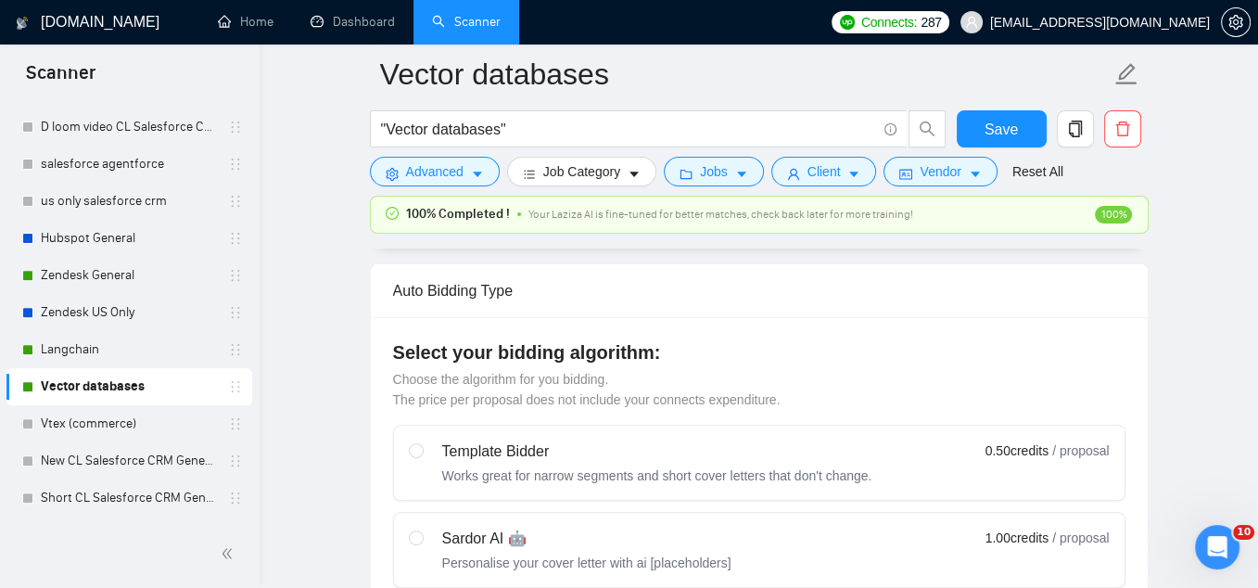
scroll to position [295, 0]
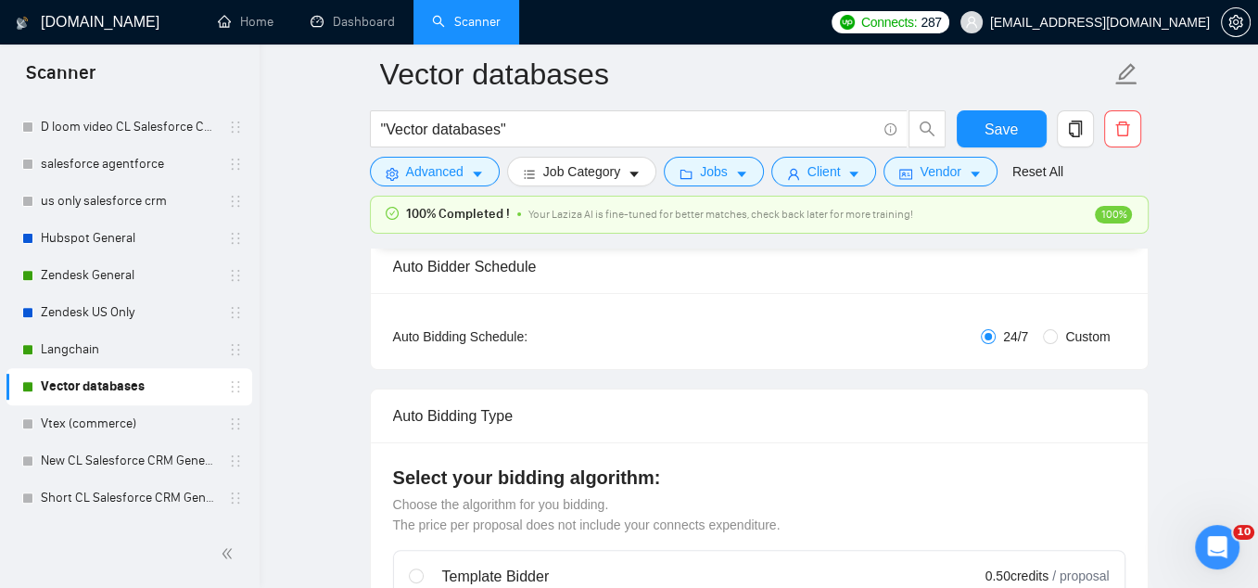
click at [1059, 330] on span "Custom" at bounding box center [1087, 336] width 59 height 20
click at [1058, 330] on input "Custom" at bounding box center [1050, 336] width 15 height 15
radio input "true"
radio input "false"
checkbox input "true"
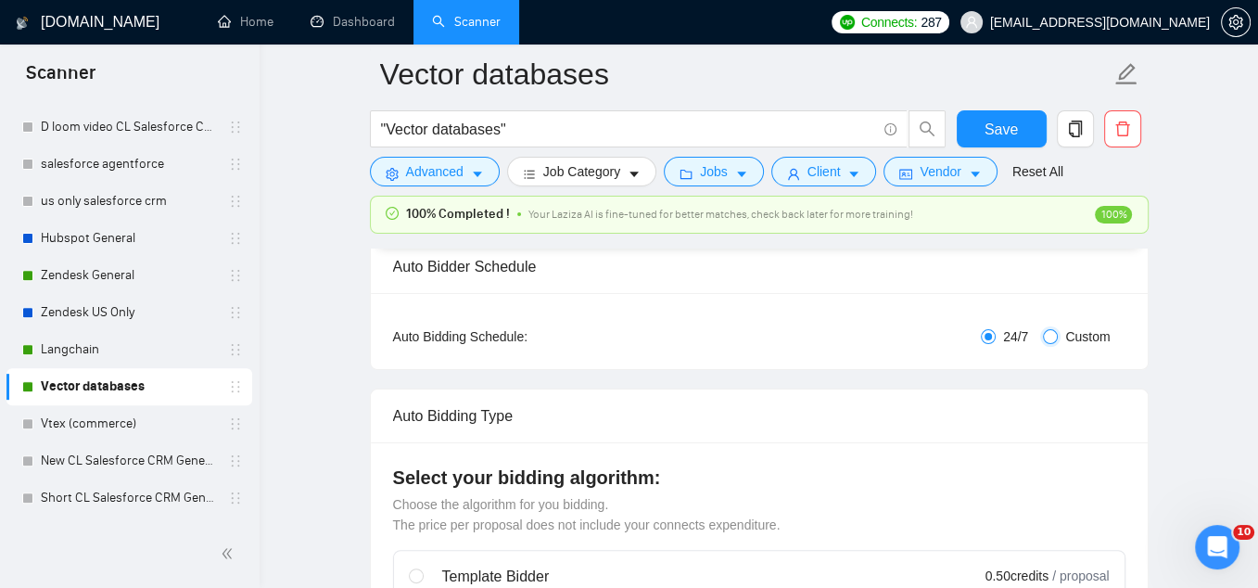
checkbox input "true"
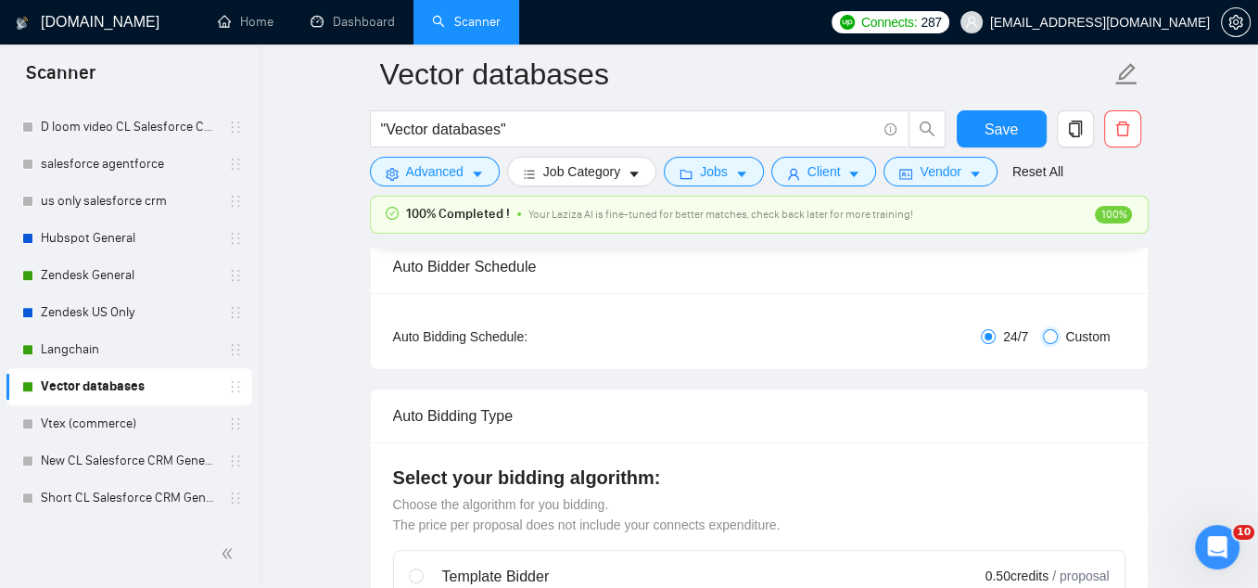
checkbox input "true"
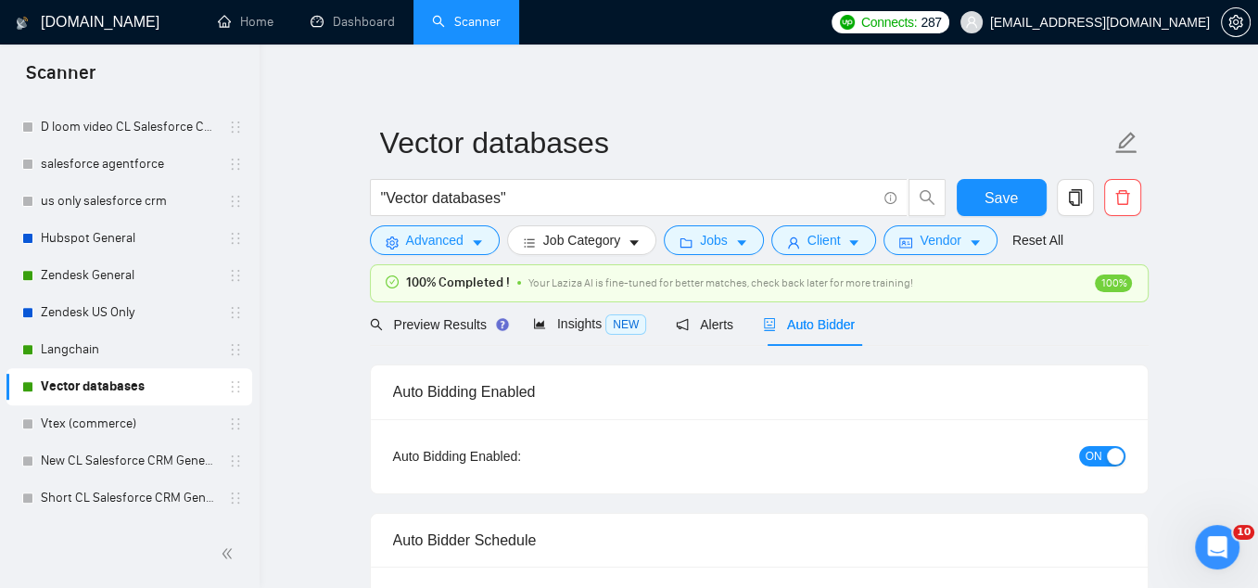
scroll to position [0, 0]
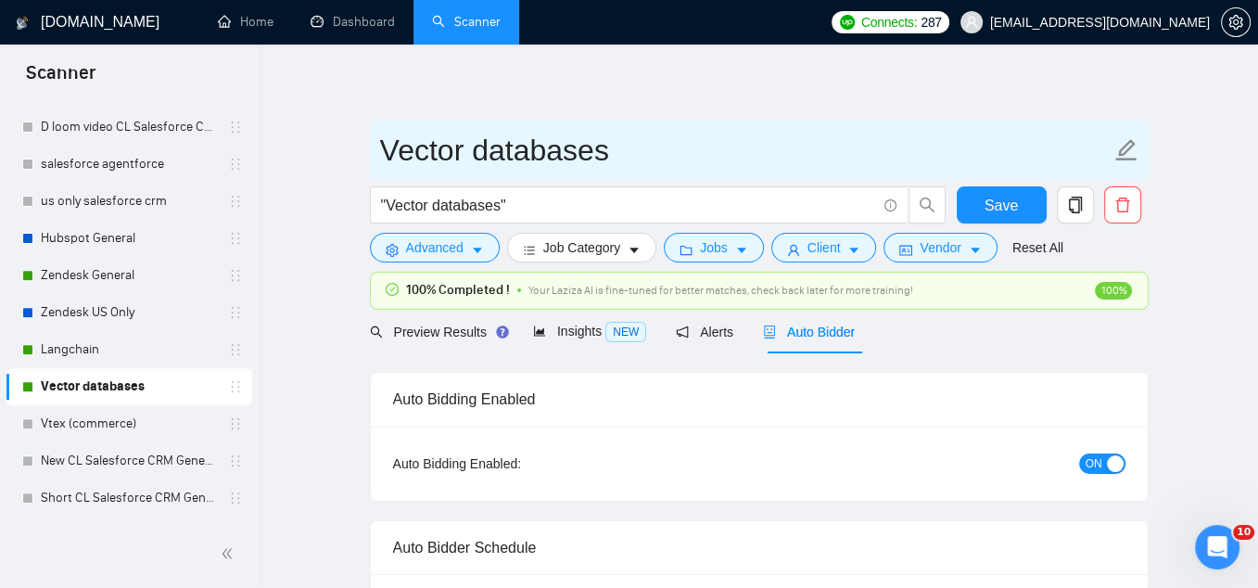
drag, startPoint x: 616, startPoint y: 153, endPoint x: 388, endPoint y: 157, distance: 227.2
click at [387, 156] on input "Vector databases" at bounding box center [745, 150] width 731 height 46
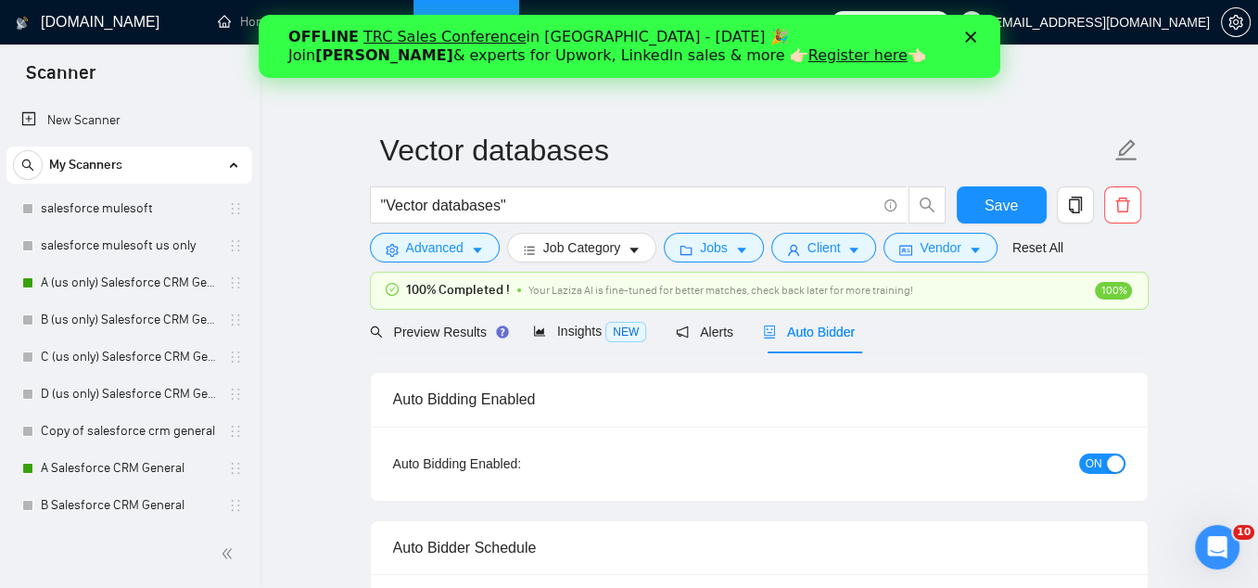
click at [974, 39] on icon "Закрыть" at bounding box center [969, 37] width 11 height 11
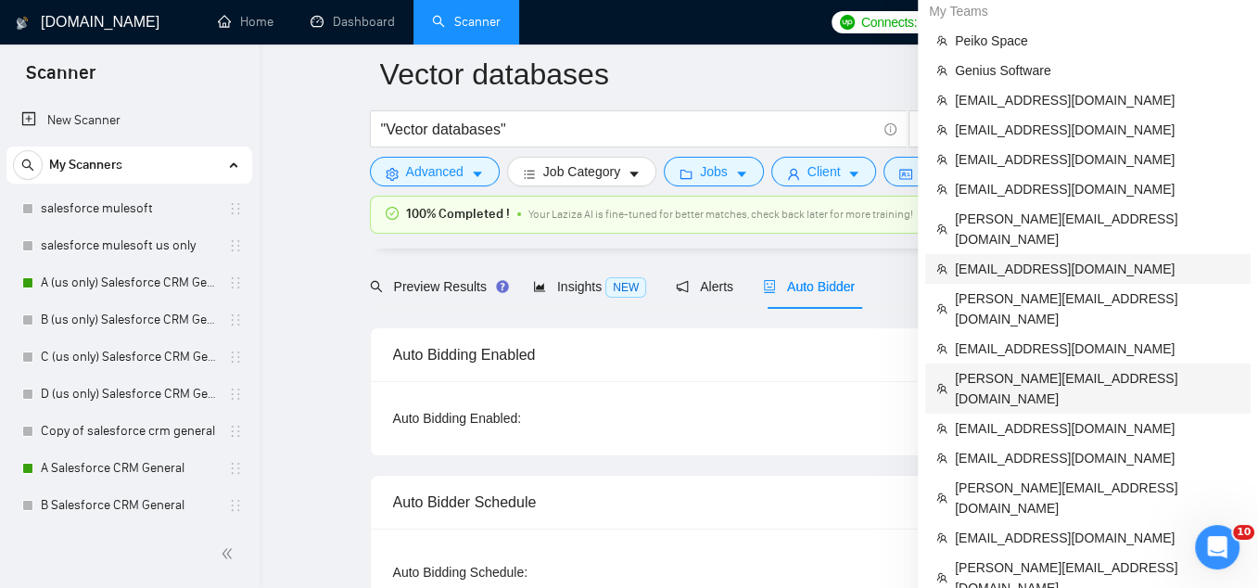
scroll to position [142, 0]
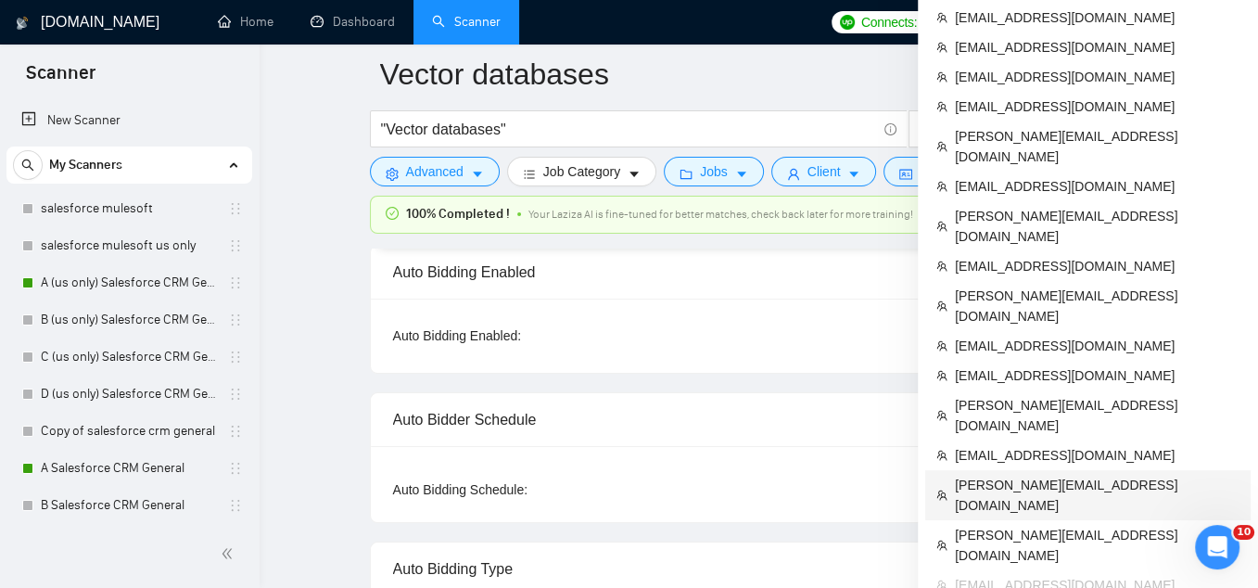
click at [1018, 475] on span "erika@finadvancellc.com" at bounding box center [1097, 495] width 285 height 41
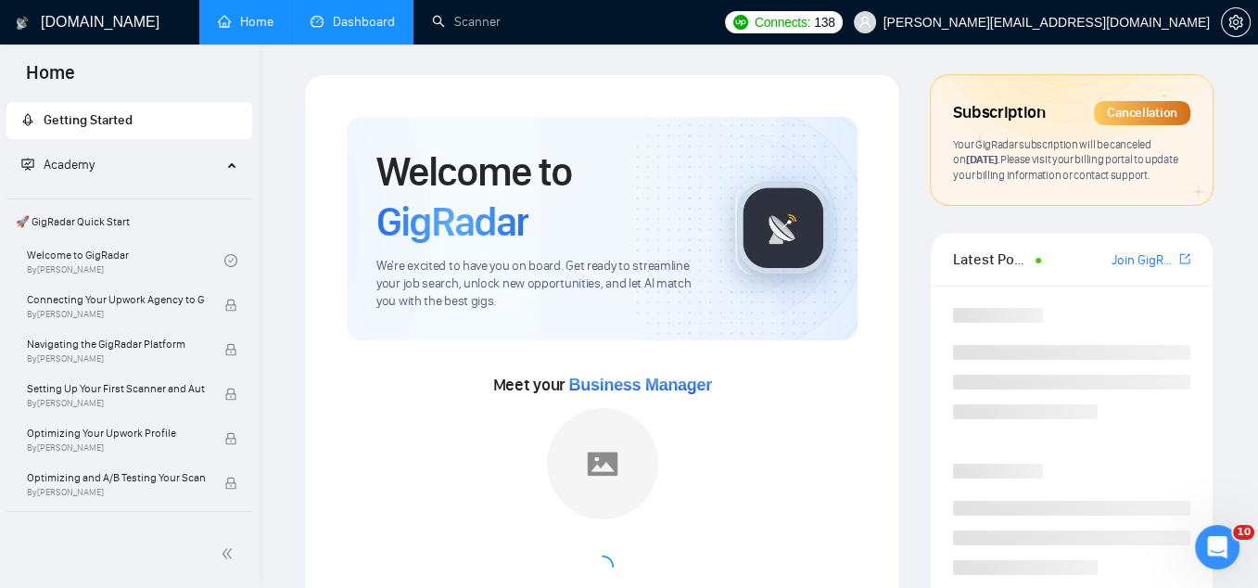
click at [388, 30] on link "Dashboard" at bounding box center [353, 22] width 84 height 16
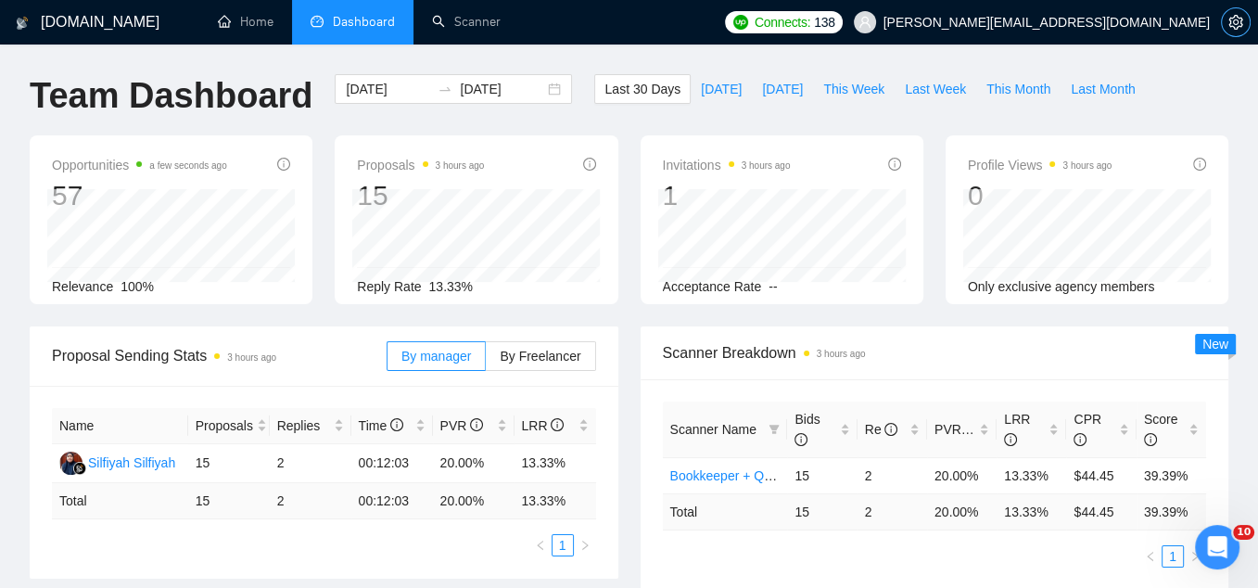
click at [1238, 30] on button "button" at bounding box center [1236, 22] width 30 height 30
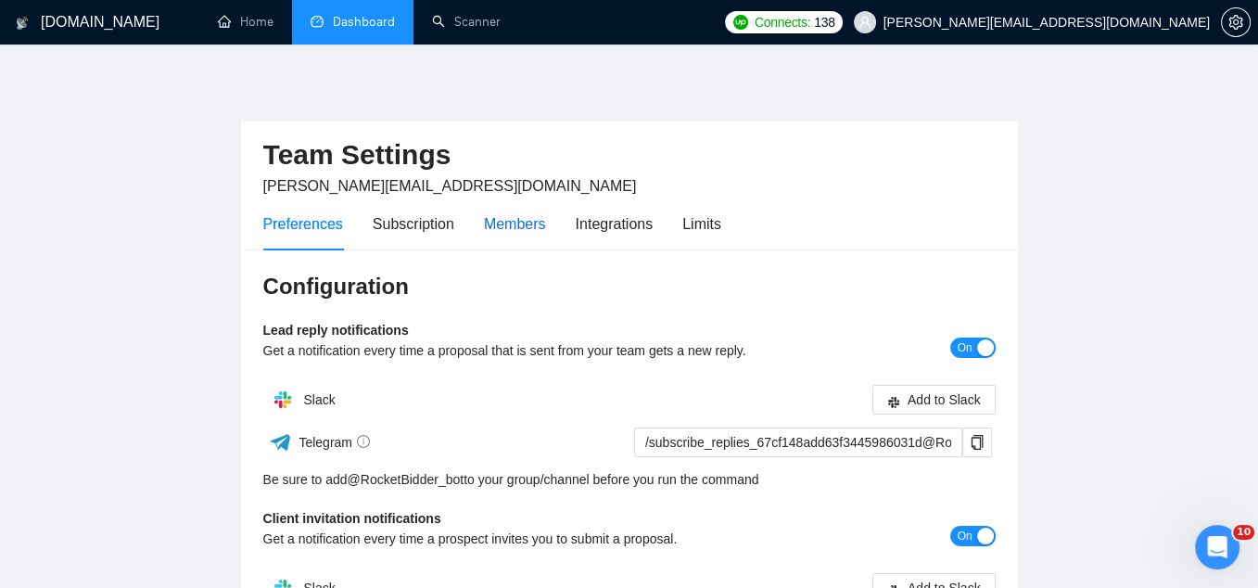
click at [540, 218] on div "Members" at bounding box center [515, 223] width 62 height 23
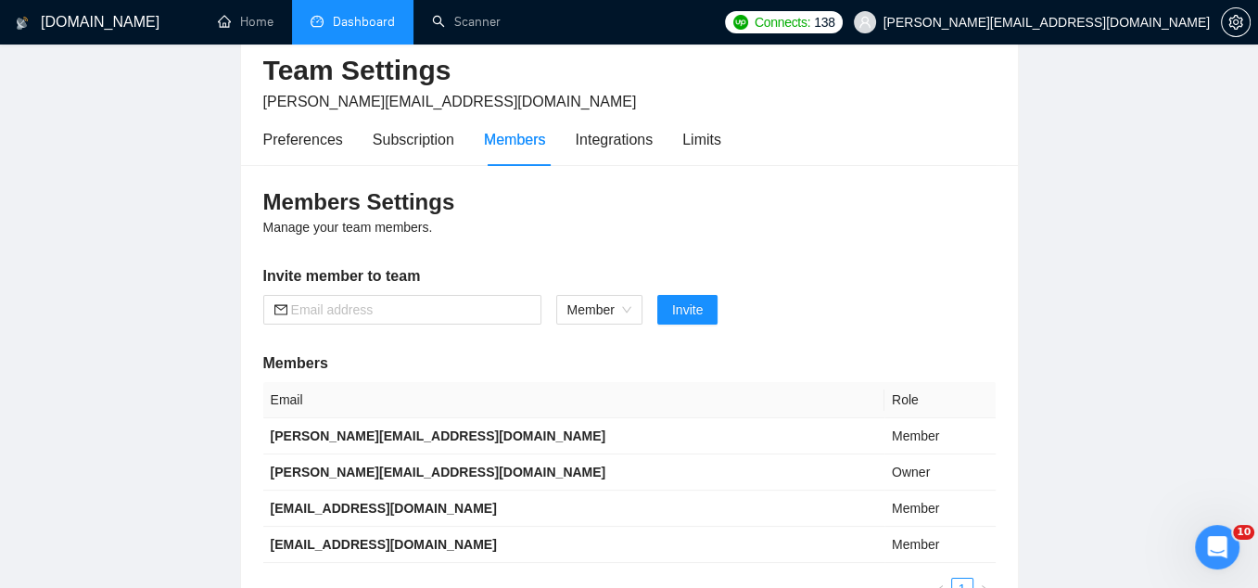
scroll to position [83, 0]
drag, startPoint x: 432, startPoint y: 472, endPoint x: 266, endPoint y: 475, distance: 166.0
click at [266, 475] on td "erika@finadvancellc.com" at bounding box center [573, 473] width 621 height 36
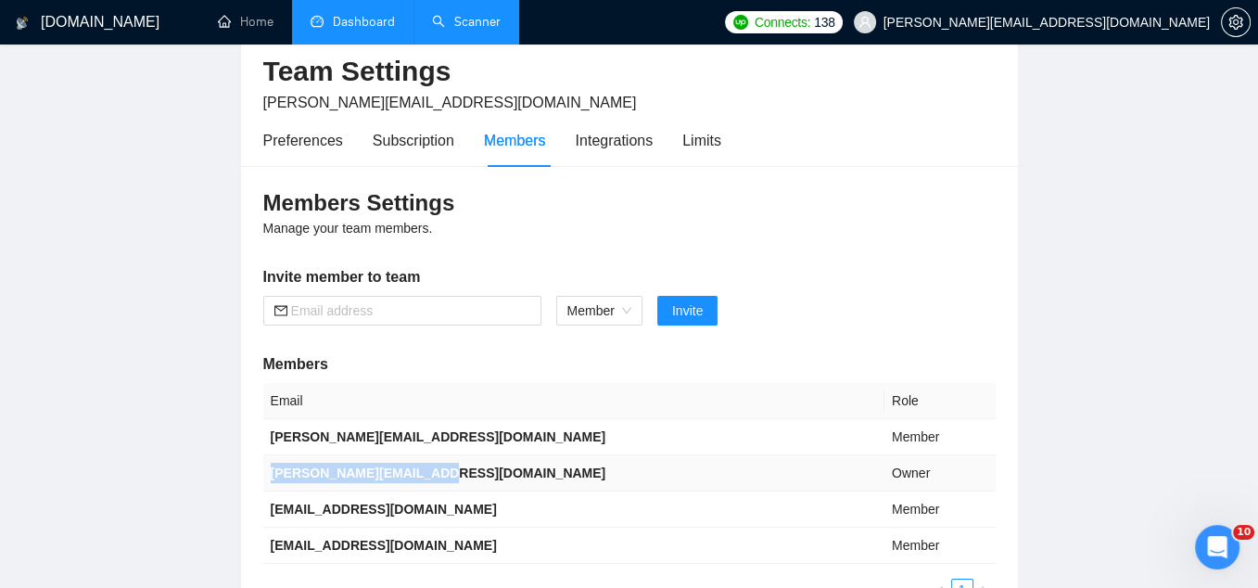
copy b "erika@finadvancellc.com"
click at [471, 27] on link "Scanner" at bounding box center [466, 22] width 69 height 16
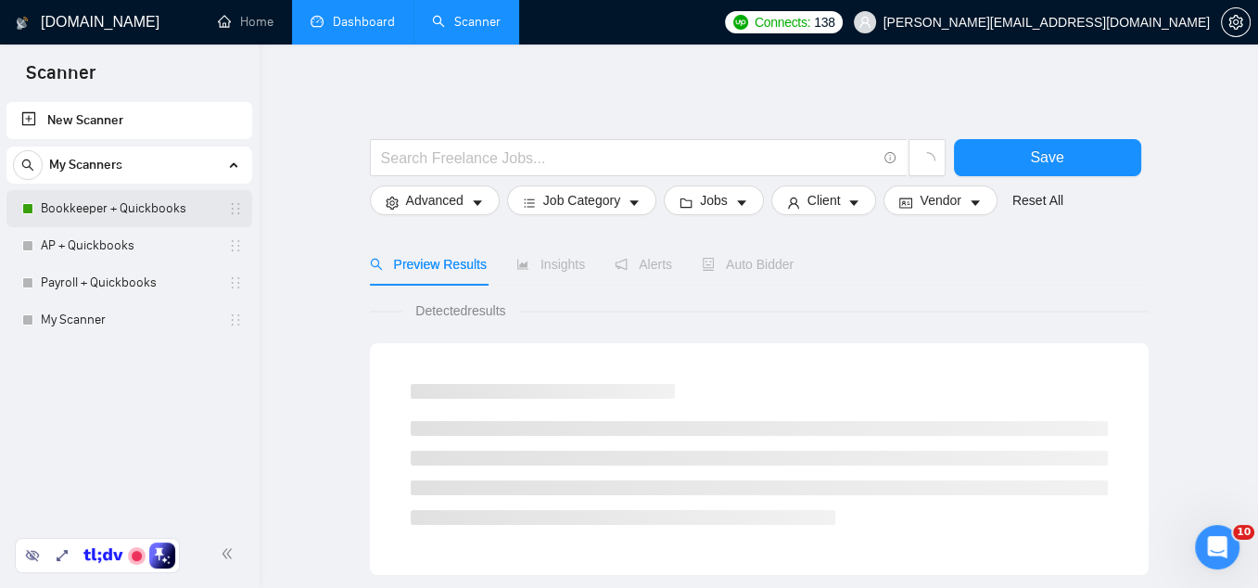
click at [144, 200] on link "Bookkeeper + Quickbooks" at bounding box center [129, 208] width 176 height 37
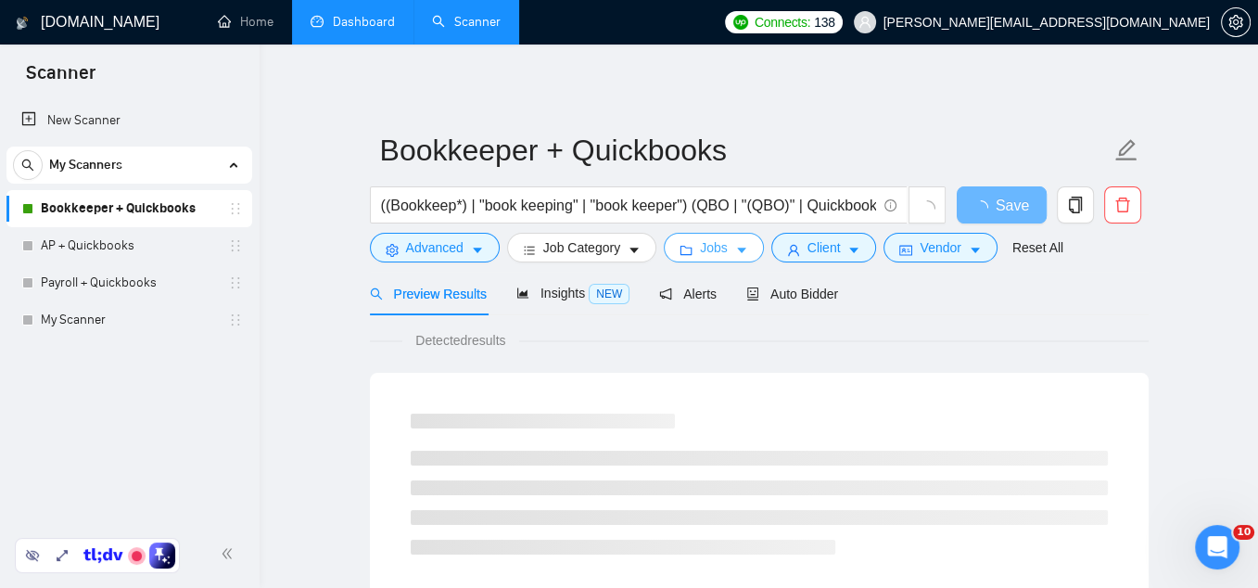
click at [725, 257] on span "Jobs" at bounding box center [714, 247] width 28 height 20
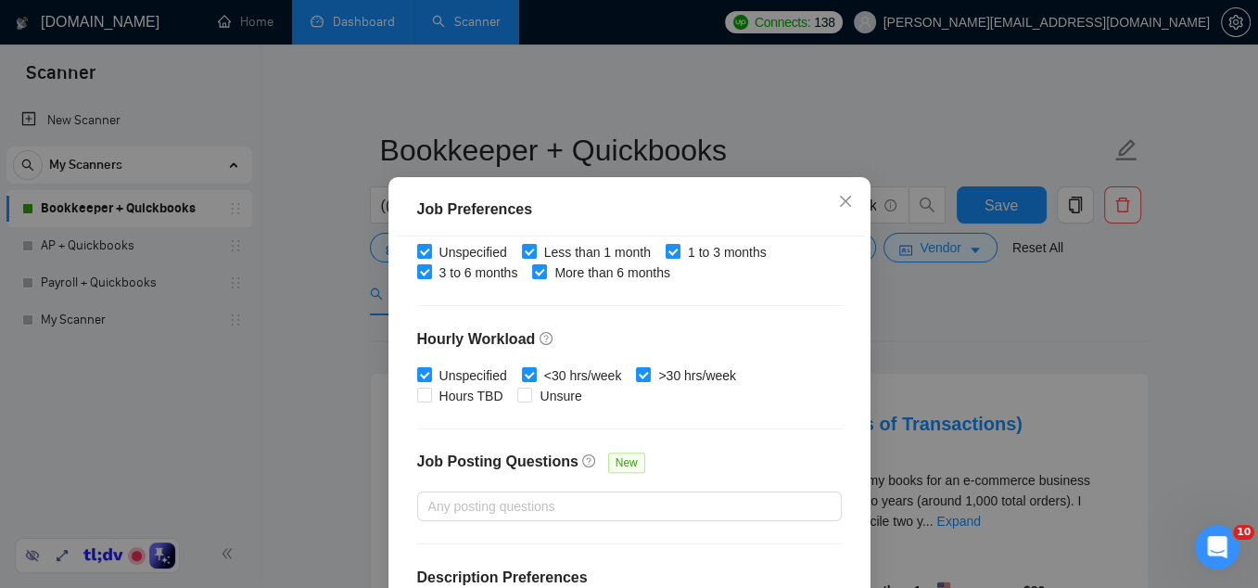
scroll to position [633, 0]
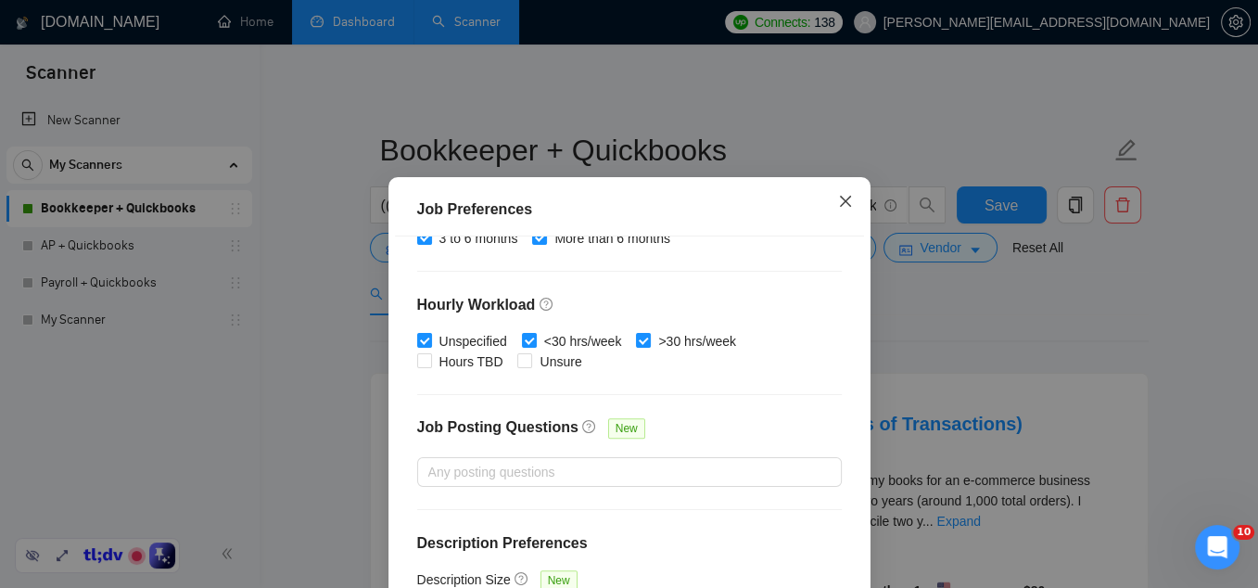
click at [835, 202] on span "Close" at bounding box center [846, 202] width 50 height 50
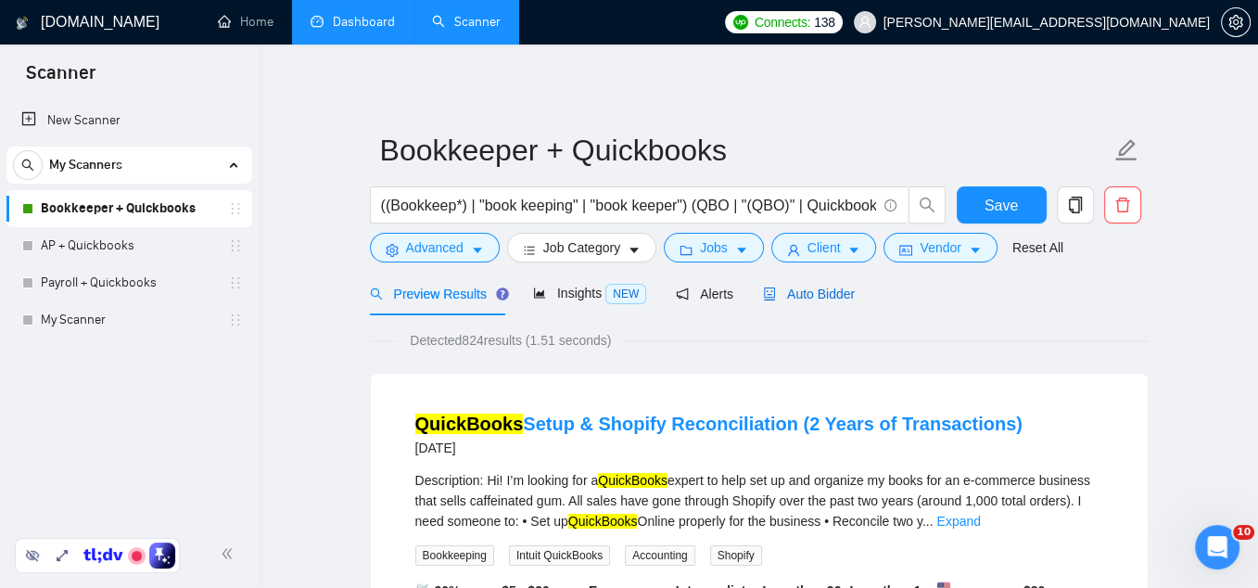
click at [824, 292] on span "Auto Bidder" at bounding box center [809, 293] width 92 height 15
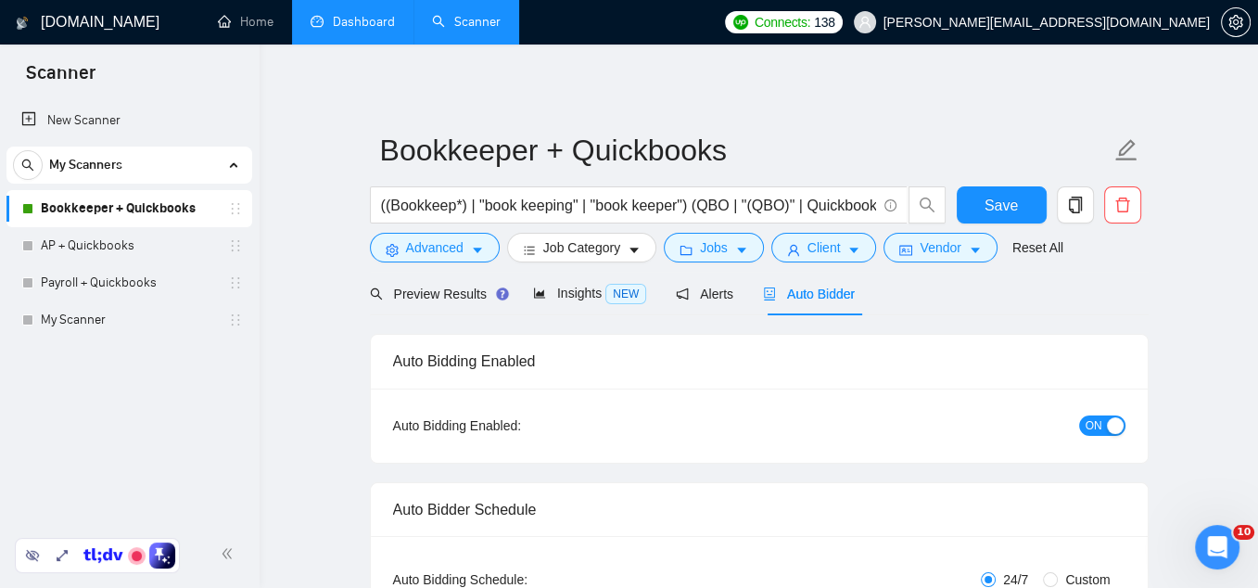
checkbox input "true"
click at [735, 247] on button "Jobs" at bounding box center [714, 248] width 100 height 30
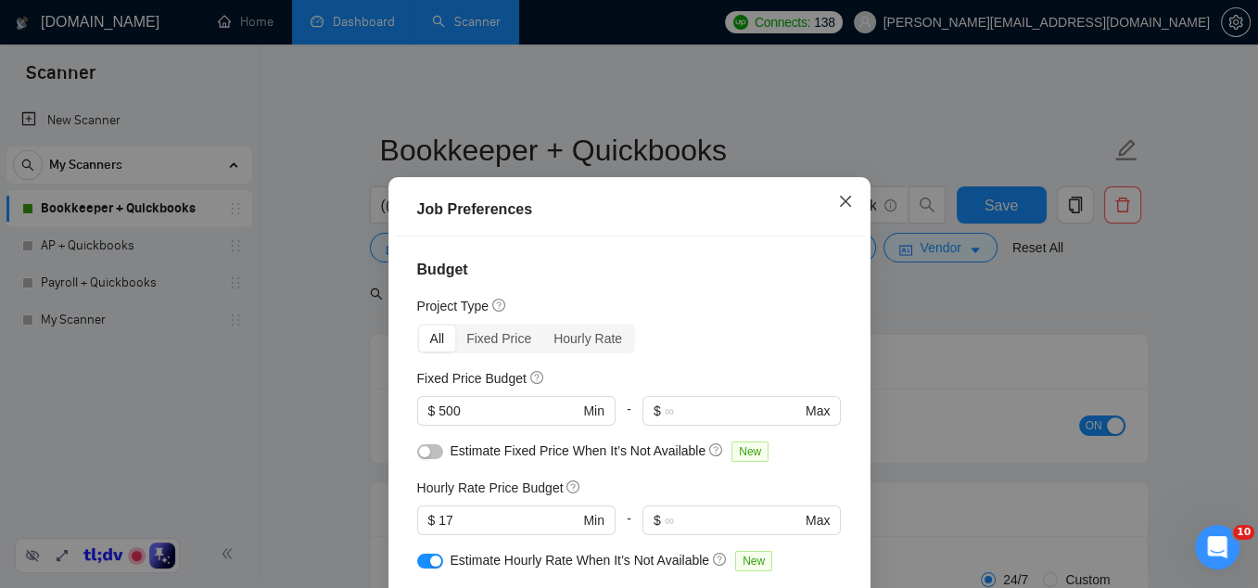
click at [856, 195] on span "Close" at bounding box center [846, 202] width 50 height 50
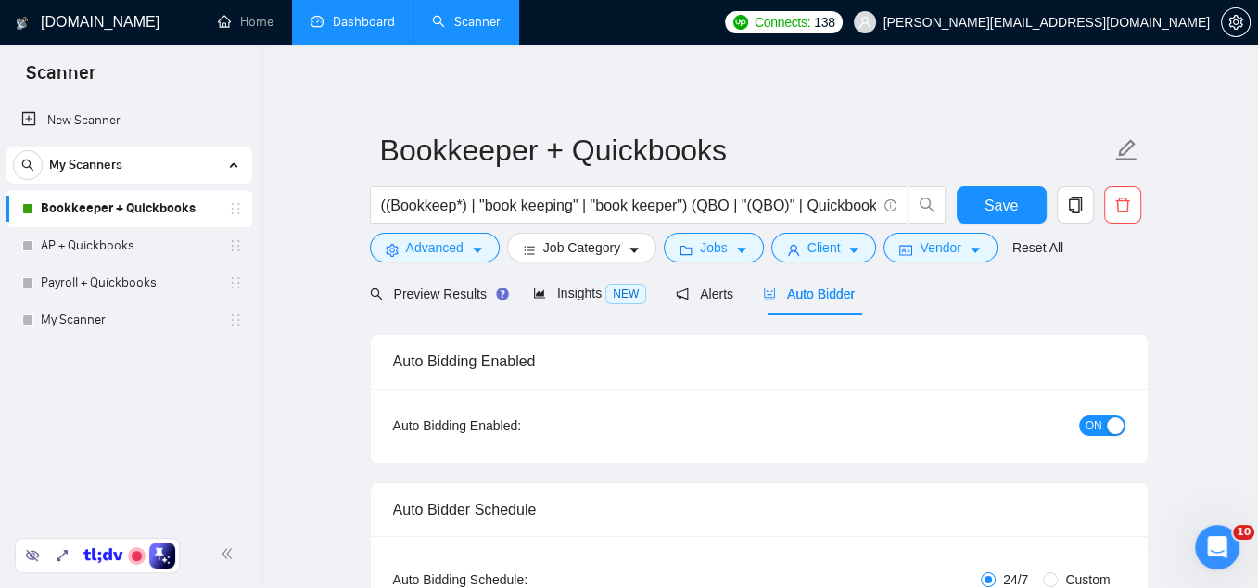
click at [395, 22] on link "Dashboard" at bounding box center [353, 22] width 84 height 16
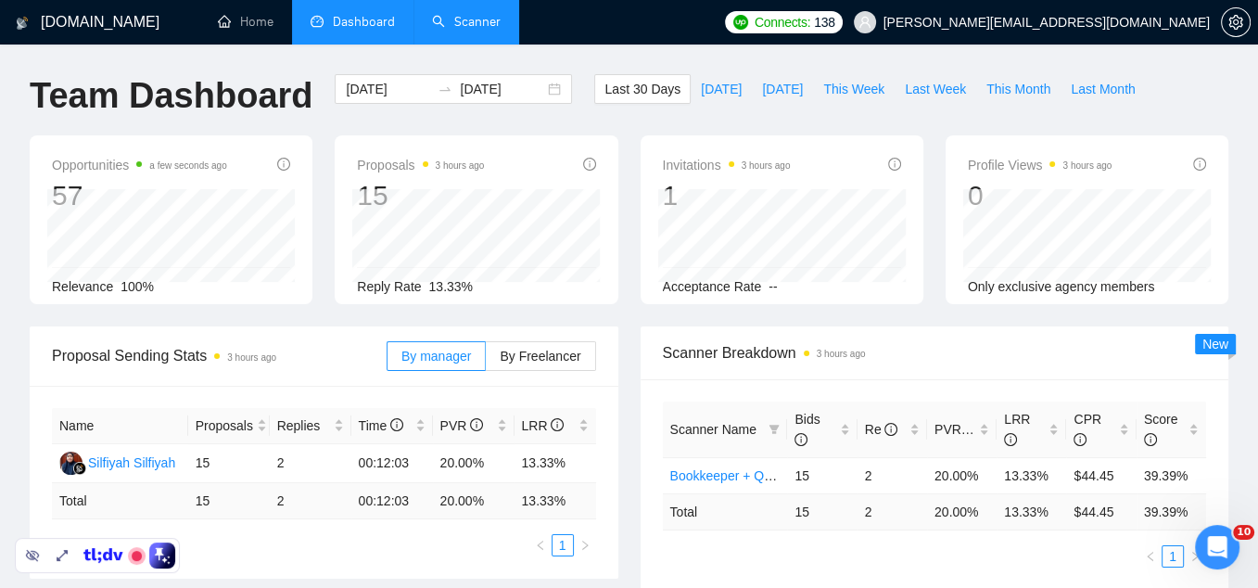
click at [464, 25] on link "Scanner" at bounding box center [466, 22] width 69 height 16
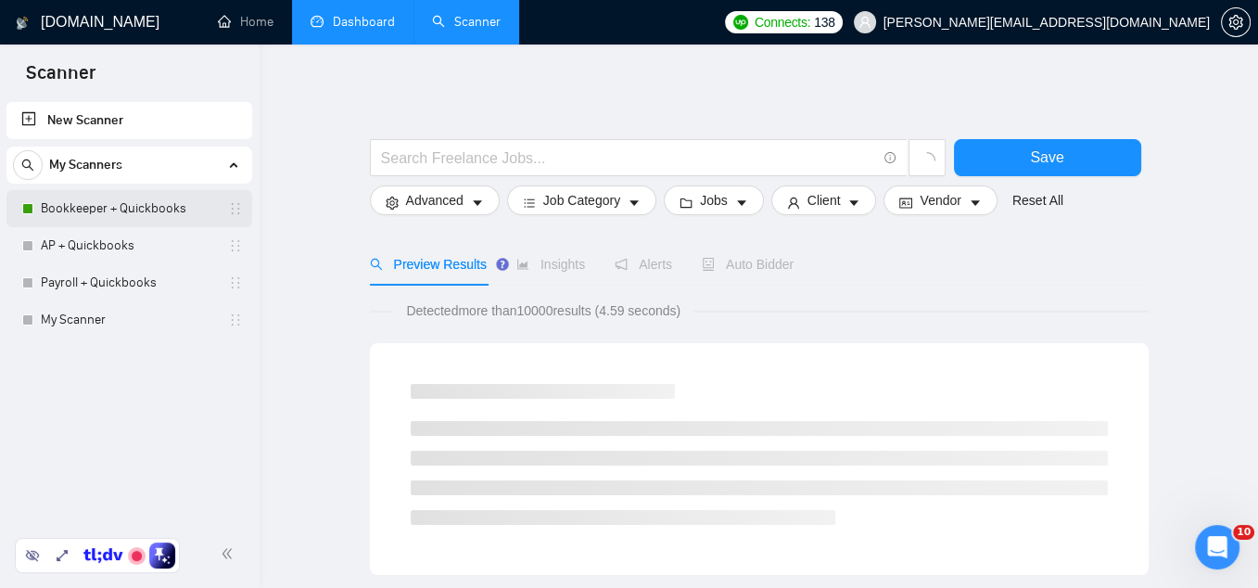
click at [73, 215] on link "Bookkeeper + Quickbooks" at bounding box center [129, 208] width 176 height 37
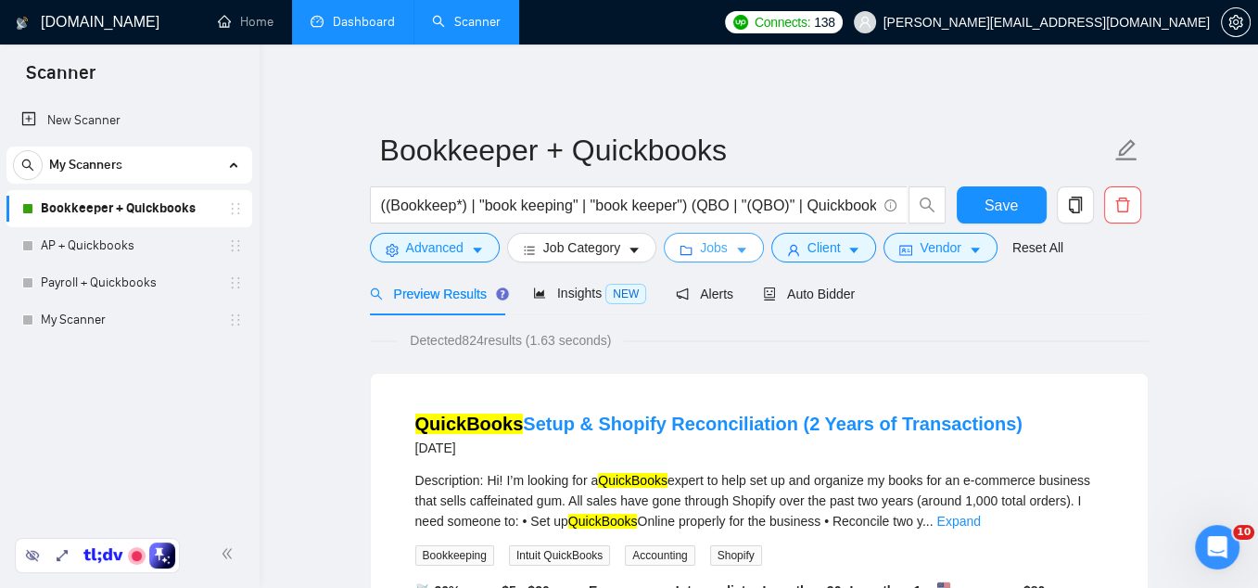
click at [733, 260] on button "Jobs" at bounding box center [714, 248] width 100 height 30
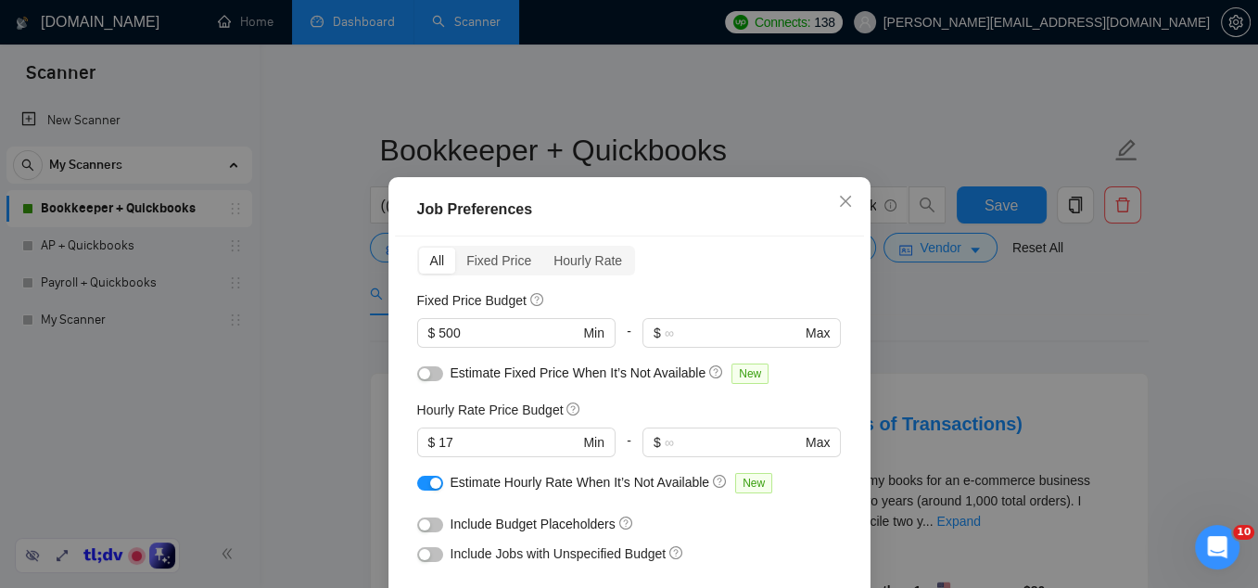
scroll to position [83, 0]
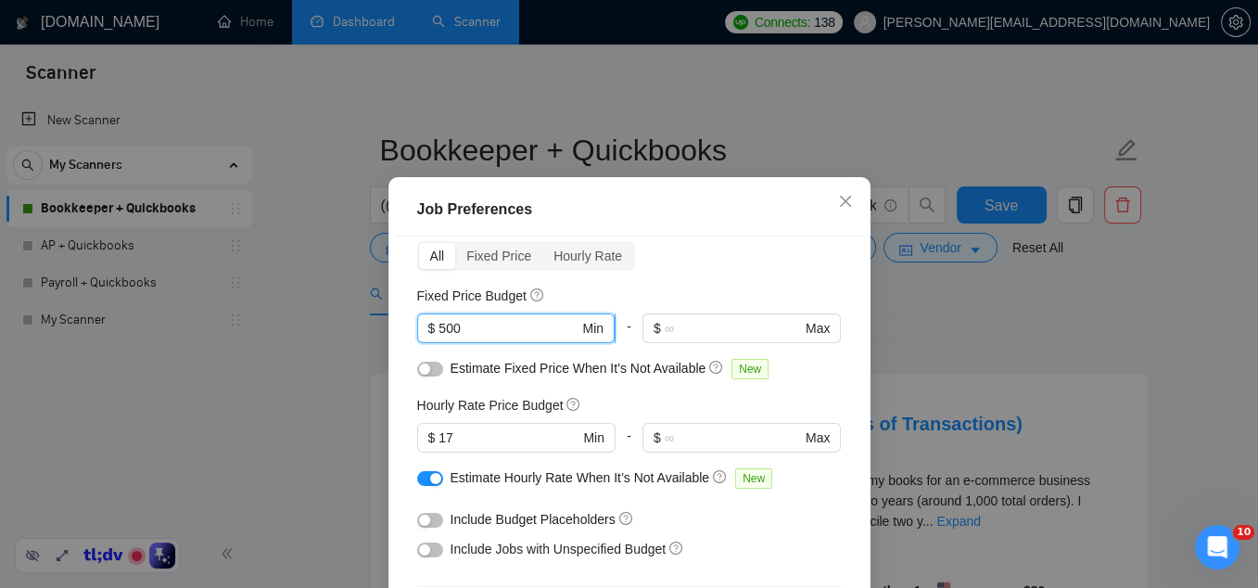
drag, startPoint x: 477, startPoint y: 329, endPoint x: 438, endPoint y: 330, distance: 39.9
click at [438, 330] on span "$ 500 Min" at bounding box center [515, 328] width 197 height 30
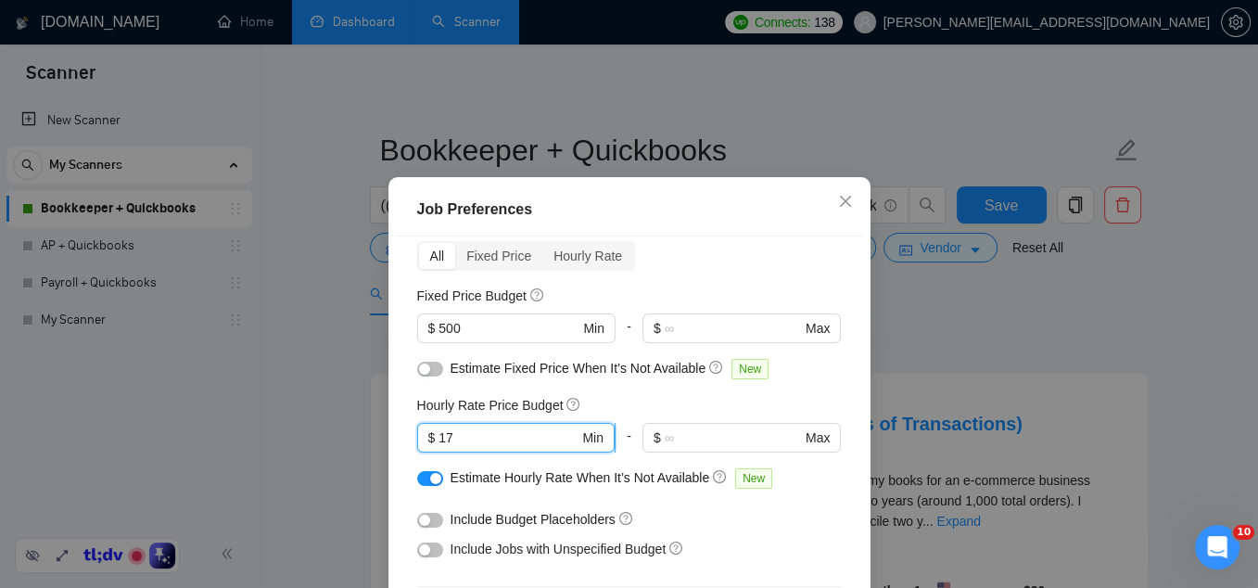
drag, startPoint x: 468, startPoint y: 432, endPoint x: 438, endPoint y: 431, distance: 30.6
click at [438, 431] on span "$ 17 Min" at bounding box center [515, 438] width 197 height 30
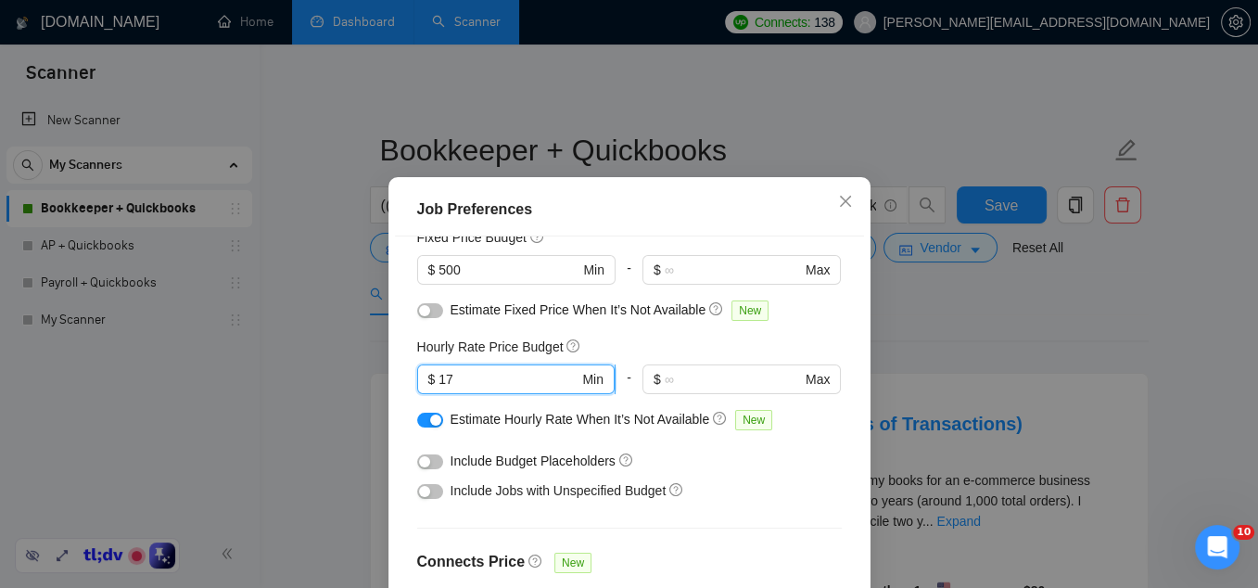
scroll to position [156, 0]
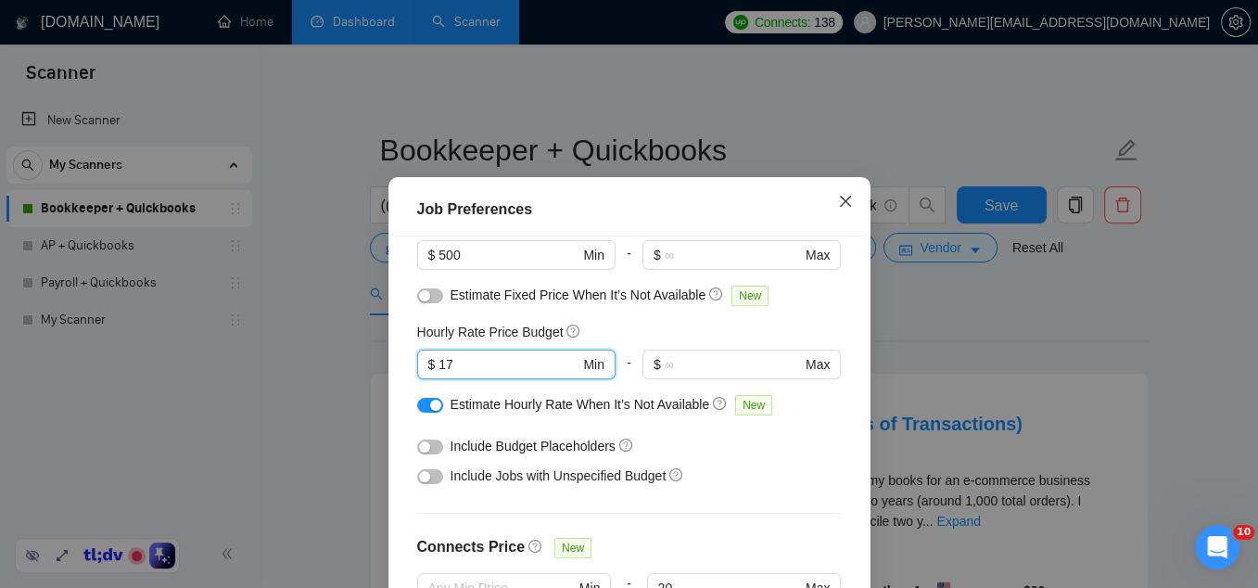
click at [849, 189] on span "Close" at bounding box center [846, 202] width 50 height 50
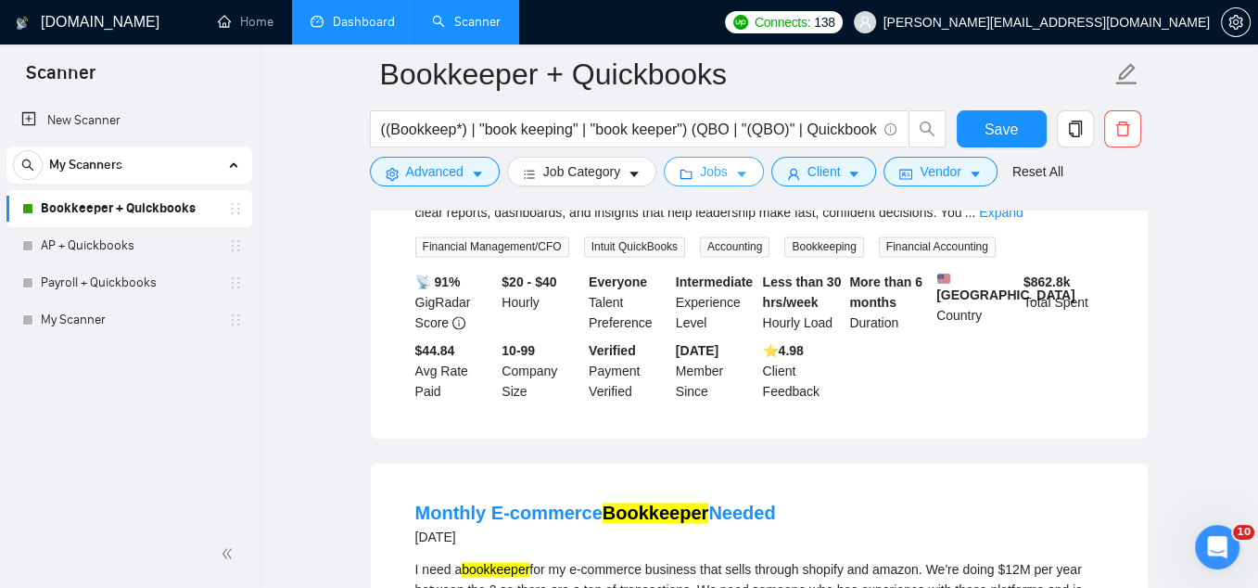
scroll to position [1870, 0]
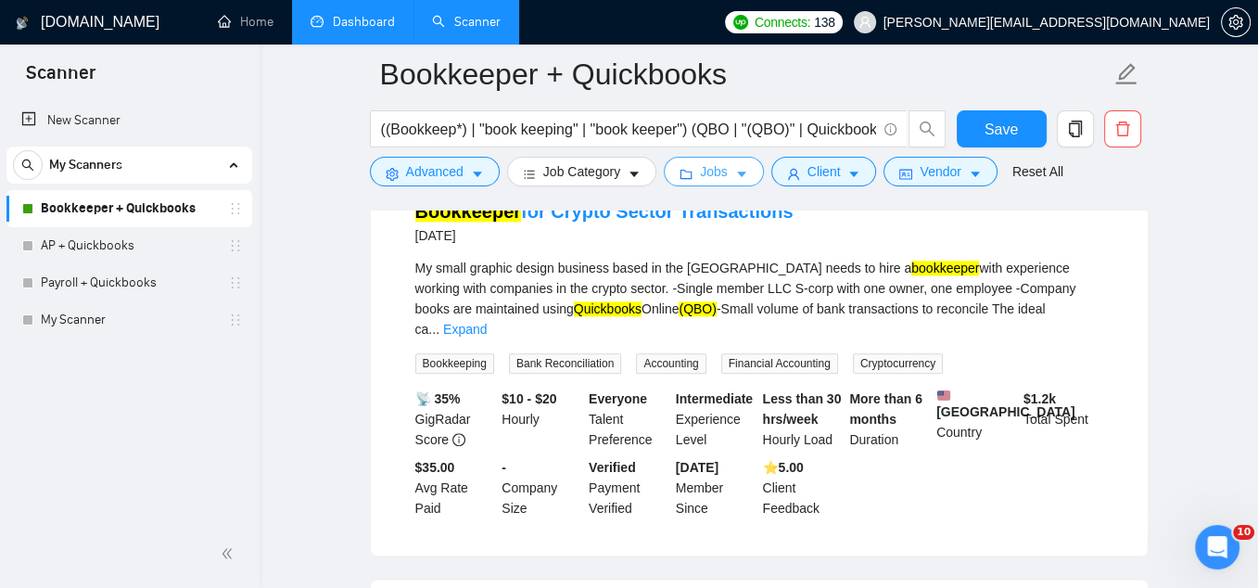
click at [734, 175] on button "Jobs" at bounding box center [714, 172] width 100 height 30
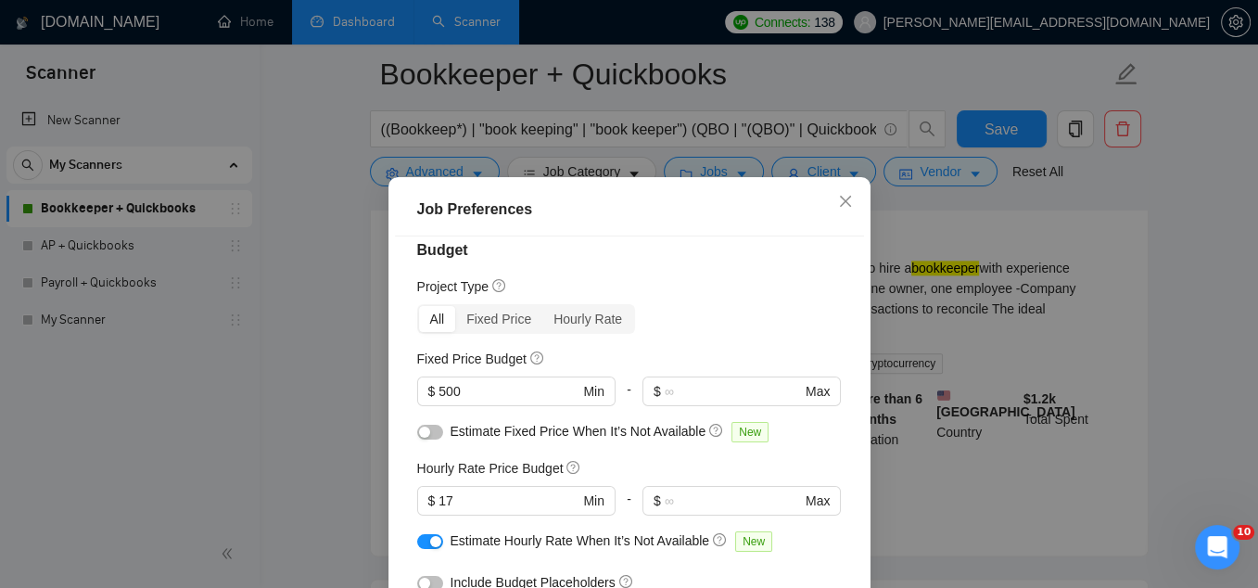
scroll to position [7, 0]
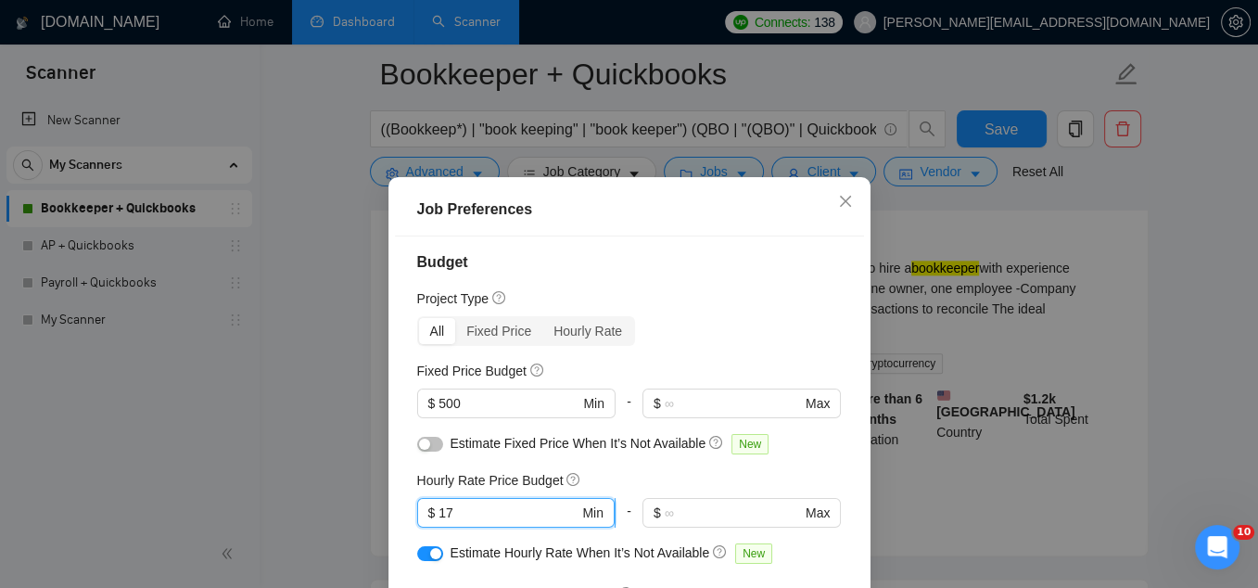
drag, startPoint x: 477, startPoint y: 509, endPoint x: 439, endPoint y: 515, distance: 38.4
click at [439, 515] on input "17" at bounding box center [509, 512] width 140 height 20
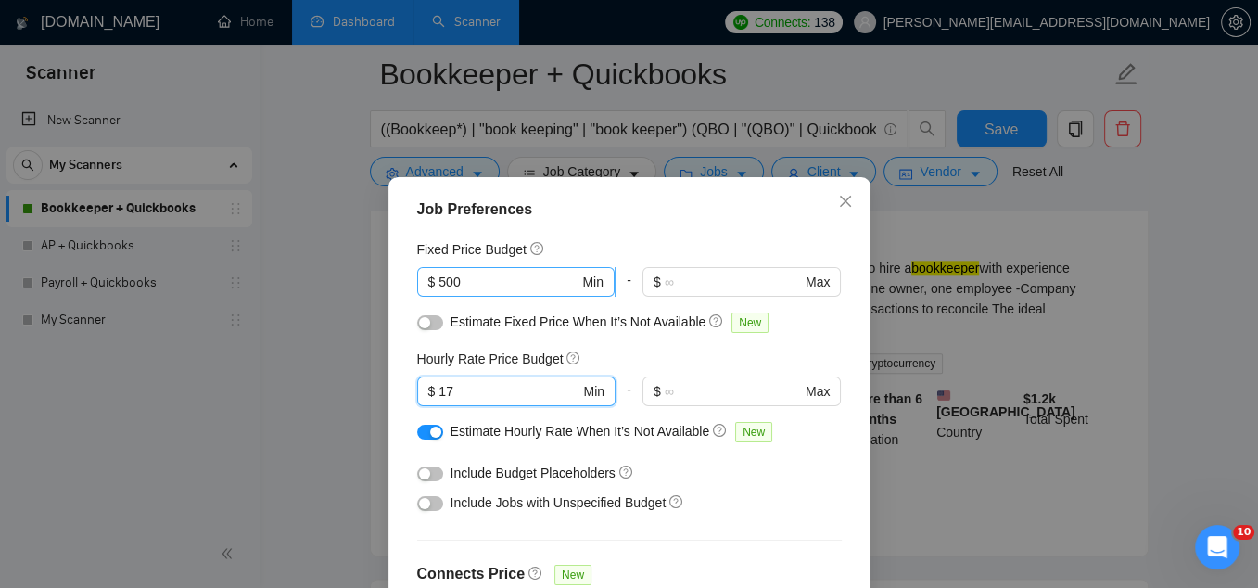
scroll to position [131, 0]
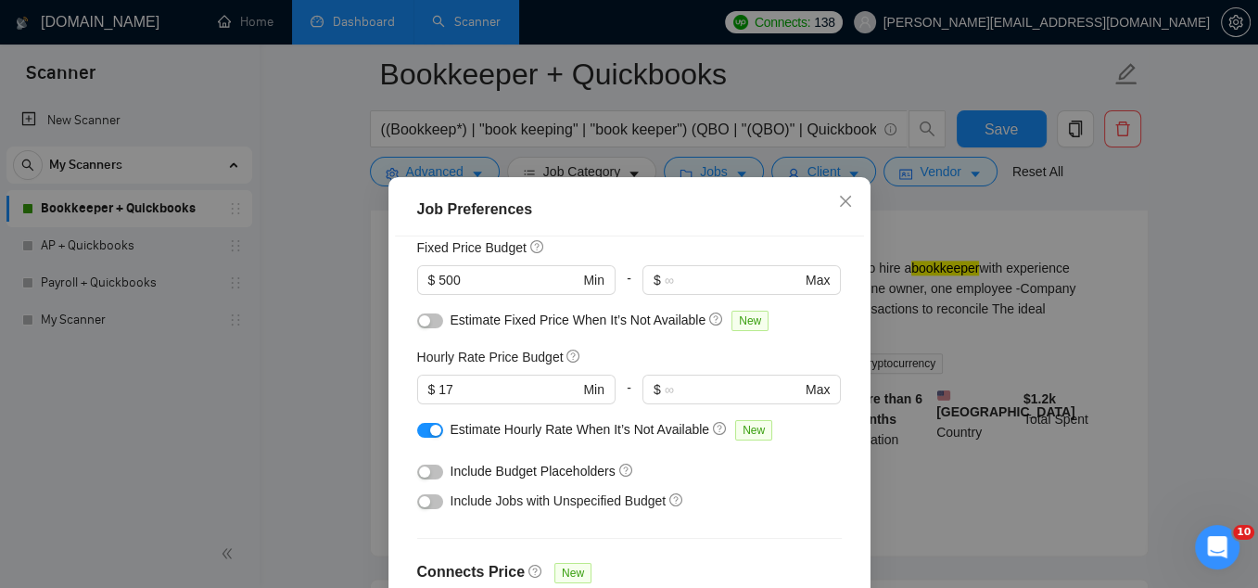
click at [426, 431] on button "button" at bounding box center [430, 430] width 26 height 15
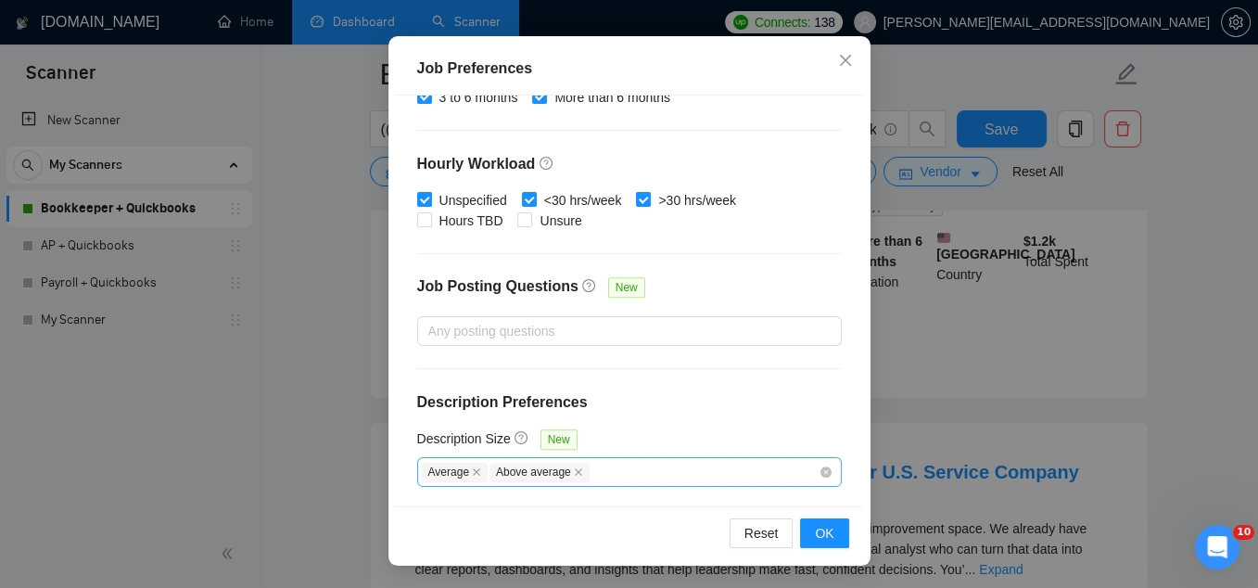
scroll to position [2027, 0]
click at [642, 479] on div "Average Above average" at bounding box center [620, 472] width 397 height 22
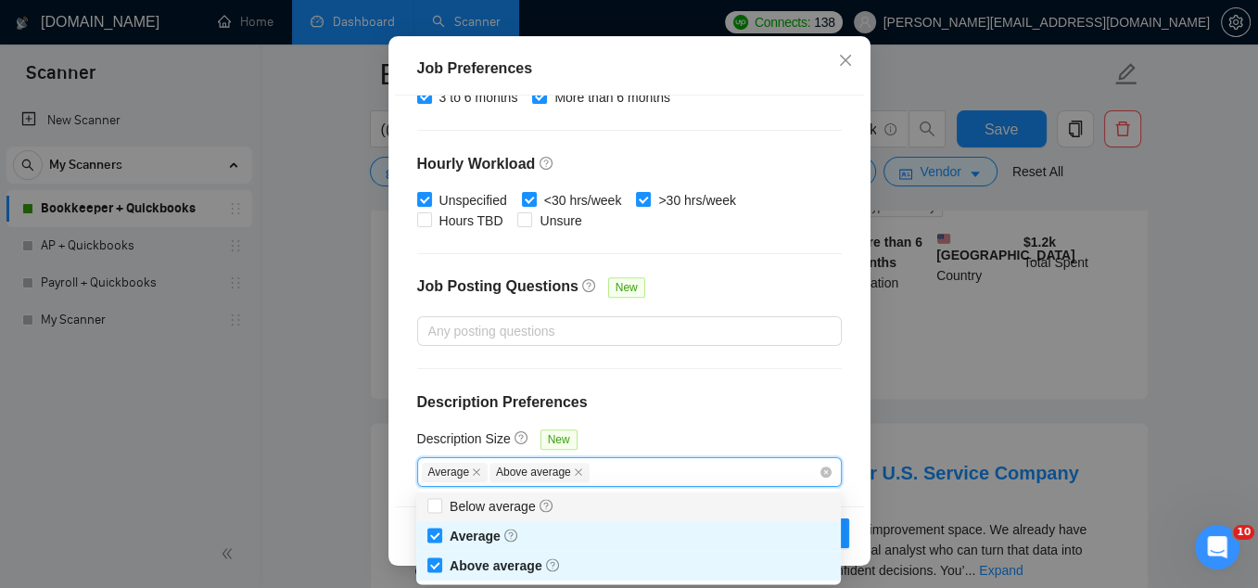
click at [831, 384] on div "Budget Project Type All Fixed Price Hourly Rate Fixed Price Budget $ 500 Min - …" at bounding box center [629, 301] width 469 height 412
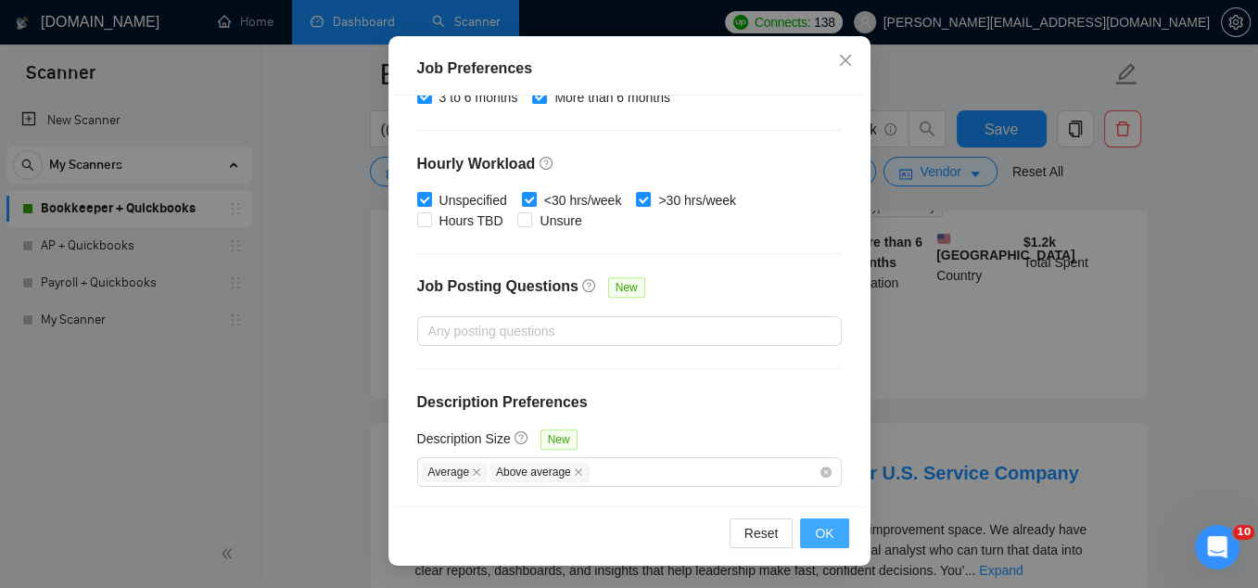
click at [828, 542] on span "OK" at bounding box center [824, 533] width 19 height 20
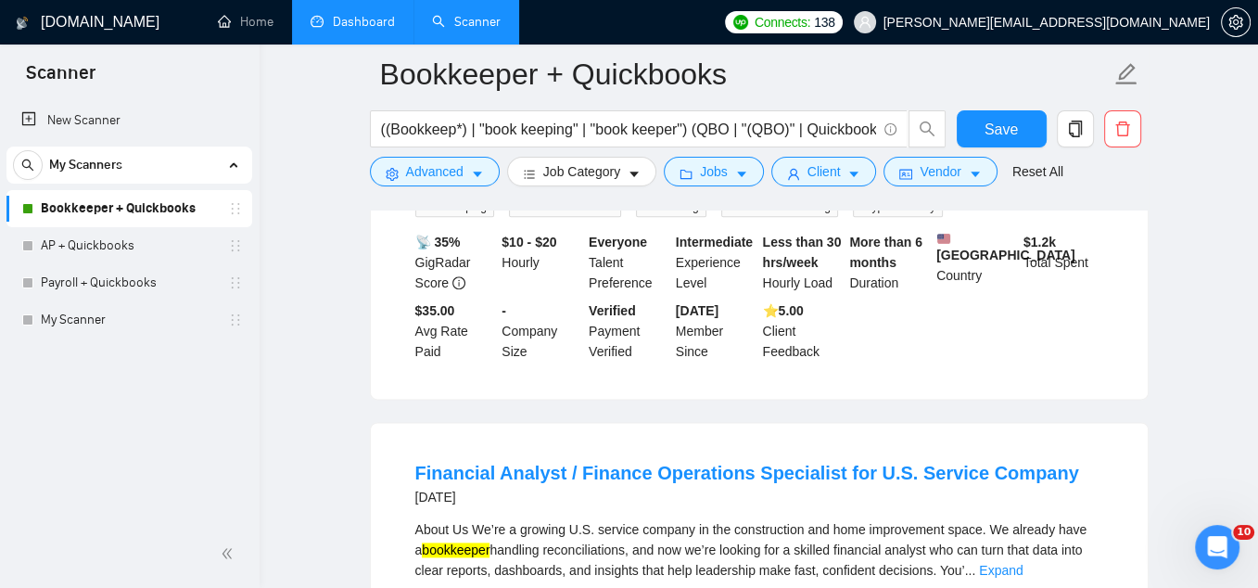
scroll to position [75, 0]
click at [835, 193] on form "Bookkeeper + Quickbooks ((Bookkeep*) | "book keeping" | "book keeper") (QBO | "…" at bounding box center [759, 120] width 779 height 151
click at [824, 179] on span "Client" at bounding box center [824, 171] width 33 height 20
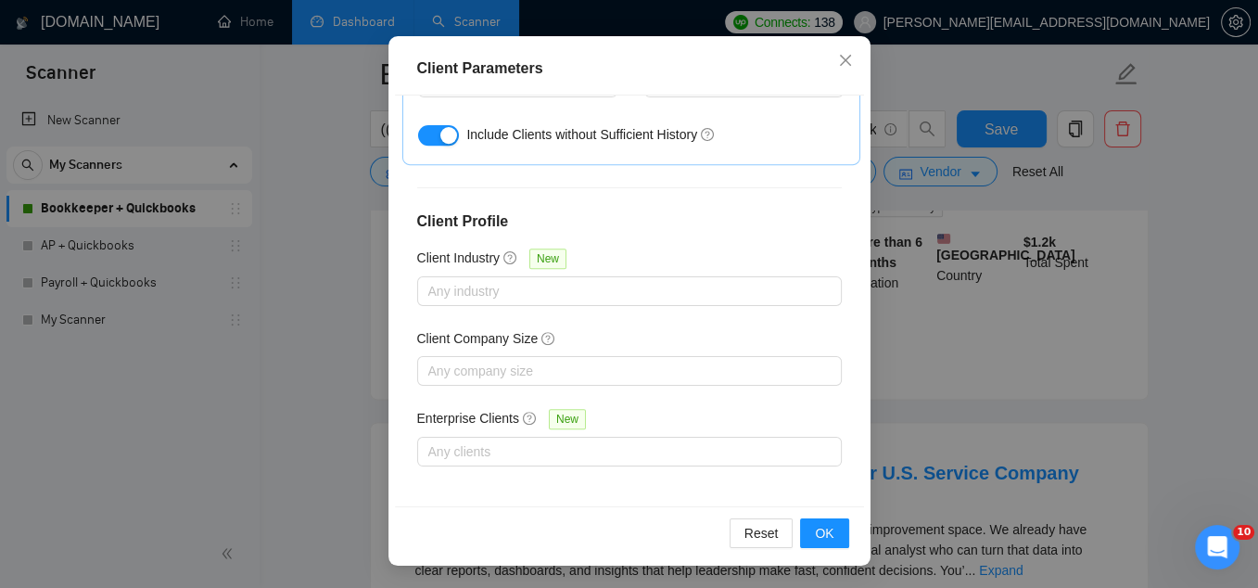
scroll to position [2037, 0]
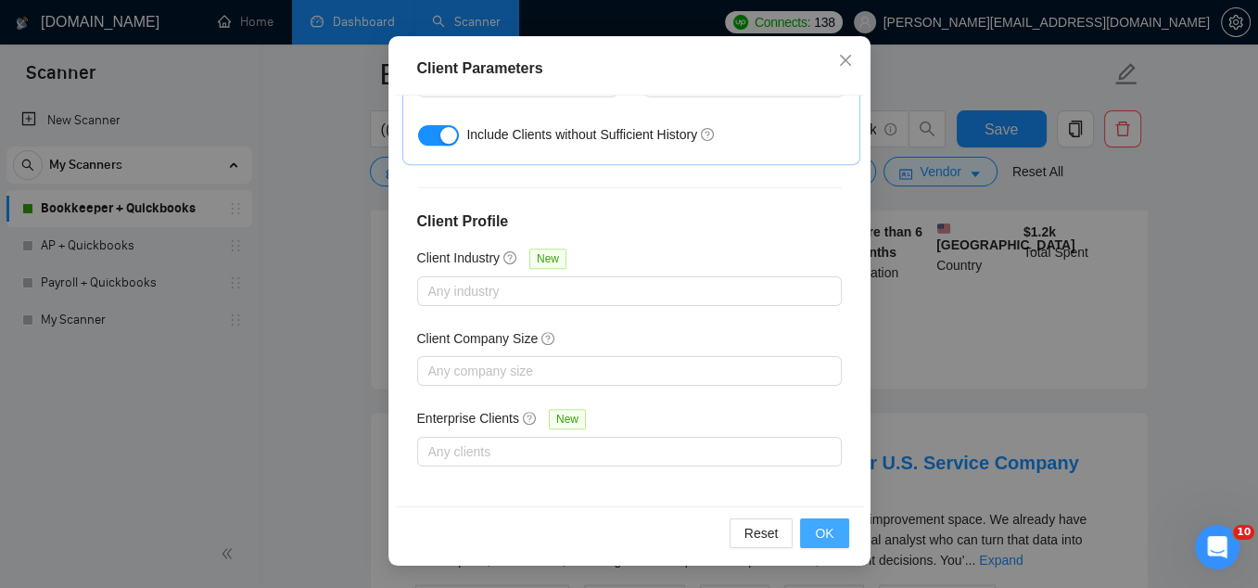
click at [843, 539] on button "OK" at bounding box center [824, 533] width 48 height 30
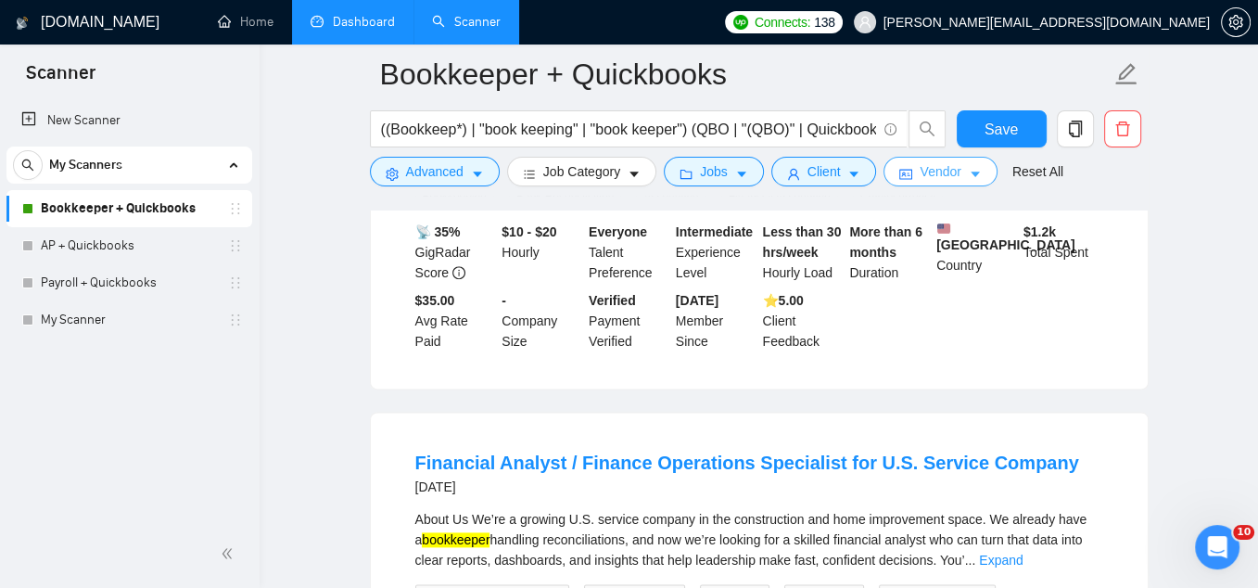
click at [995, 162] on button "Vendor" at bounding box center [940, 172] width 113 height 30
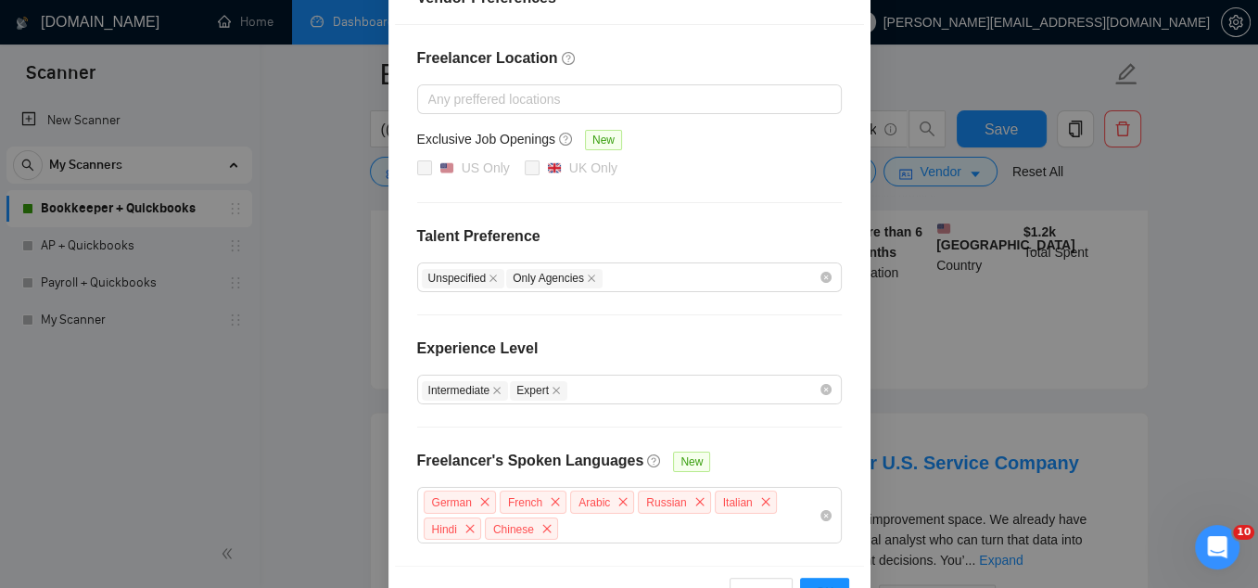
scroll to position [0, 0]
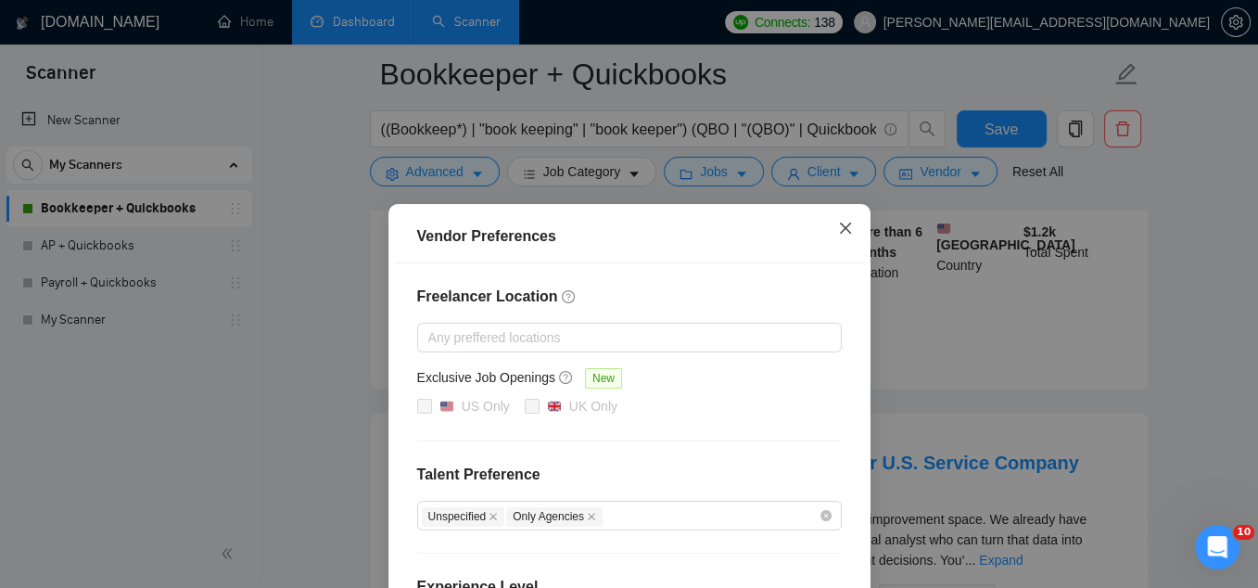
click at [840, 223] on icon "close" at bounding box center [844, 228] width 11 height 11
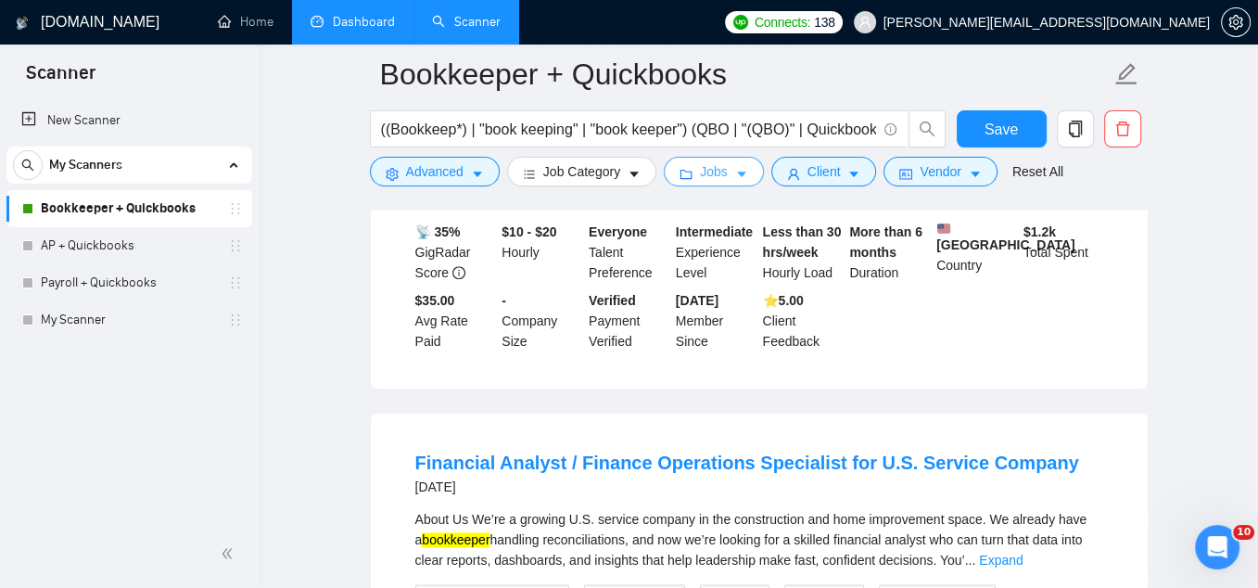
click at [727, 167] on span "Jobs" at bounding box center [714, 171] width 28 height 20
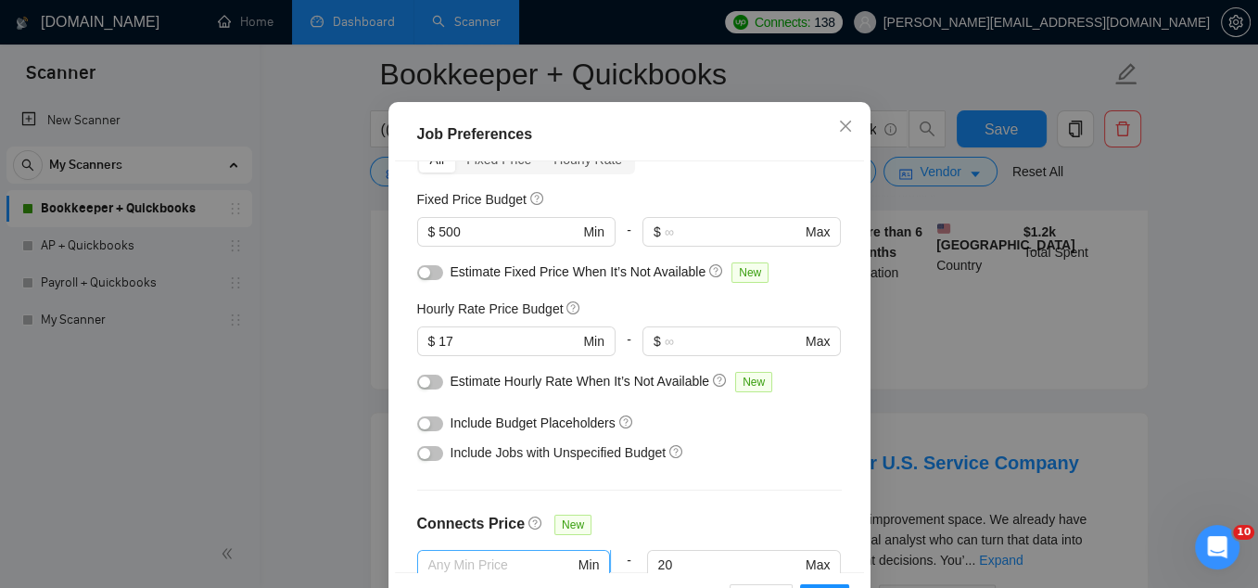
scroll to position [89, 0]
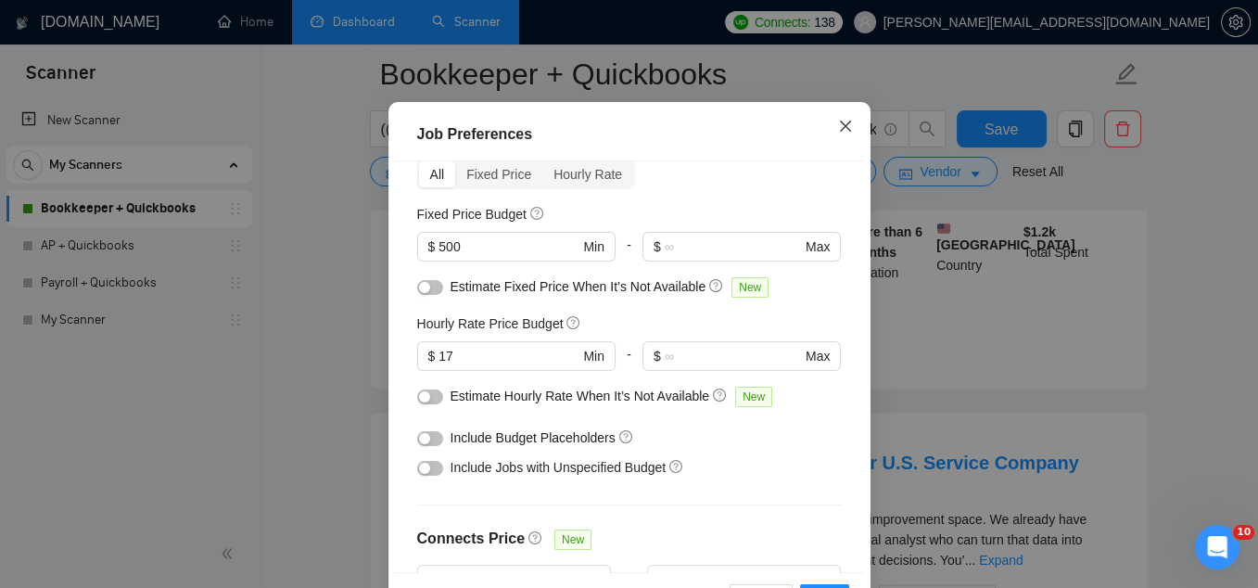
click at [845, 134] on icon "close" at bounding box center [845, 126] width 15 height 15
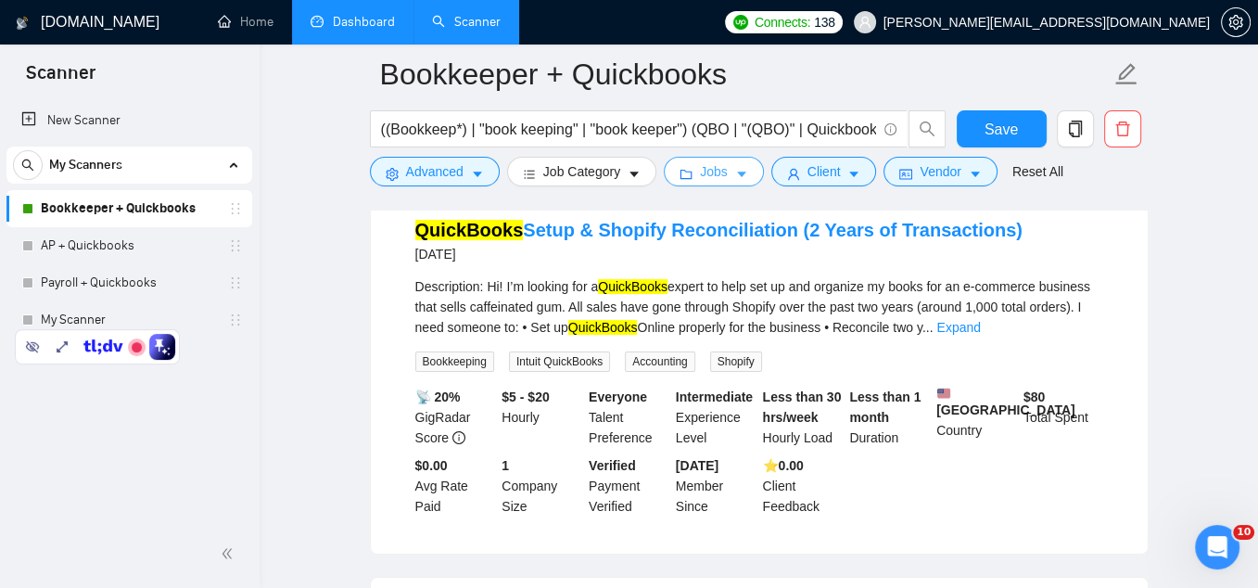
scroll to position [208, 0]
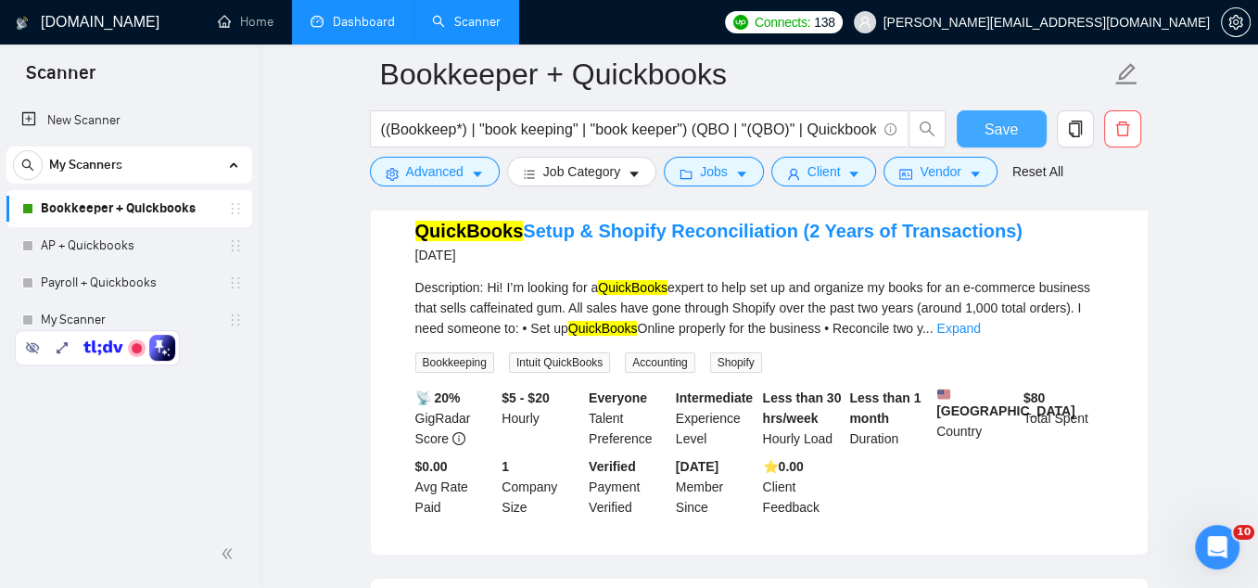
click at [973, 134] on button "Save" at bounding box center [1002, 128] width 90 height 37
click at [347, 27] on link "Dashboard" at bounding box center [353, 22] width 84 height 16
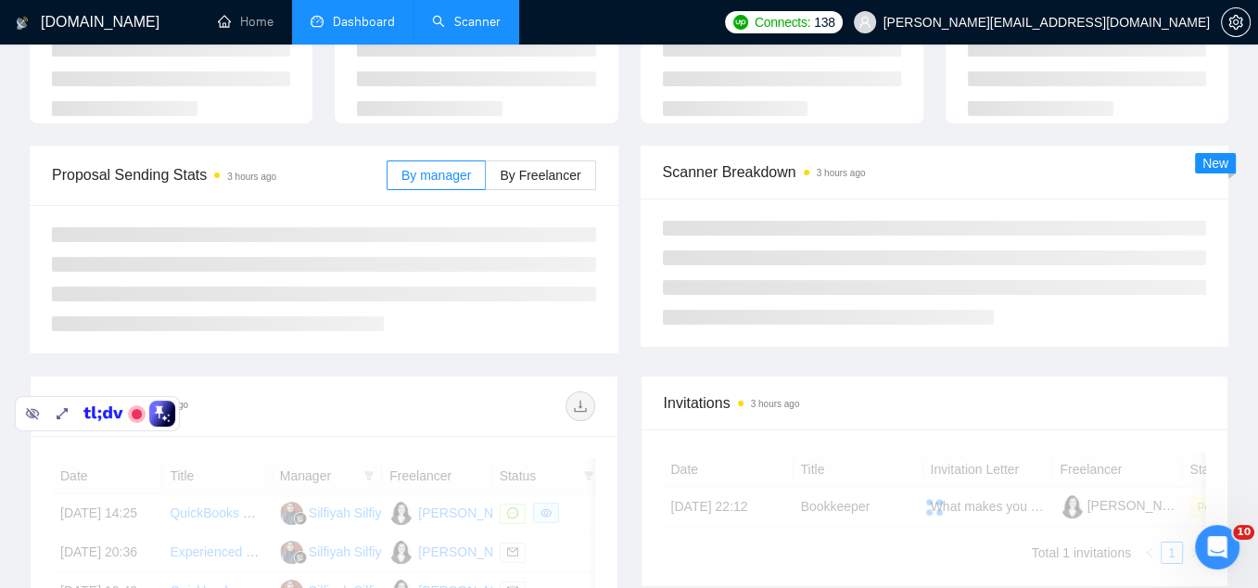
scroll to position [141, 0]
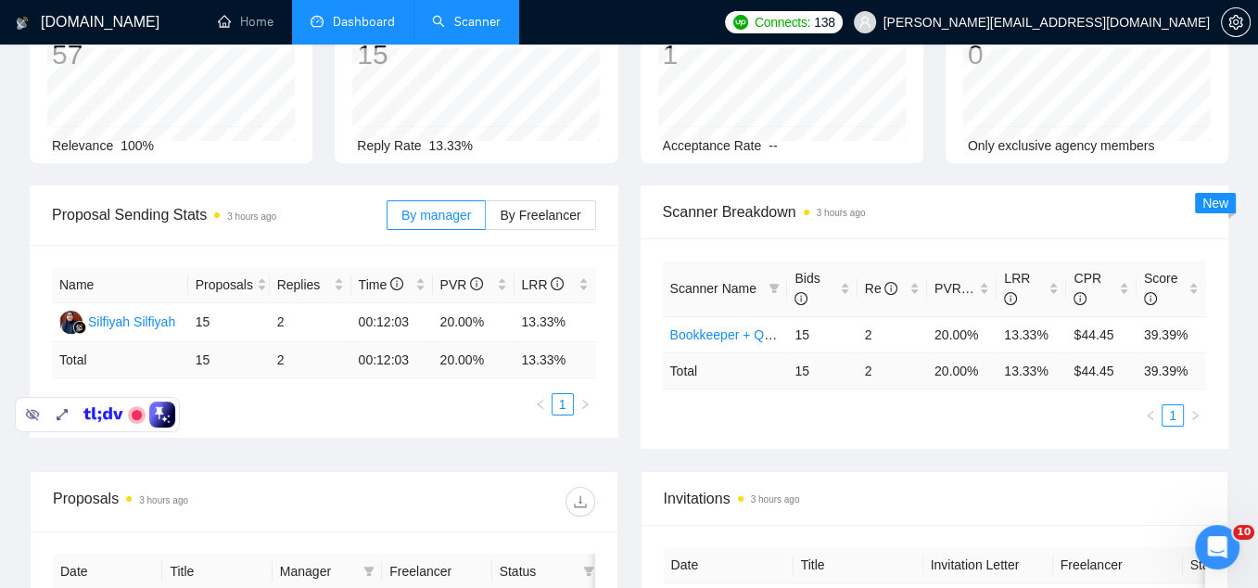
click at [394, 424] on div "Name Proposals Replies Time PVR LRR Silfiyah Silfiyah 15 2 00:12:03 20.00% 13.3…" at bounding box center [324, 341] width 589 height 193
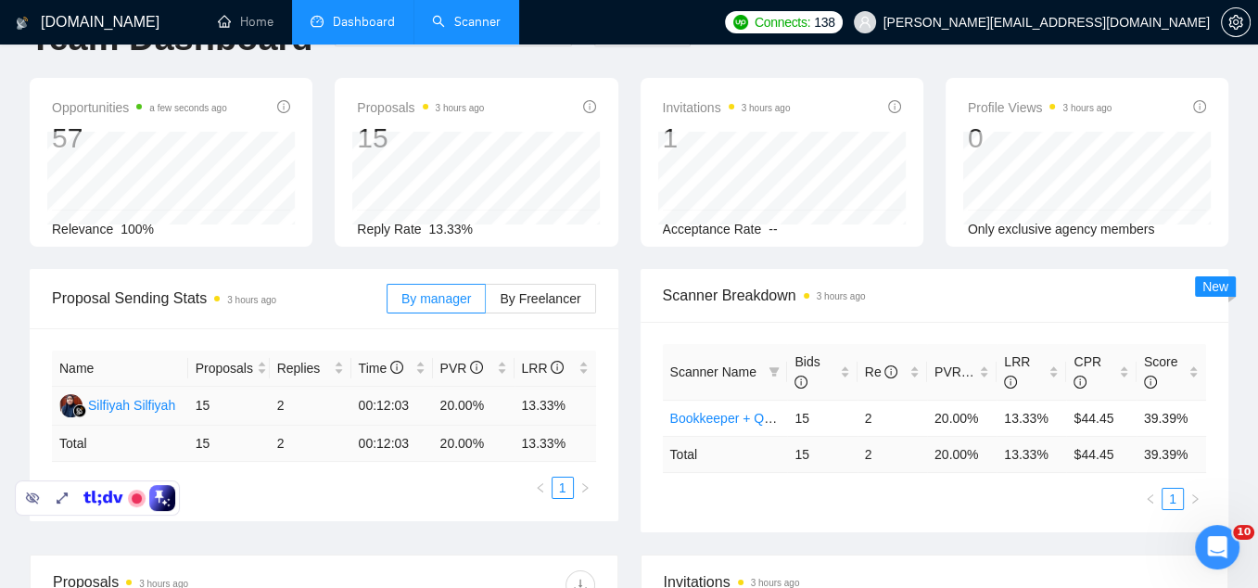
scroll to position [59, 0]
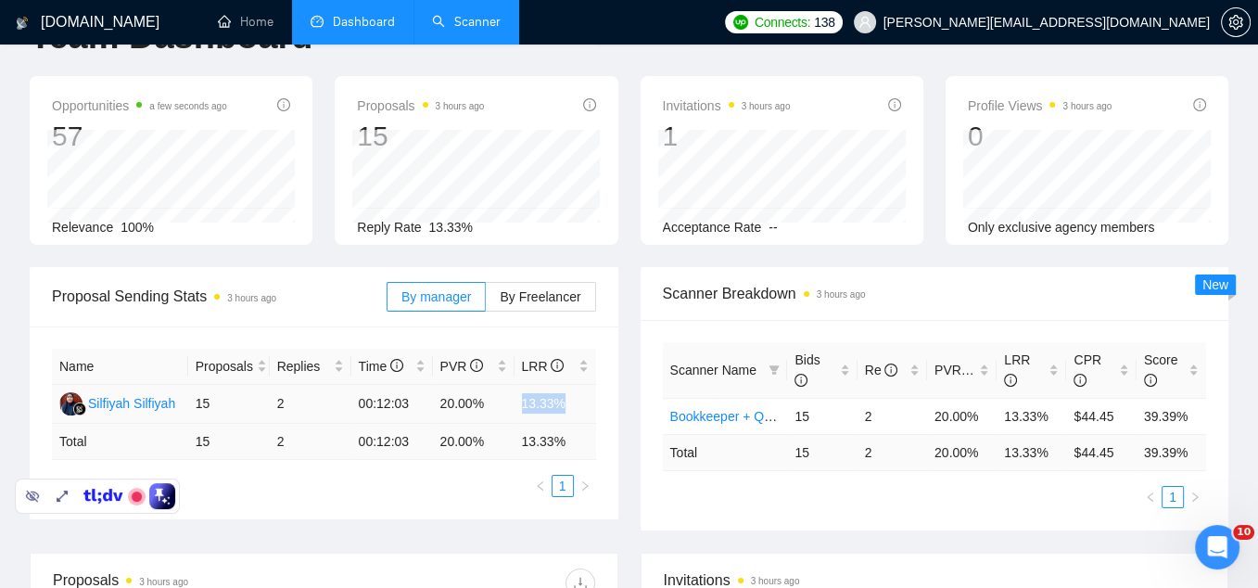
drag, startPoint x: 524, startPoint y: 405, endPoint x: 573, endPoint y: 403, distance: 49.2
click at [573, 403] on td "13.33%" at bounding box center [556, 404] width 82 height 39
drag, startPoint x: 485, startPoint y: 408, endPoint x: 444, endPoint y: 404, distance: 41.0
click at [444, 403] on td "20.00%" at bounding box center [474, 404] width 82 height 39
click at [469, 30] on link "Scanner" at bounding box center [466, 22] width 69 height 16
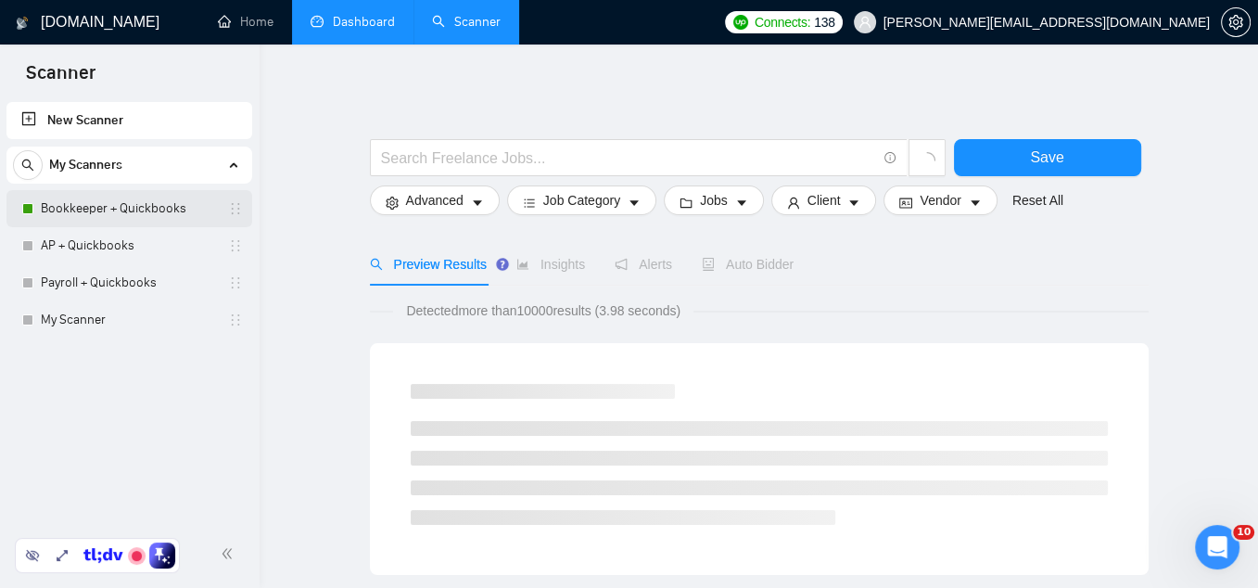
click at [121, 210] on link "Bookkeeper + Quickbooks" at bounding box center [129, 208] width 176 height 37
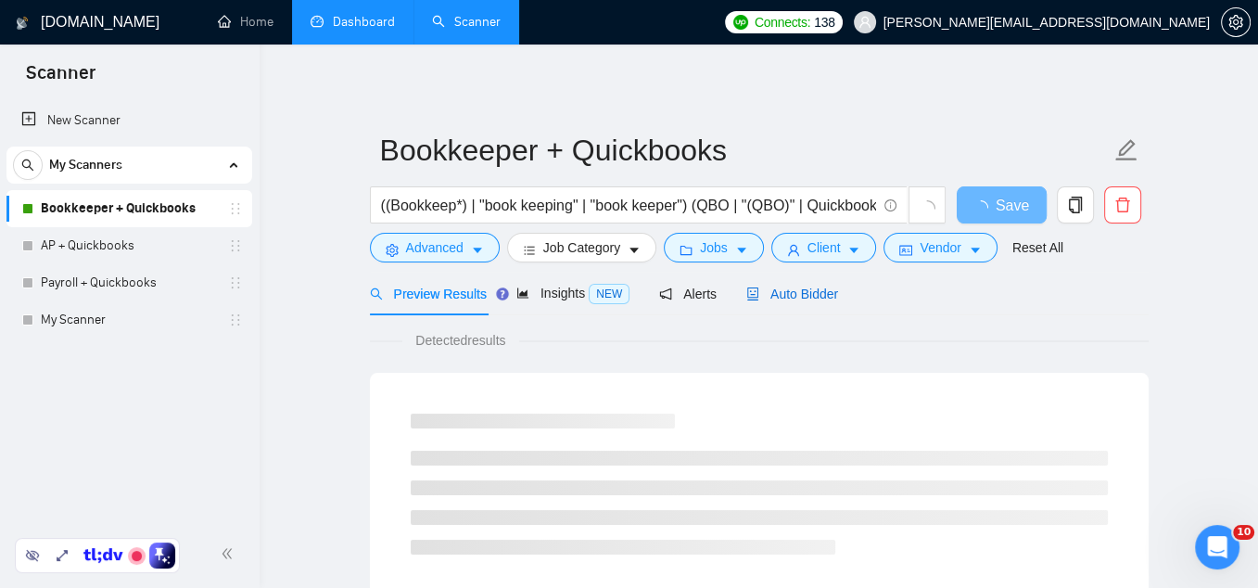
click at [819, 287] on span "Auto Bidder" at bounding box center [792, 293] width 92 height 15
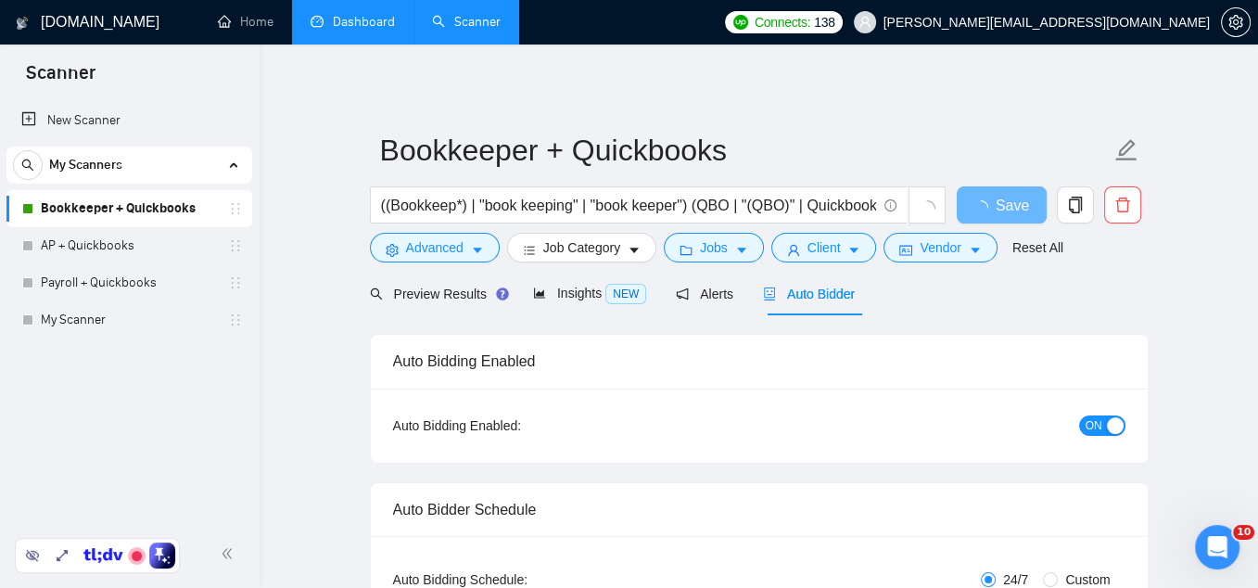
checkbox input "true"
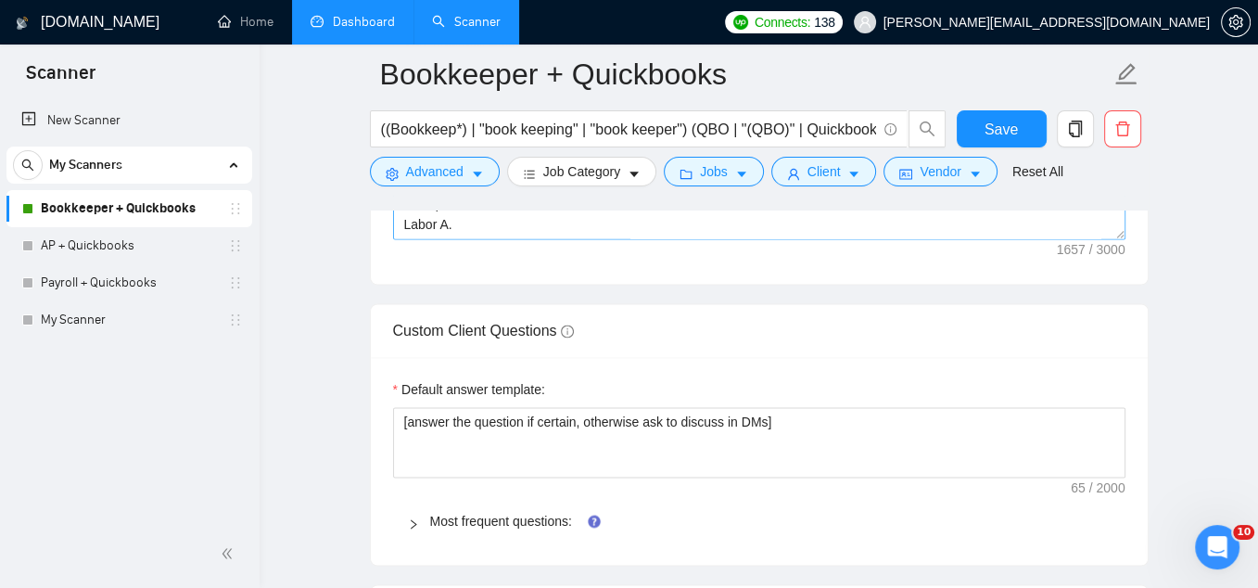
scroll to position [2517, 0]
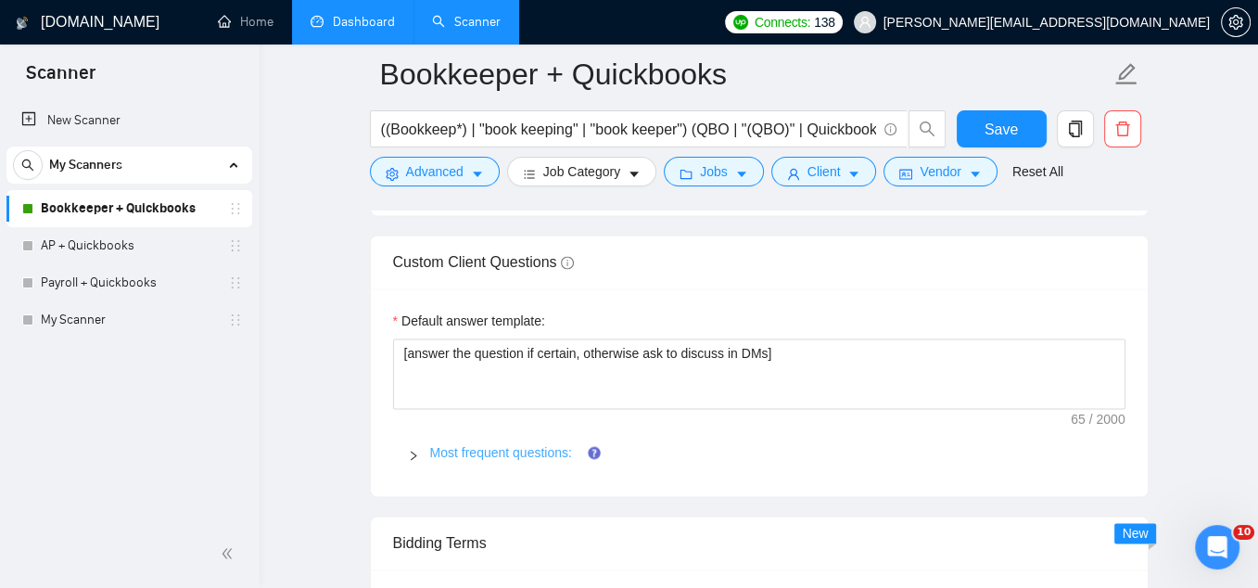
click at [504, 448] on link "Most frequent questions:" at bounding box center [501, 452] width 142 height 15
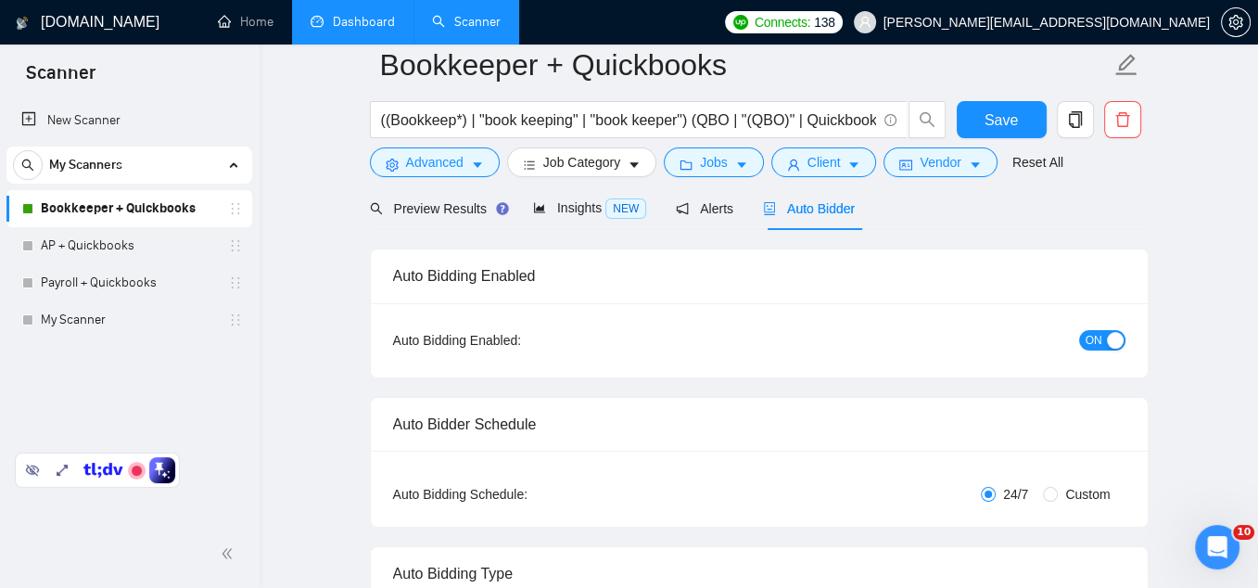
scroll to position [0, 0]
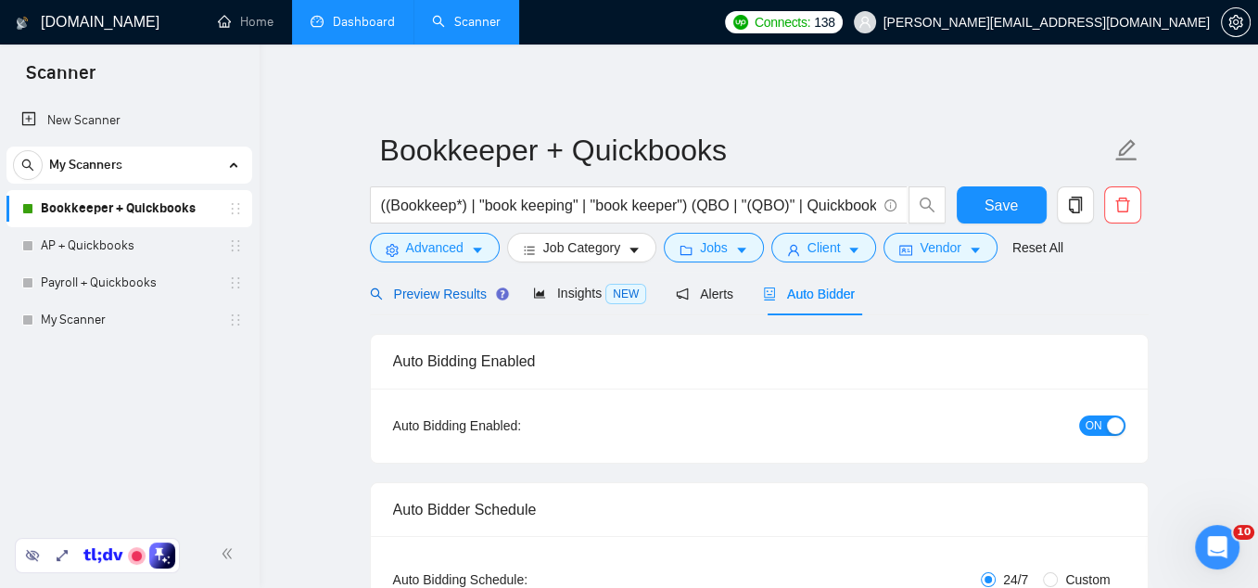
click at [435, 294] on span "Preview Results" at bounding box center [437, 293] width 134 height 15
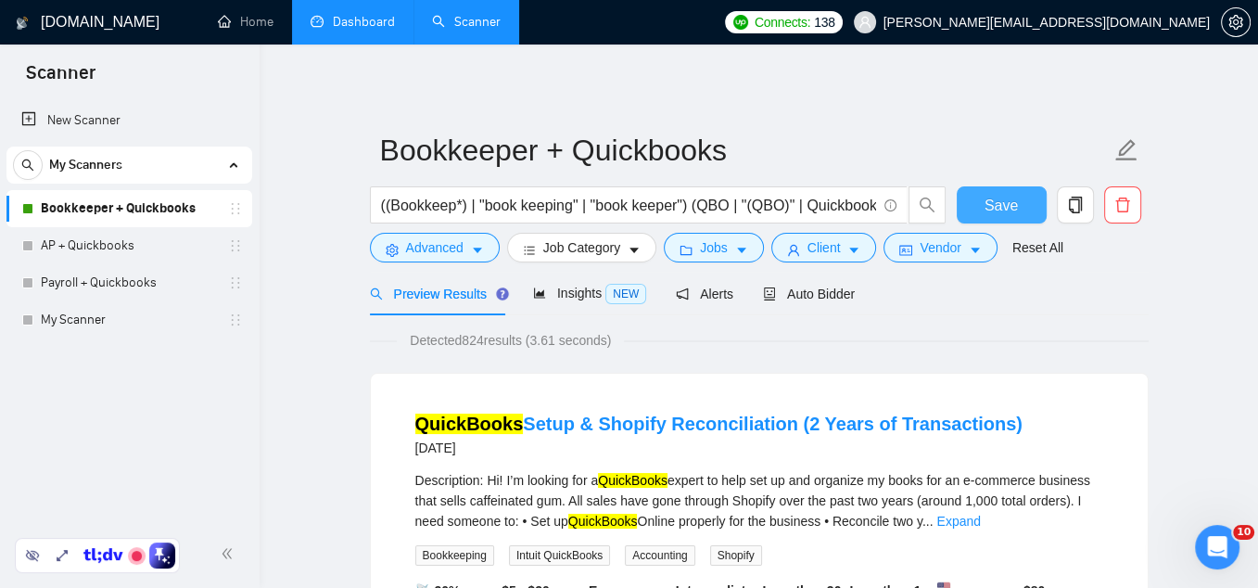
click at [997, 210] on span "Save" at bounding box center [1001, 205] width 33 height 23
click at [1245, 27] on span "setting" at bounding box center [1236, 22] width 28 height 15
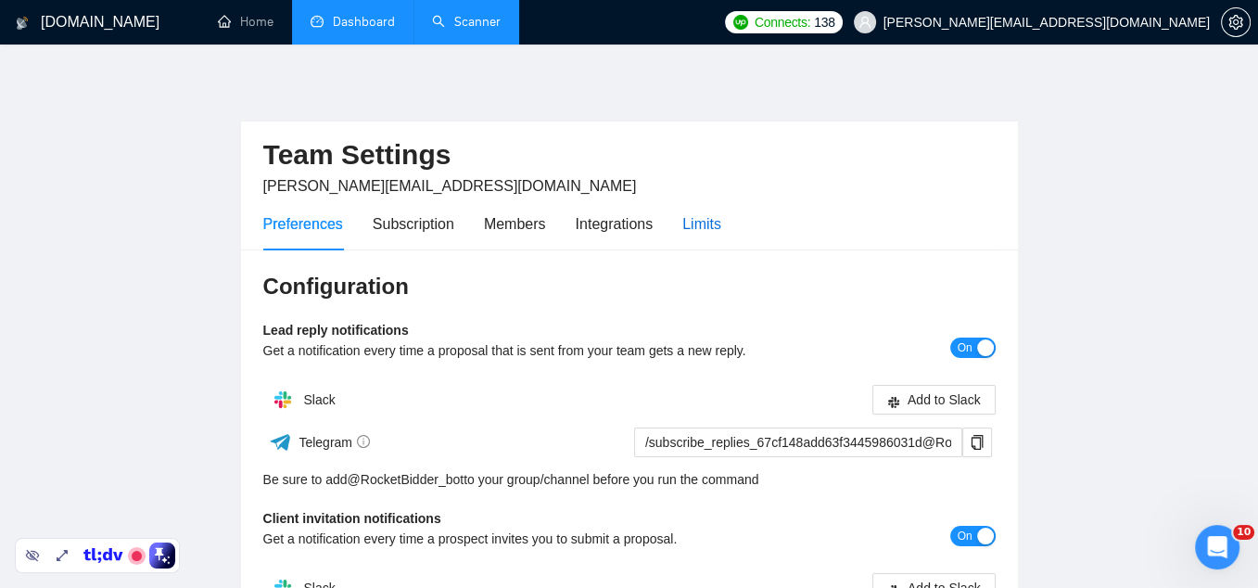
click at [713, 219] on div "Limits" at bounding box center [701, 223] width 39 height 23
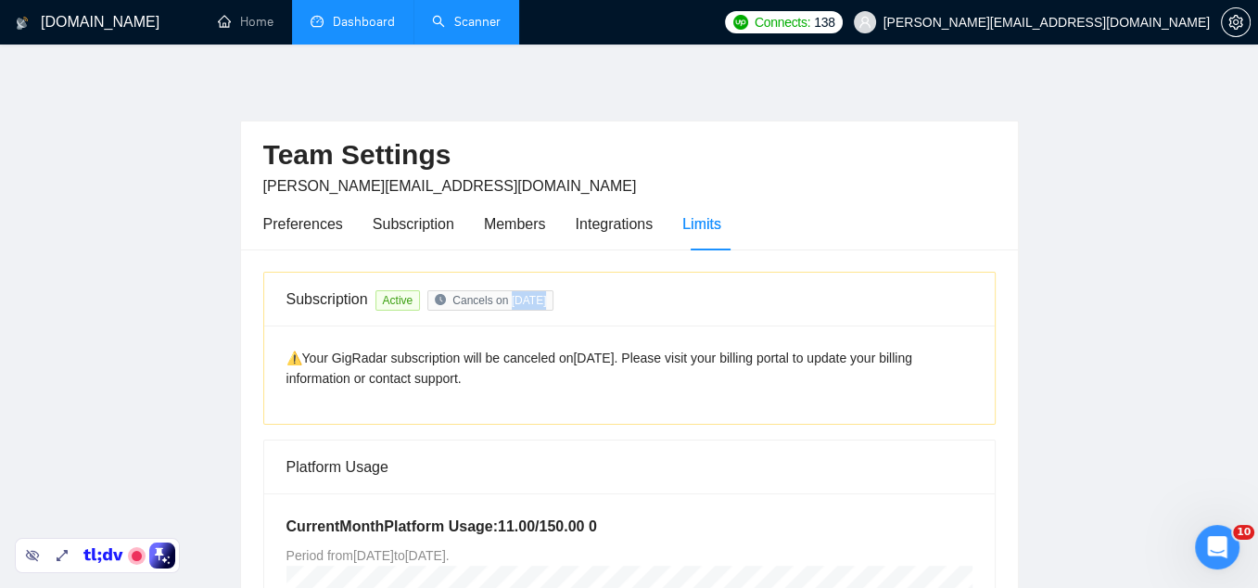
drag, startPoint x: 525, startPoint y: 300, endPoint x: 562, endPoint y: 299, distance: 37.1
click at [553, 299] on span "Cancels on Oct 16" at bounding box center [490, 300] width 126 height 20
